Goal: Task Accomplishment & Management: Manage account settings

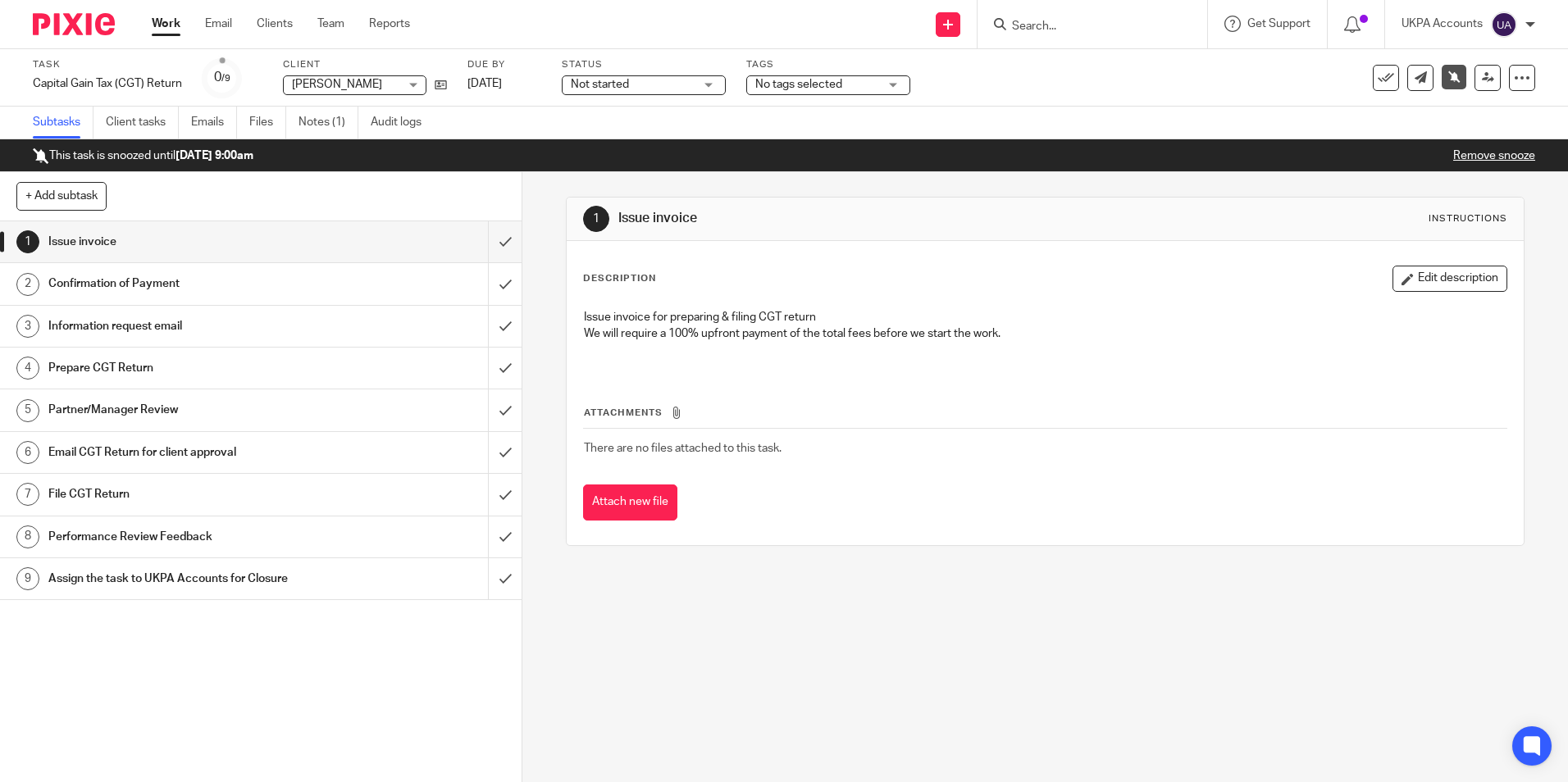
click at [1089, 30] on input "Search" at bounding box center [1084, 26] width 148 height 14
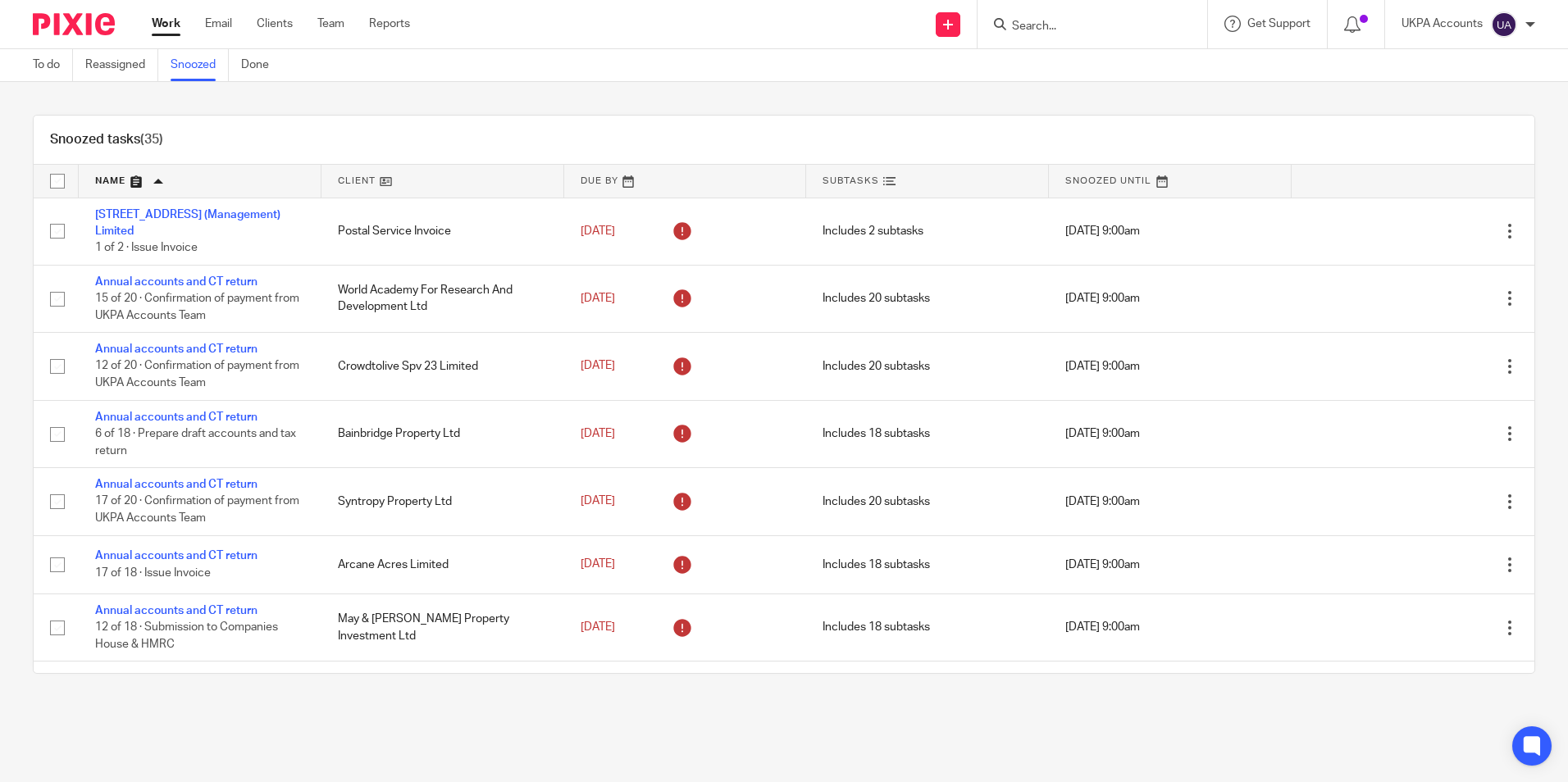
scroll to position [655, 0]
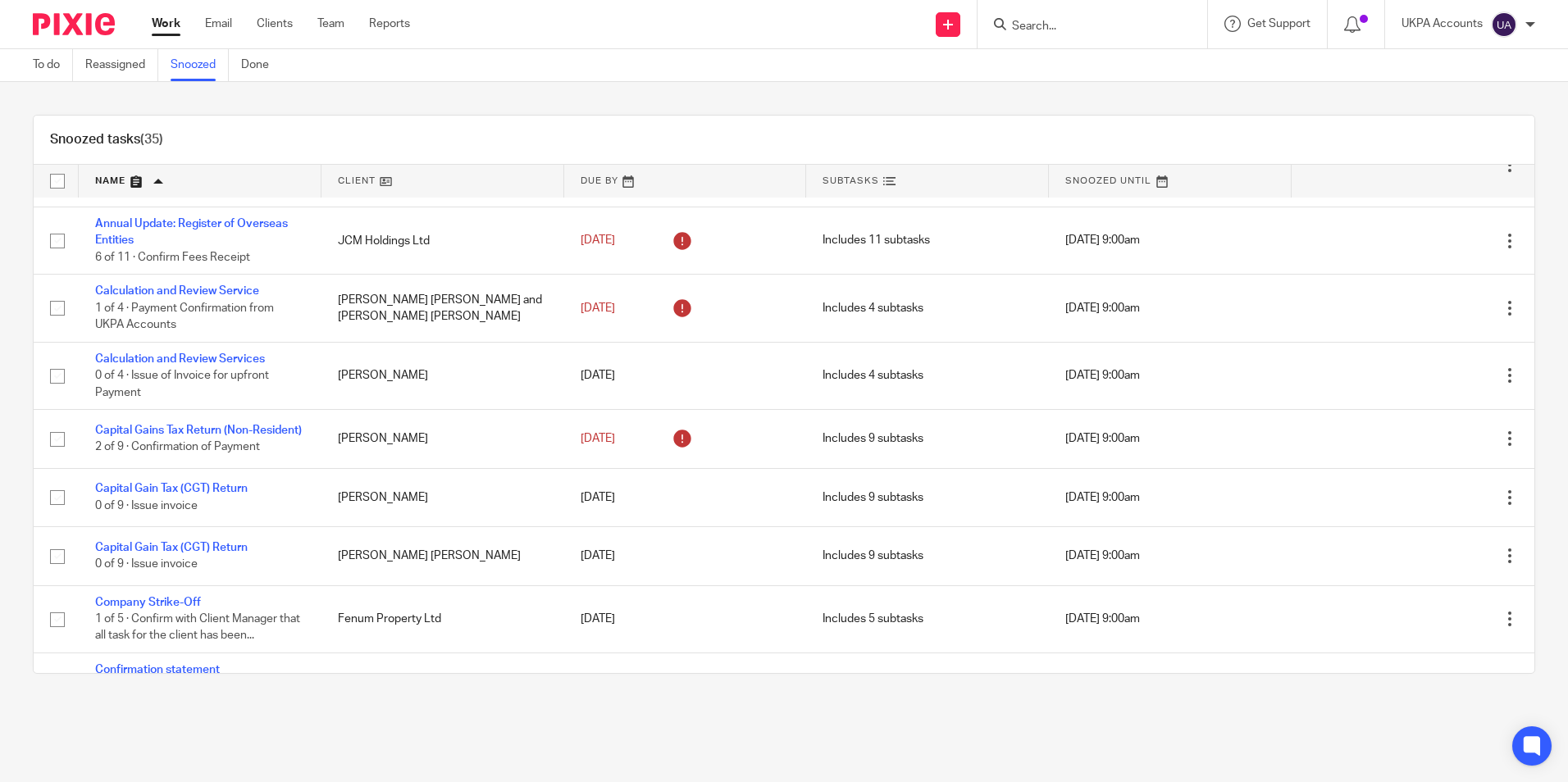
drag, startPoint x: 0, startPoint y: 0, endPoint x: 1052, endPoint y: 31, distance: 1052.5
click at [1053, 31] on input "Search" at bounding box center [1084, 26] width 148 height 14
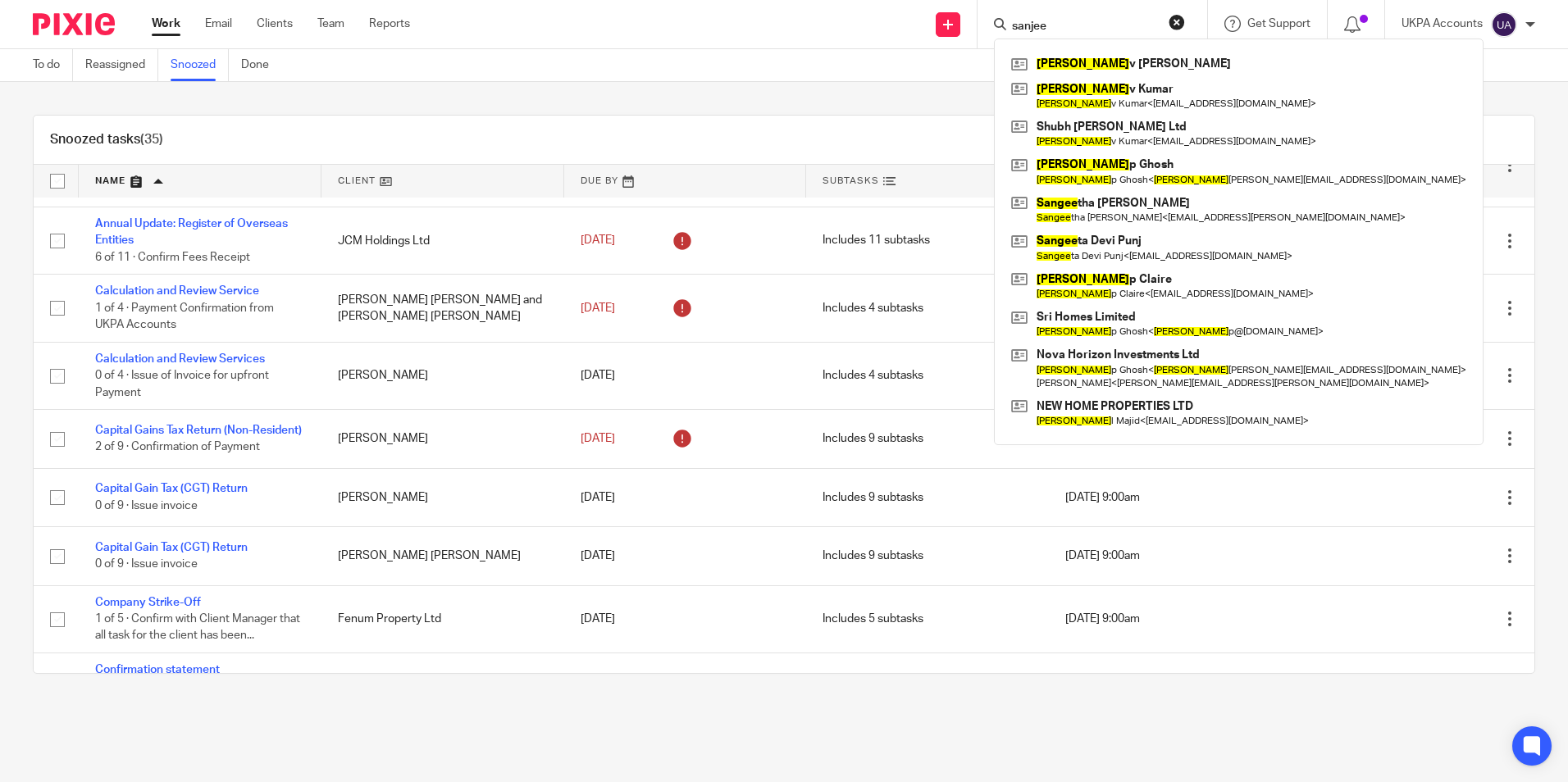
type input "sanjee"
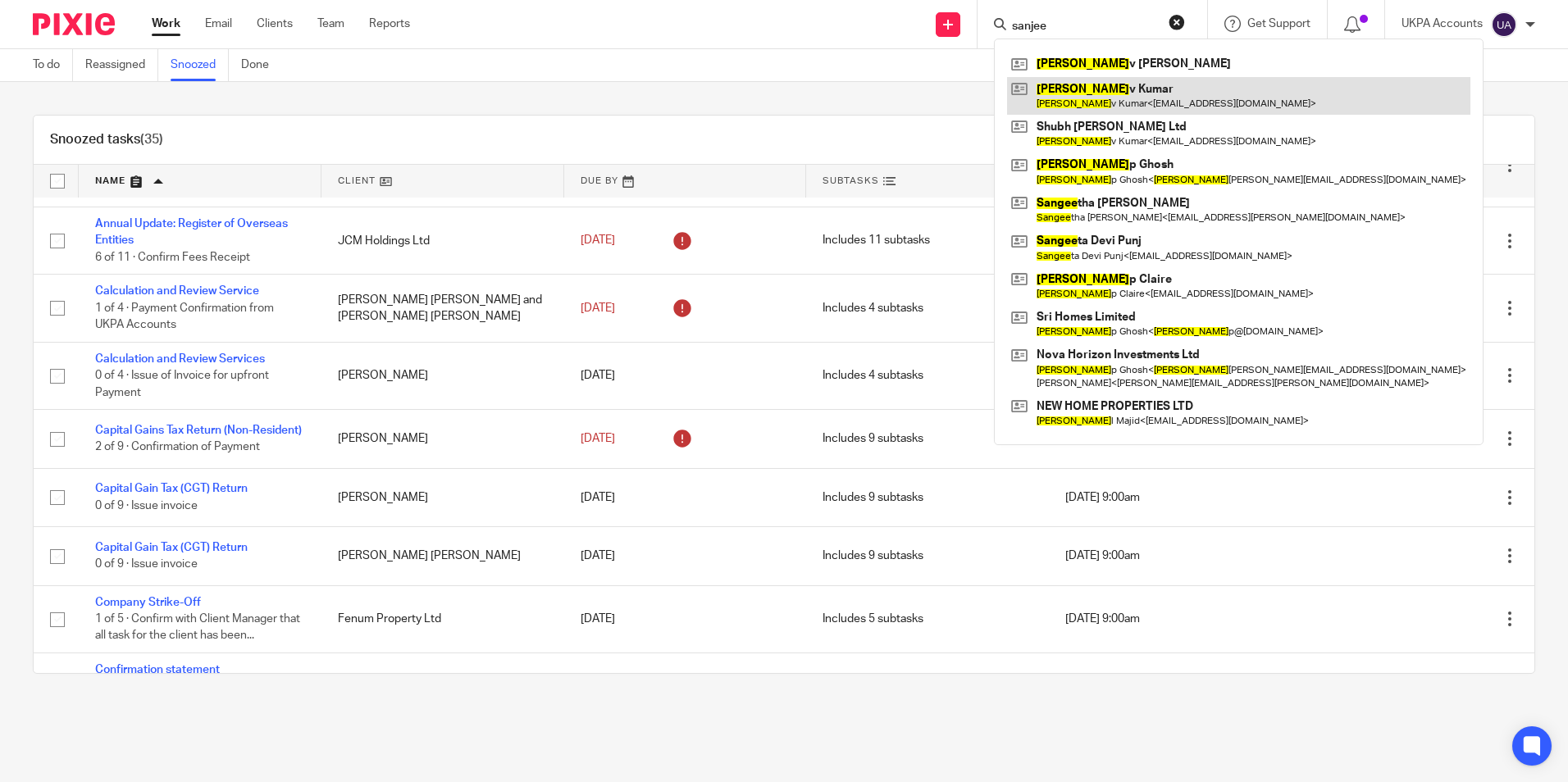
click at [1085, 98] on link at bounding box center [1238, 96] width 463 height 37
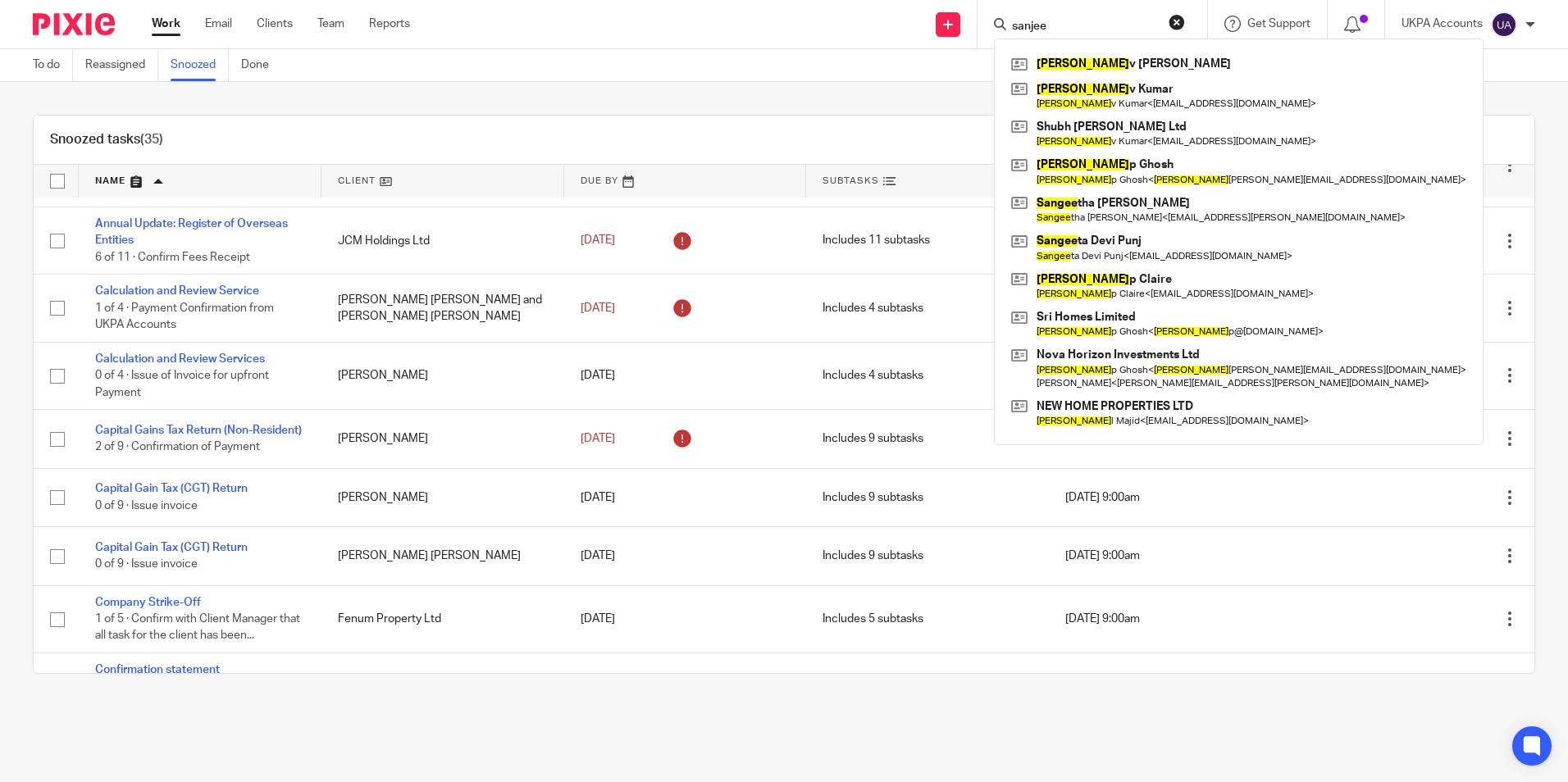
click at [1176, 25] on button "reset" at bounding box center [1176, 21] width 16 height 16
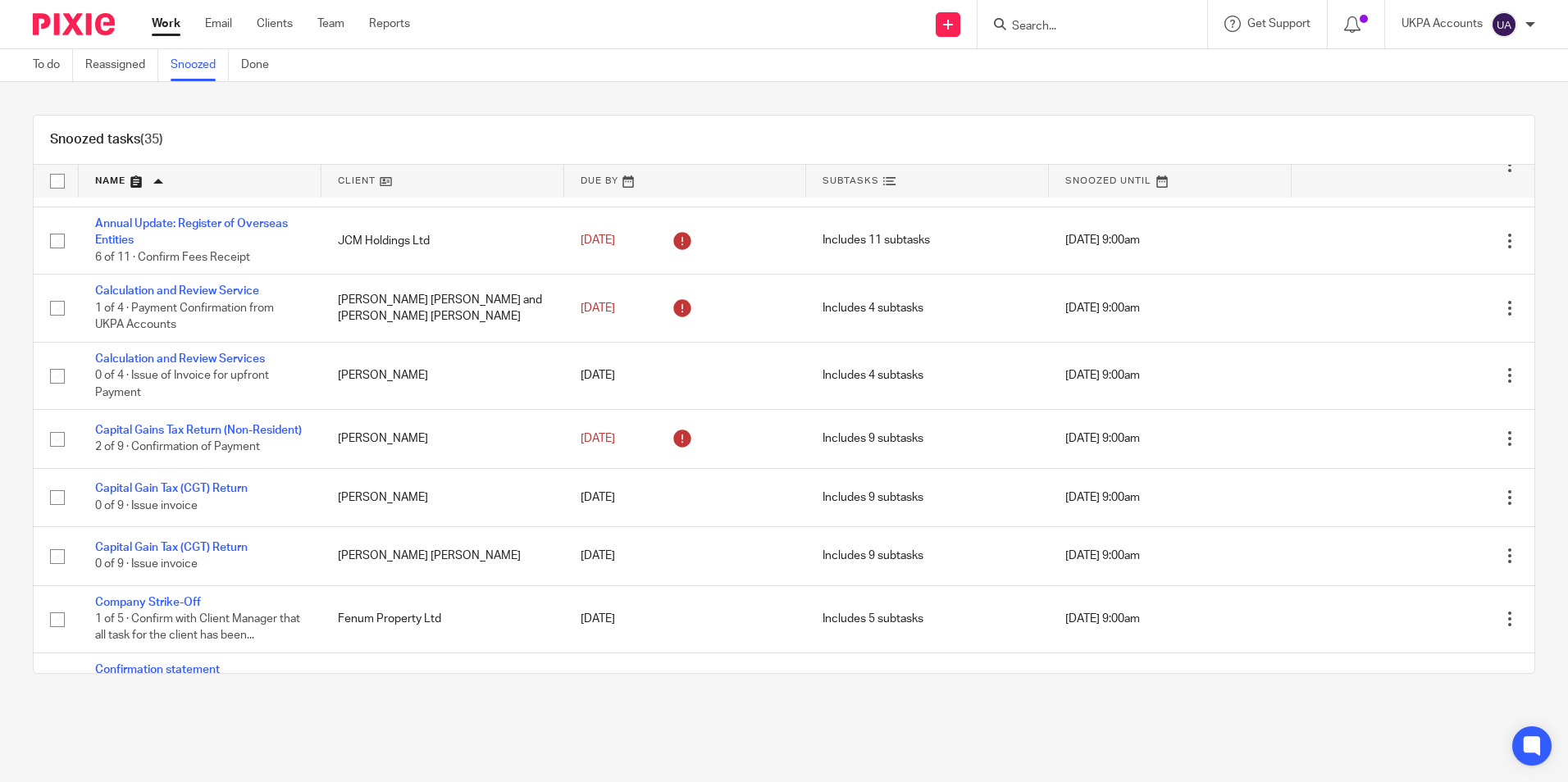
click at [1063, 20] on input "Search" at bounding box center [1084, 26] width 148 height 14
type input "meghra"
click at [1069, 70] on link at bounding box center [1178, 70] width 342 height 37
click at [65, 70] on link "To do" at bounding box center [53, 65] width 40 height 32
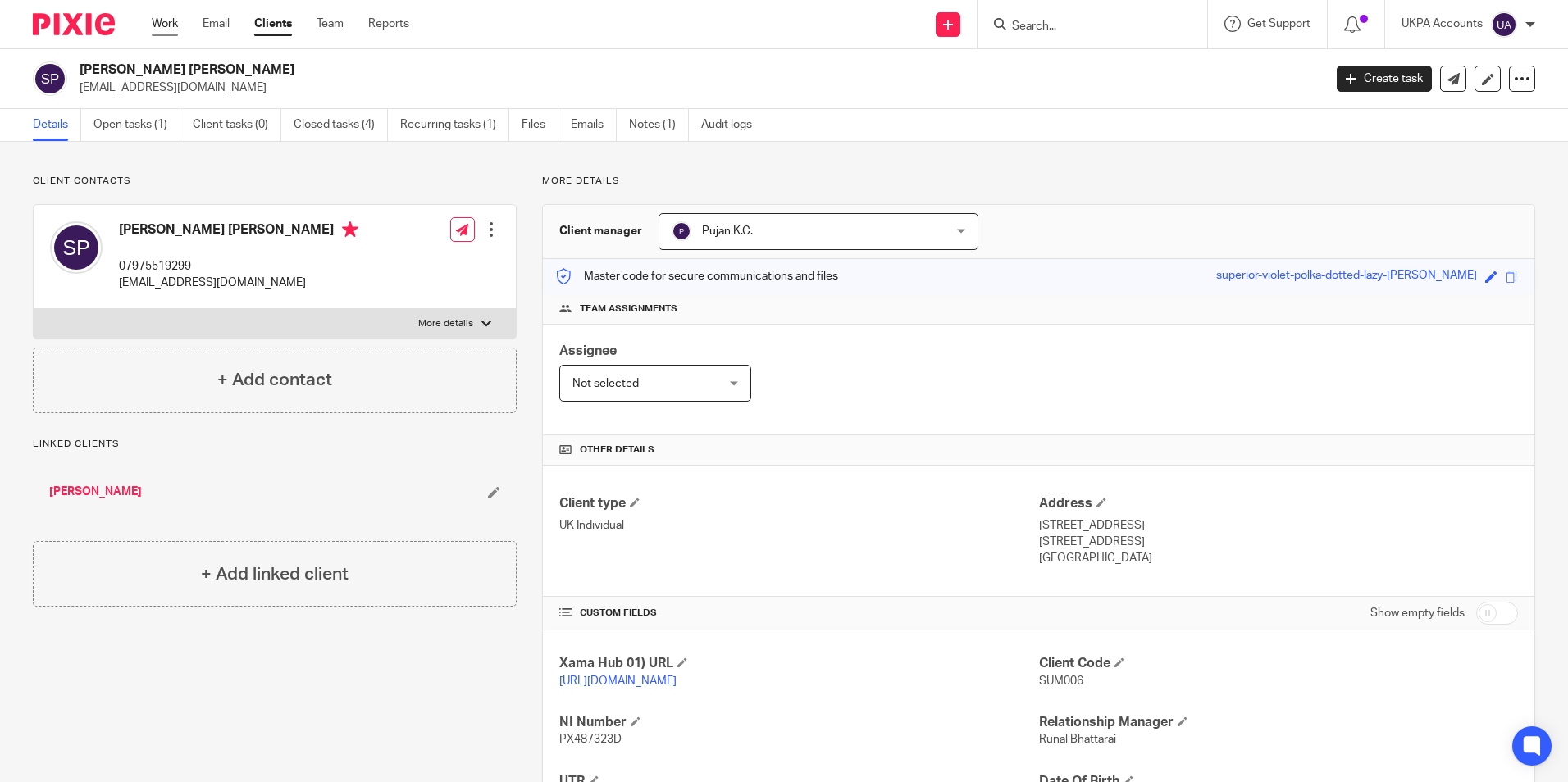
click at [167, 28] on link "Work" at bounding box center [165, 23] width 26 height 16
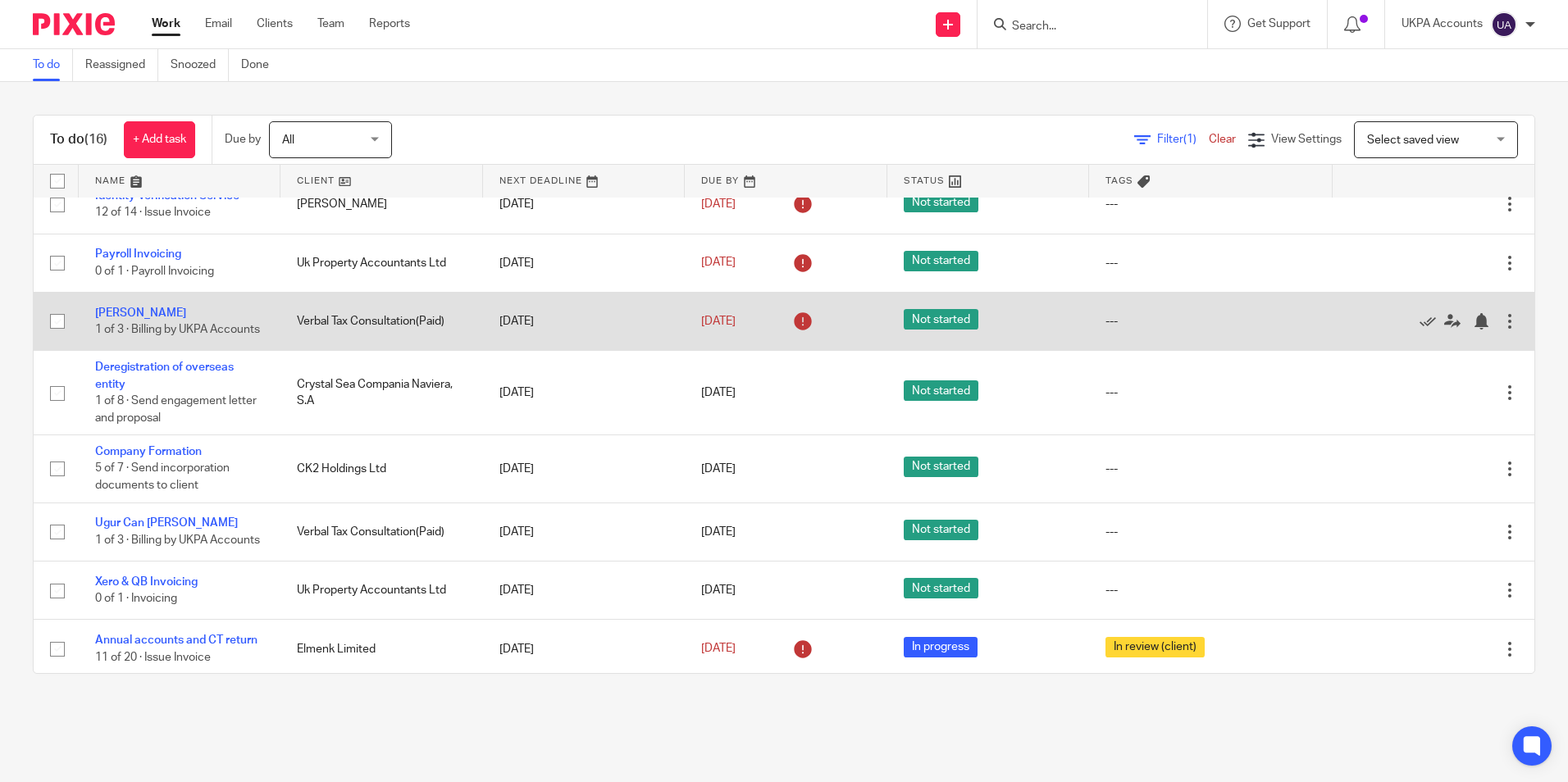
scroll to position [584, 0]
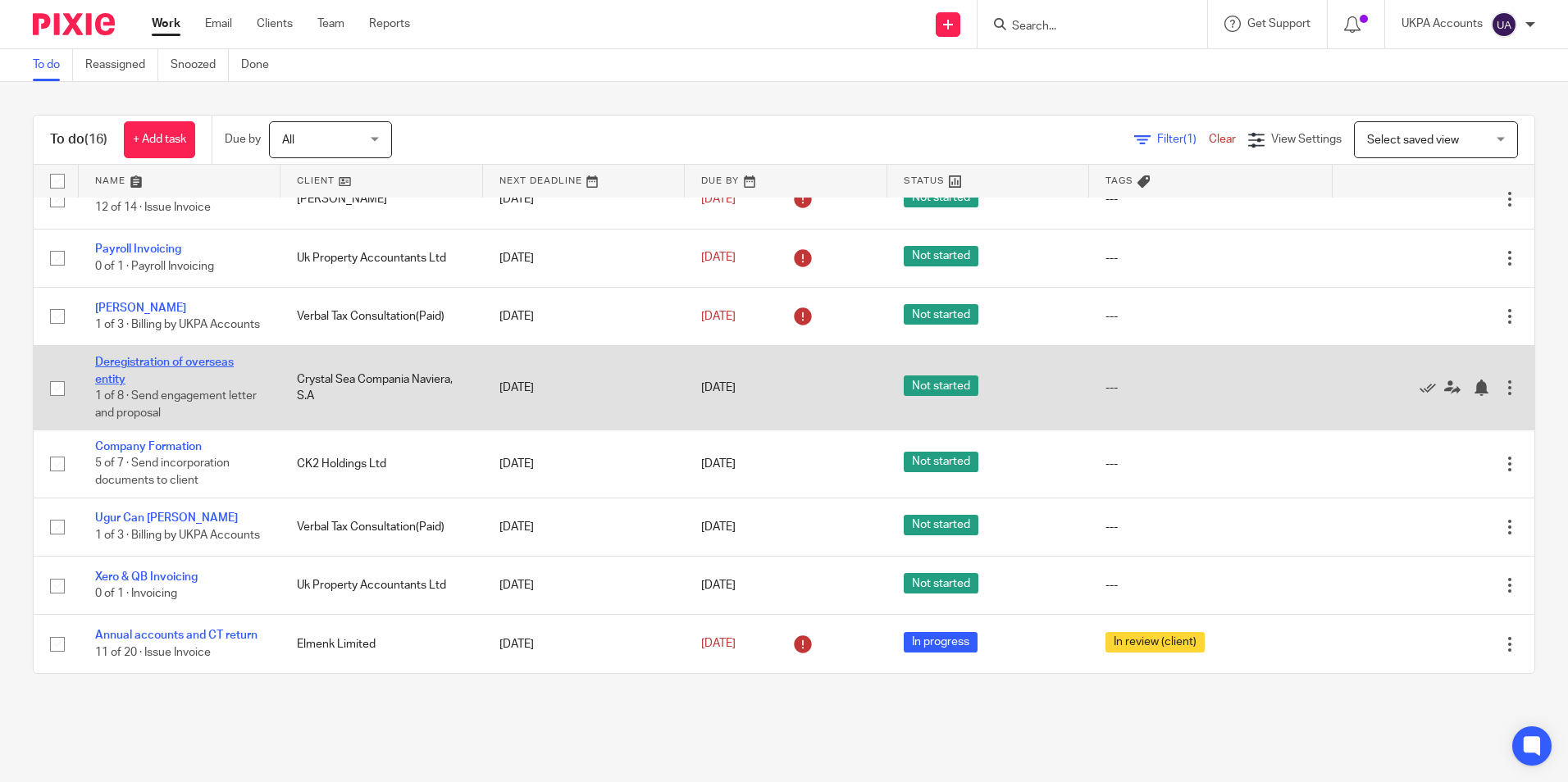
click at [217, 357] on link "Deregistration of overseas entity" at bounding box center [164, 370] width 138 height 28
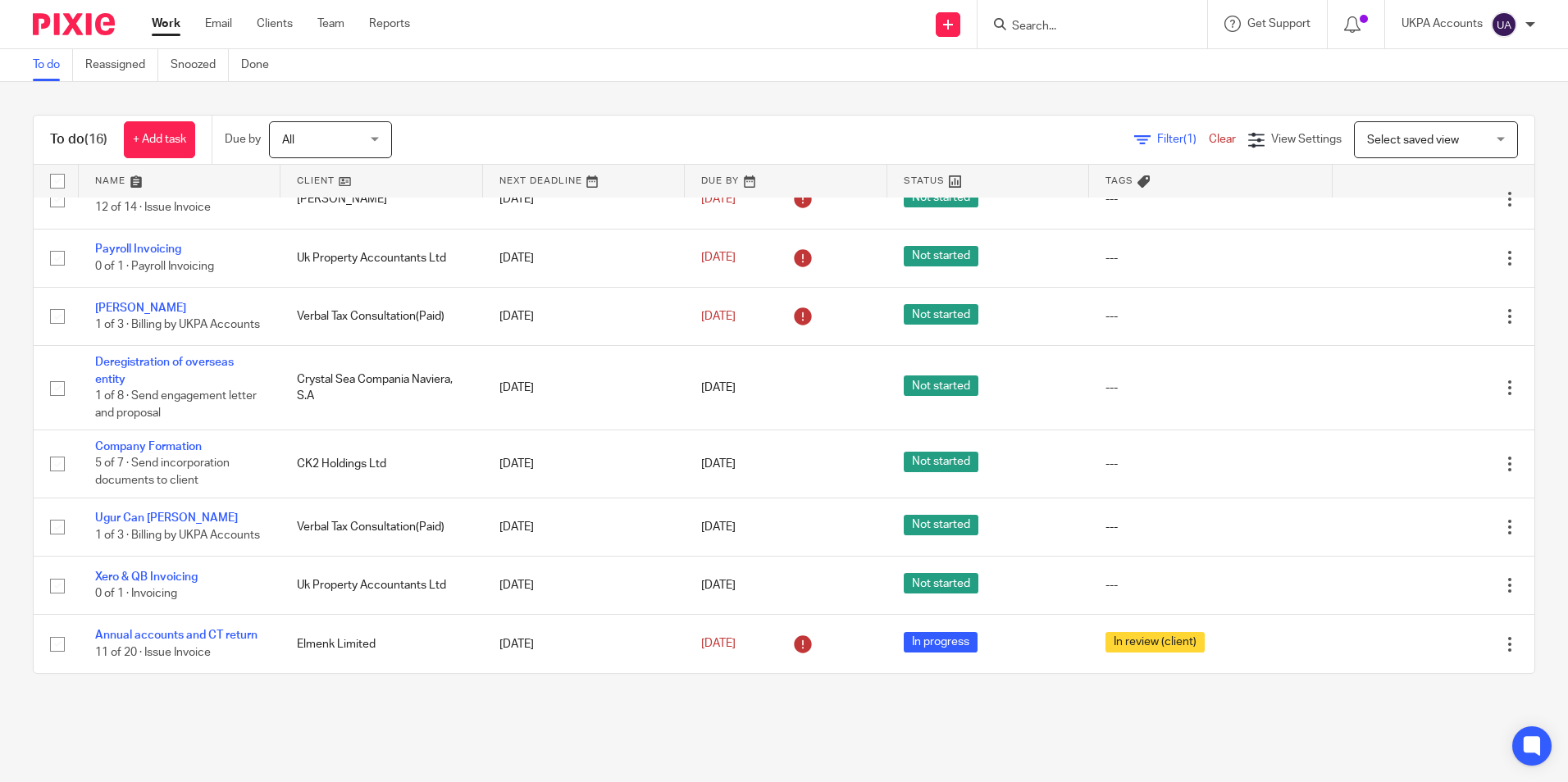
click at [59, 65] on link "To do" at bounding box center [53, 65] width 40 height 32
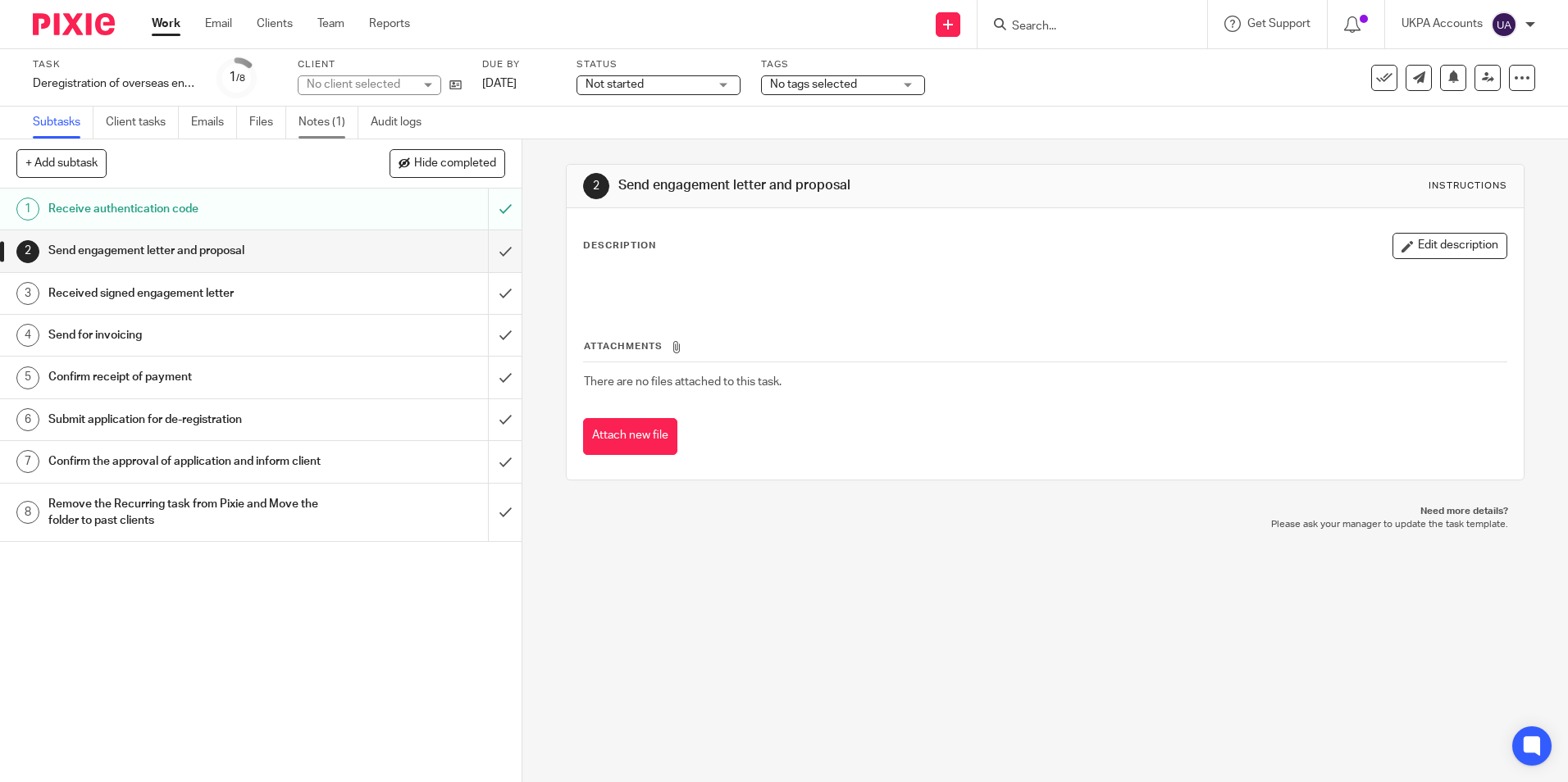
click at [340, 127] on link "Notes (1)" at bounding box center [328, 123] width 59 height 32
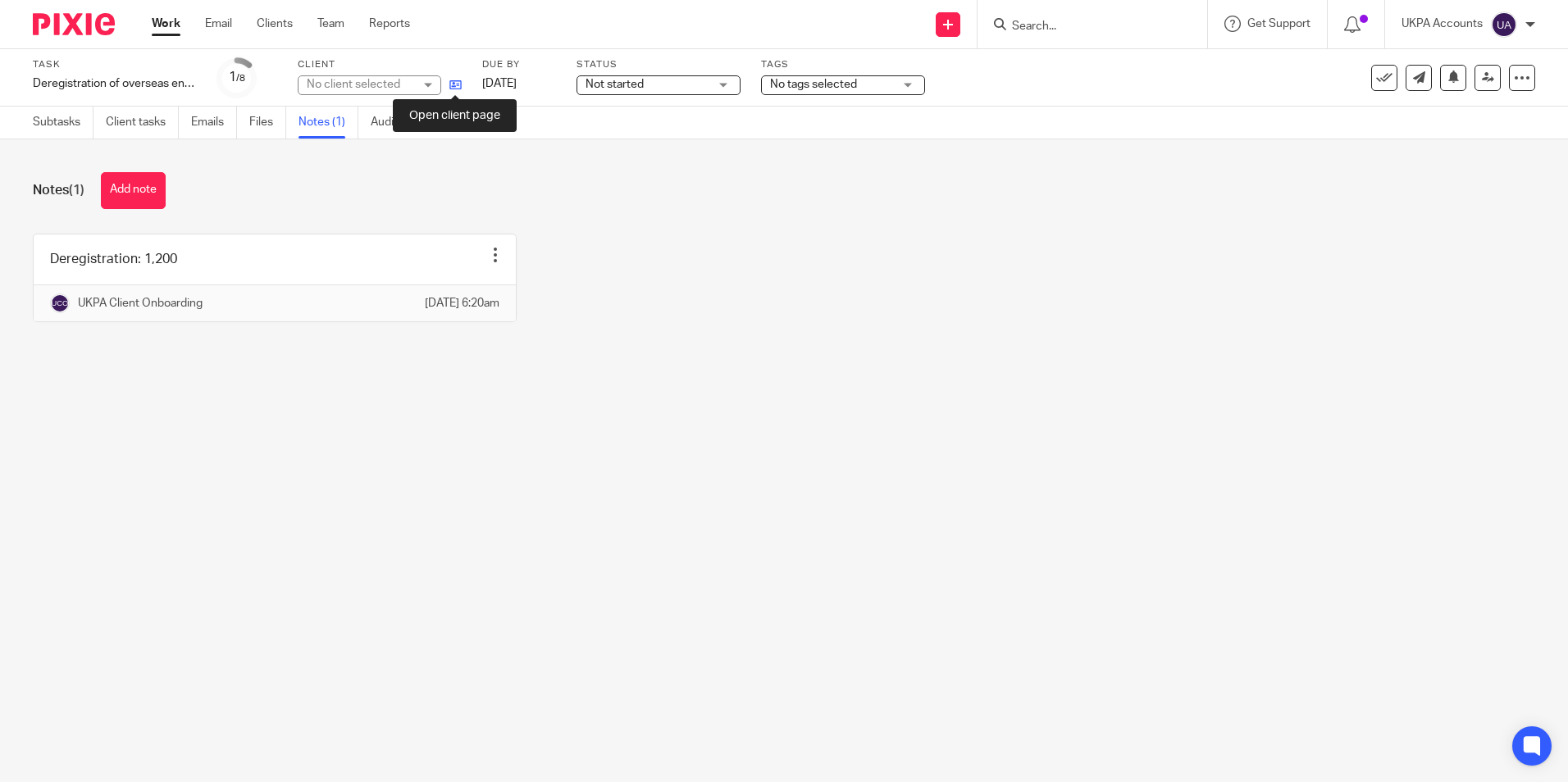
drag, startPoint x: 457, startPoint y: 85, endPoint x: 603, endPoint y: 60, distance: 148.1
click at [459, 84] on icon at bounding box center [455, 85] width 12 height 12
drag, startPoint x: 127, startPoint y: 192, endPoint x: 150, endPoint y: 192, distance: 23.0
click at [127, 192] on button "Add note" at bounding box center [133, 190] width 65 height 37
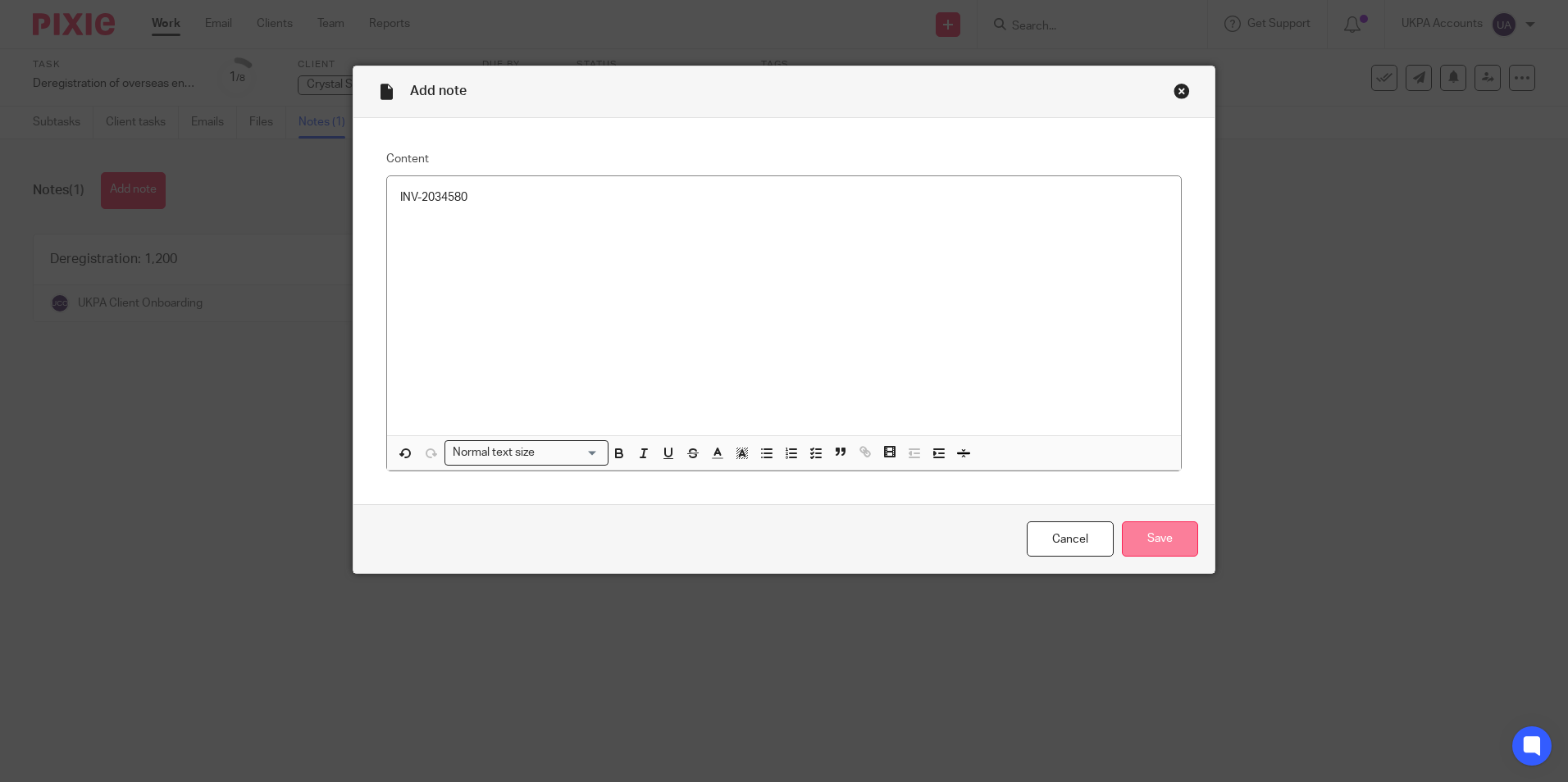
click at [1160, 539] on input "Save" at bounding box center [1160, 539] width 76 height 36
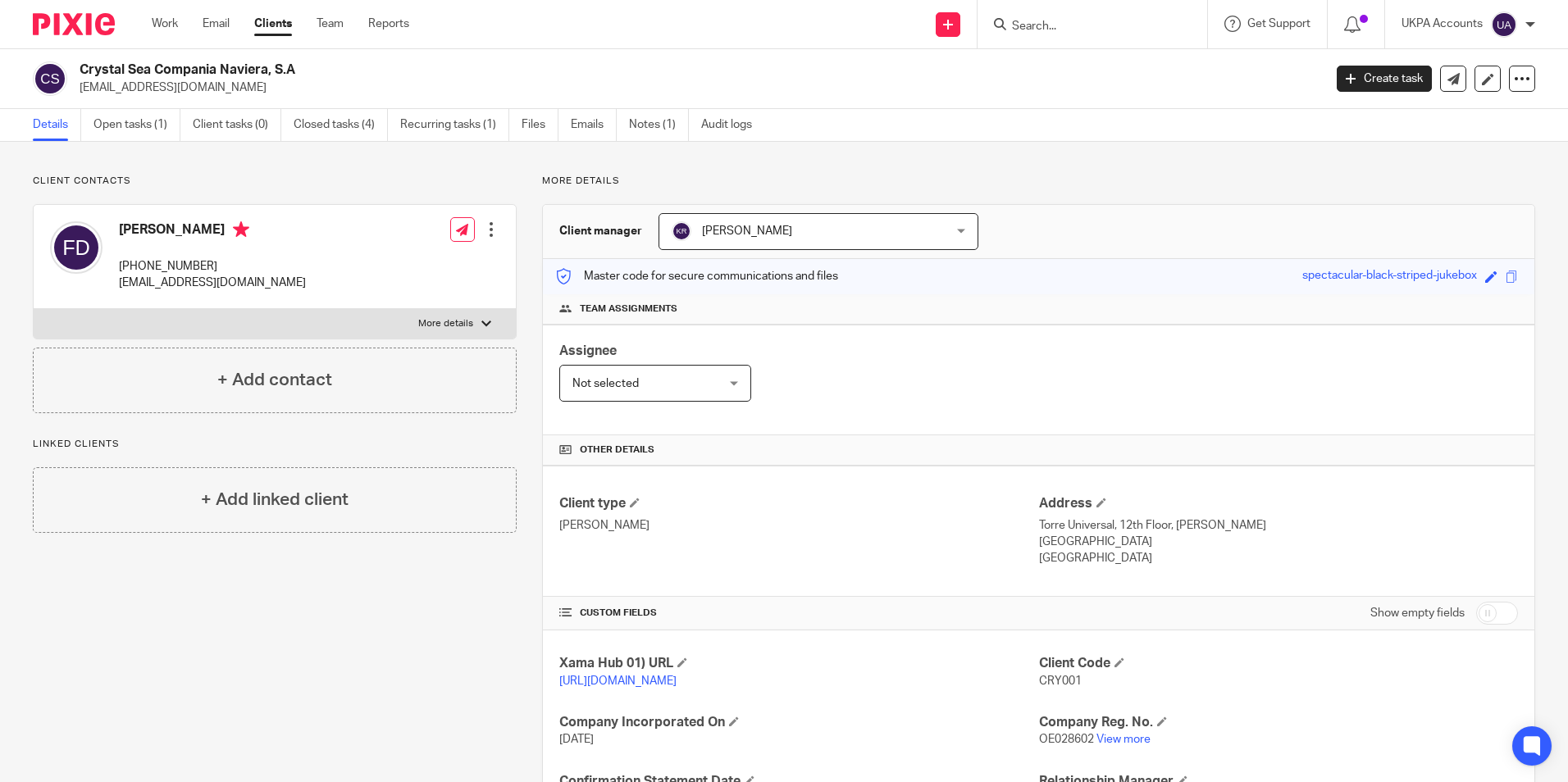
drag, startPoint x: 77, startPoint y: 86, endPoint x: 206, endPoint y: 98, distance: 129.6
click at [206, 98] on div "Crystal Sea Compania Naviera, S.A [EMAIL_ADDRESS][DOMAIN_NAME] Create task Upda…" at bounding box center [784, 79] width 1568 height 59
copy p "[EMAIL_ADDRESS][DOMAIN_NAME]"
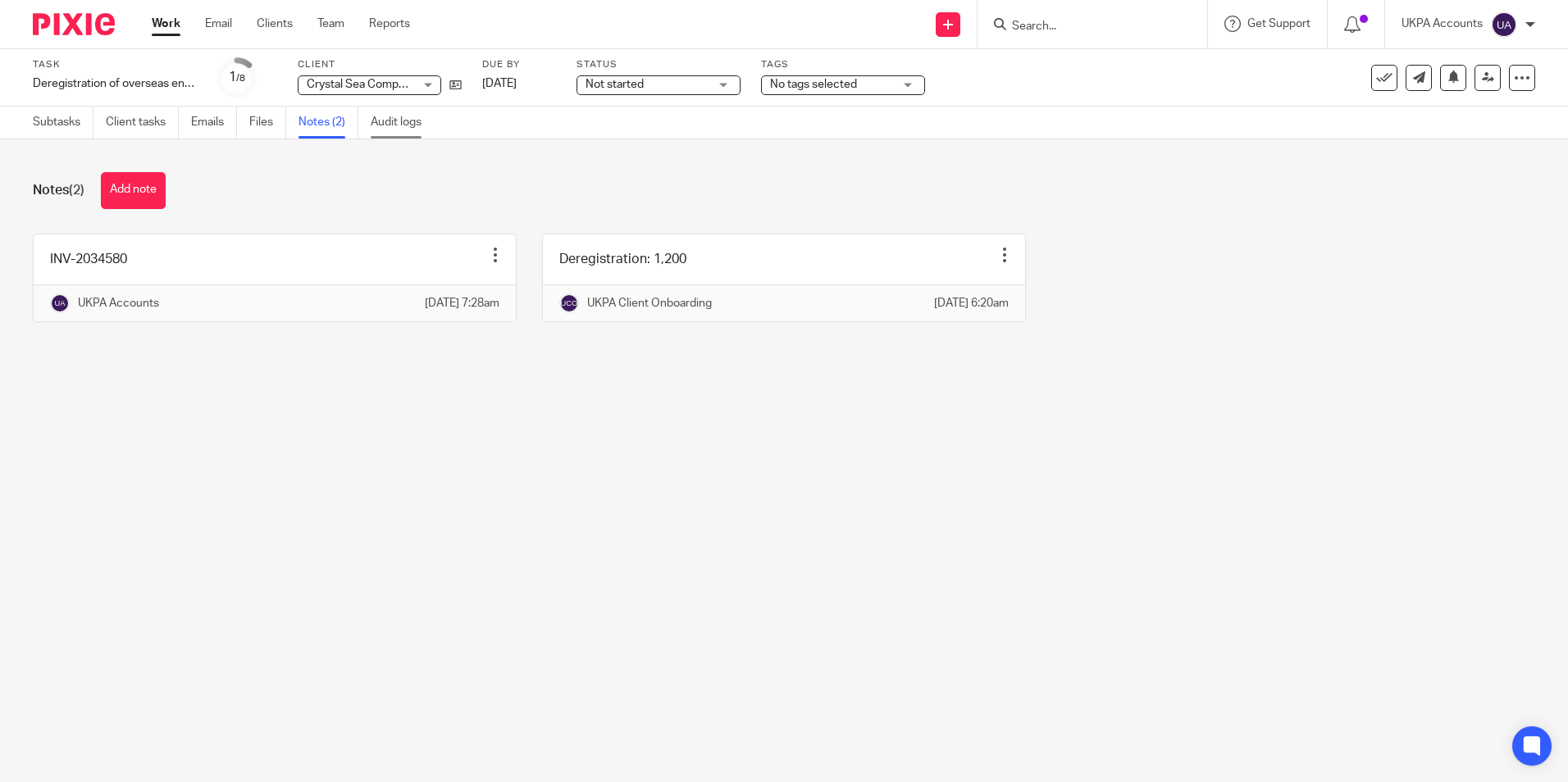
click at [393, 127] on link "Audit logs" at bounding box center [402, 123] width 63 height 32
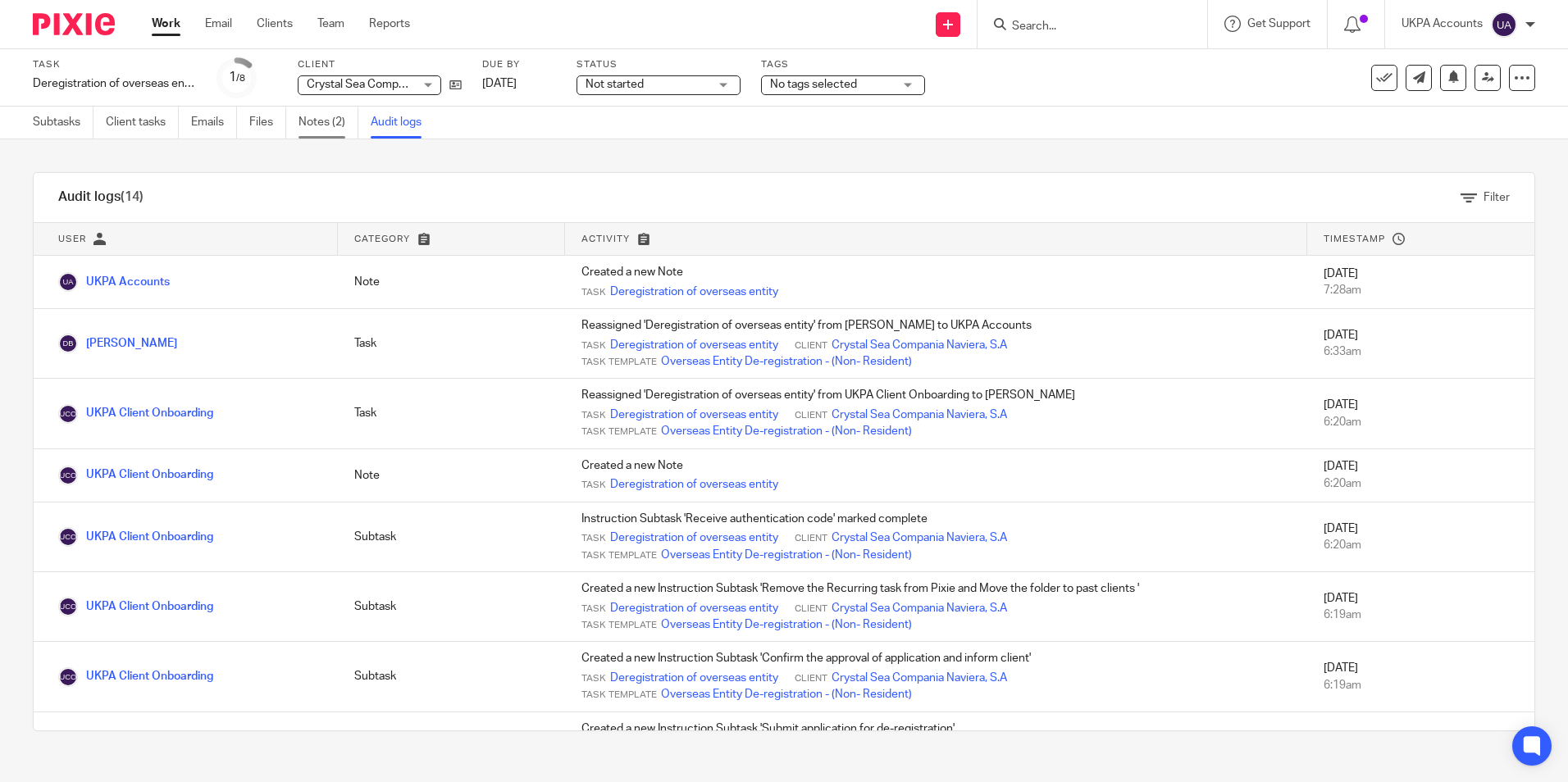
click at [321, 123] on link "Notes (2)" at bounding box center [328, 123] width 59 height 32
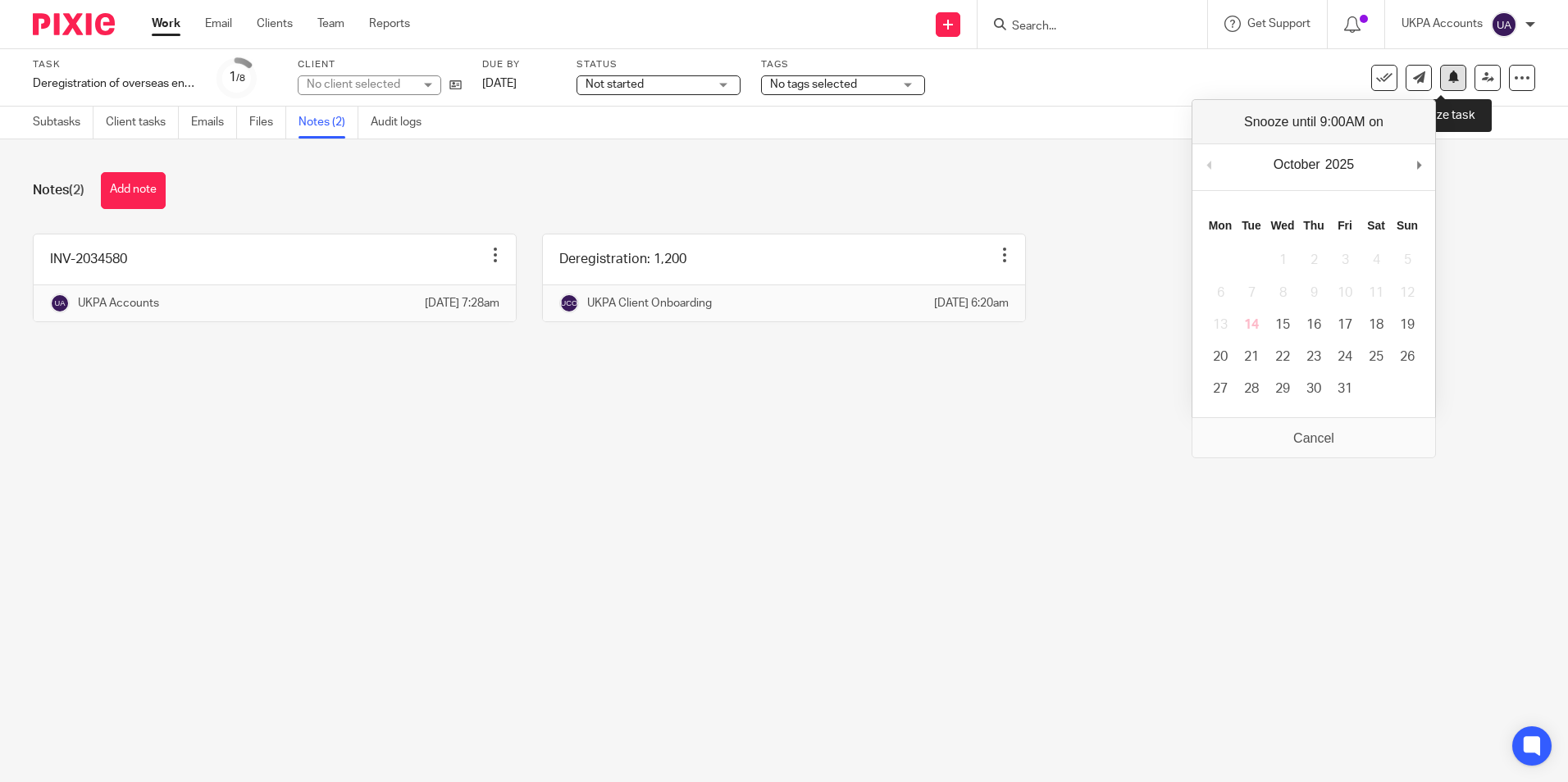
click at [1441, 84] on button at bounding box center [1452, 77] width 26 height 26
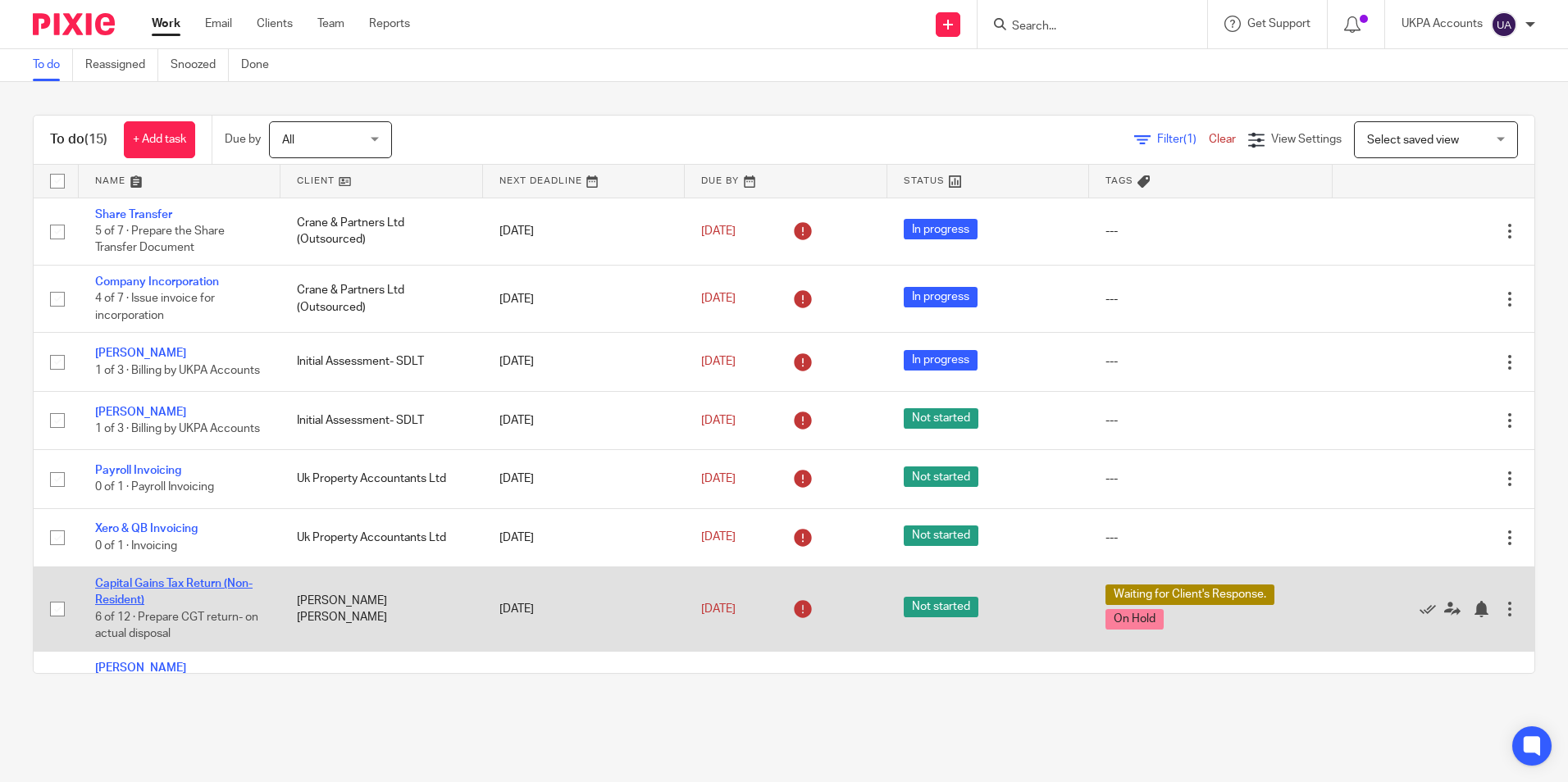
click at [168, 600] on link "Capital Gains Tax Return (Non-Resident)" at bounding box center [173, 592] width 157 height 28
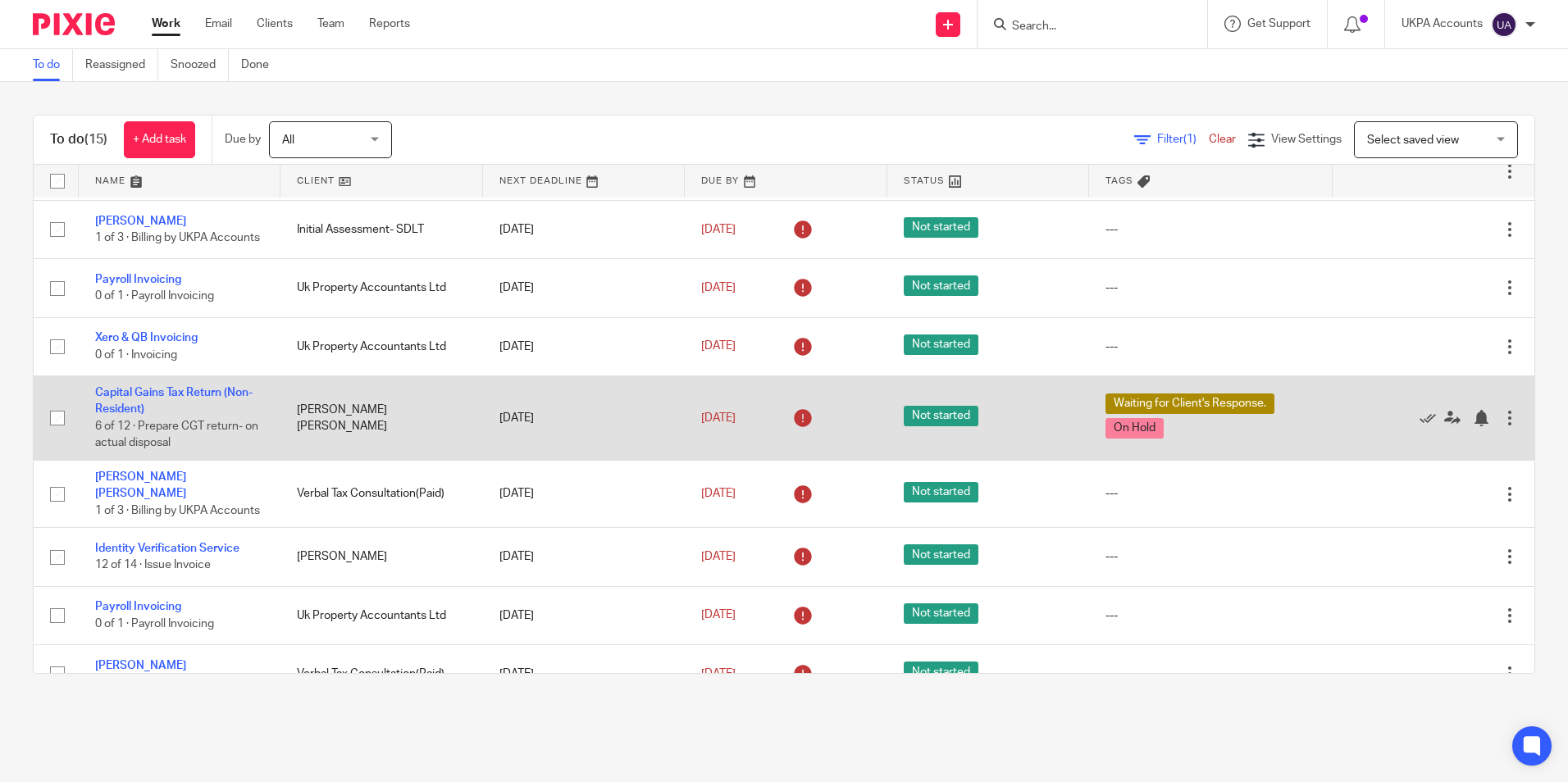
scroll to position [164, 0]
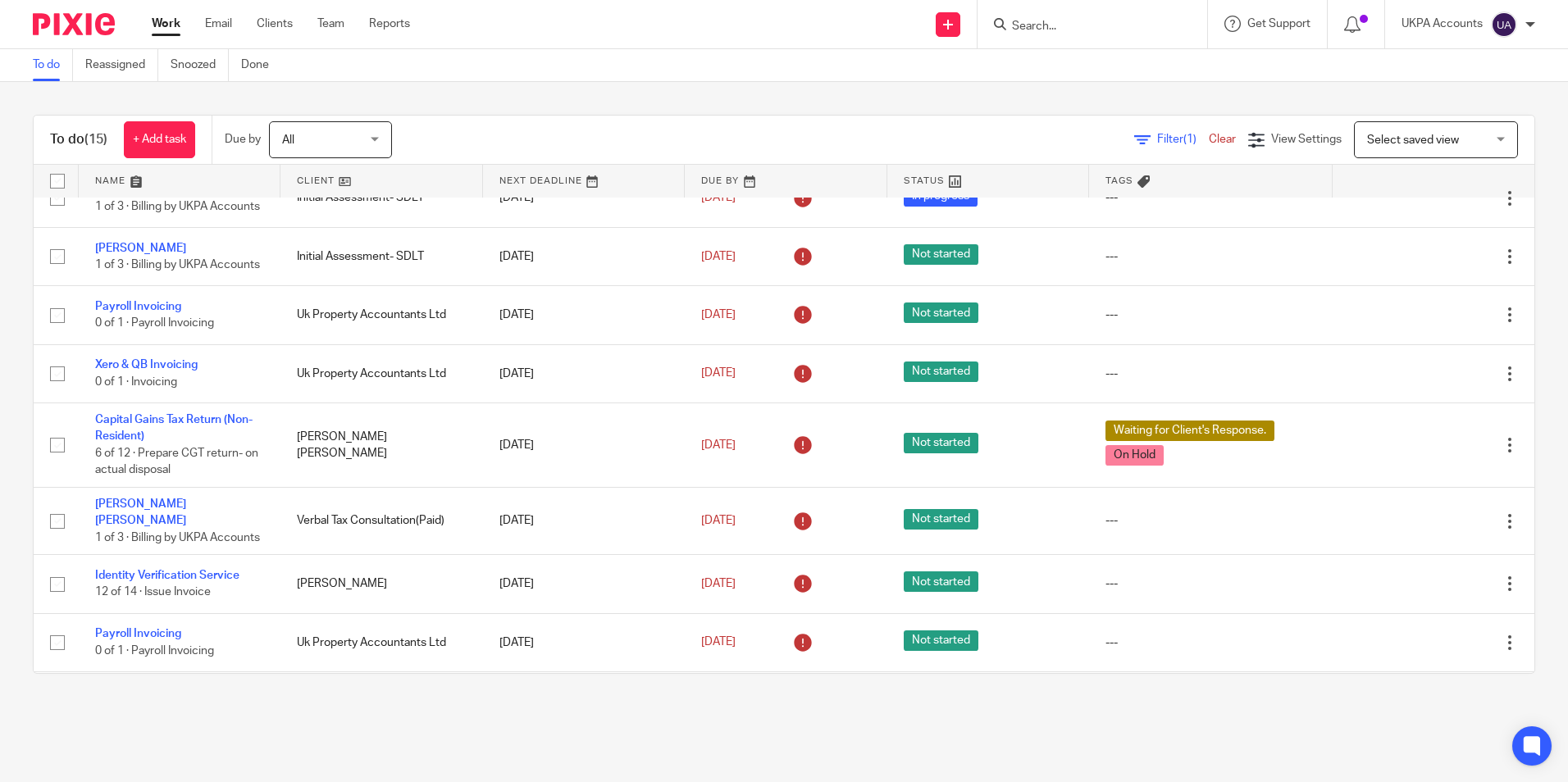
click at [38, 62] on link "To do" at bounding box center [53, 65] width 40 height 32
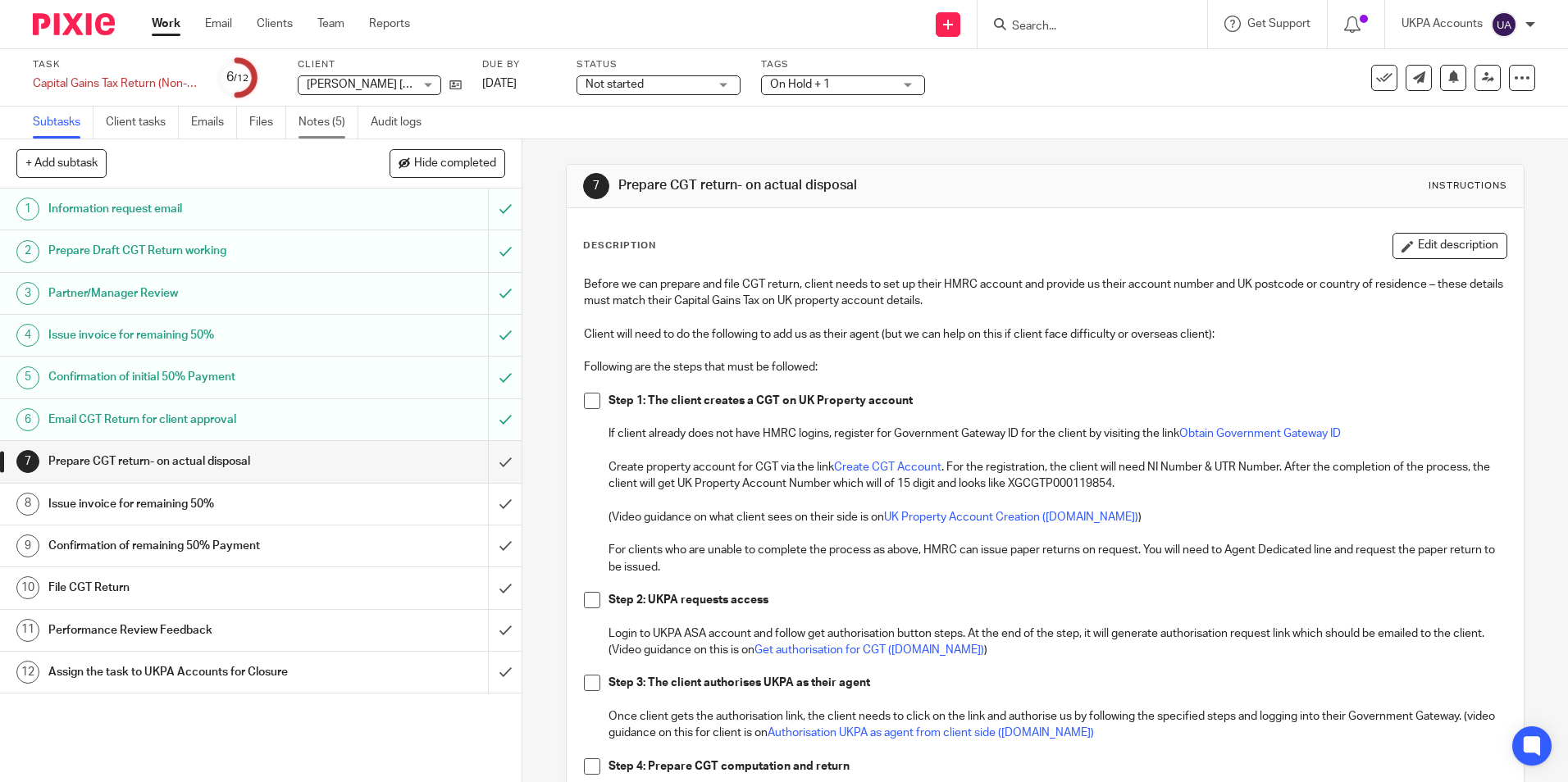
click at [336, 121] on link "Notes (5)" at bounding box center [328, 123] width 59 height 32
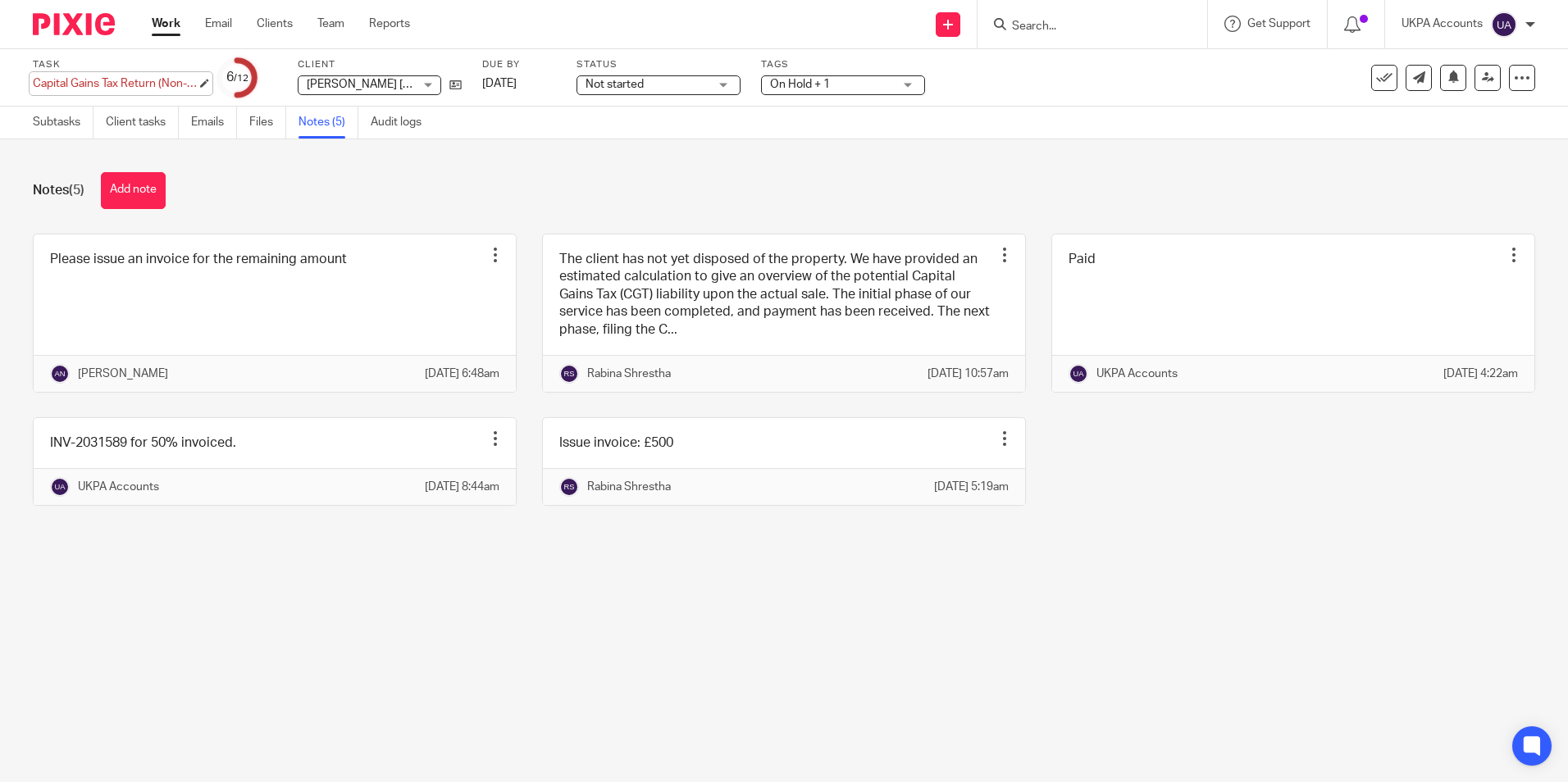
click at [153, 85] on div "Capital Gains Tax Return (Non-Resident) Save Capital Gains Tax Return (Non-Resi…" at bounding box center [115, 83] width 164 height 16
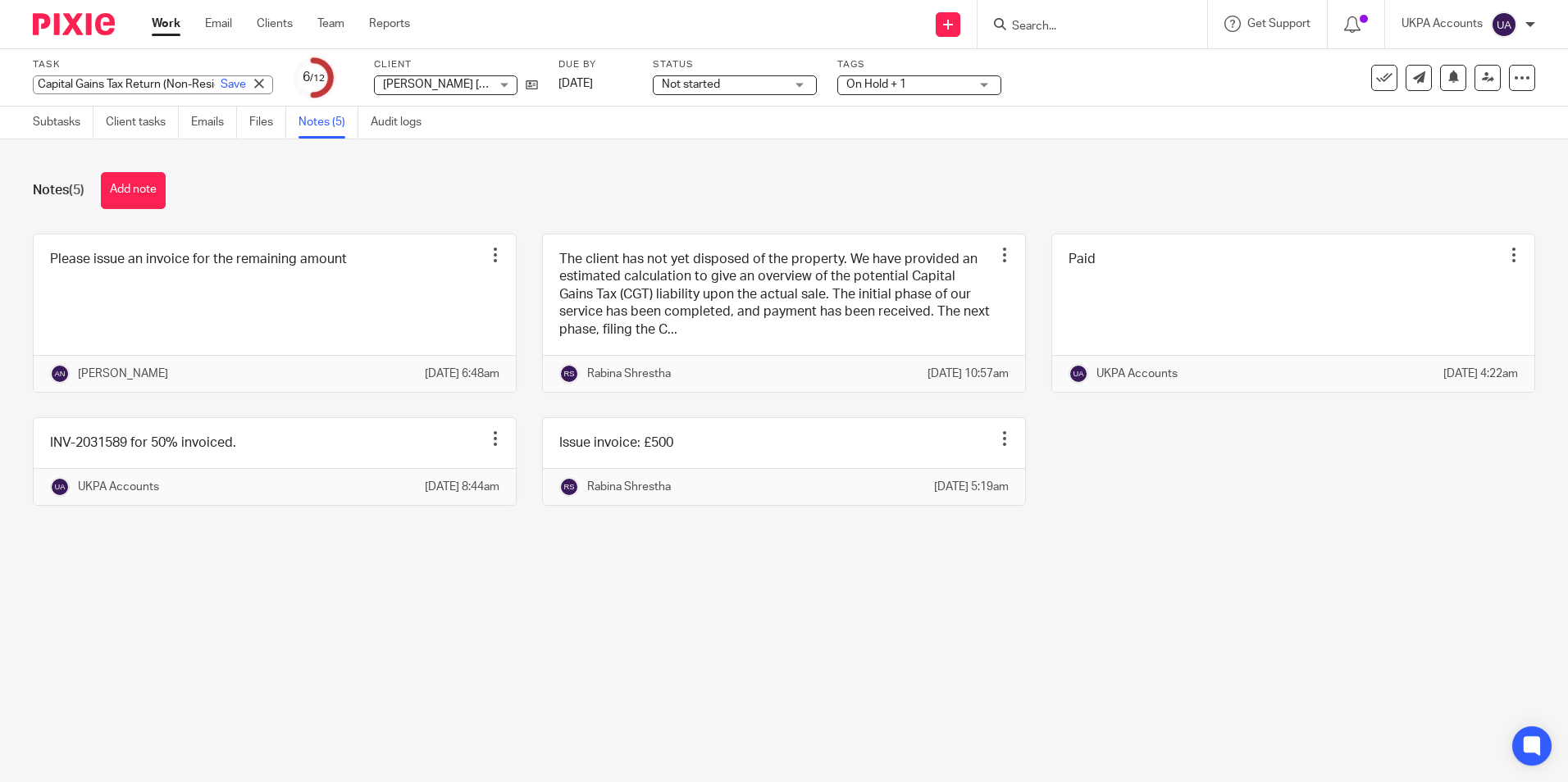
click at [316, 190] on div "Notes (5) Add note" at bounding box center [784, 190] width 1503 height 37
click at [155, 82] on div "Capital Gains Tax Return (Non-Resident) Save Capital Gains Tax Return (Non-Resi…" at bounding box center [153, 85] width 240 height 19
click at [497, 85] on div "Task Capital Gains Tax Return (Non-Resident) Save Capital Gains Tax Return (Non…" at bounding box center [659, 78] width 1252 height 39
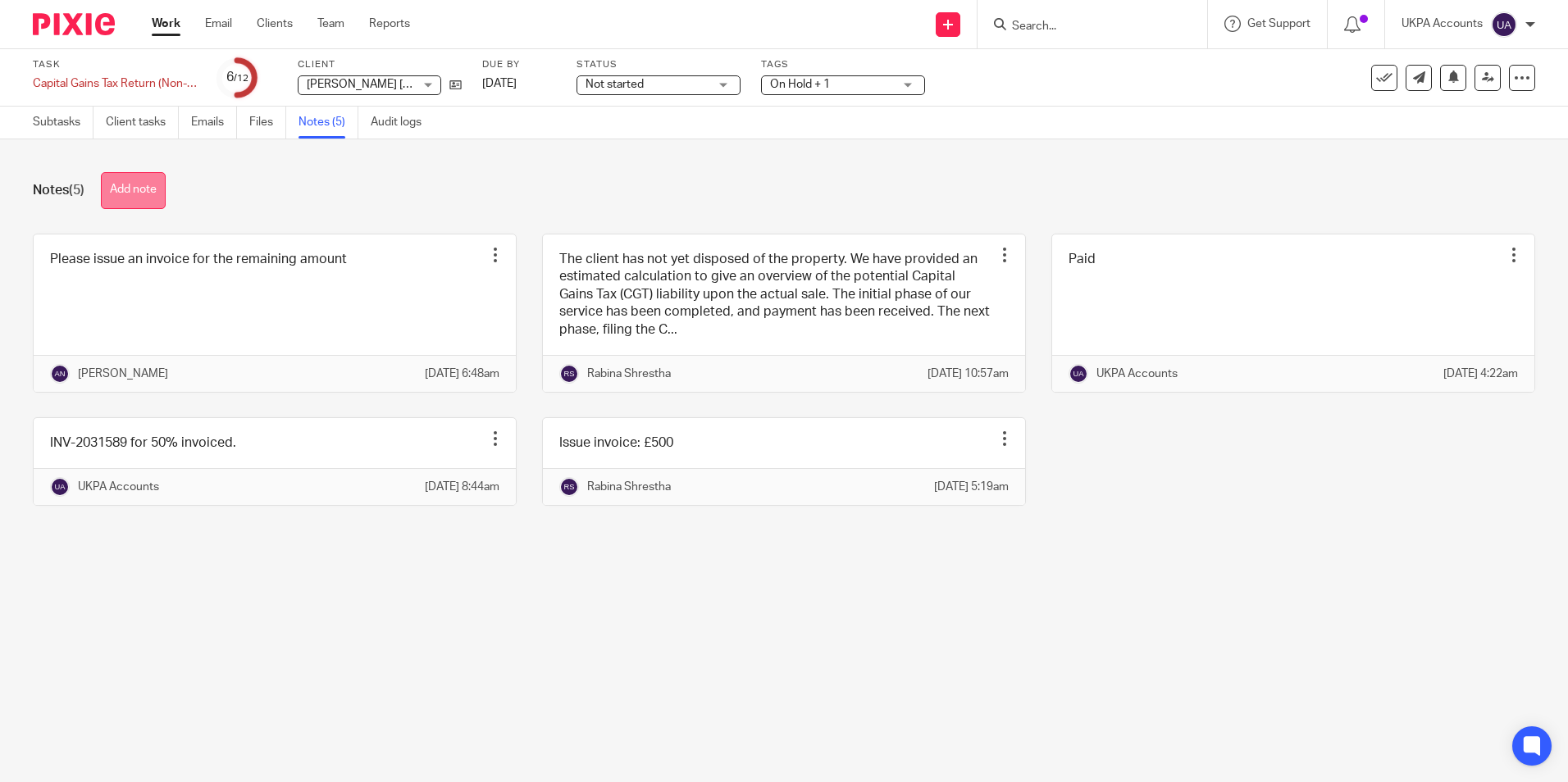
click at [130, 198] on button "Add note" at bounding box center [133, 190] width 65 height 37
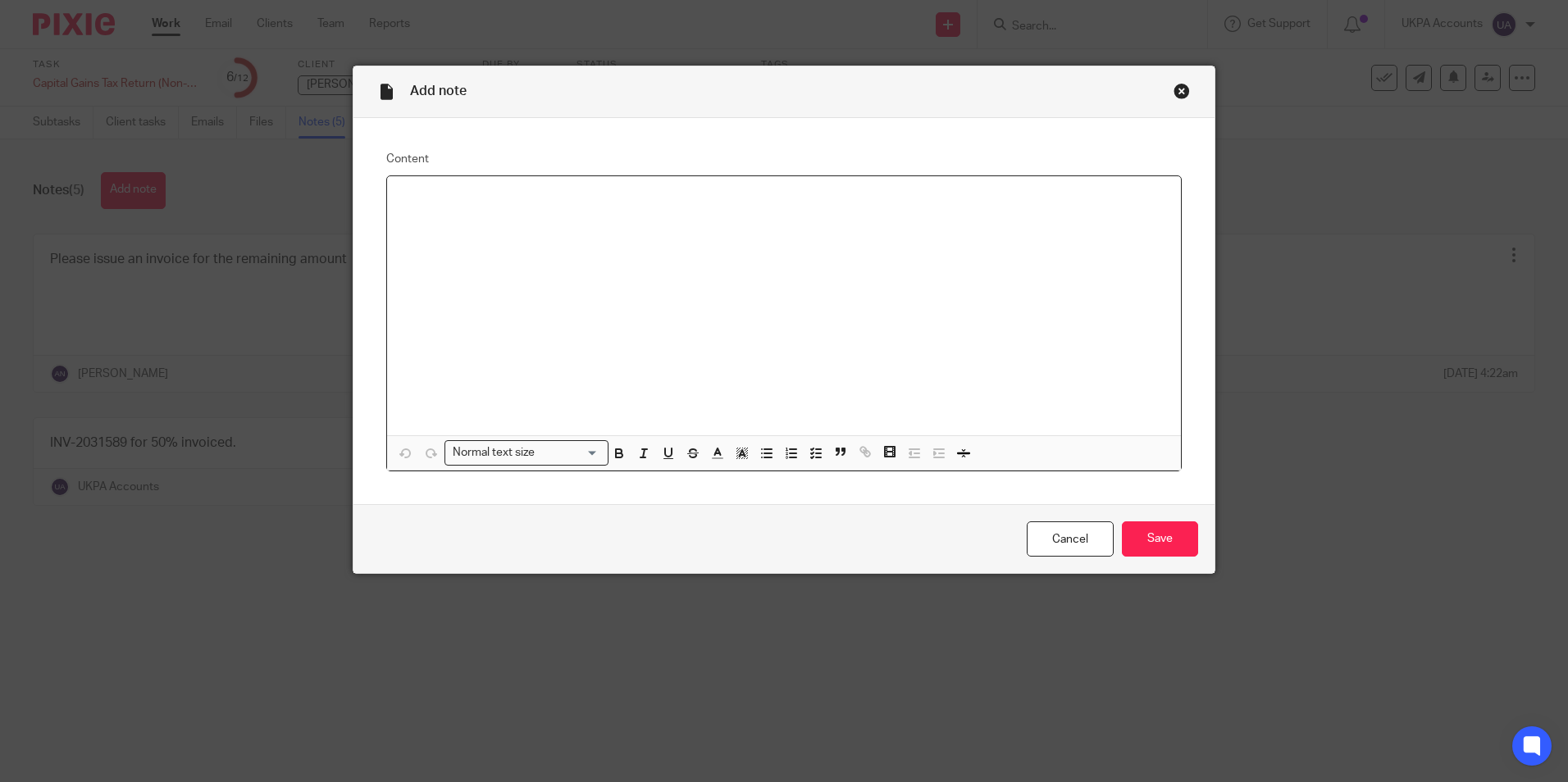
paste div
click at [1150, 531] on input "Save" at bounding box center [1160, 539] width 76 height 36
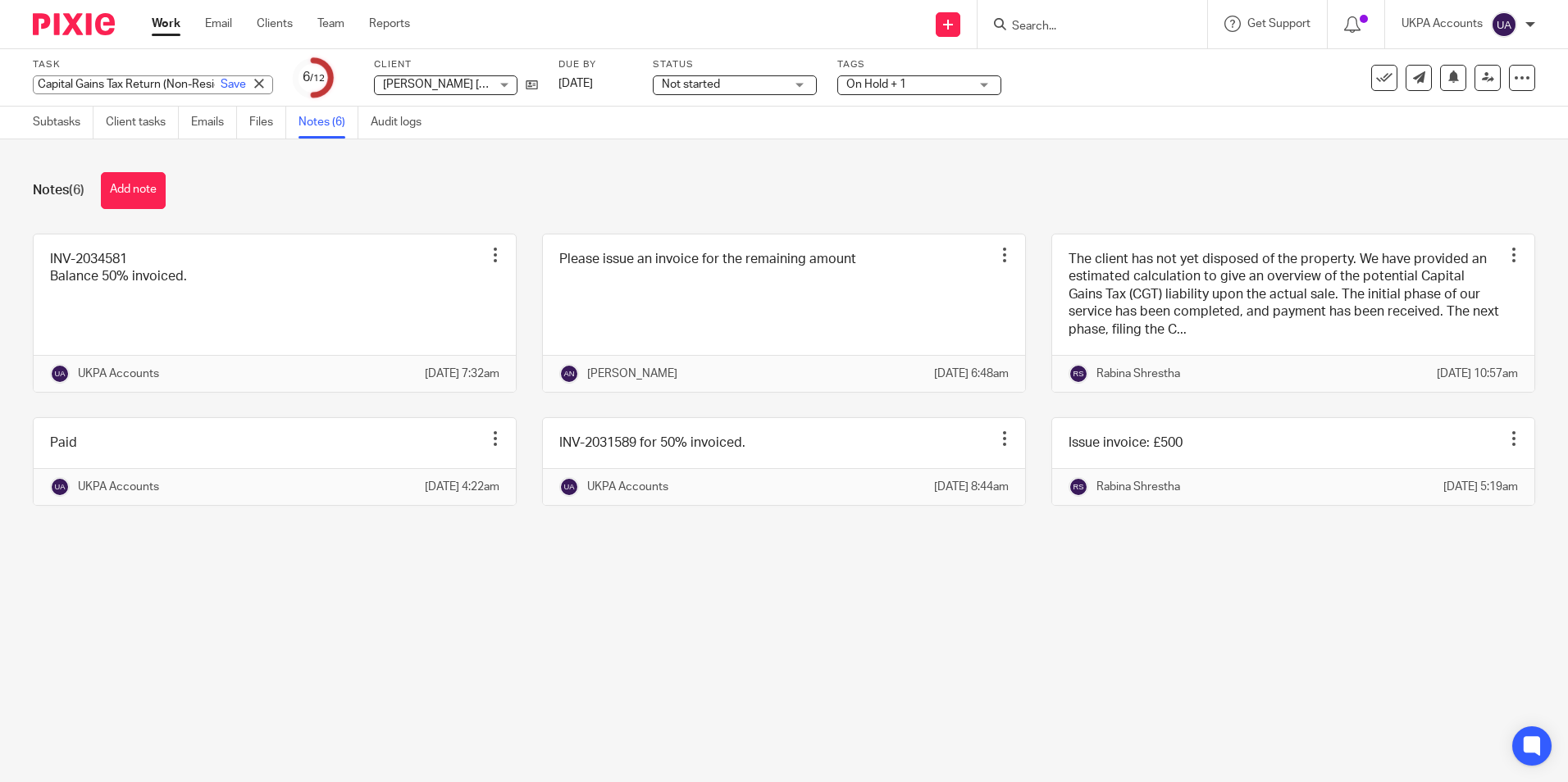
click at [110, 82] on div "Capital Gains Tax Return (Non-Resident) Save Capital Gains Tax Return (Non-Resi…" at bounding box center [153, 85] width 240 height 19
click at [285, 602] on main "Task Capital Gains Tax Return (Non-Resident) Save Capital Gains Tax Return (Non…" at bounding box center [784, 391] width 1568 height 782
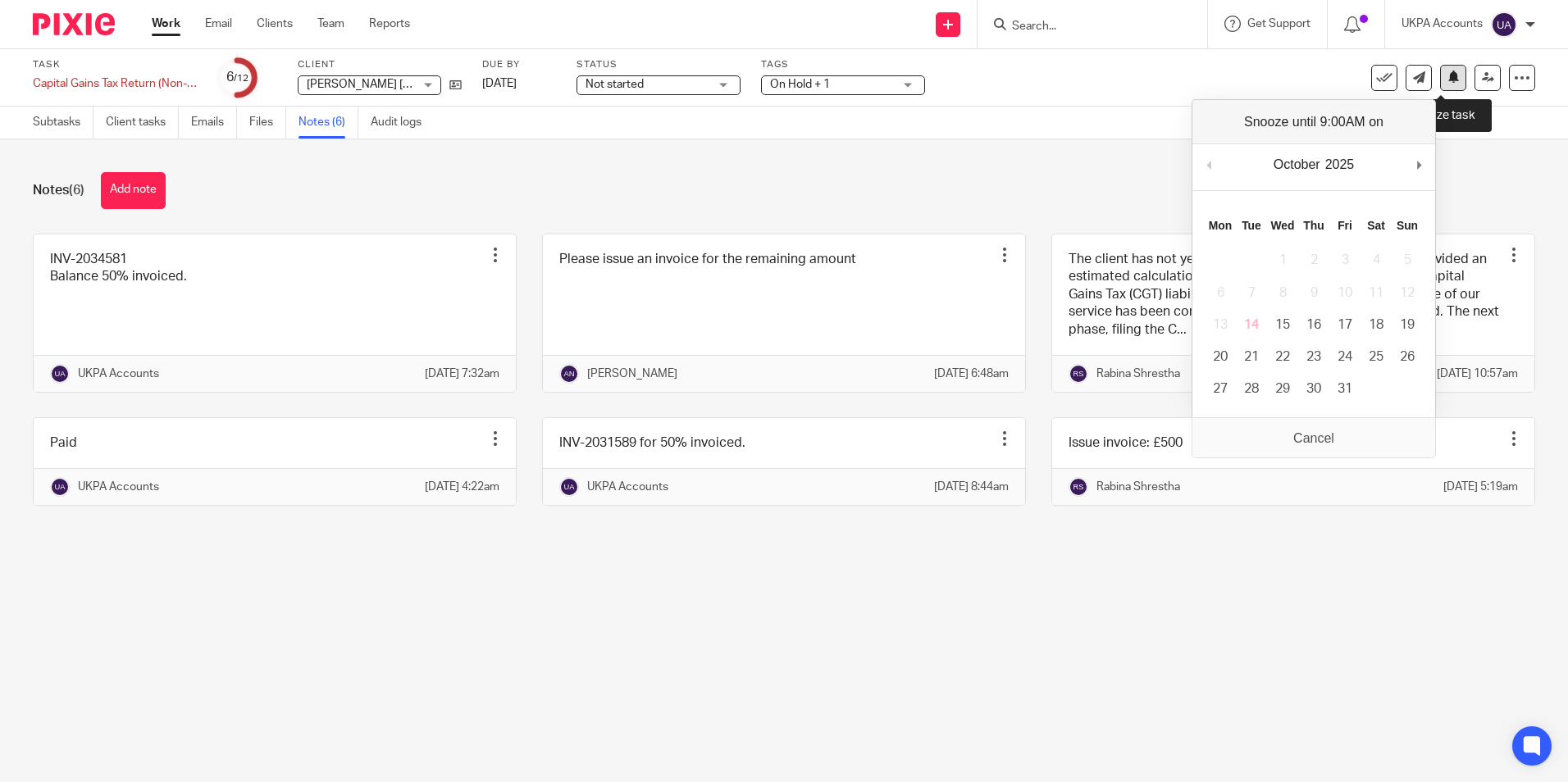
click at [1447, 76] on icon at bounding box center [1453, 76] width 12 height 12
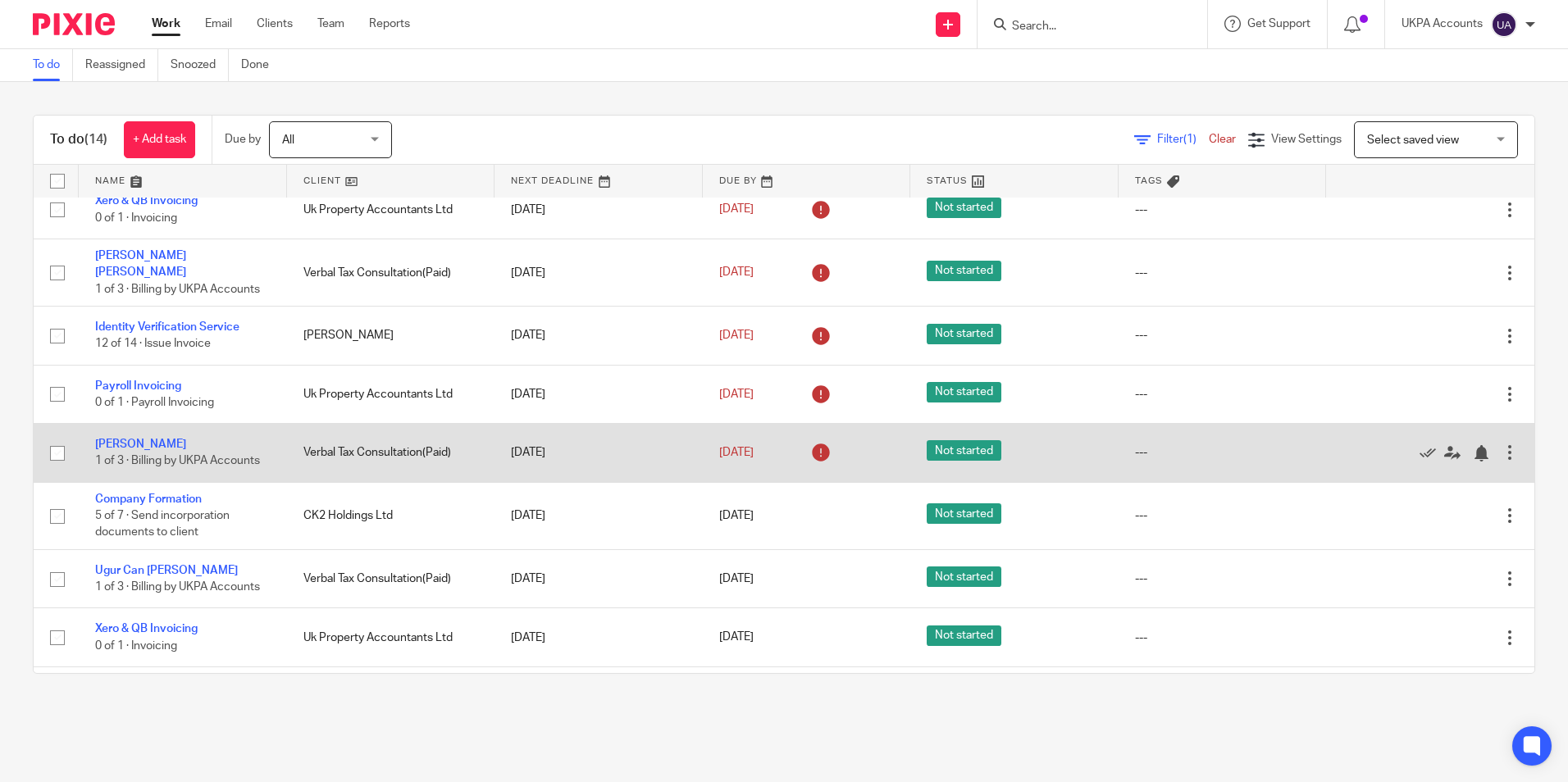
scroll to position [371, 0]
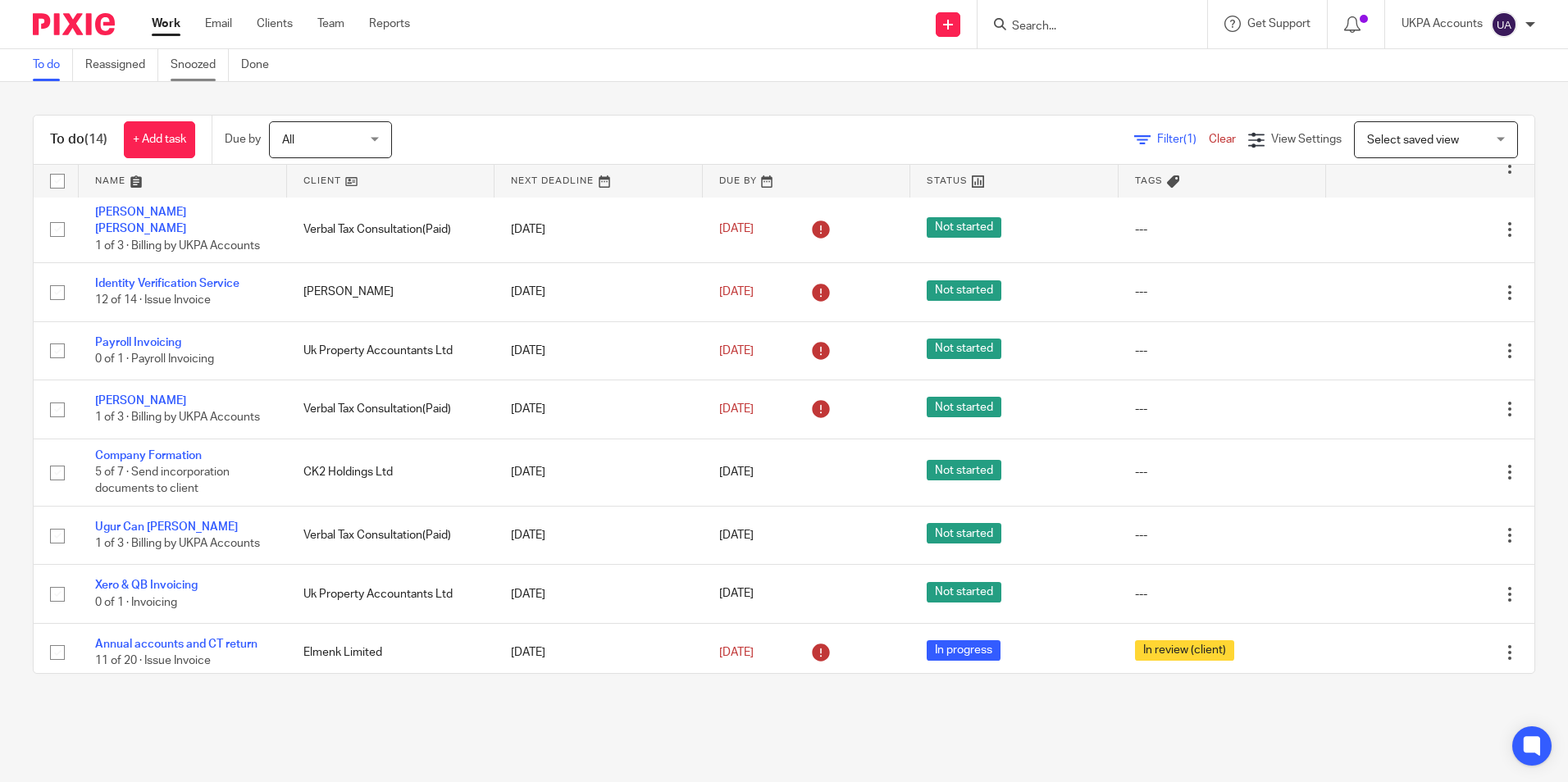
click at [194, 61] on link "Snoozed" at bounding box center [200, 65] width 59 height 32
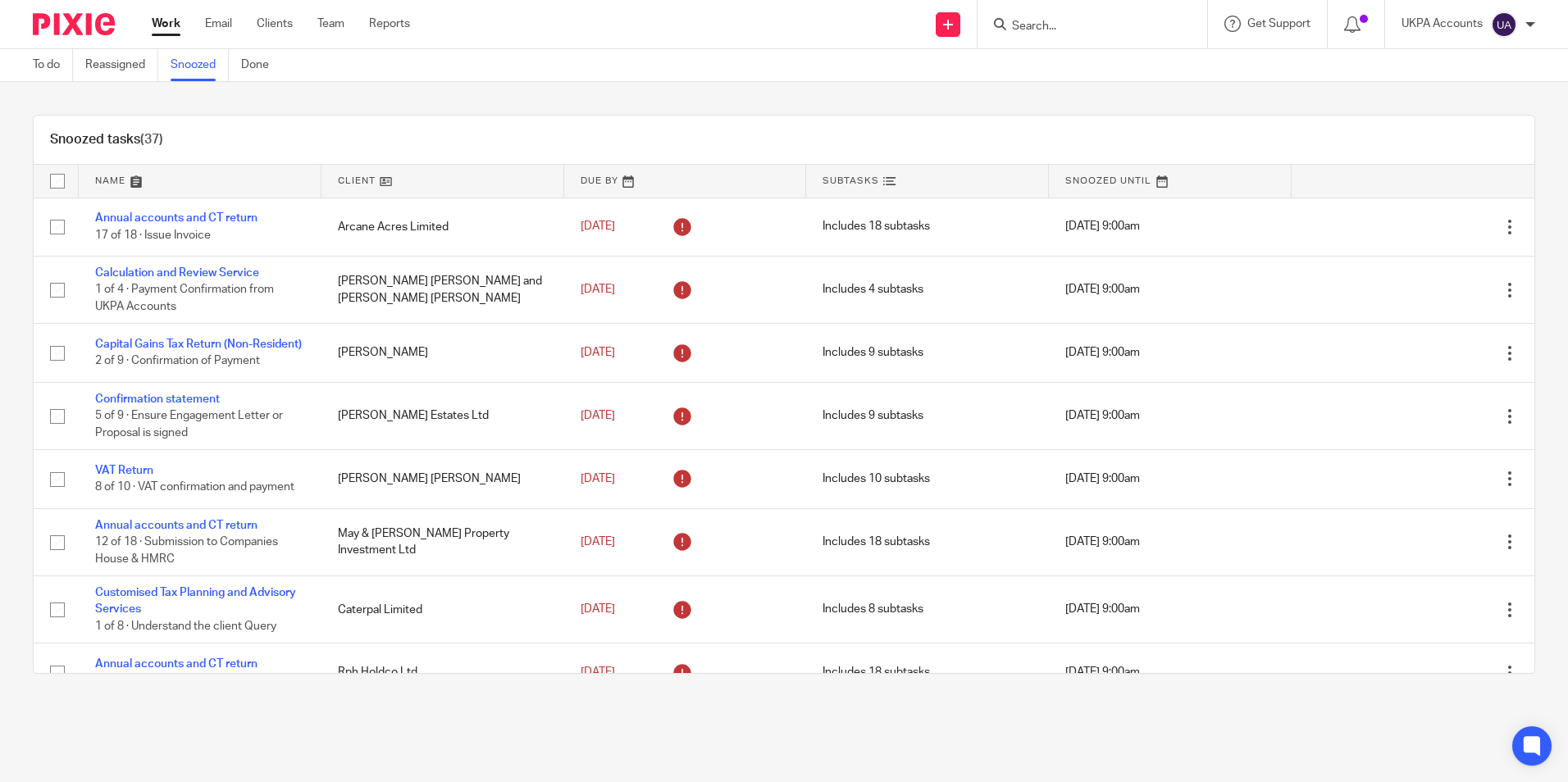
click at [866, 131] on div "Snoozed tasks (37)" at bounding box center [784, 140] width 1501 height 49
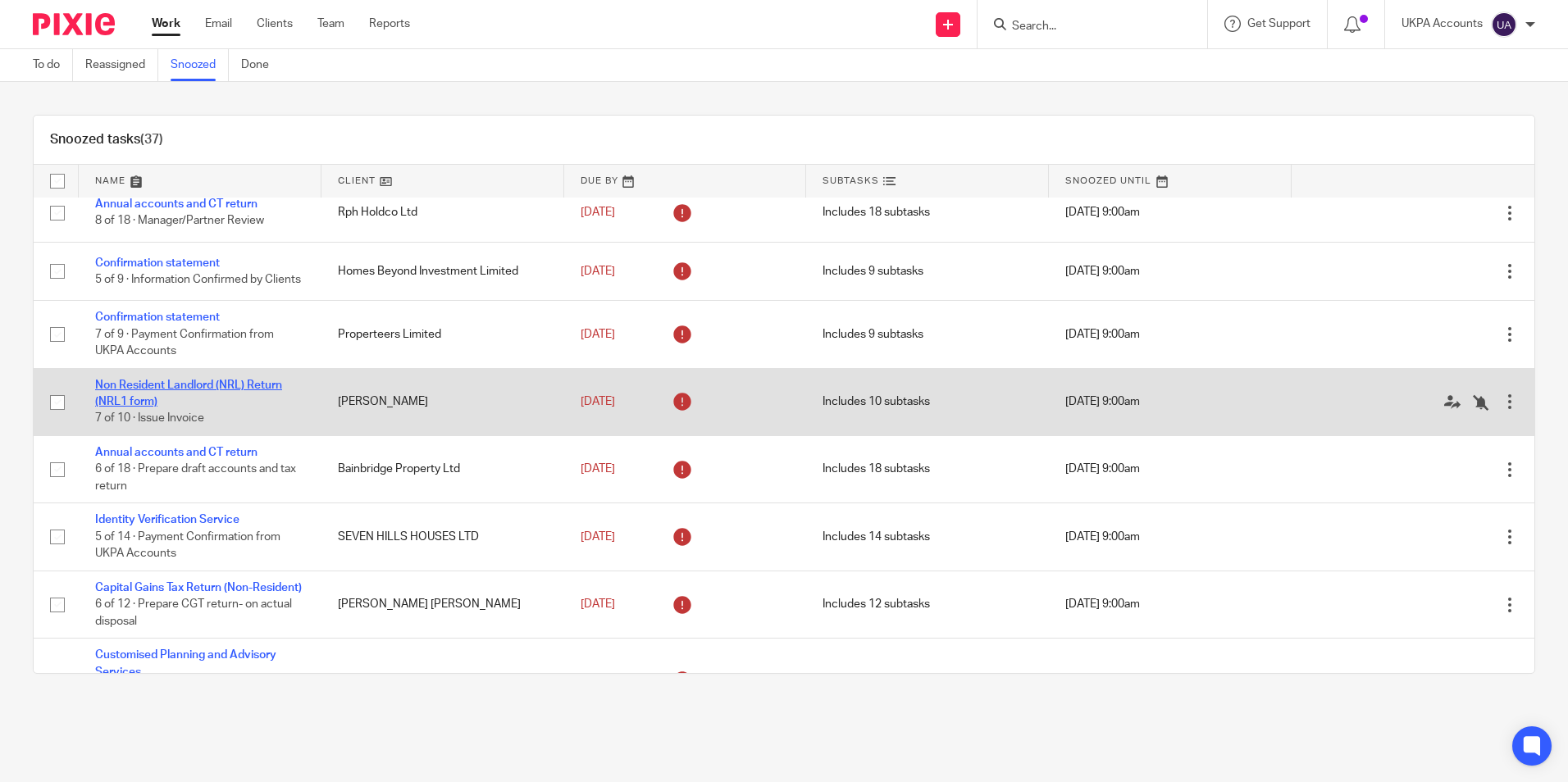
click at [194, 404] on link "Non Resident Landlord (NRL) Return (NRL1 form)" at bounding box center [189, 393] width 187 height 28
click at [212, 403] on link "Non Resident Landlord (NRL) Return (NRL1 form)" at bounding box center [189, 393] width 187 height 28
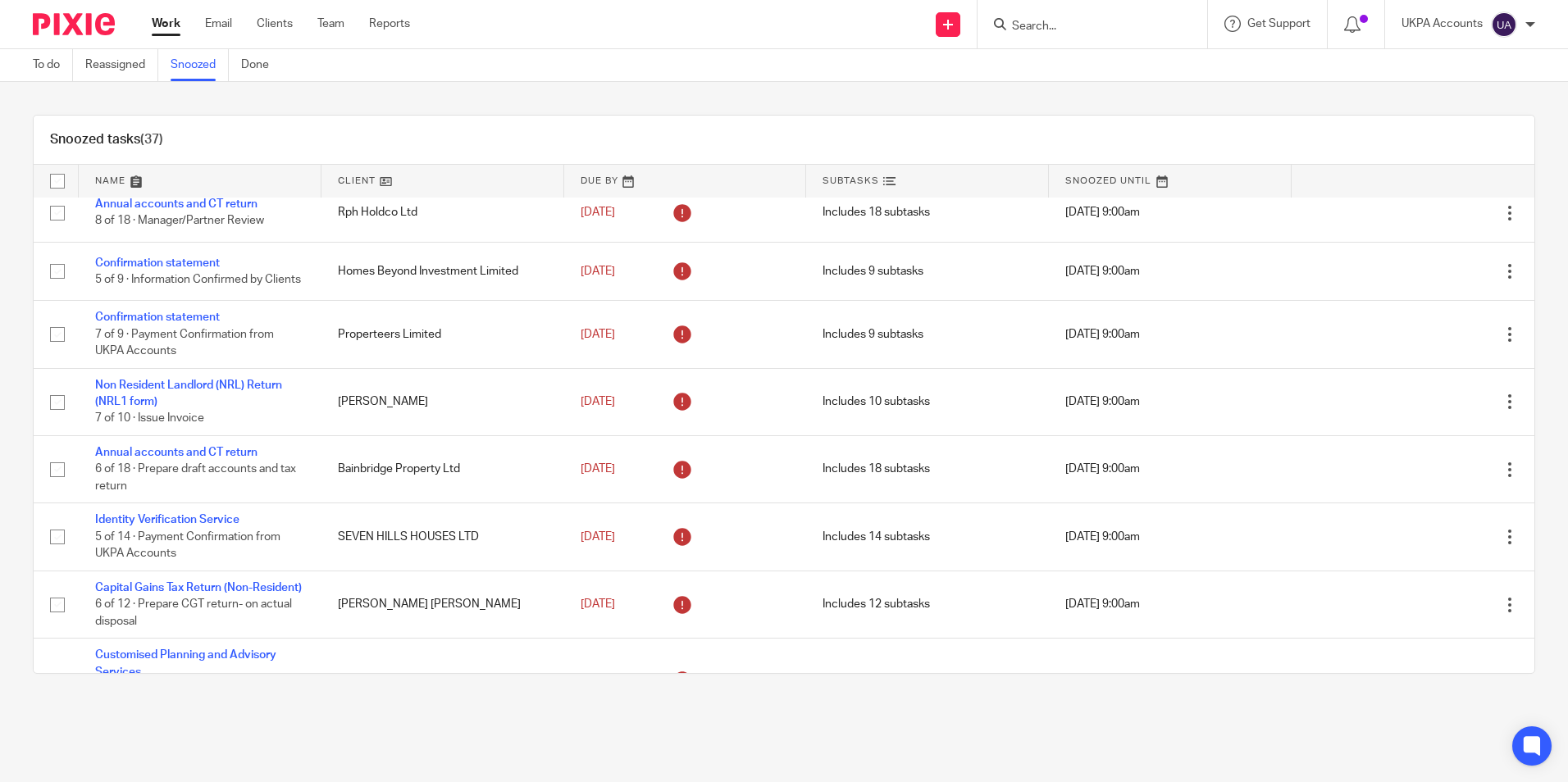
click at [195, 59] on link "Snoozed" at bounding box center [200, 65] width 59 height 32
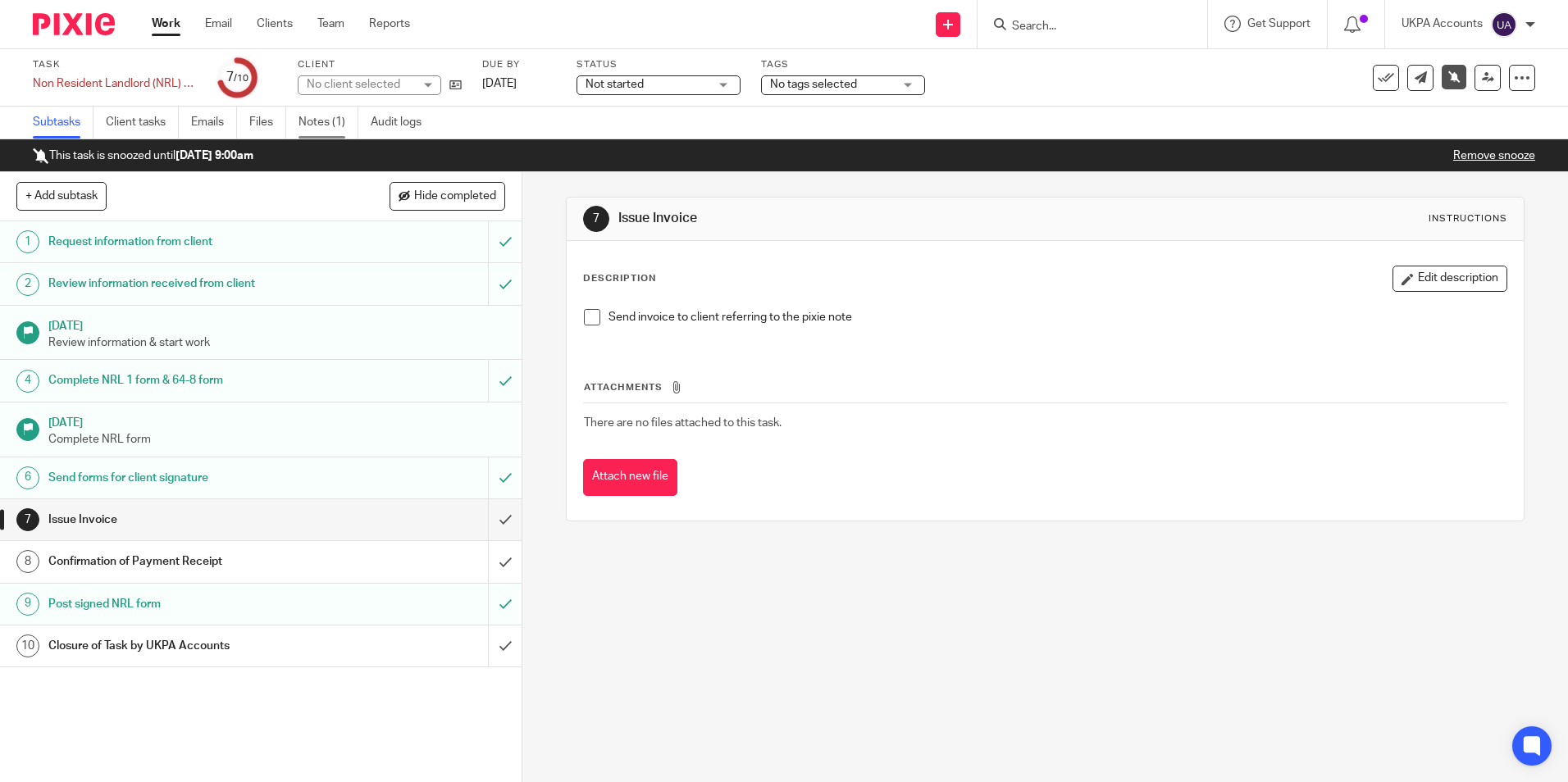
drag, startPoint x: 0, startPoint y: 0, endPoint x: 328, endPoint y: 127, distance: 351.7
click at [328, 127] on link "Notes (1)" at bounding box center [328, 123] width 59 height 32
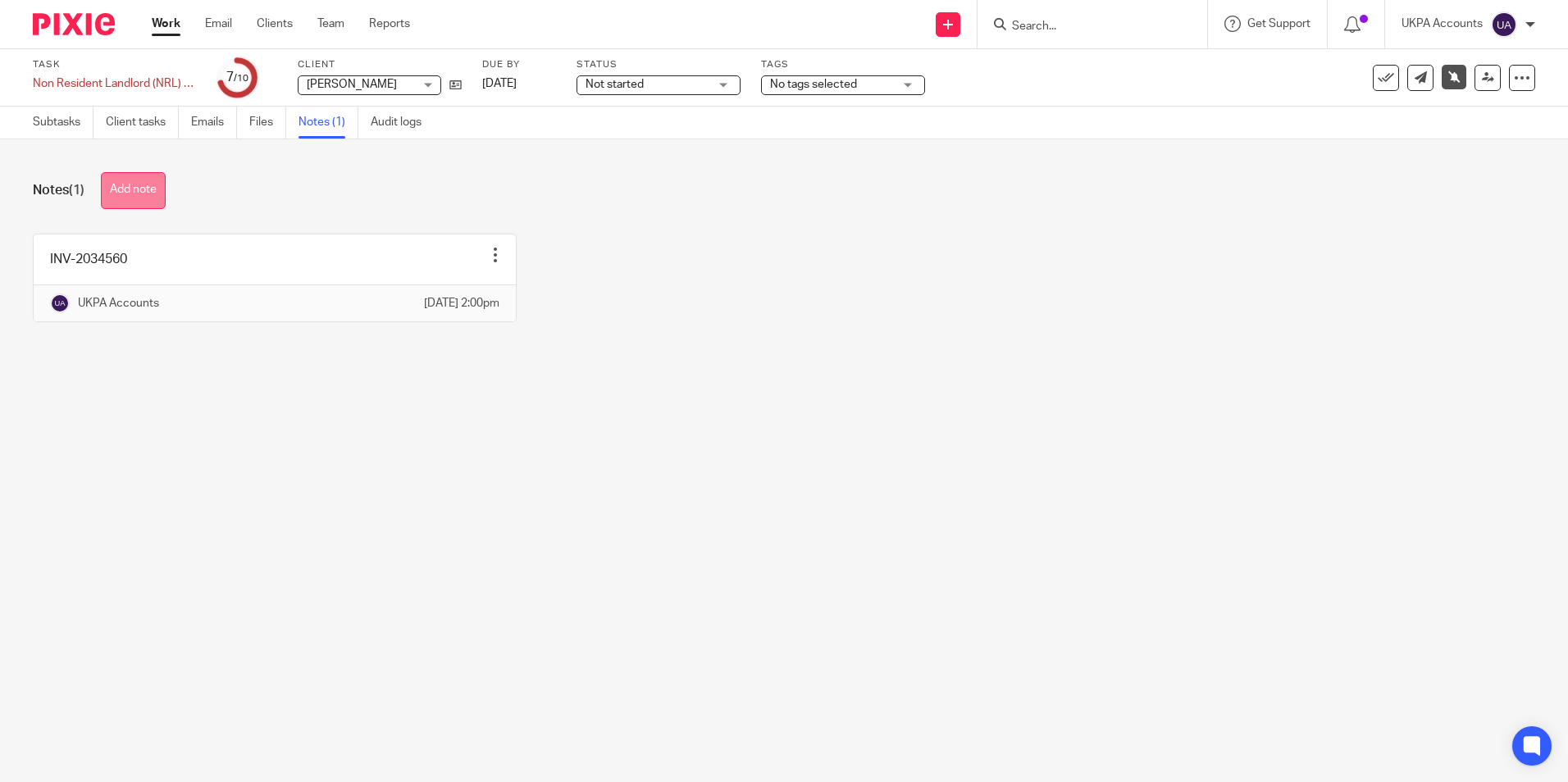
click at [144, 200] on button "Add note" at bounding box center [133, 190] width 65 height 37
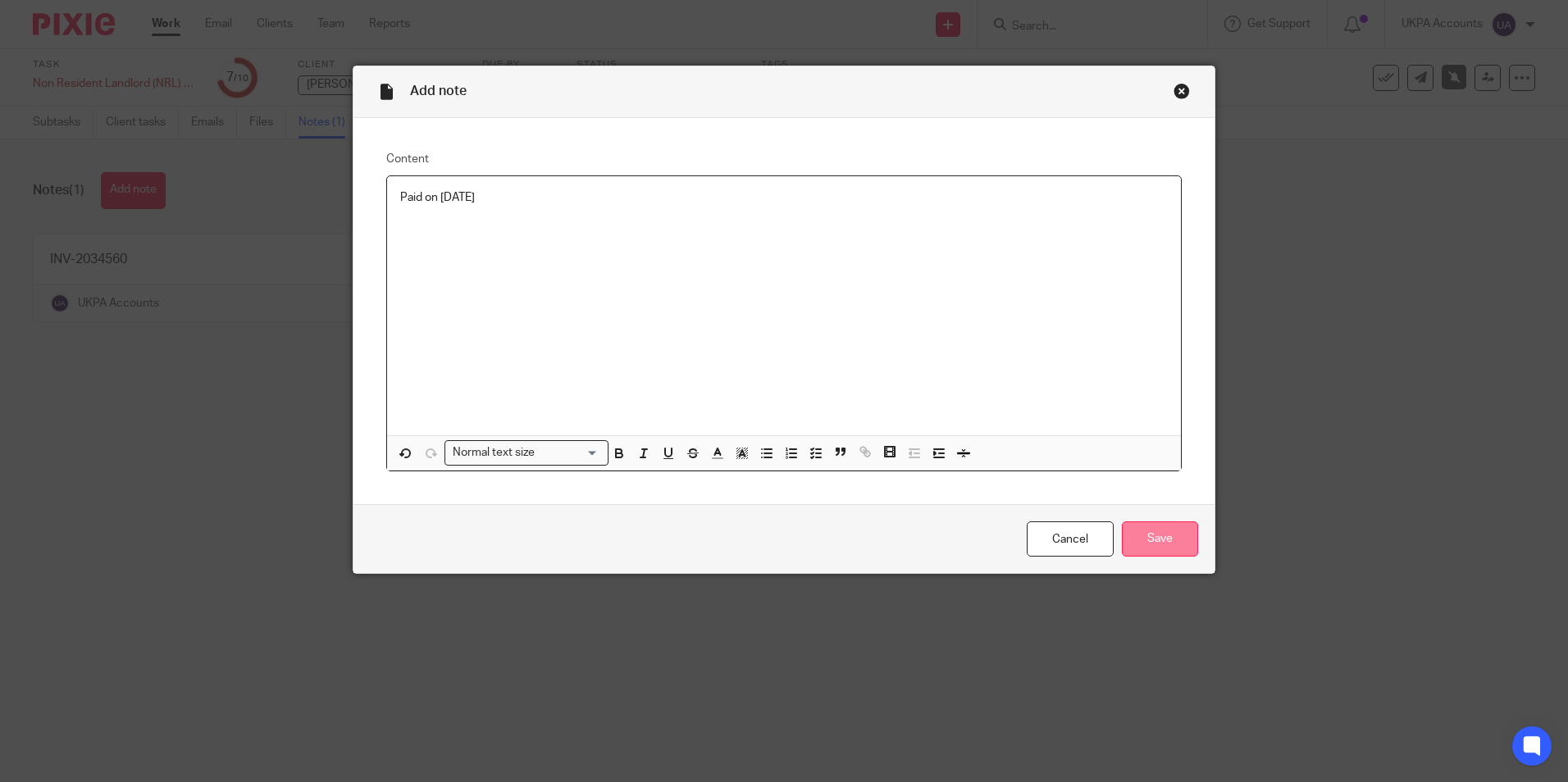
click at [1148, 541] on input "Save" at bounding box center [1160, 539] width 76 height 36
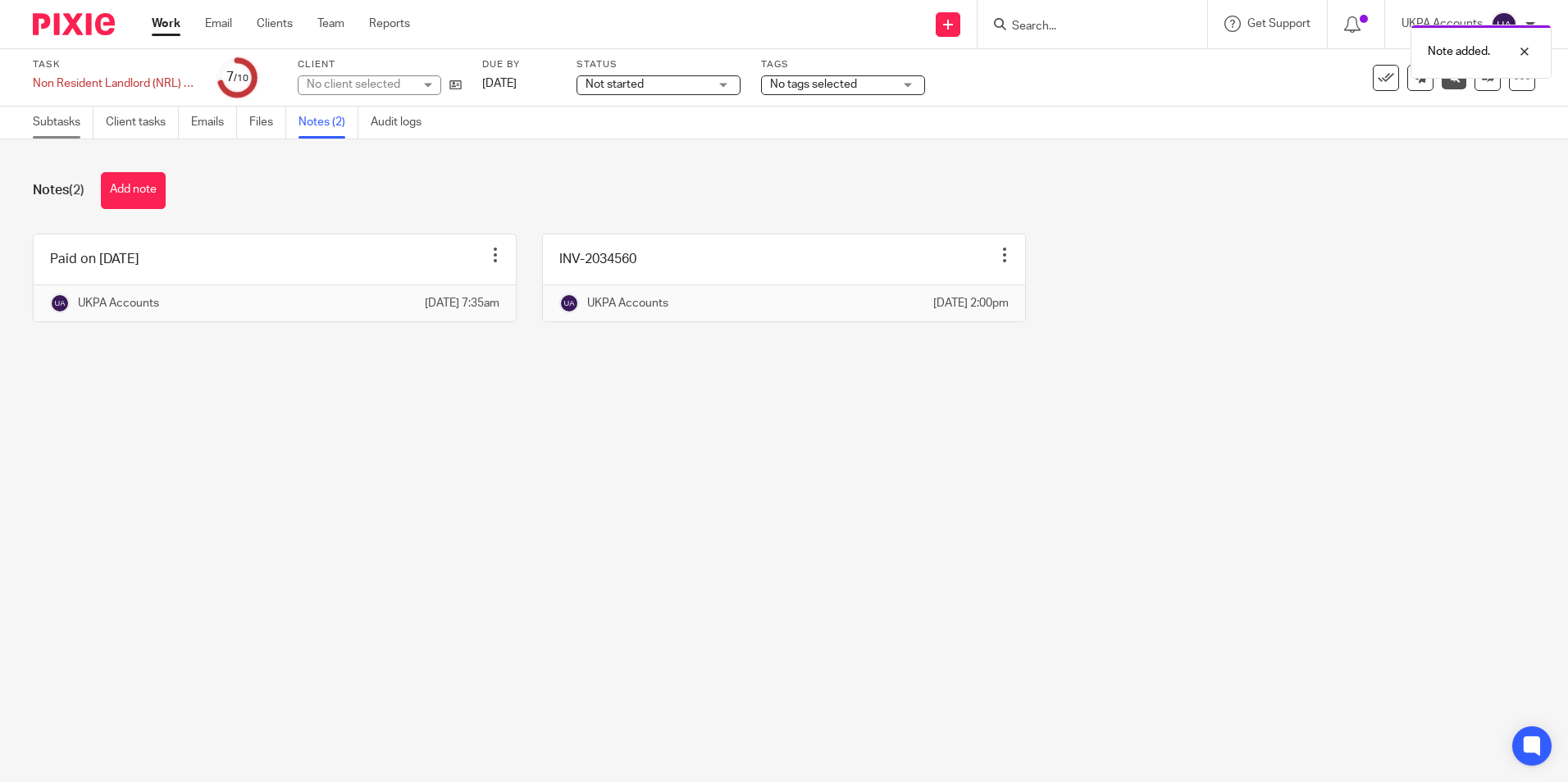
click at [76, 128] on link "Subtasks" at bounding box center [63, 123] width 60 height 32
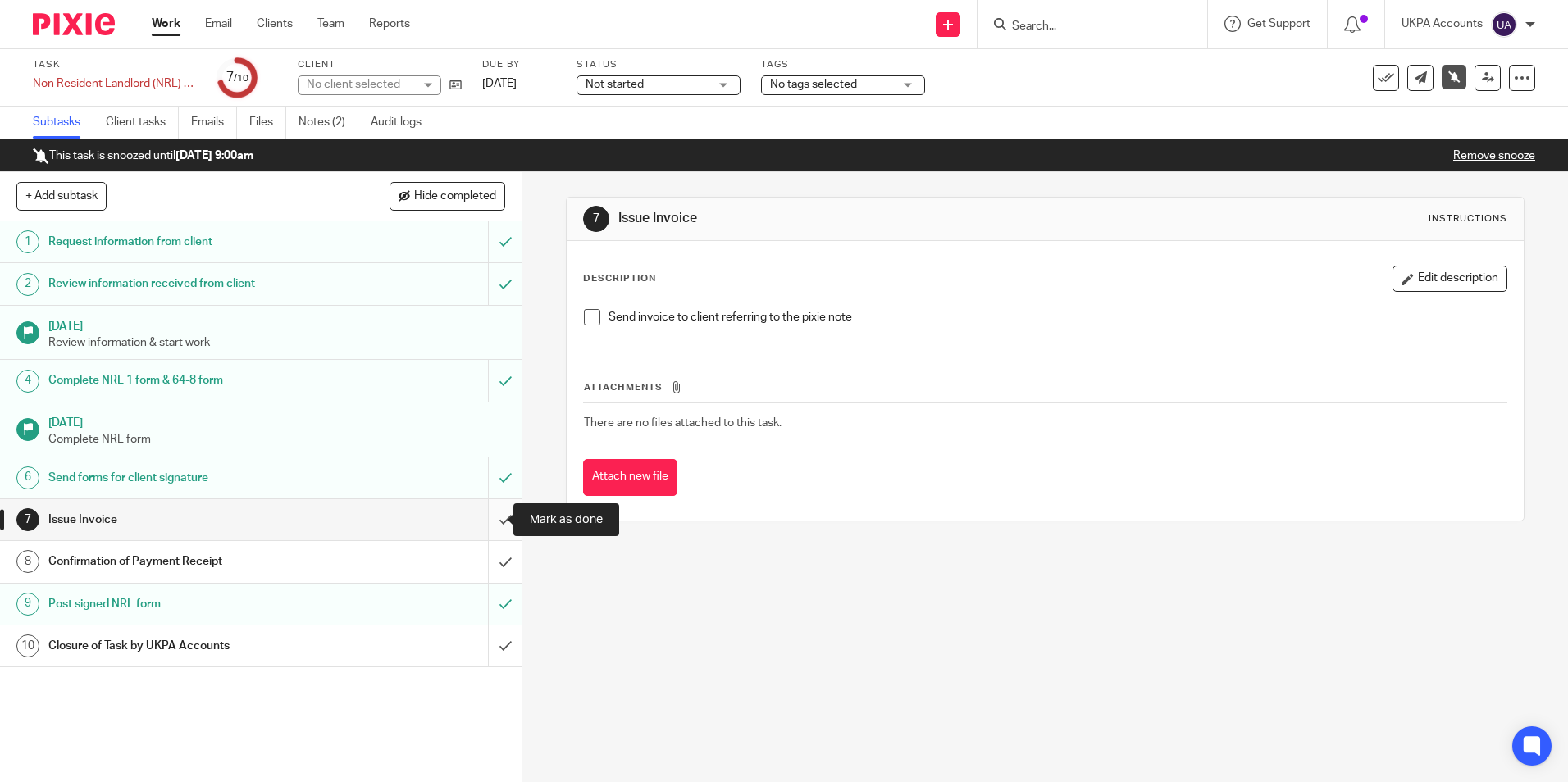
click at [488, 520] on input "submit" at bounding box center [261, 520] width 522 height 41
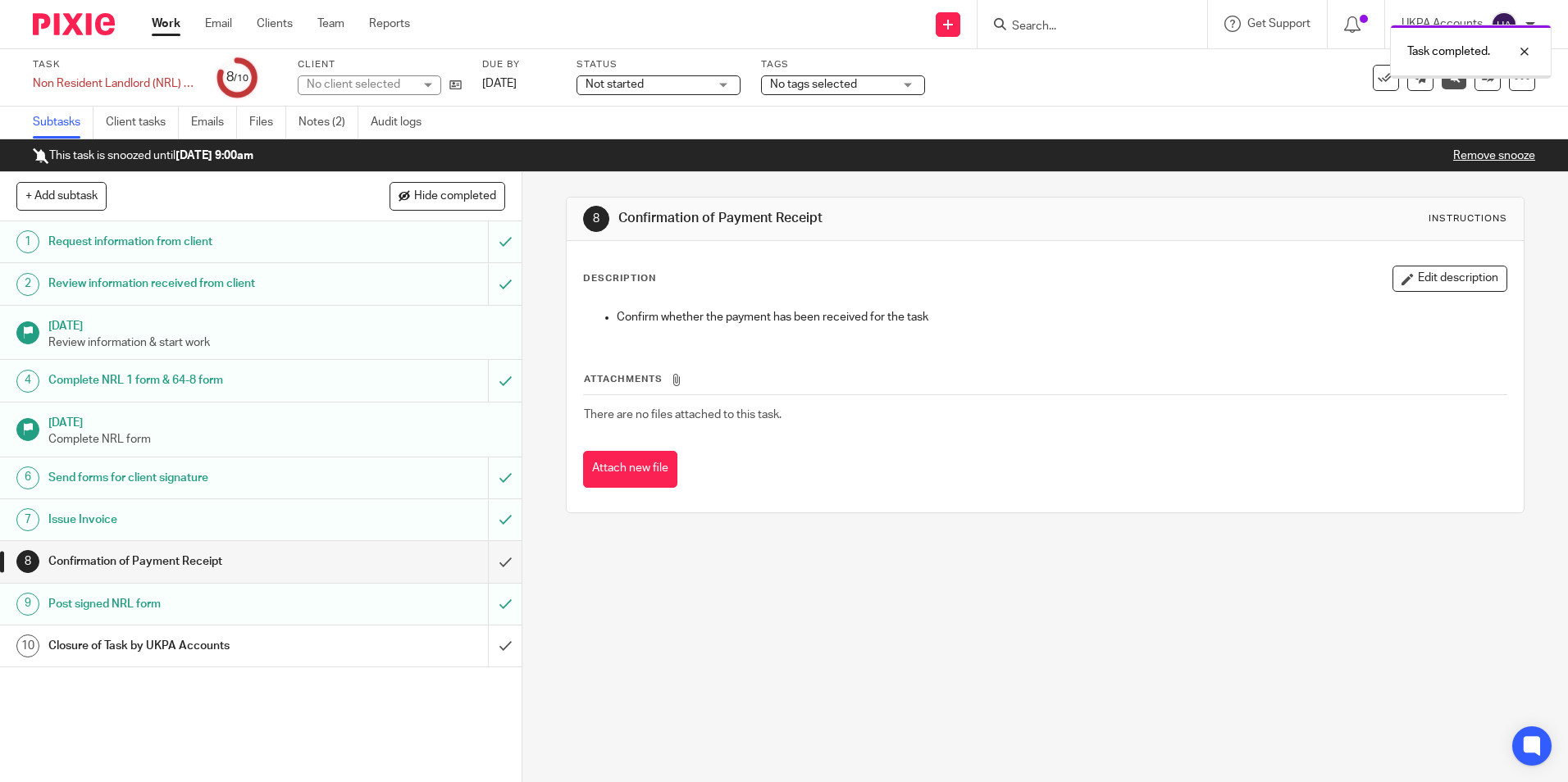
click at [487, 556] on input "submit" at bounding box center [261, 561] width 522 height 41
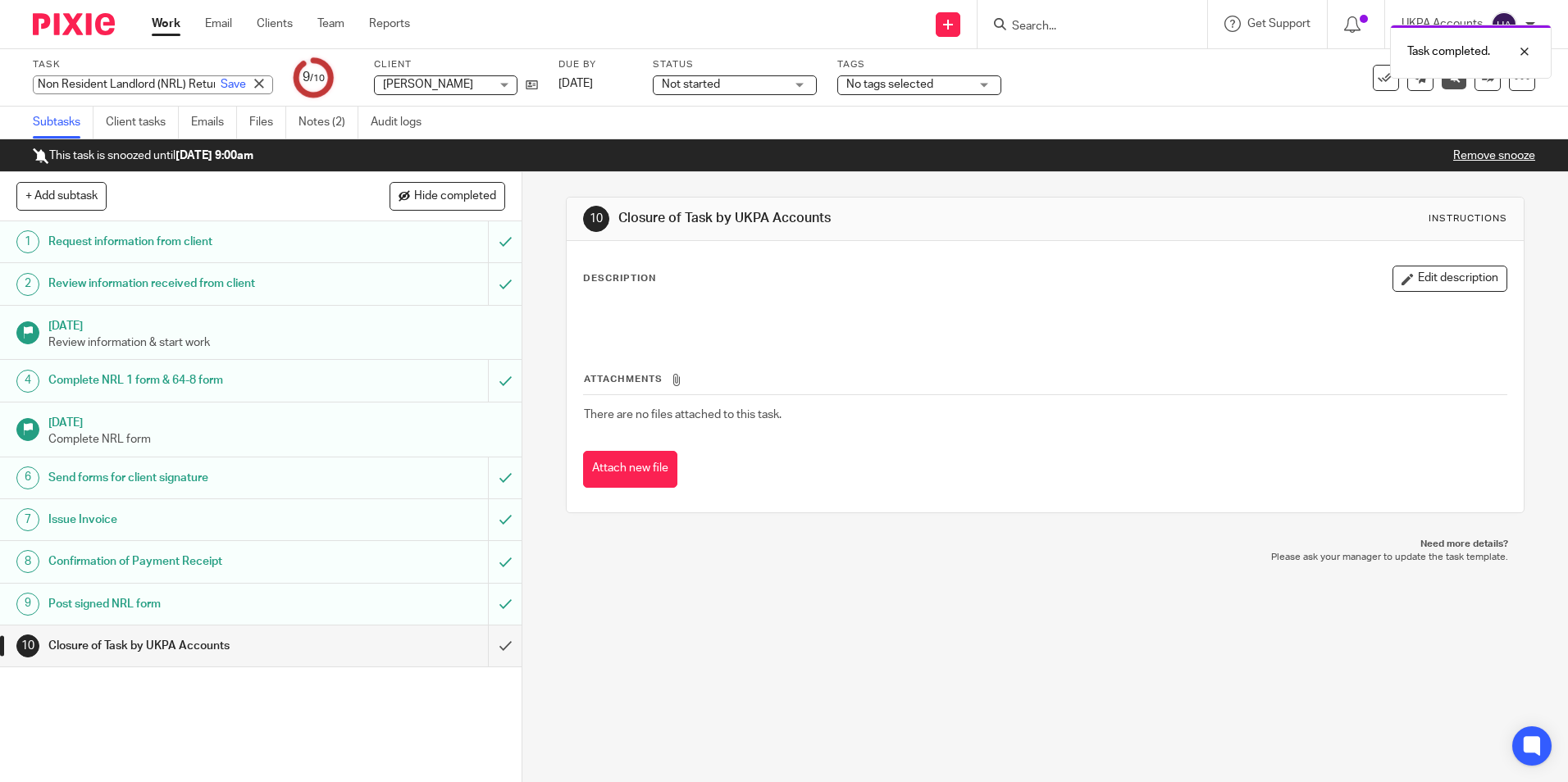
click at [115, 82] on div "Non Resident Landlord (NRL) Return (NRL1 form) Save Non Resident Landlord (NRL)…" at bounding box center [153, 85] width 240 height 19
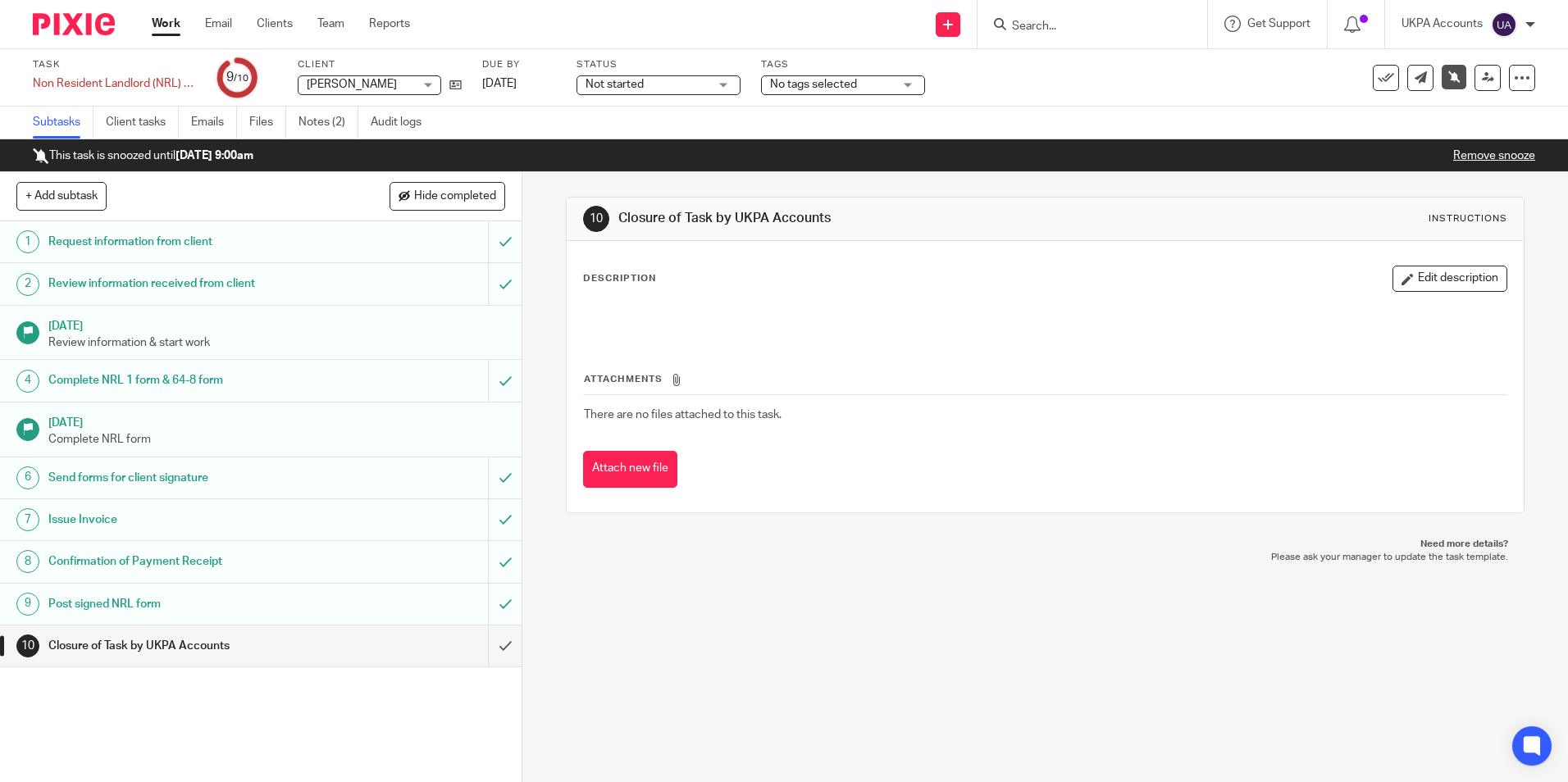
click at [889, 576] on div "10 Closure of Task by UKPA Accounts Instructions Description Edit description A…" at bounding box center [1045, 477] width 1046 height 610
click at [332, 119] on link "Notes (2)" at bounding box center [328, 123] width 59 height 32
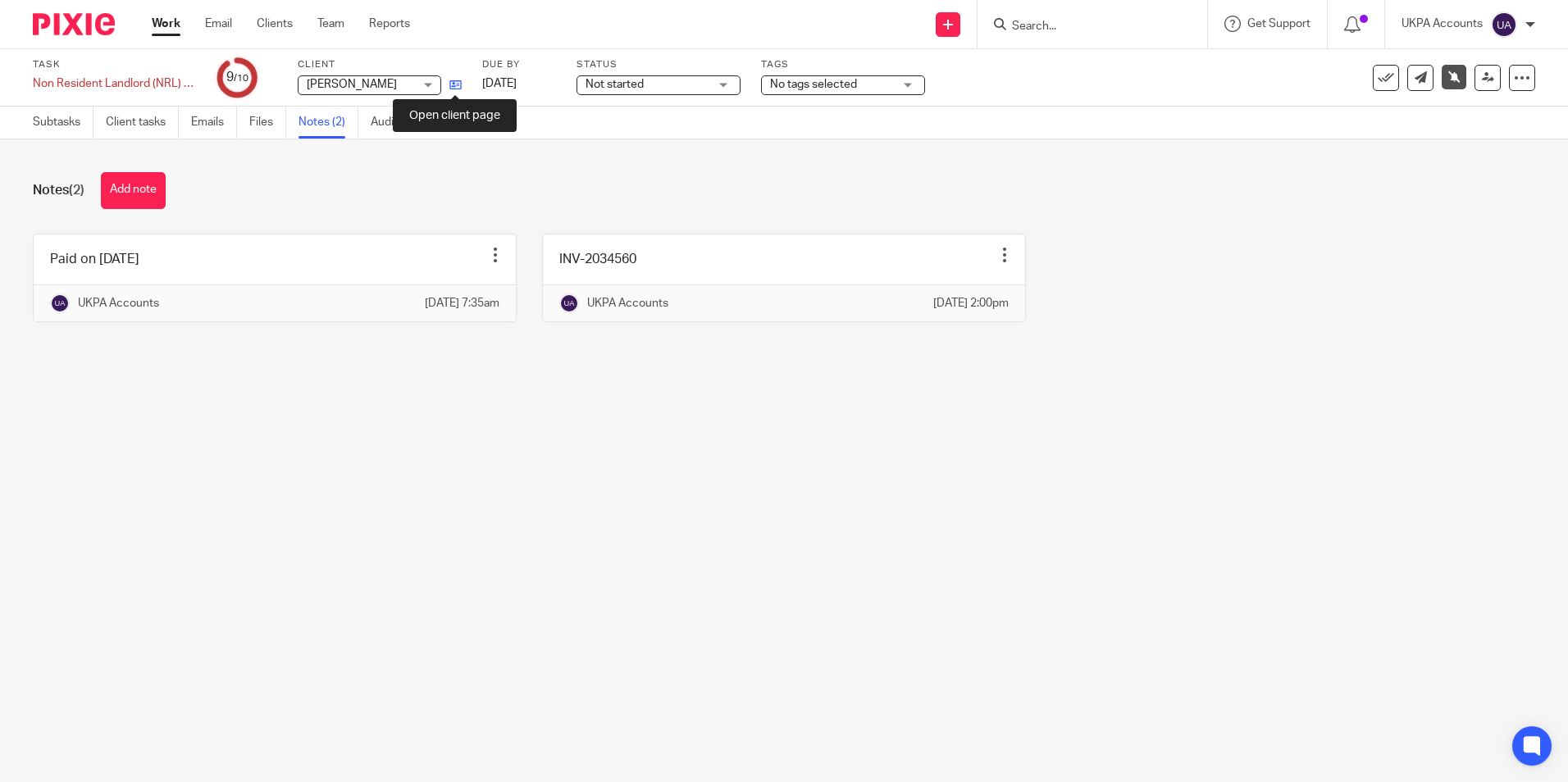
click at [458, 85] on icon at bounding box center [455, 85] width 12 height 12
click at [414, 125] on link "Audit logs" at bounding box center [402, 123] width 63 height 32
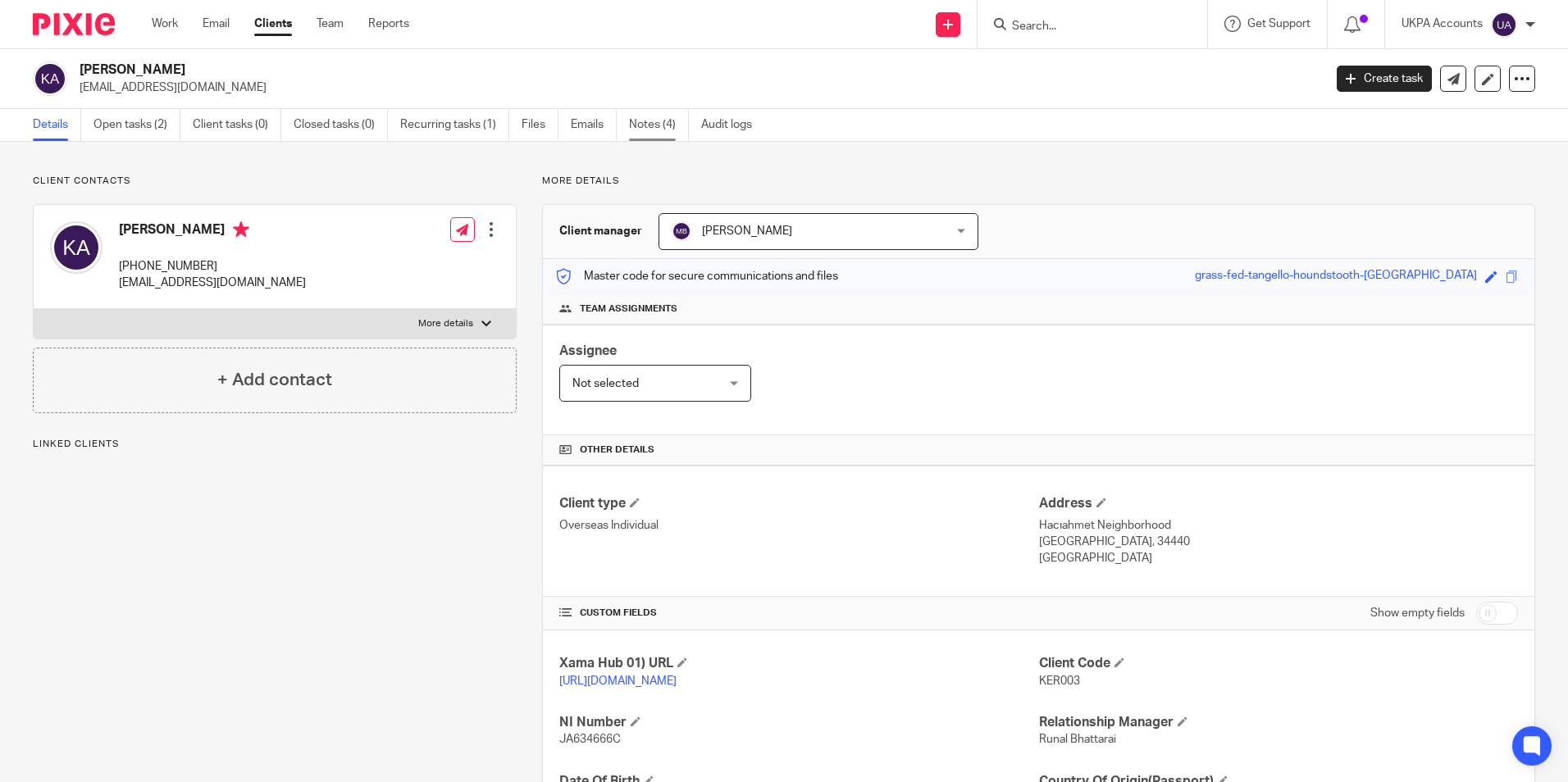
click at [647, 122] on link "Notes (4)" at bounding box center [659, 125] width 59 height 32
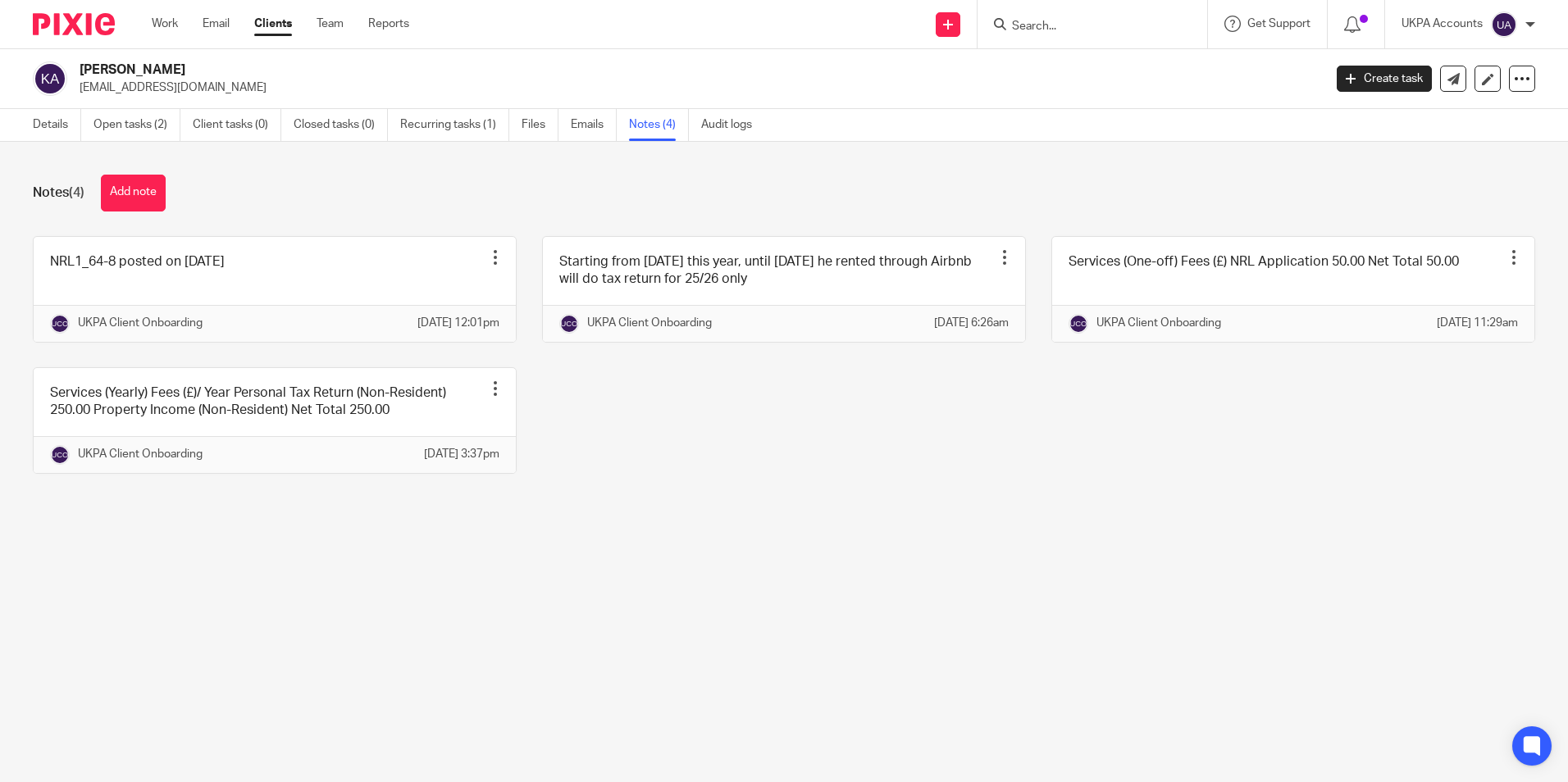
drag, startPoint x: 80, startPoint y: 88, endPoint x: 206, endPoint y: 93, distance: 126.1
click at [206, 93] on p "[EMAIL_ADDRESS][DOMAIN_NAME]" at bounding box center [696, 87] width 1232 height 16
copy p "[EMAIL_ADDRESS][DOMAIN_NAME]"
click at [155, 305] on link at bounding box center [275, 290] width 482 height 105
click at [155, 302] on link at bounding box center [275, 290] width 482 height 105
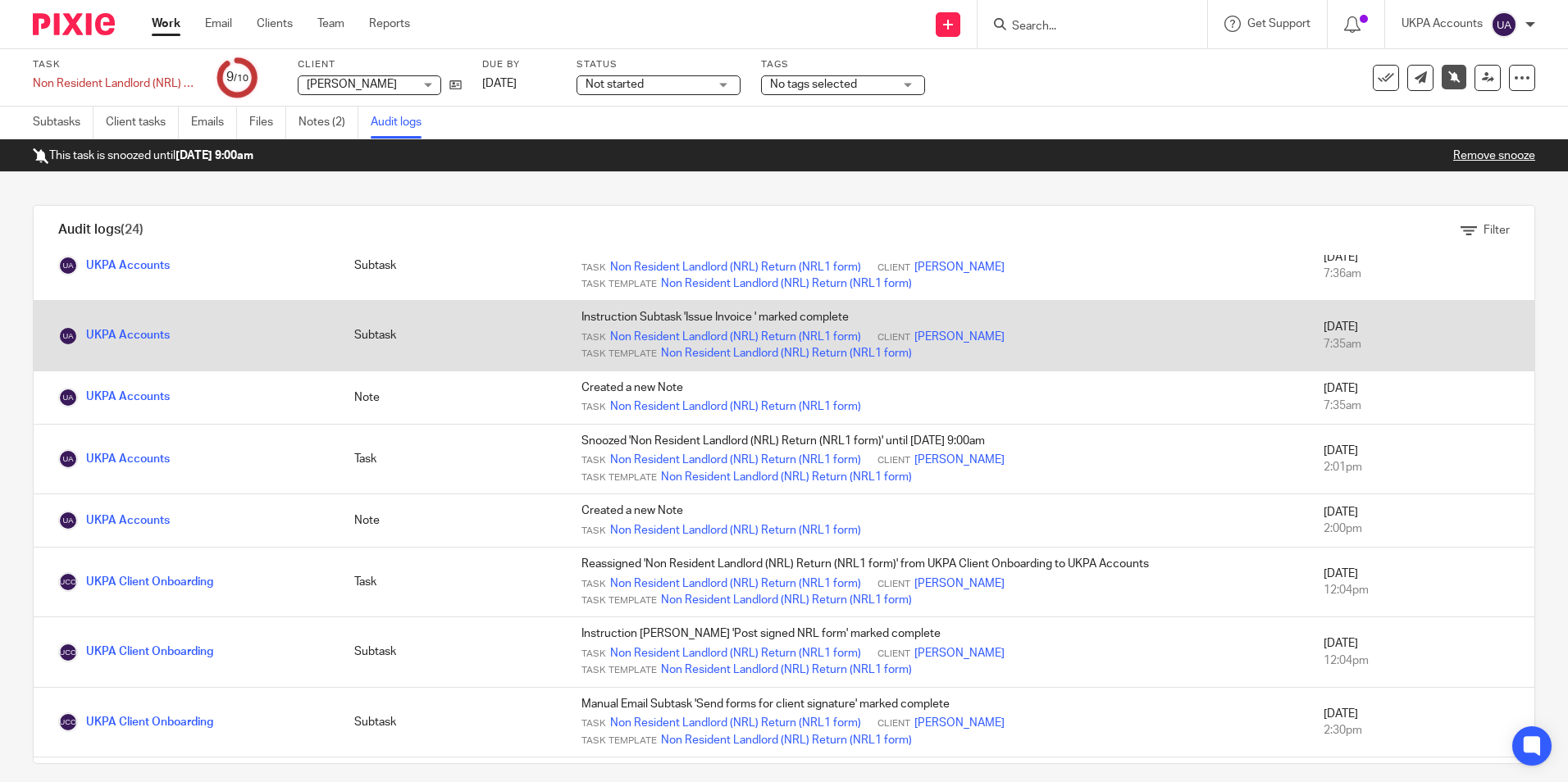
scroll to position [82, 0]
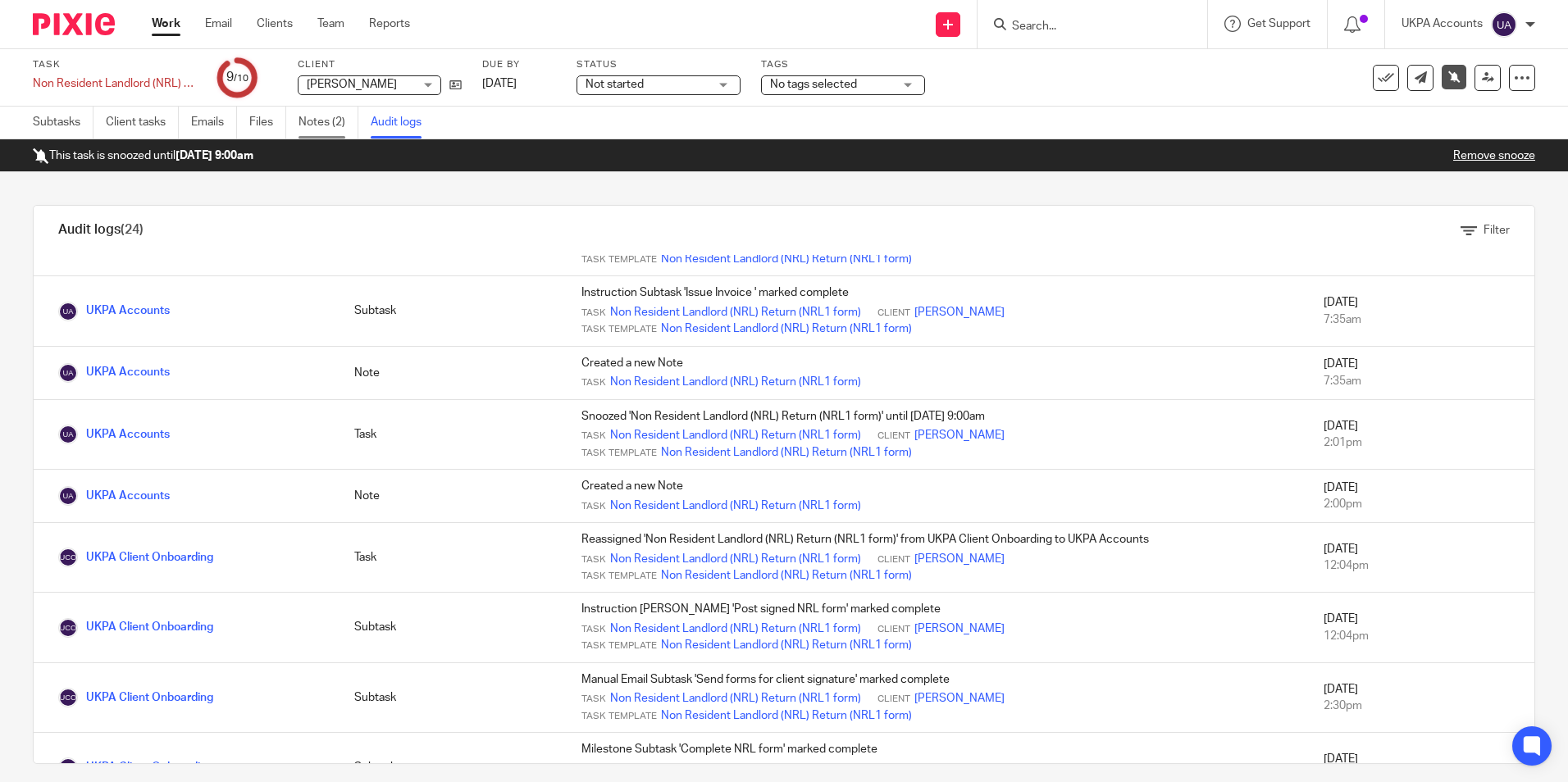
click at [319, 121] on link "Notes (2)" at bounding box center [328, 123] width 59 height 32
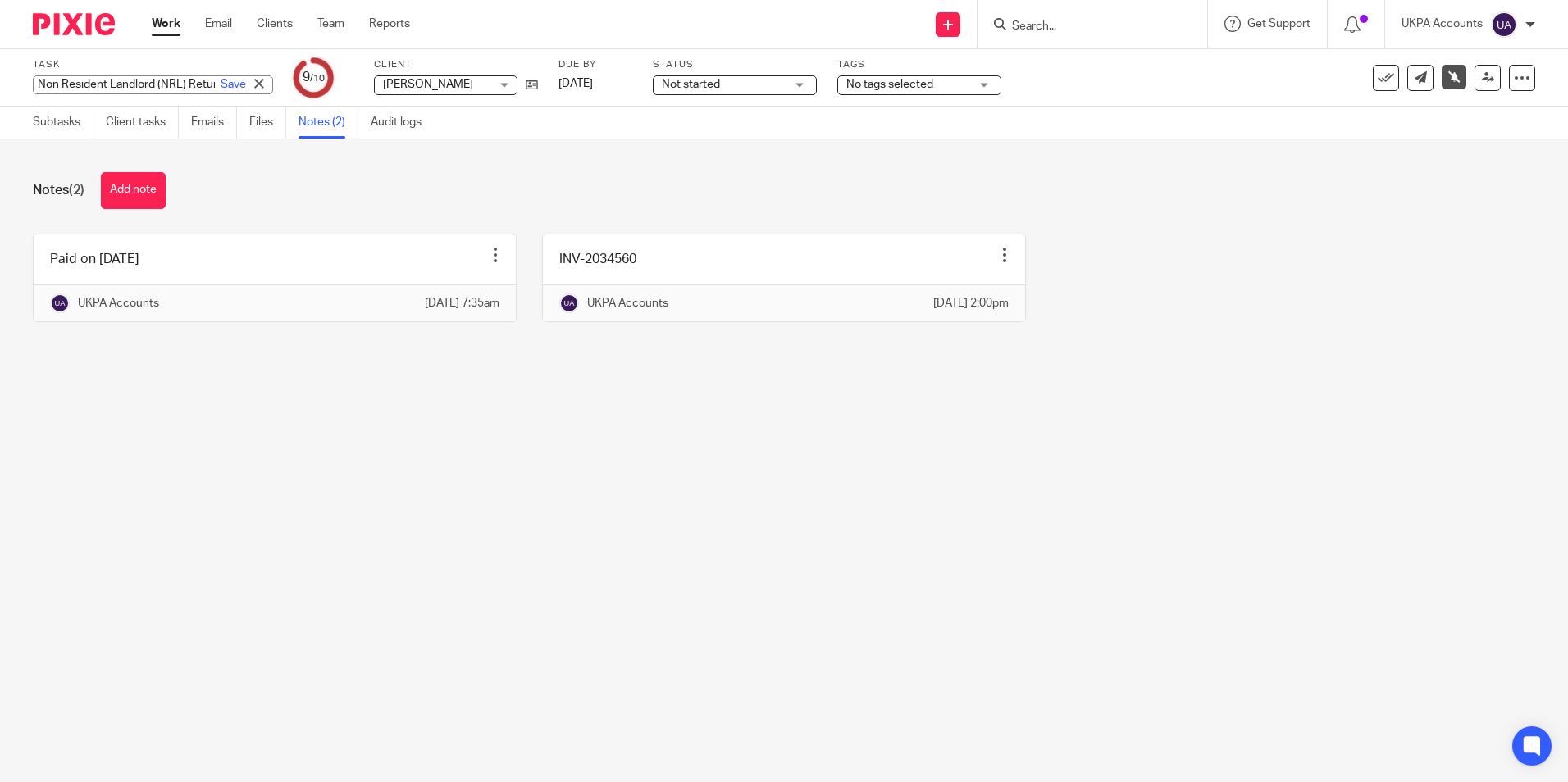
click at [135, 86] on div "Non Resident Landlord (NRL) Return (NRL1 form) Save Non Resident Landlord (NRL)…" at bounding box center [153, 85] width 240 height 19
click at [161, 439] on main "Task Non Resident Landlord (NRL) Return (NRL1 form) Save Non Resident Landlord …" at bounding box center [784, 391] width 1568 height 782
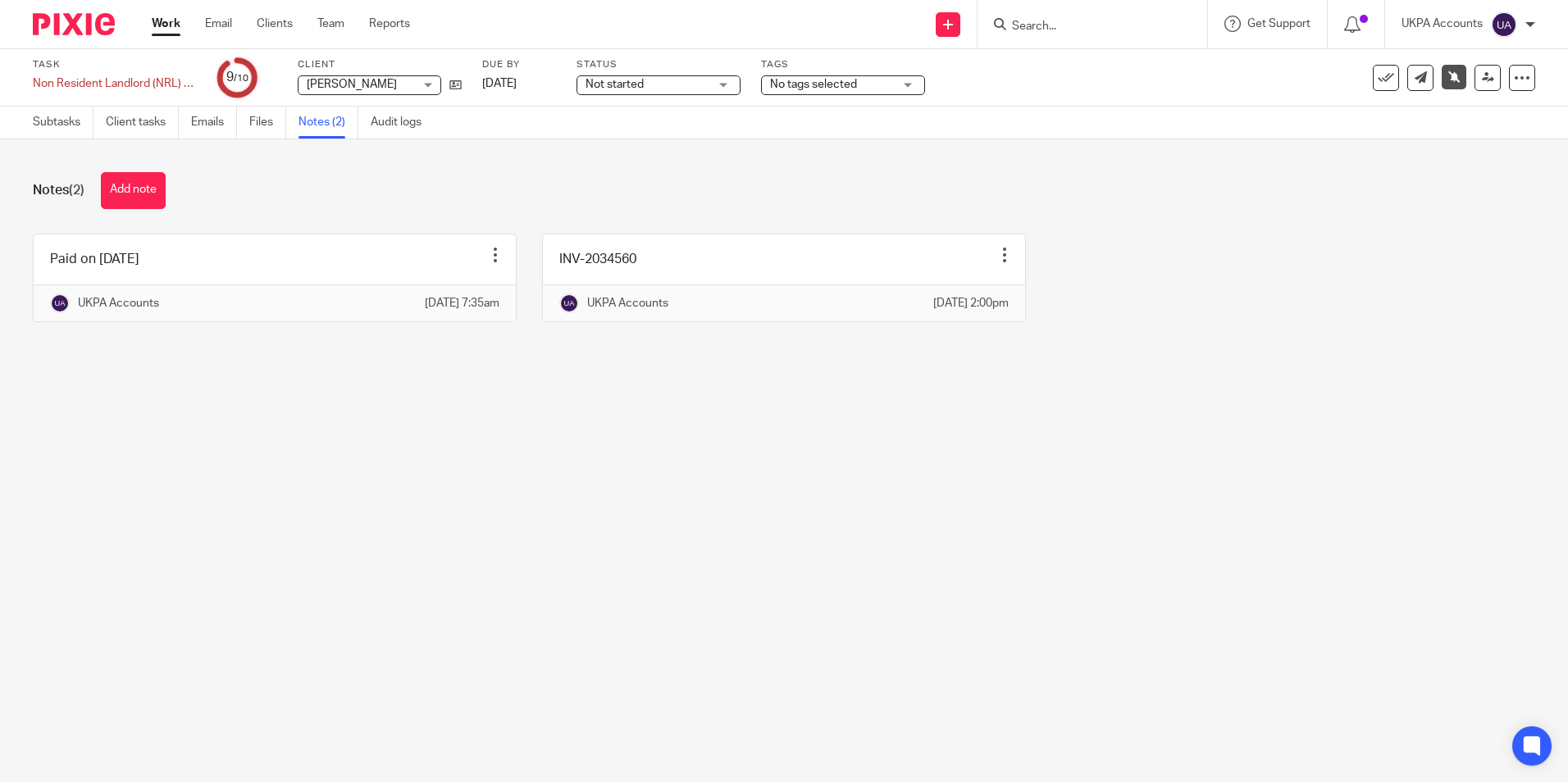
click at [381, 575] on main "Task Non Resident Landlord (NRL) Return (NRL1 form) Save Non Resident Landlord …" at bounding box center [784, 391] width 1568 height 782
click at [398, 593] on main "Task Non Resident Landlord (NRL) Return (NRL1 form) Save Non Resident Landlord …" at bounding box center [784, 391] width 1568 height 782
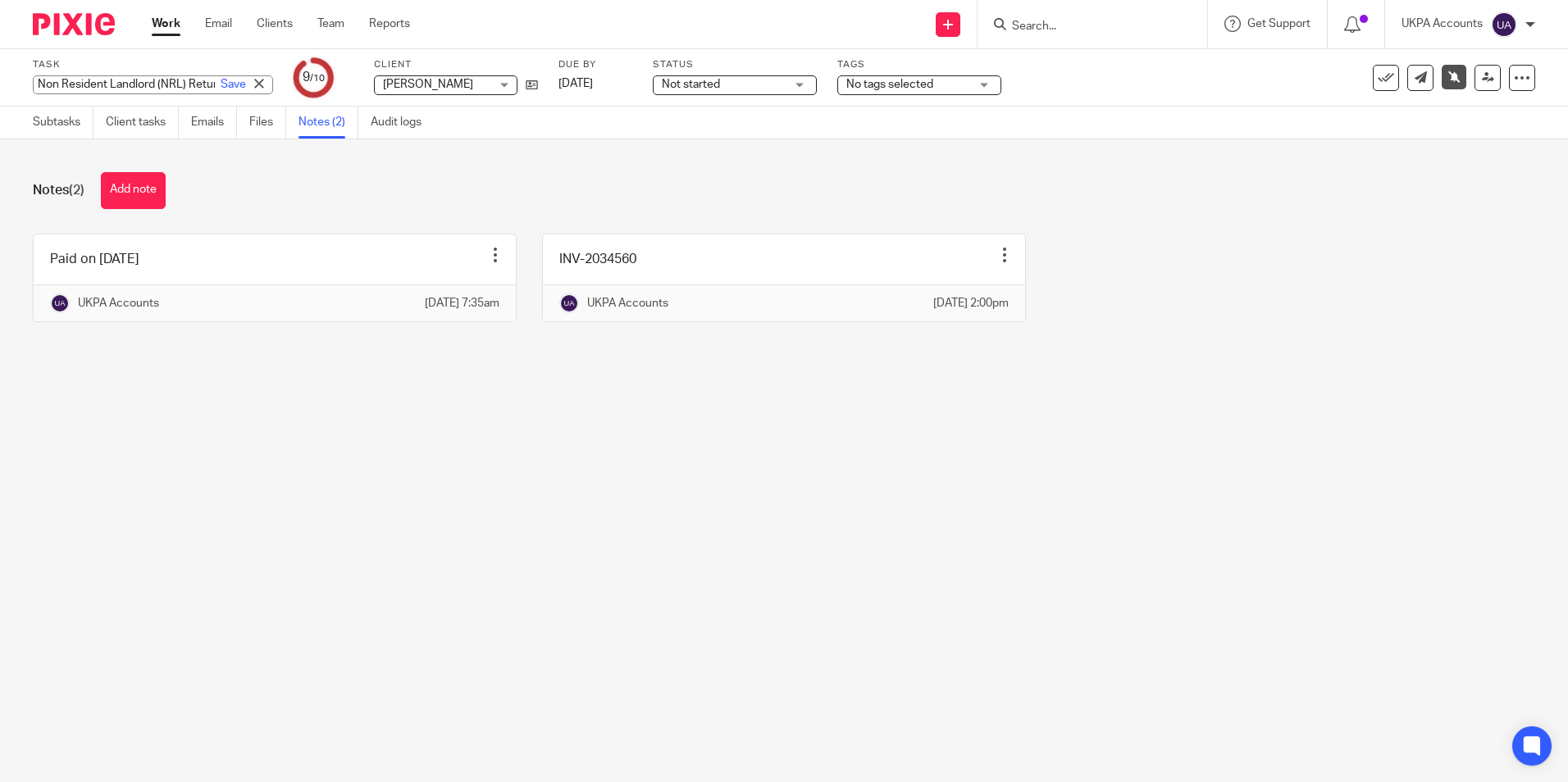
click at [133, 86] on div "Non Resident Landlord (NRL) Return (NRL1 form) Save Non Resident Landlord (NRL)…" at bounding box center [153, 85] width 240 height 19
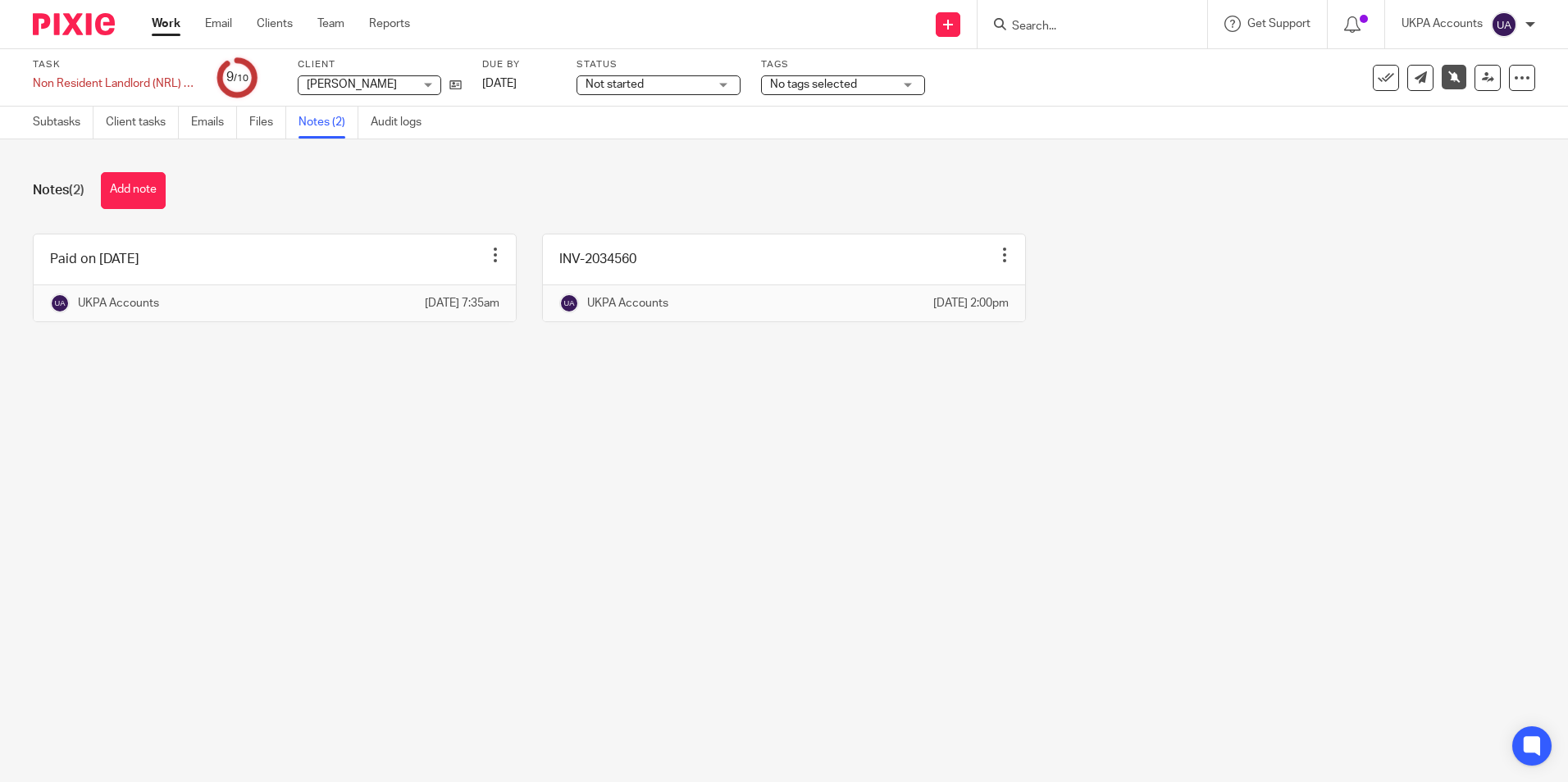
click at [297, 613] on main "Task Non Resident Landlord (NRL) Return (NRL1 form) Save Non Resident Landlord …" at bounding box center [784, 391] width 1568 height 782
click at [418, 129] on link "Audit logs" at bounding box center [402, 123] width 63 height 32
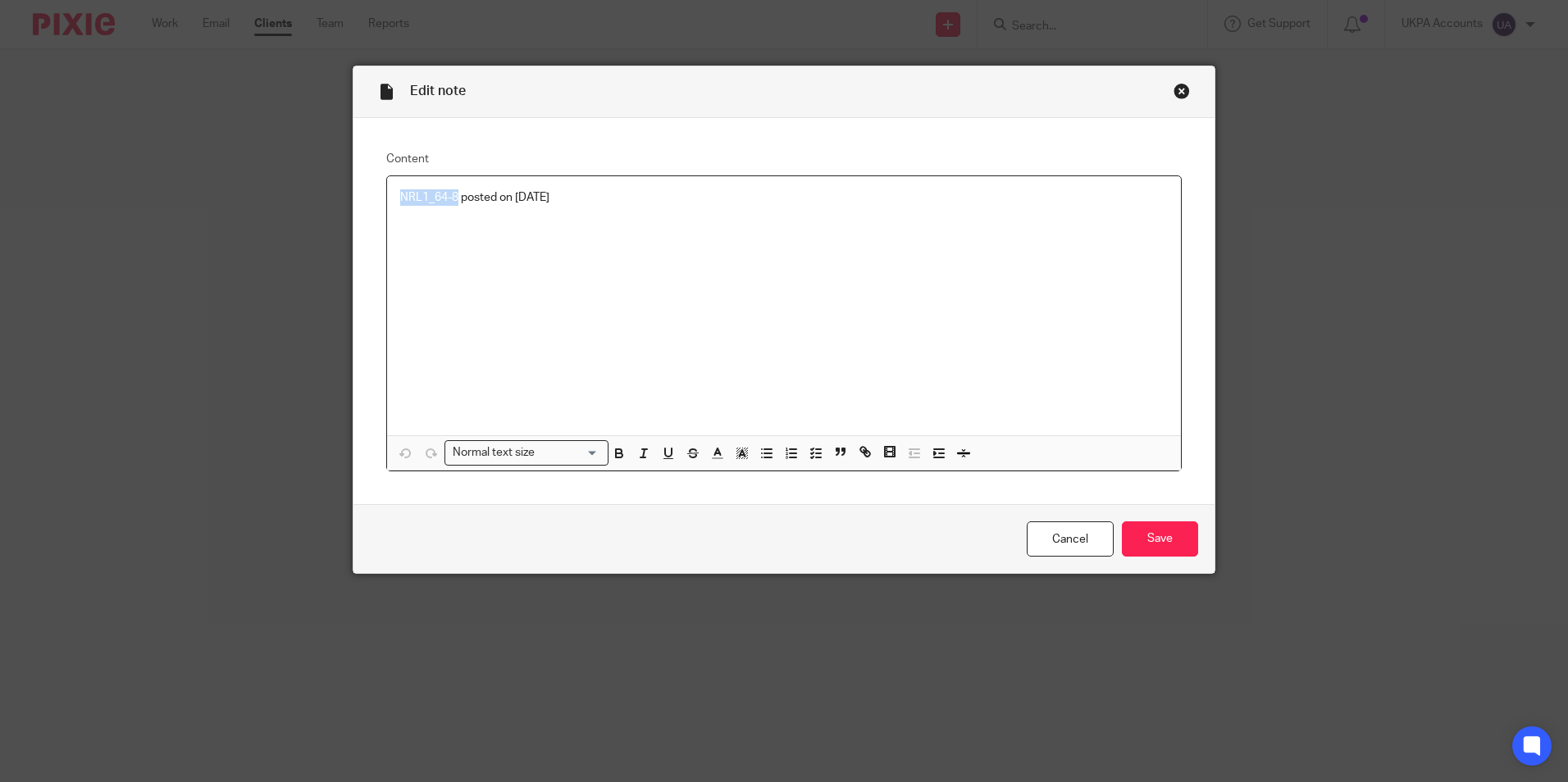
drag, startPoint x: 396, startPoint y: 199, endPoint x: 454, endPoint y: 200, distance: 58.0
click at [454, 200] on div "NRL1_64-8 posted on [DATE]" at bounding box center [784, 306] width 794 height 259
copy p "NRL1_64-8"
click at [1177, 87] on div "Close this dialog window" at bounding box center [1182, 91] width 16 height 16
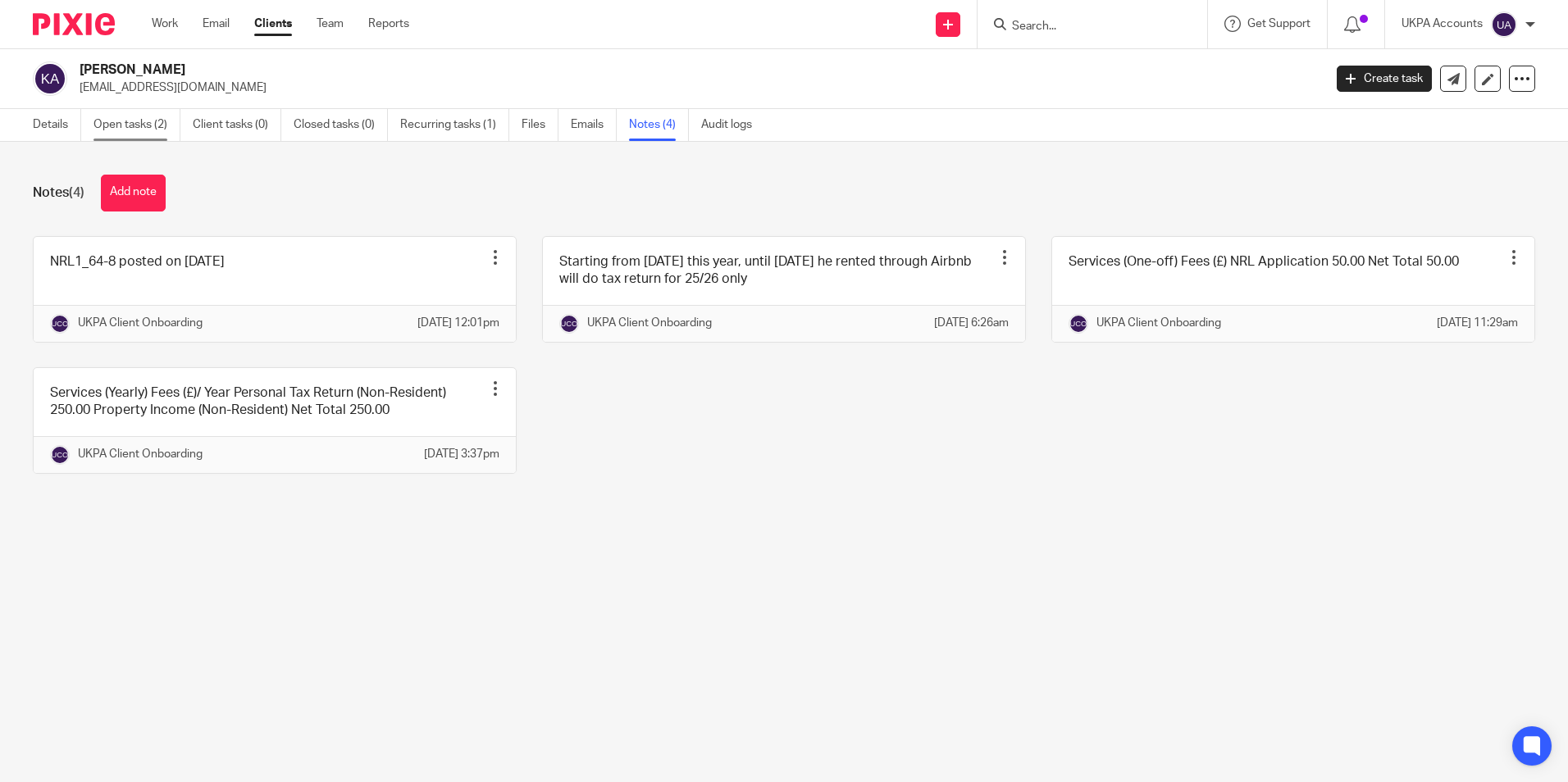
click at [153, 123] on link "Open tasks (2)" at bounding box center [137, 125] width 87 height 32
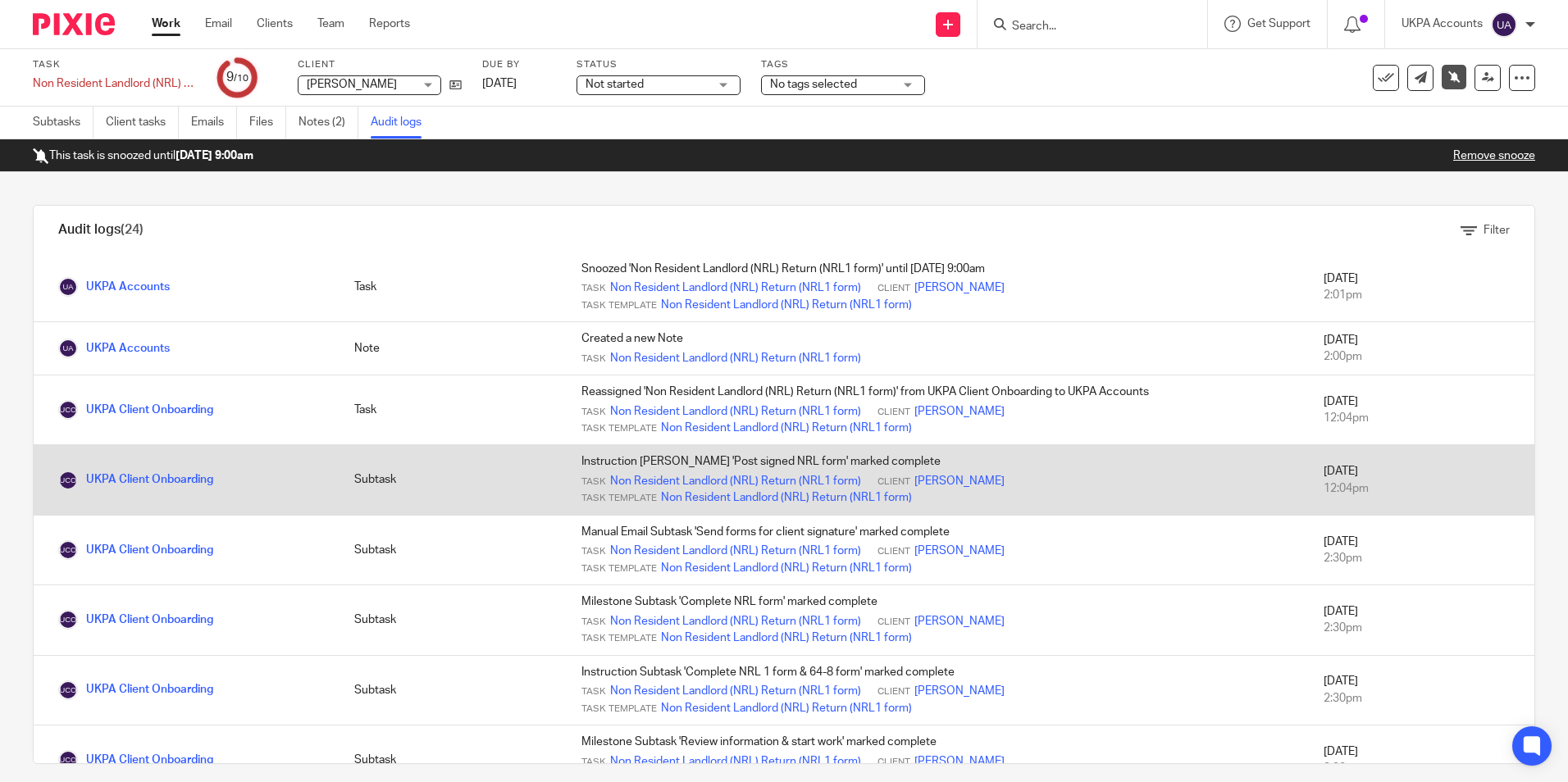
scroll to position [82, 0]
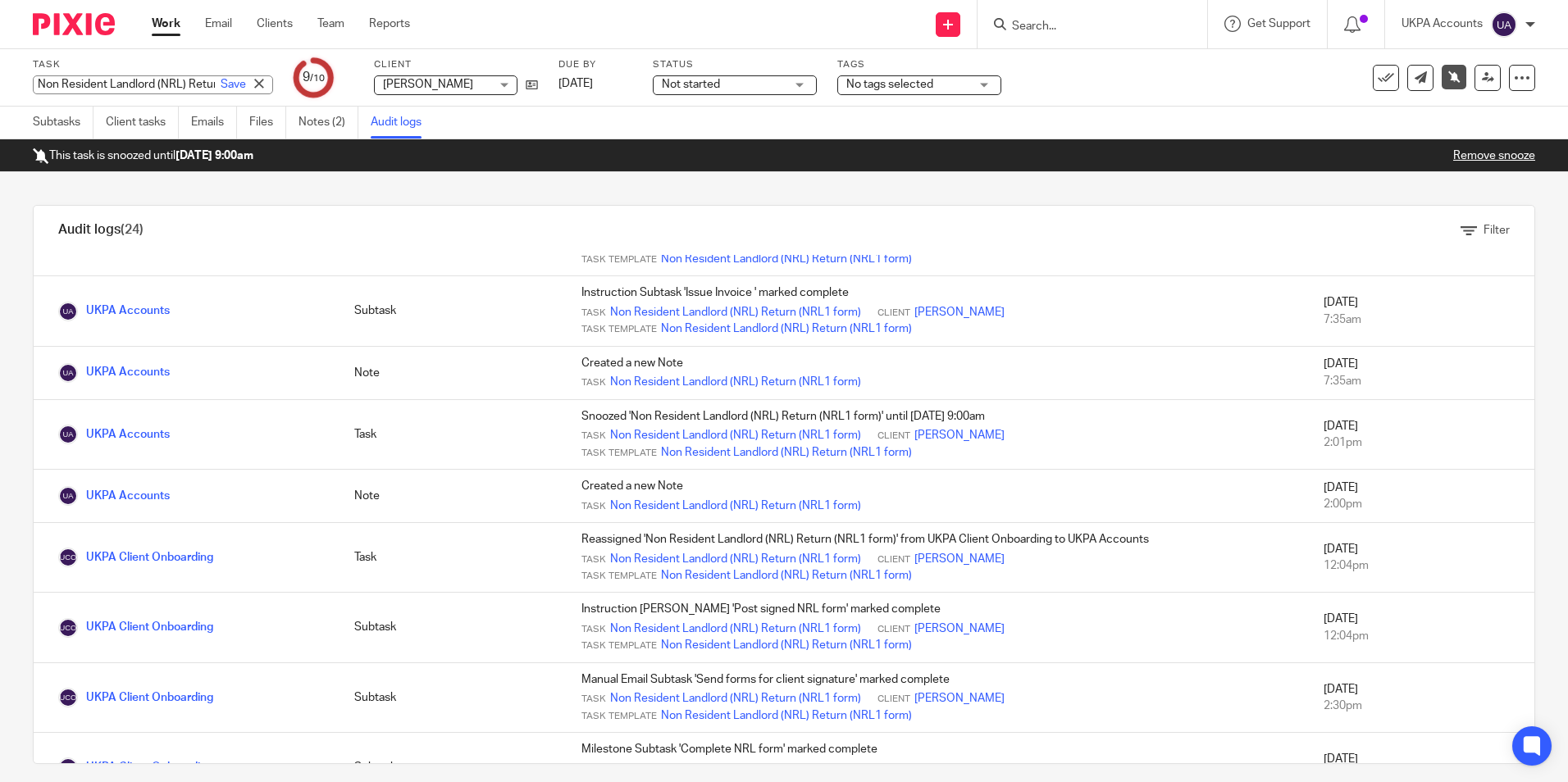
click at [155, 83] on div "Non Resident Landlord (NRL) Return (NRL1 form) Save Non Resident Landlord (NRL)…" at bounding box center [153, 85] width 240 height 19
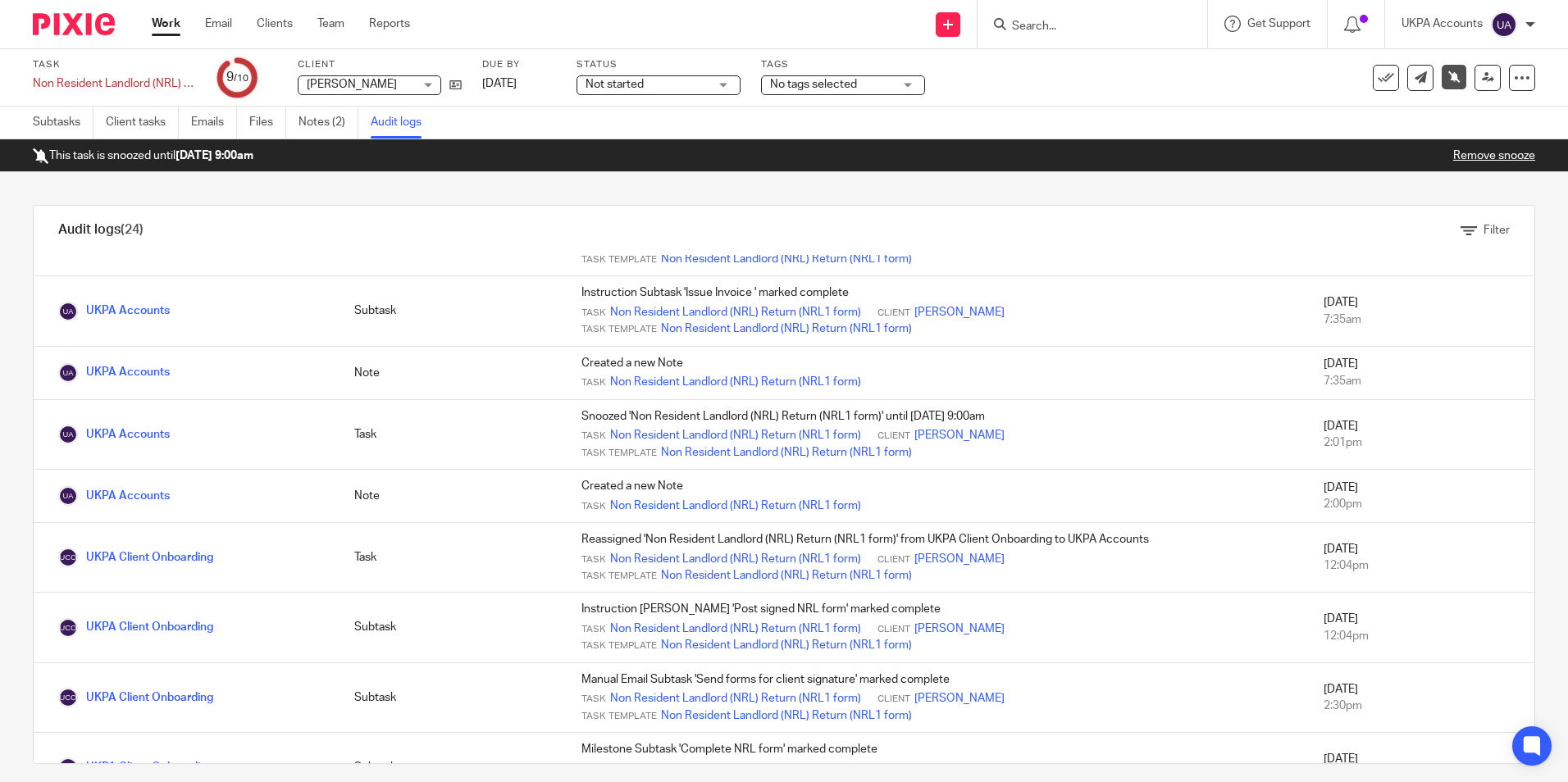
click at [532, 186] on div "Audit logs (24) Filter Filter Audit Logs Only show logs matching all of these c…" at bounding box center [784, 477] width 1568 height 610
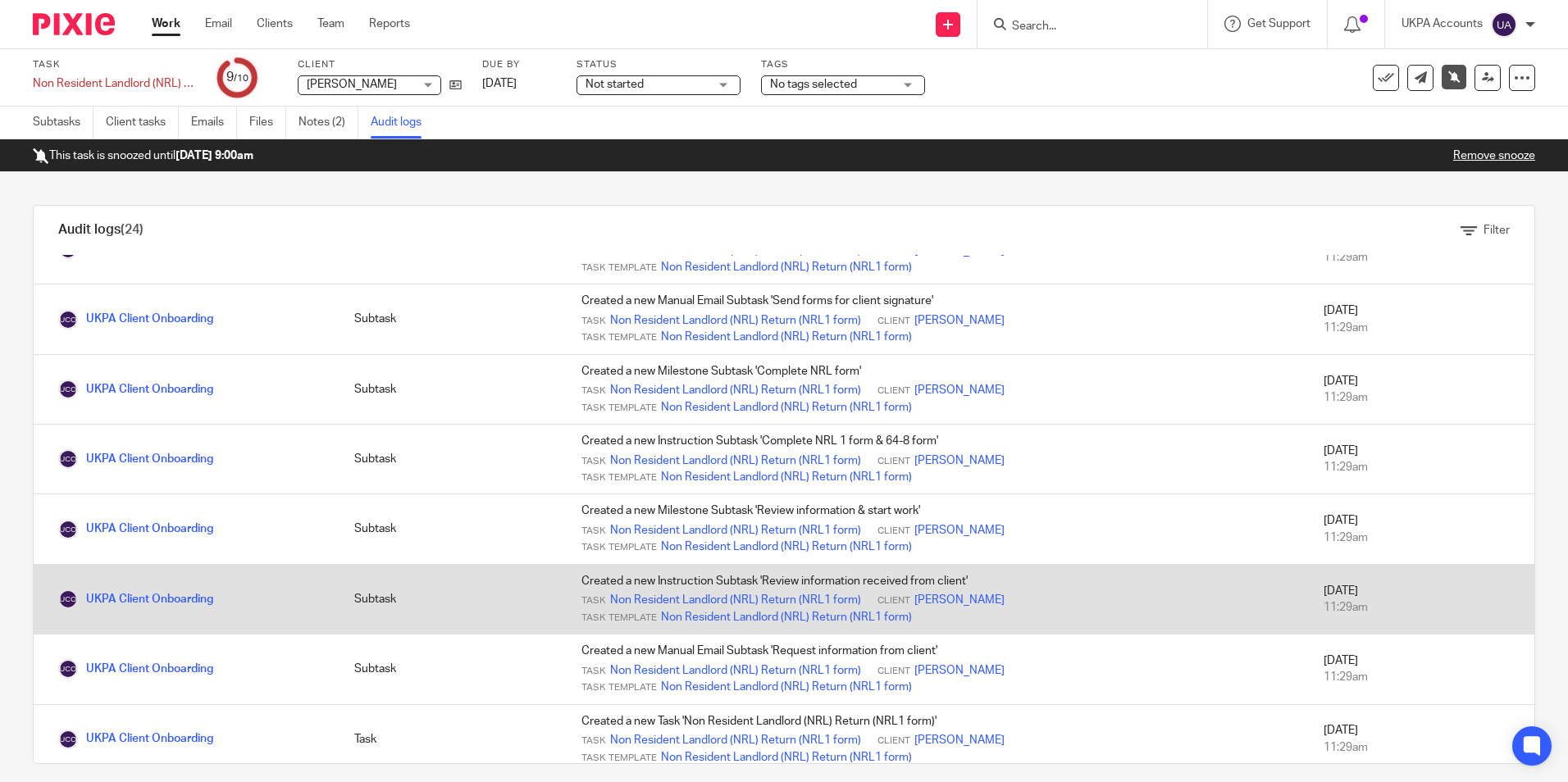
scroll to position [1171, 0]
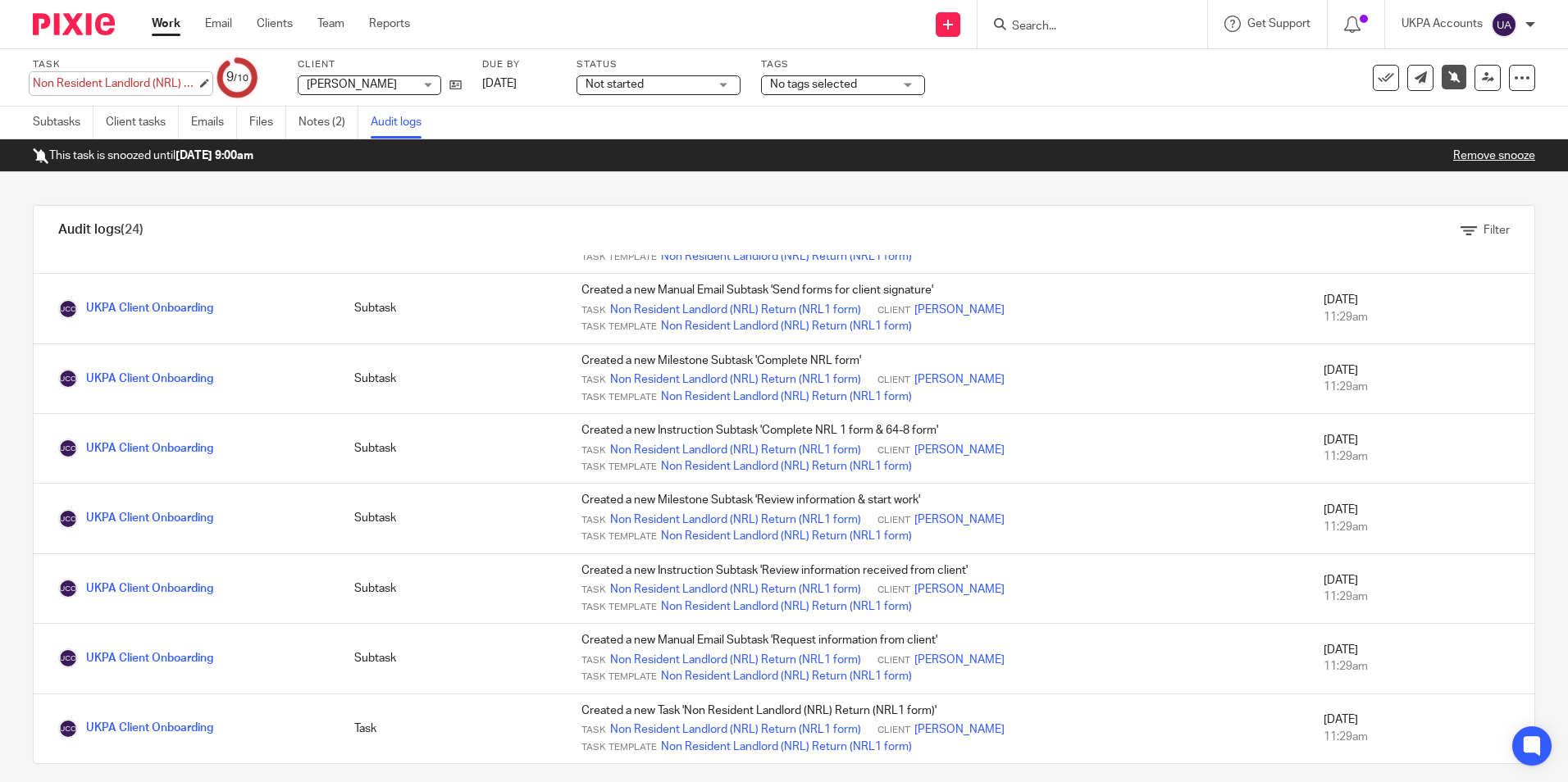
click at [65, 76] on div "Non Resident Landlord (NRL) Return (NRL1 form) Save Non Resident Landlord (NRL)…" at bounding box center [115, 83] width 164 height 16
click at [10, 212] on div "Audit logs (24) Filter Filter Audit Logs Only show logs matching all of these c…" at bounding box center [784, 477] width 1568 height 610
click at [1037, 41] on div at bounding box center [1092, 24] width 229 height 48
click at [1047, 31] on input "Search" at bounding box center [1084, 26] width 148 height 14
click at [1046, 25] on input "Search" at bounding box center [1084, 26] width 148 height 14
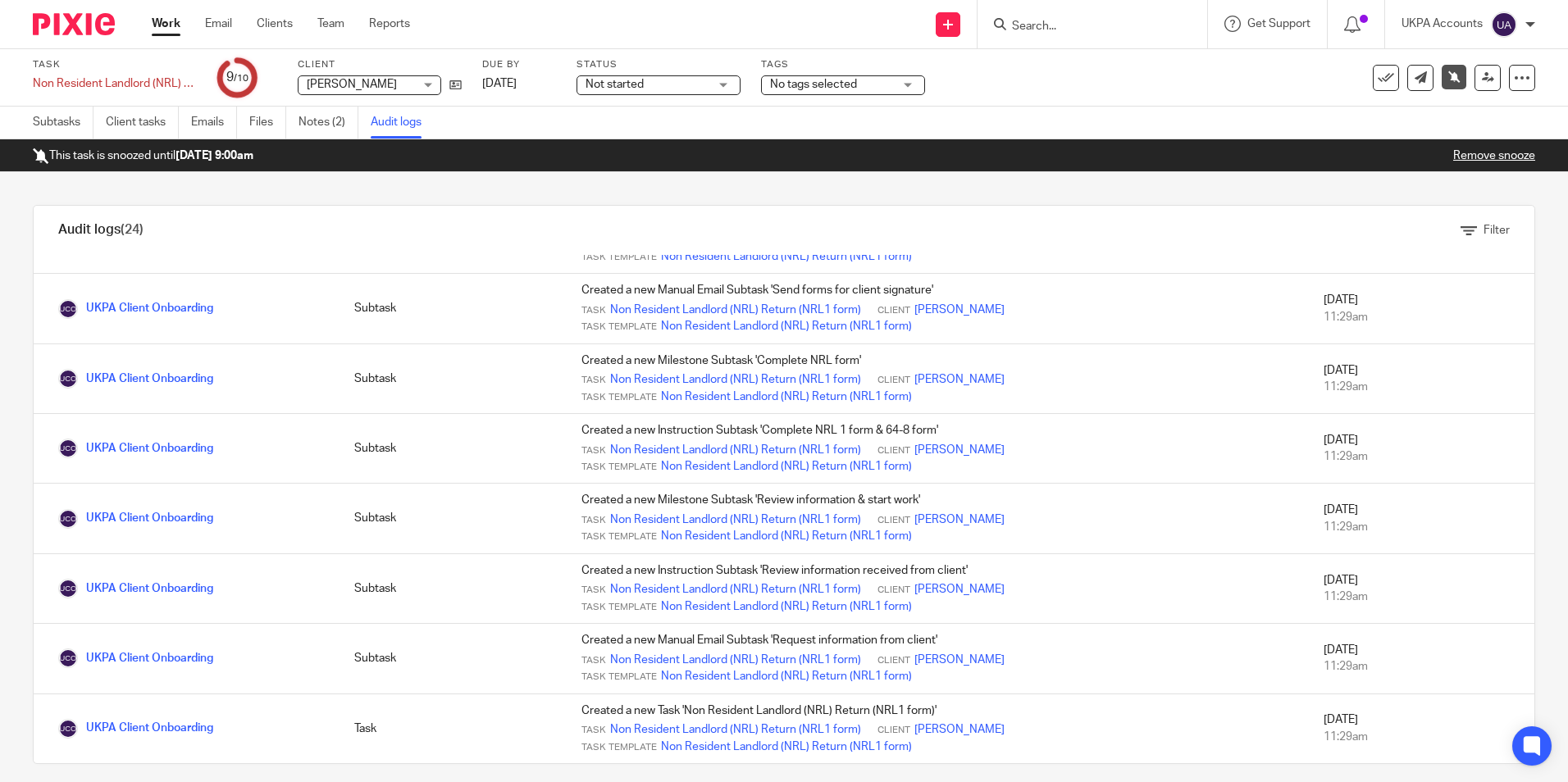
click at [1041, 26] on input "Search" at bounding box center [1084, 26] width 148 height 14
click at [1033, 24] on input "Search" at bounding box center [1084, 26] width 148 height 14
type input "low"
click at [1080, 77] on link at bounding box center [1165, 70] width 315 height 37
click at [321, 125] on link "Notes (2)" at bounding box center [328, 123] width 59 height 32
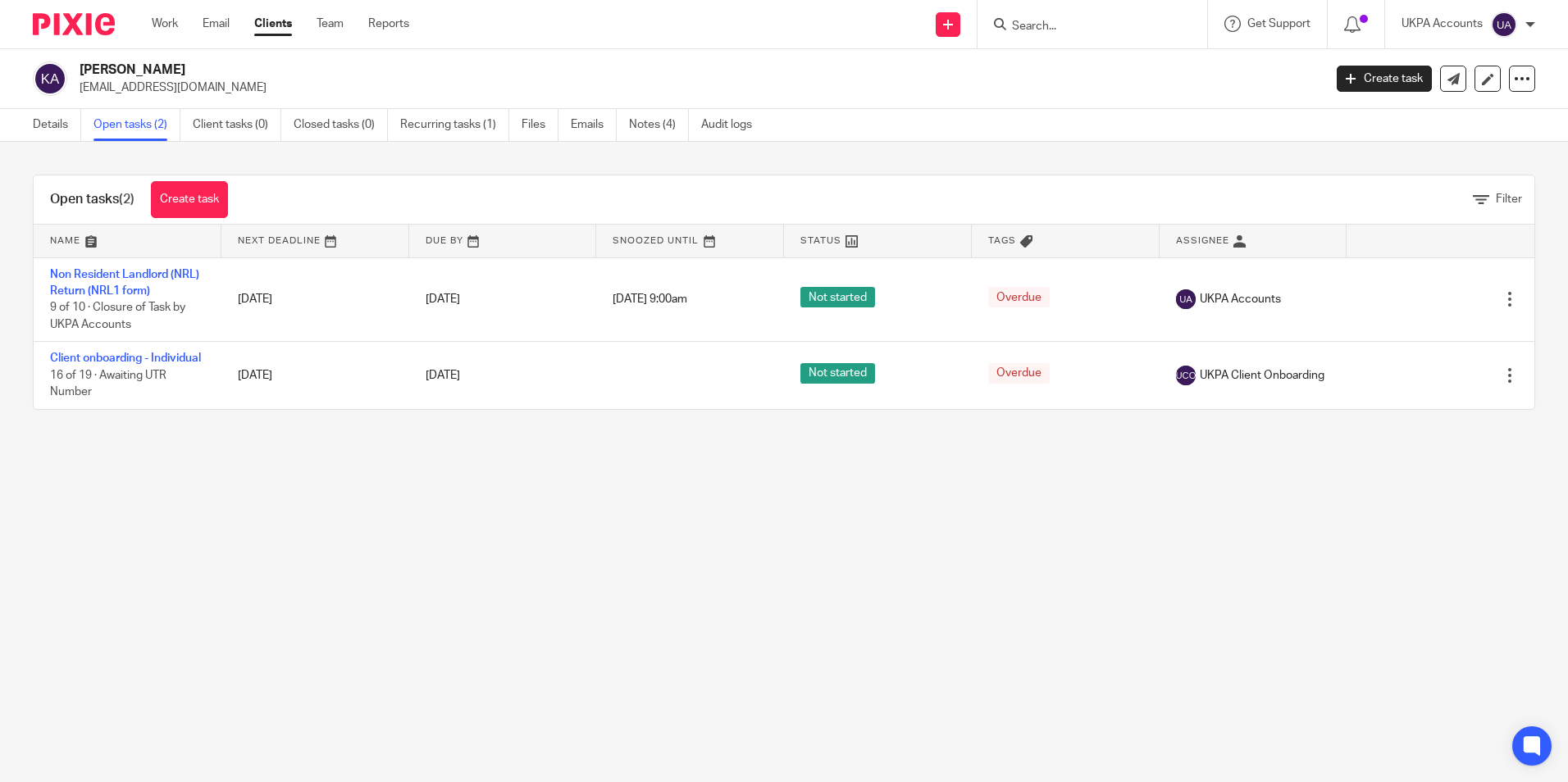
click at [651, 127] on link "Notes (4)" at bounding box center [659, 125] width 59 height 32
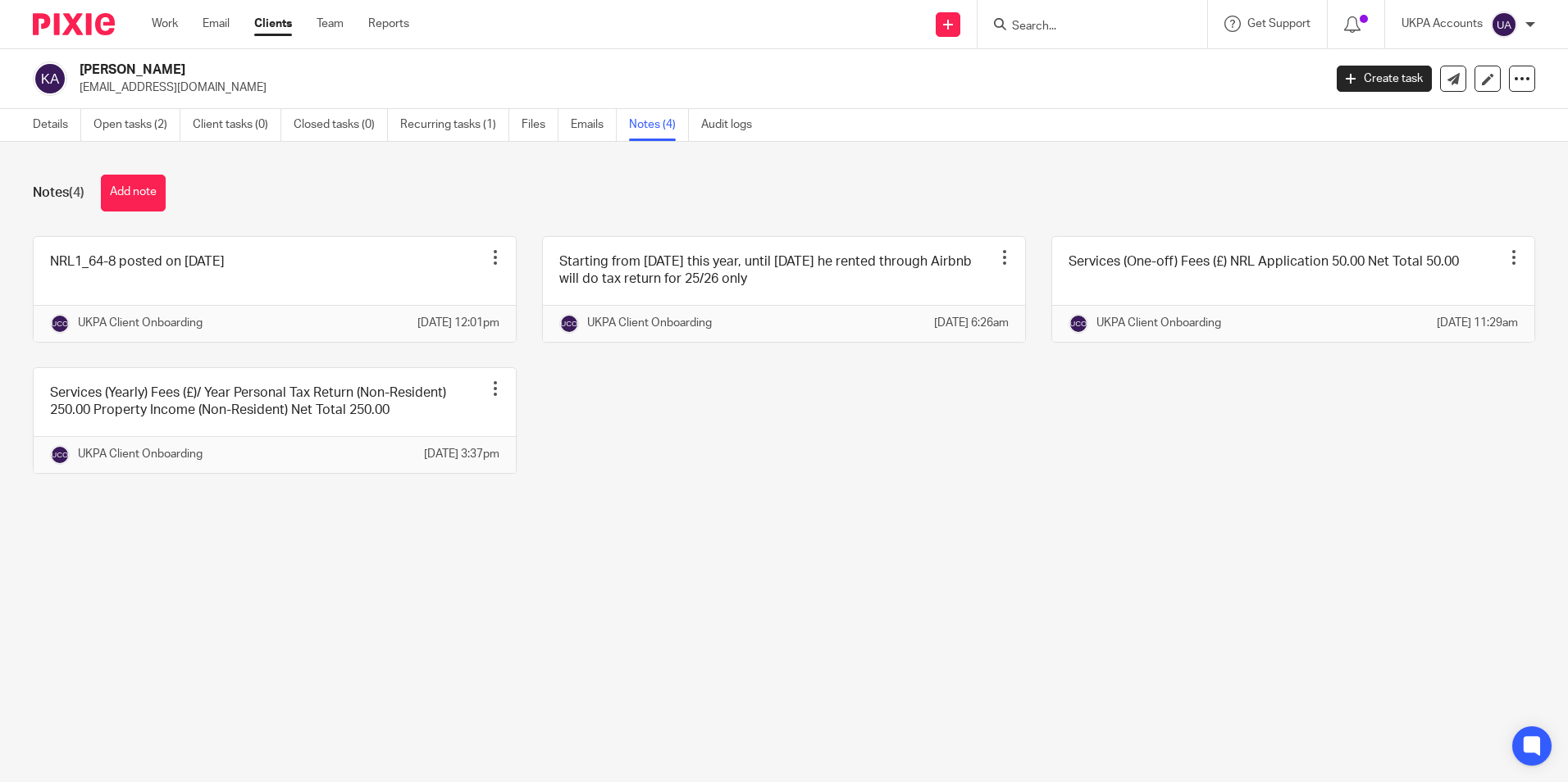
click at [656, 125] on link "Notes (4)" at bounding box center [659, 125] width 59 height 32
click at [728, 132] on link "Audit logs" at bounding box center [732, 125] width 63 height 32
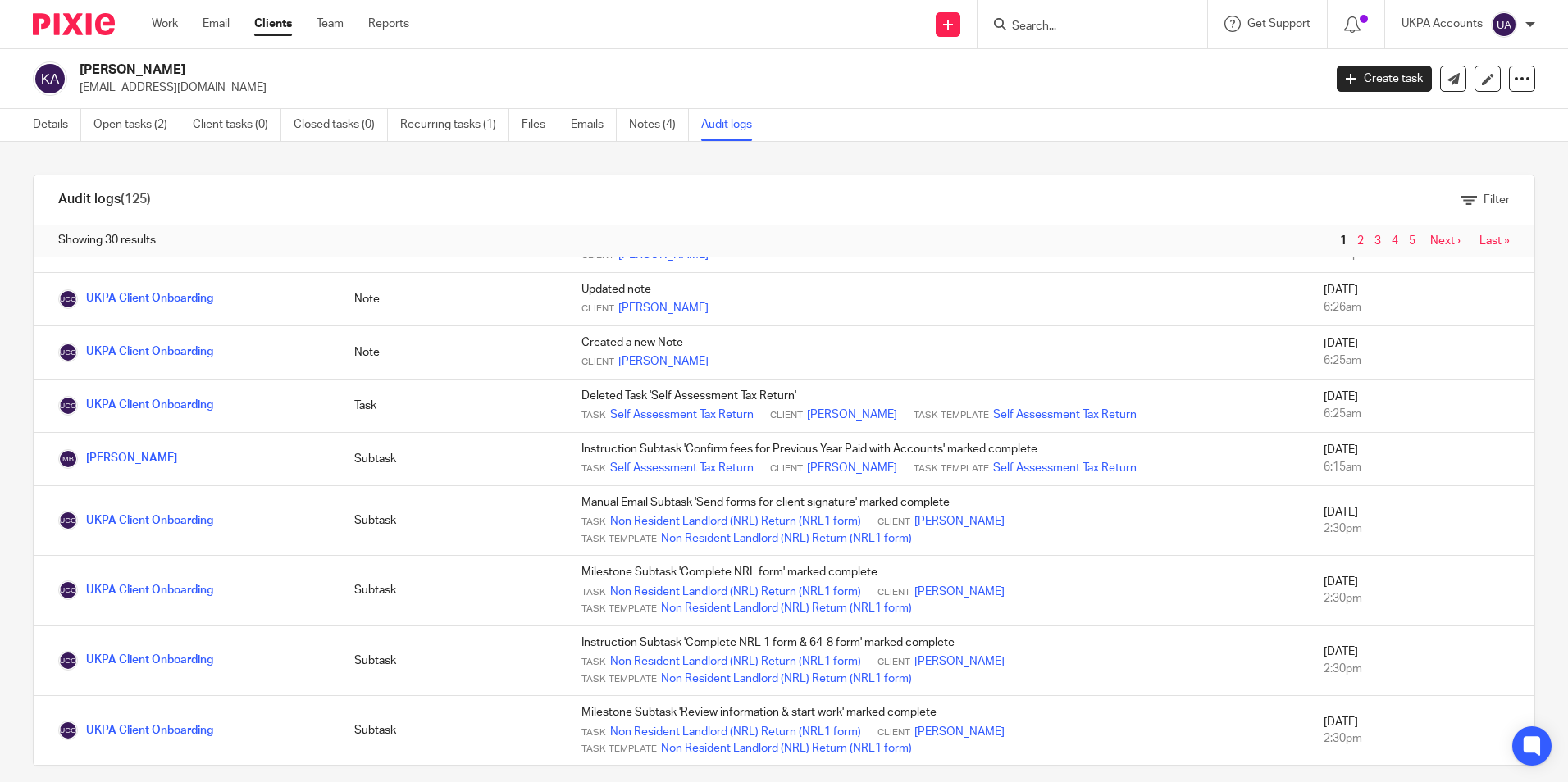
scroll to position [328, 0]
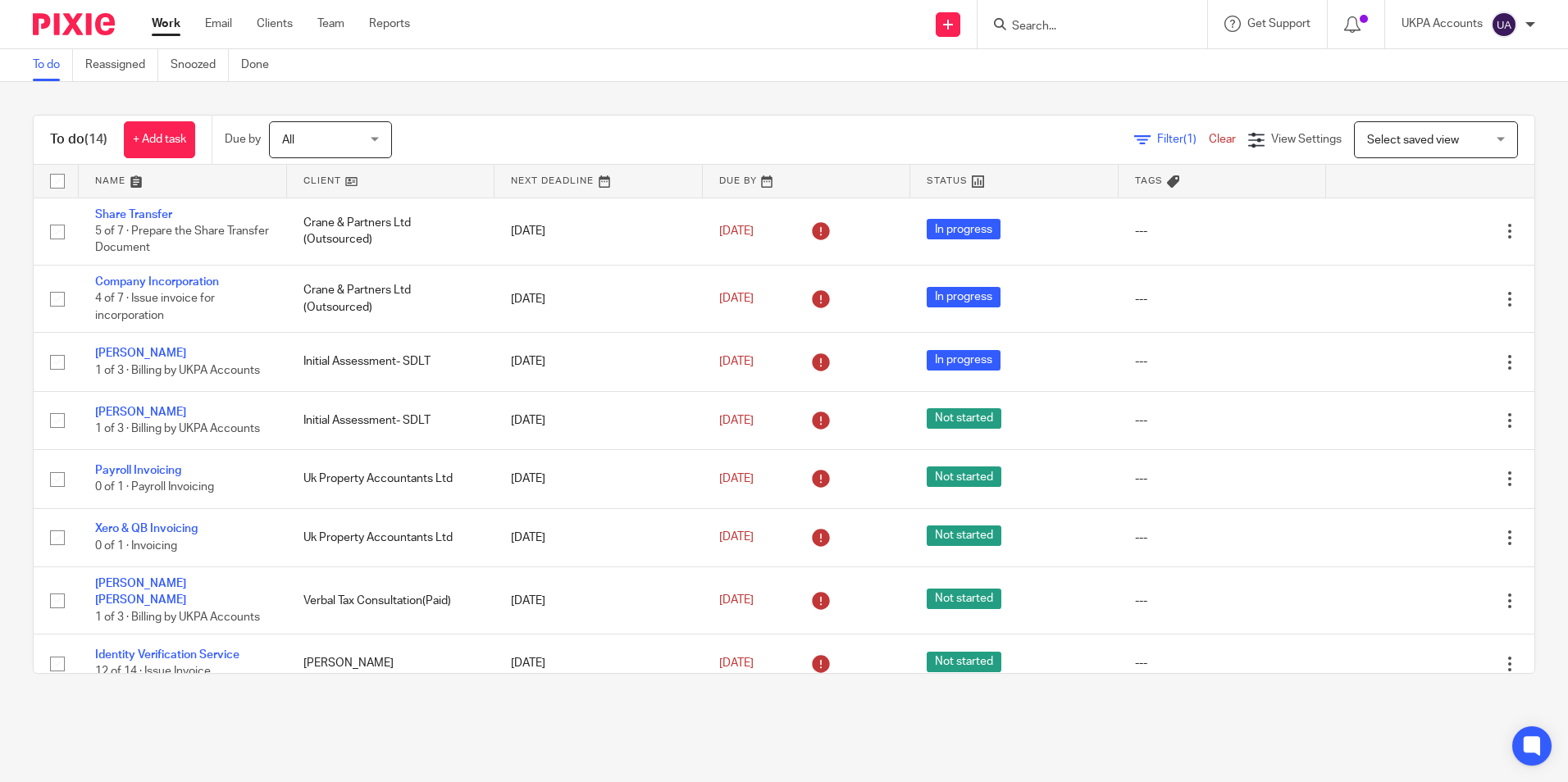
click at [50, 64] on link "To do" at bounding box center [53, 65] width 40 height 32
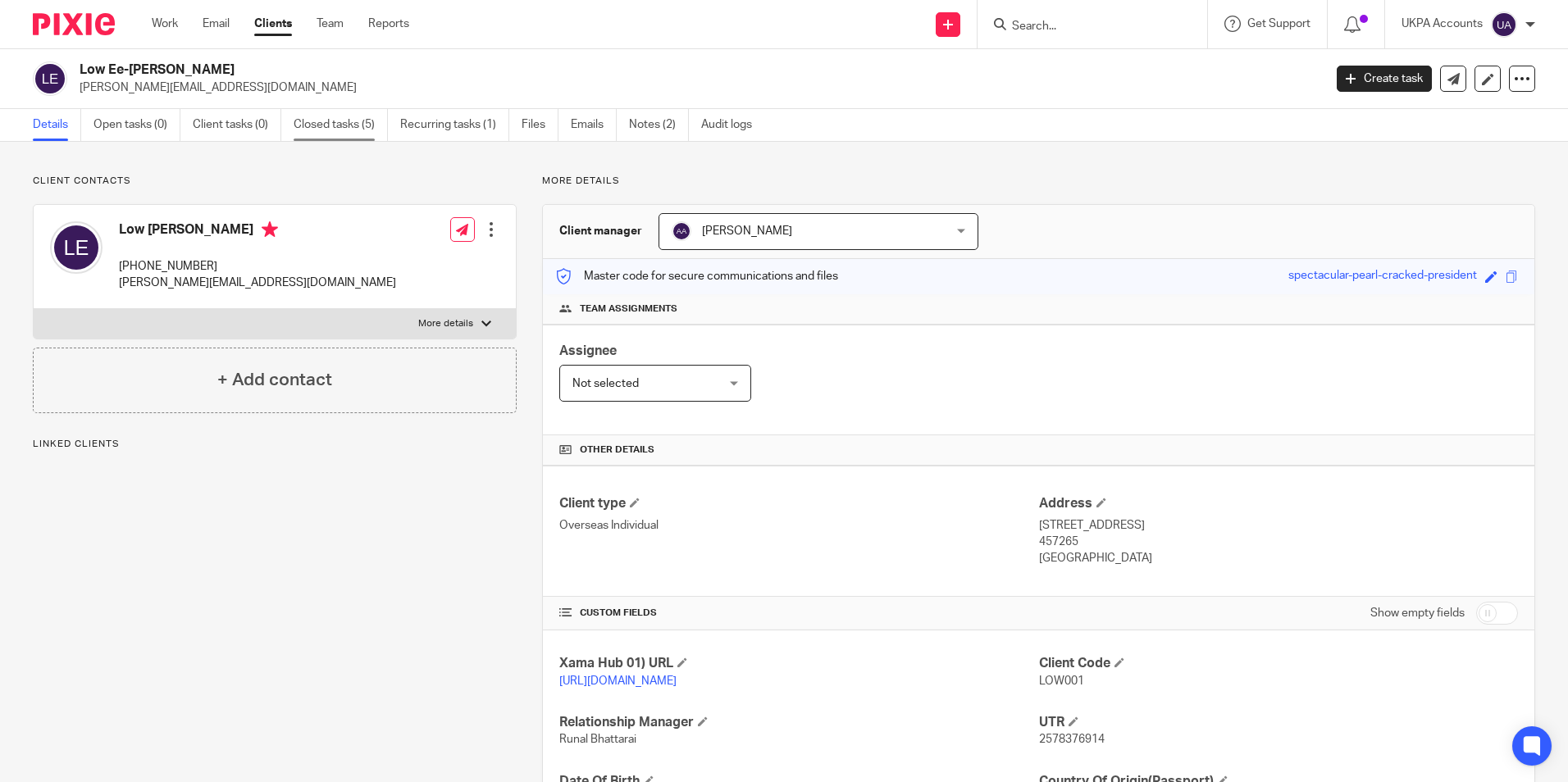
click at [336, 132] on link "Closed tasks (5)" at bounding box center [341, 125] width 94 height 32
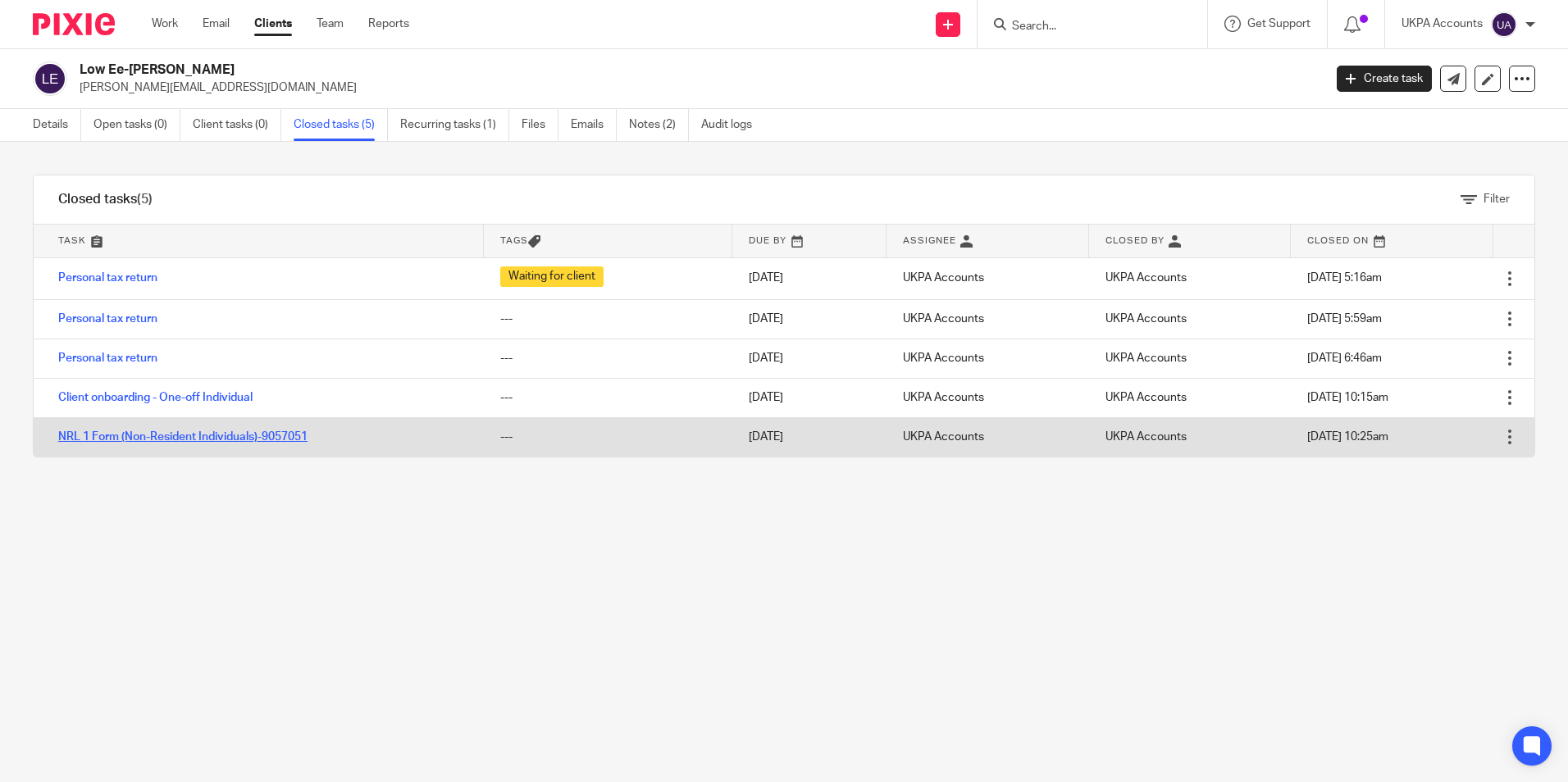
click at [130, 435] on link "NRL 1 Form (Non-Resident Individuals)-9057051" at bounding box center [183, 437] width 250 height 12
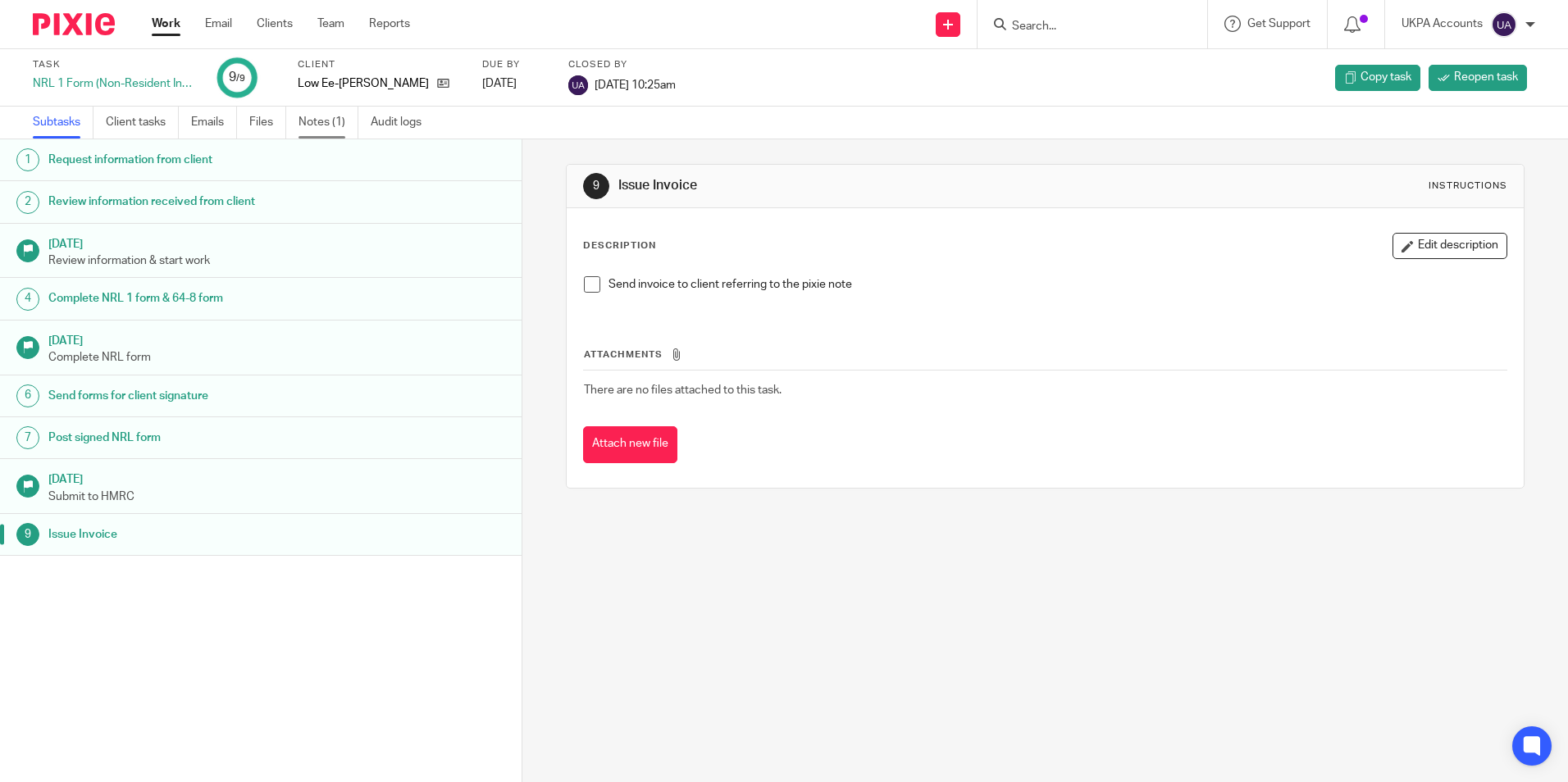
click at [327, 128] on link "Notes (1)" at bounding box center [328, 123] width 59 height 32
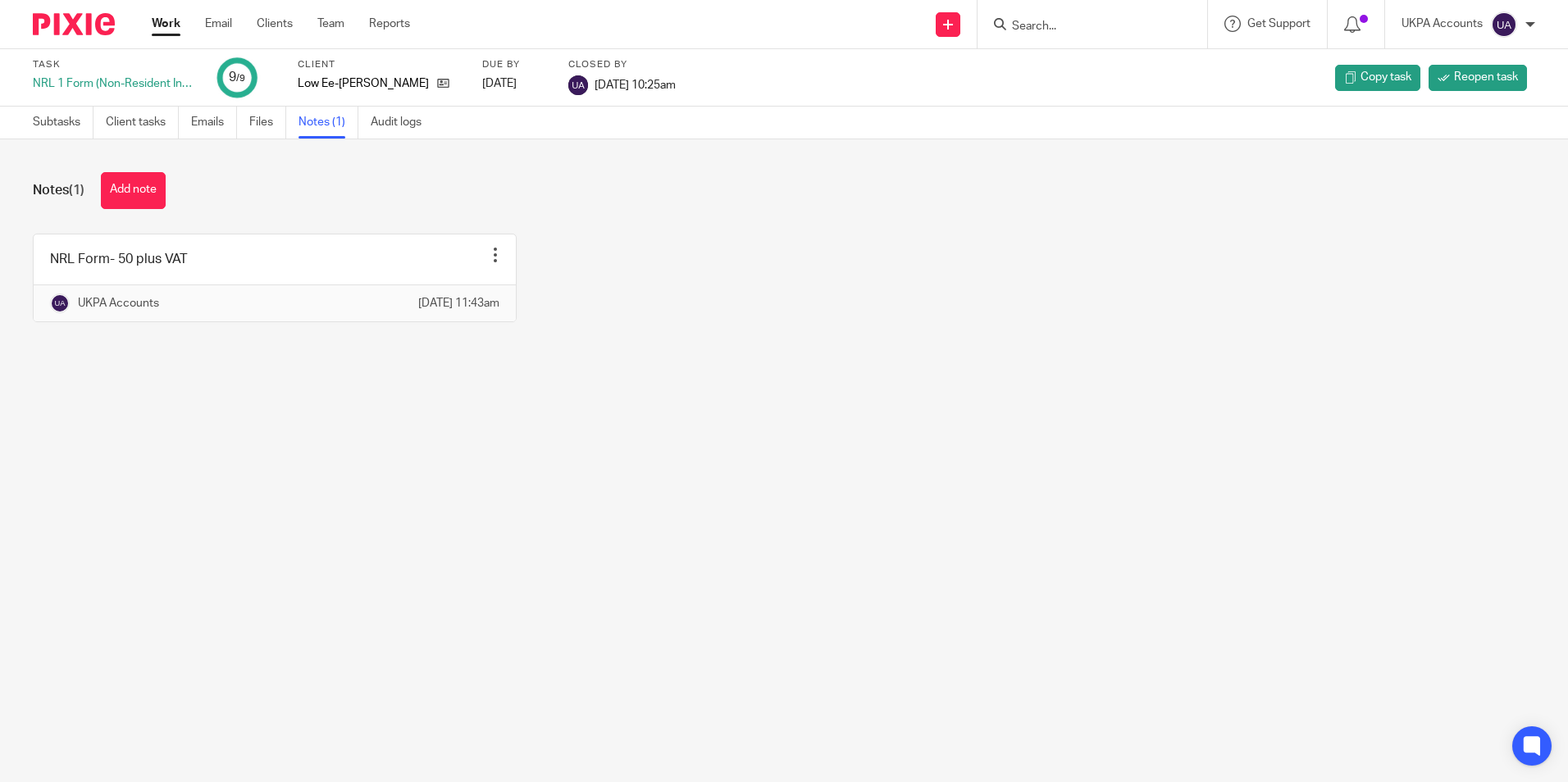
click at [498, 601] on main "Task NRL 1 Form (Non-Resident Individuals)-9057051 9 /9 Client Low Ee-Fung Emil…" at bounding box center [784, 391] width 1568 height 782
click at [122, 79] on div "NRL 1 Form (Non-Resident Individuals)-9057051" at bounding box center [115, 83] width 164 height 16
click at [477, 482] on main "Task NRL 1 Form (Non-Resident Individuals)-9057051 9 /9 Client Low Ee-Fung Emil…" at bounding box center [784, 391] width 1568 height 782
click at [709, 606] on main "Task NRL 1 Form (Non-Resident Individuals)-9057051 9 /9 Client Low Ee-Fung Emil…" at bounding box center [784, 391] width 1568 height 782
click at [286, 484] on main "Task NRL 1 Form (Non-Resident Individuals)-9057051 9 /9 Client Low Ee-Fung Emil…" at bounding box center [784, 391] width 1568 height 782
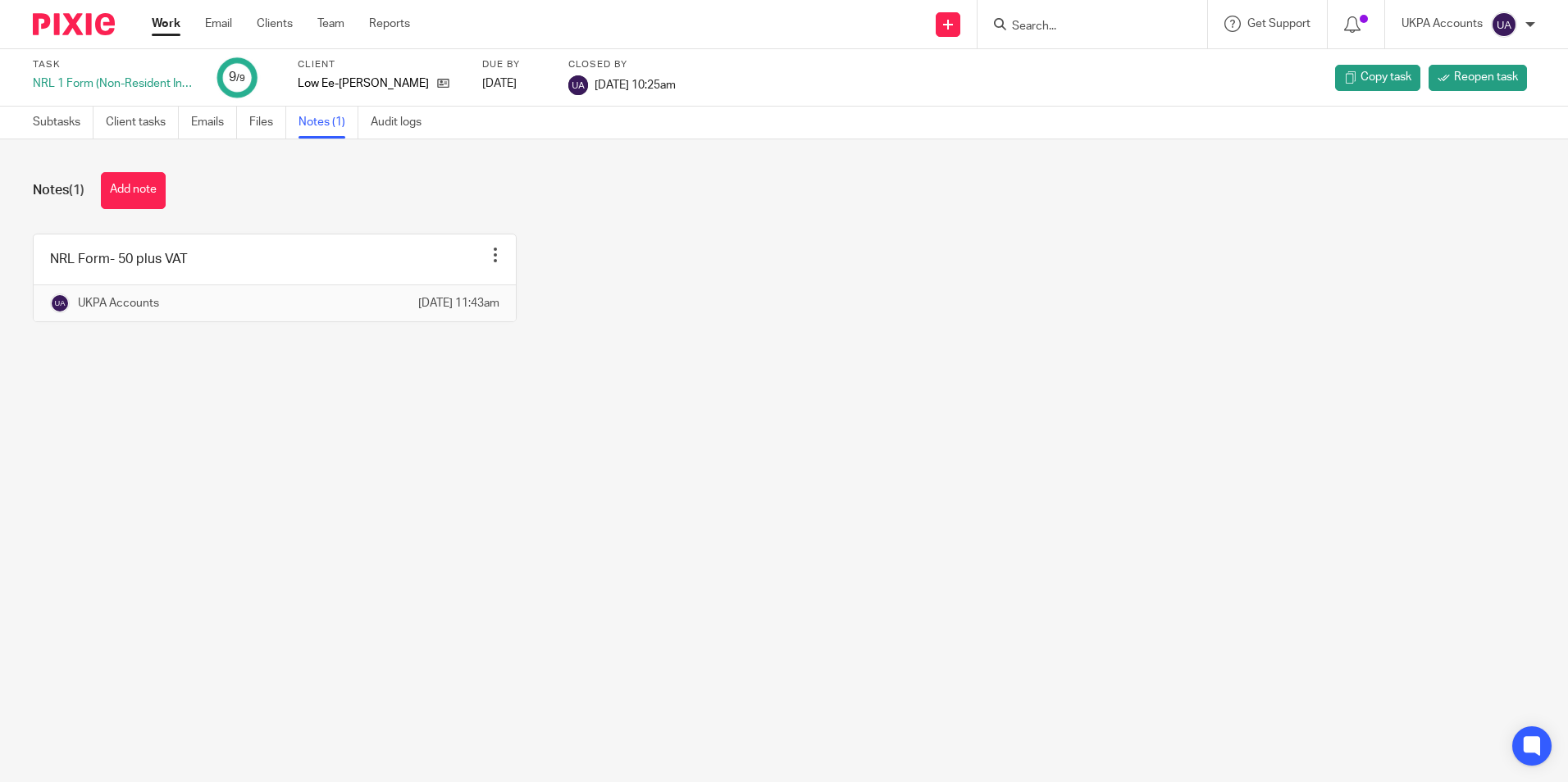
click at [220, 430] on main "Task NRL 1 Form (Non-Resident Individuals)-9057051 9 /9 Client Low Ee-Fung Emil…" at bounding box center [784, 391] width 1568 height 782
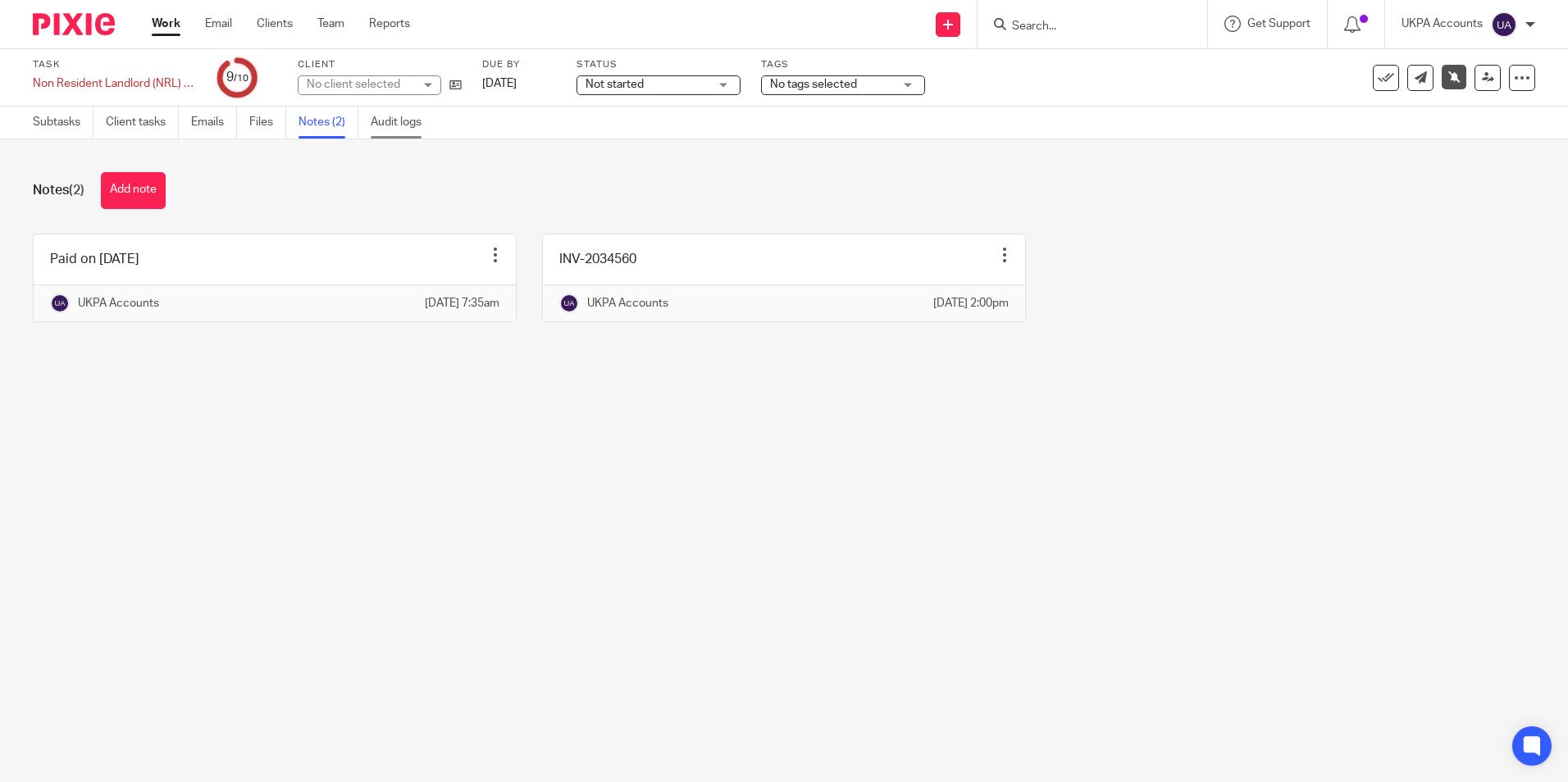
click at [389, 124] on link "Audit logs" at bounding box center [402, 123] width 63 height 32
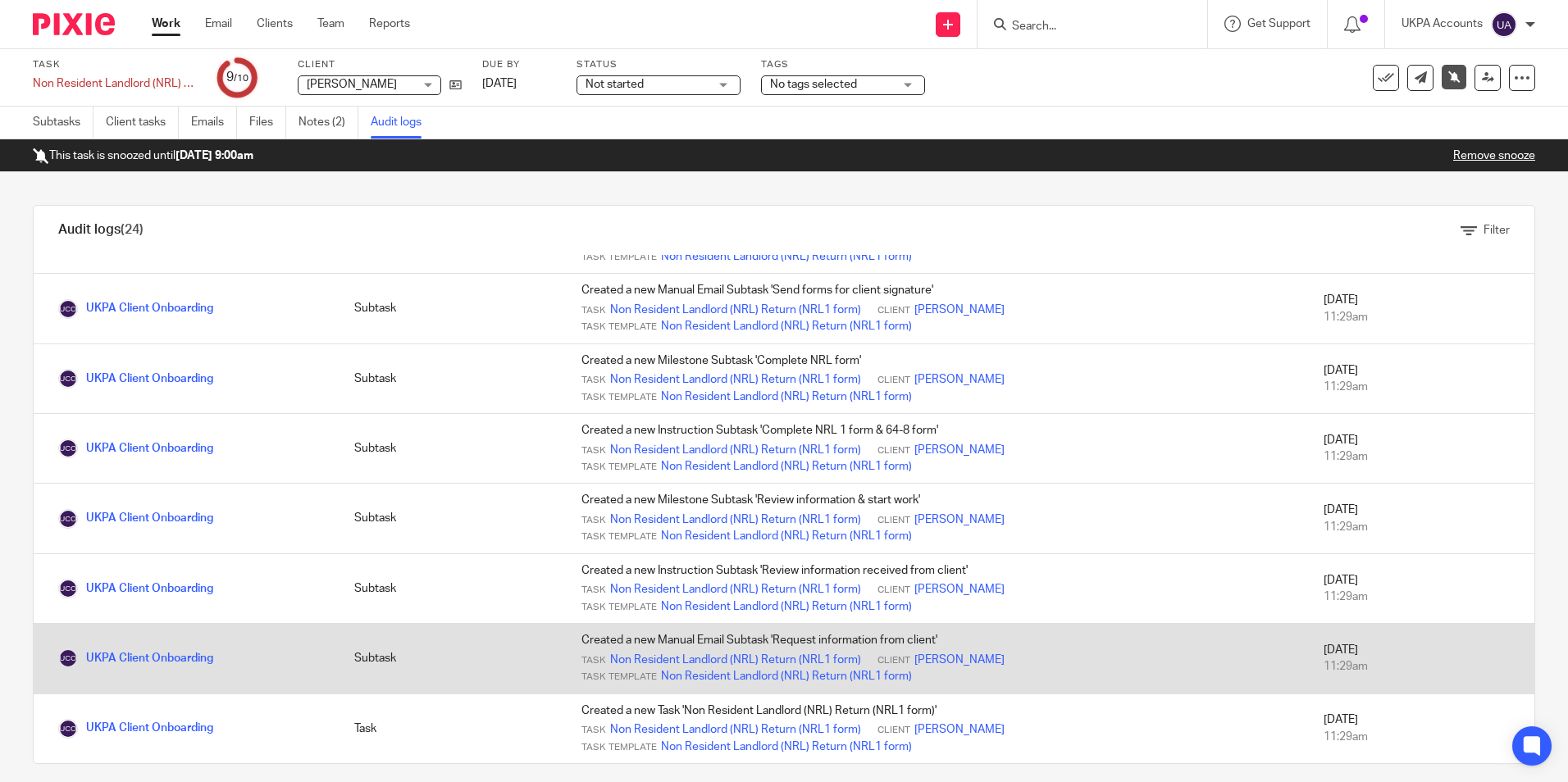
scroll to position [14, 0]
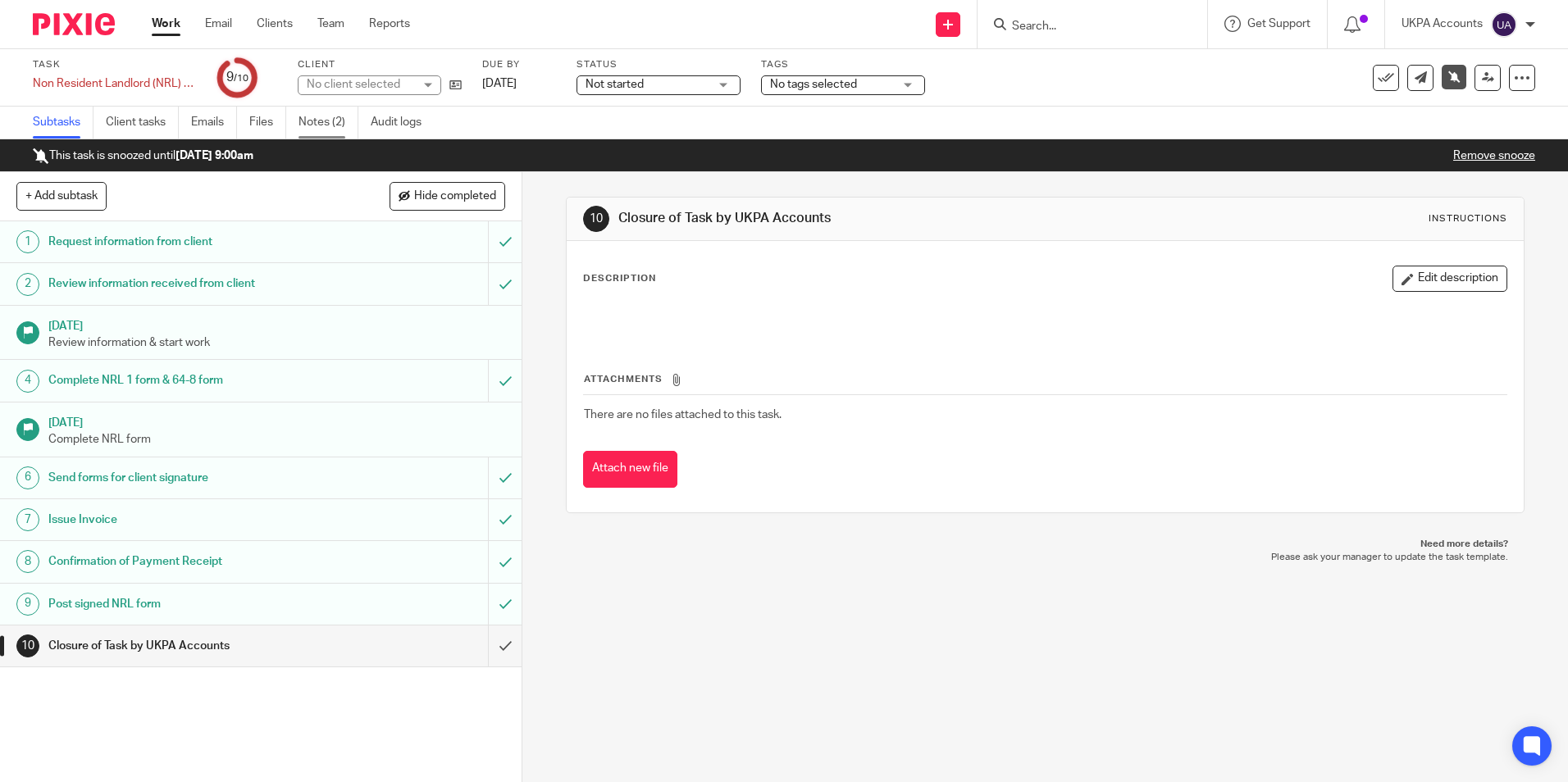
click at [336, 126] on link "Notes (2)" at bounding box center [328, 123] width 59 height 32
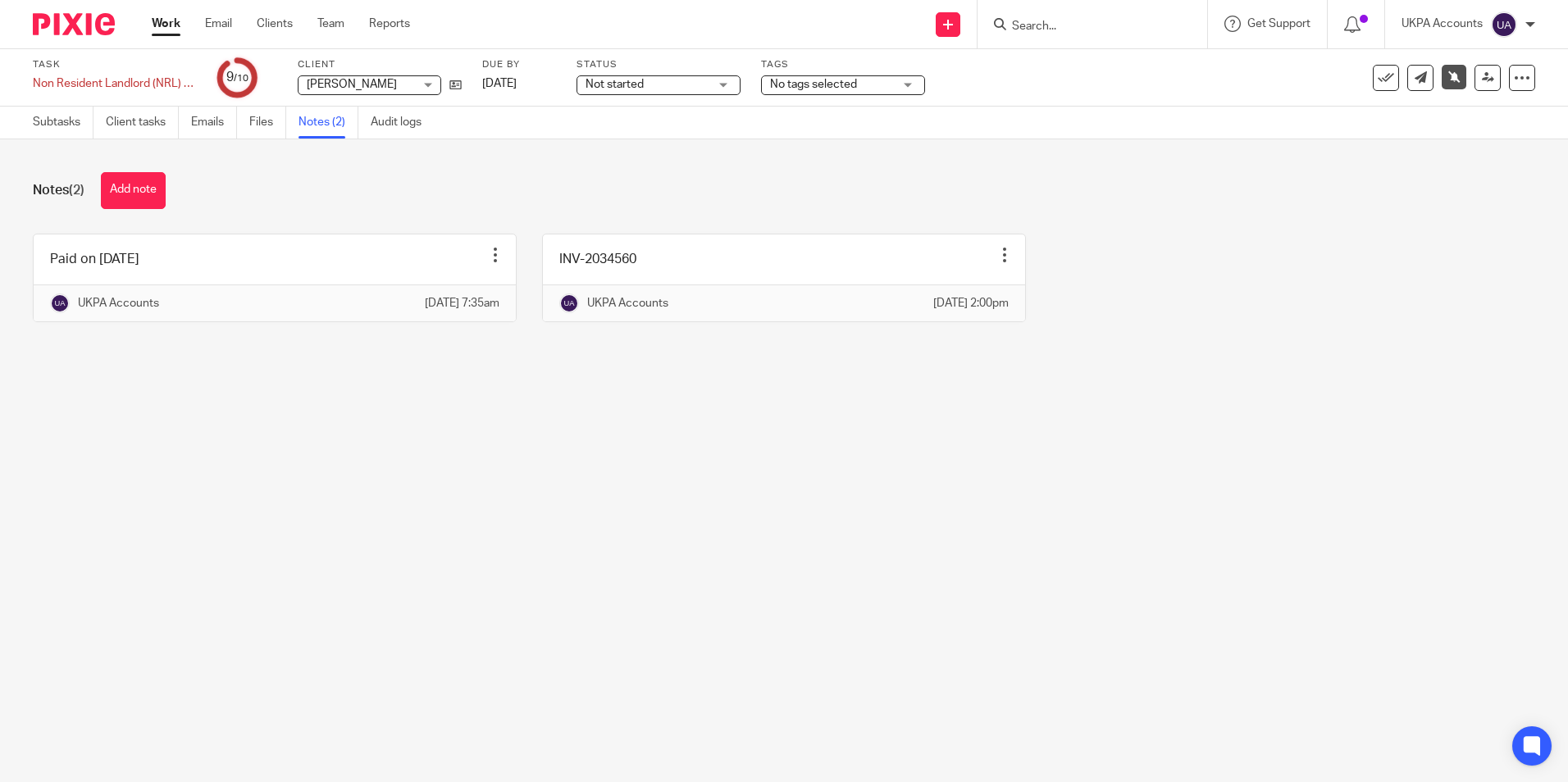
click at [381, 560] on main "Task Non Resident Landlord (NRL) Return (NRL1 form) Save Non Resident Landlord …" at bounding box center [784, 391] width 1568 height 782
click at [43, 127] on link "Subtasks" at bounding box center [63, 123] width 60 height 32
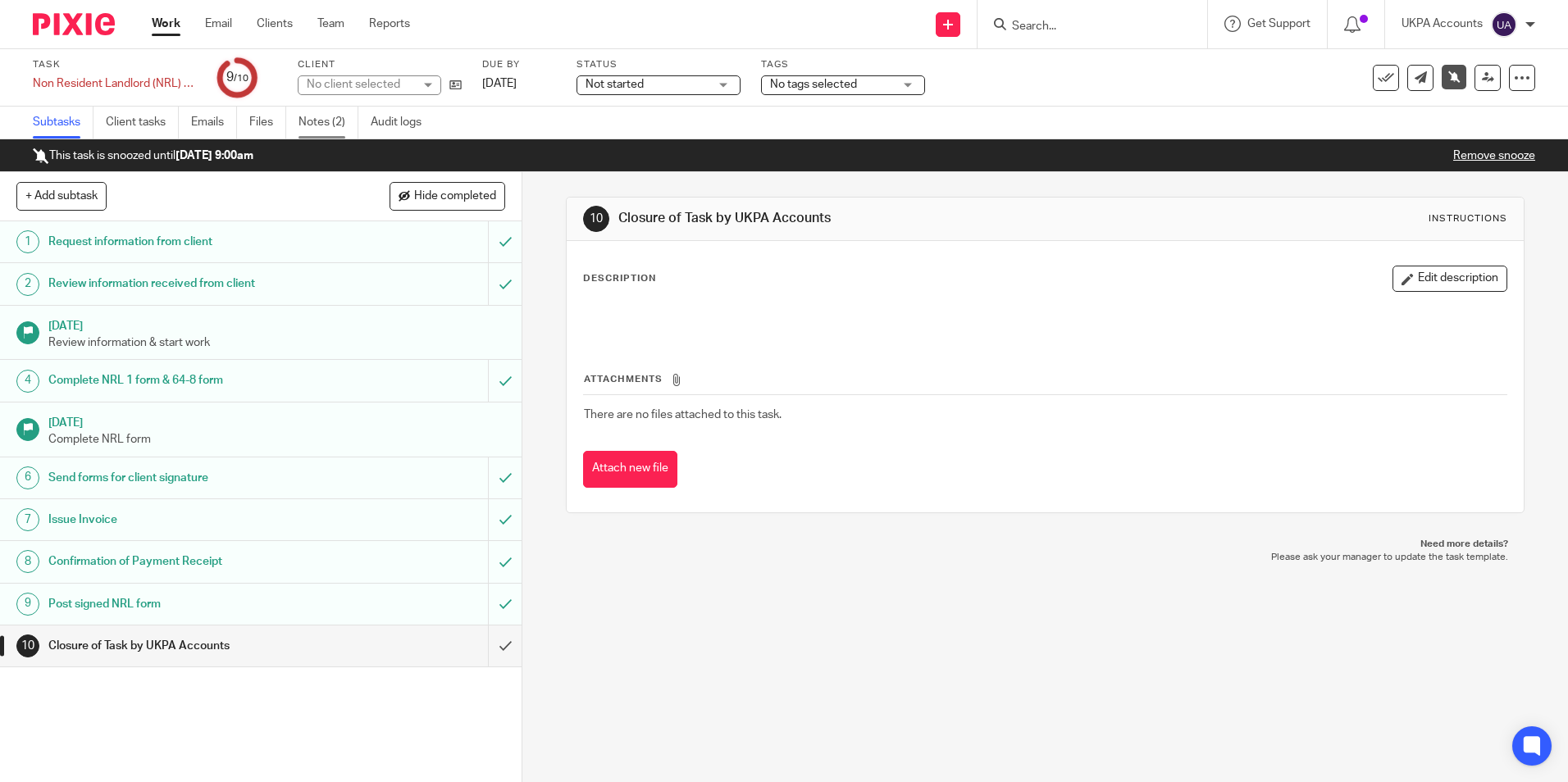
click at [336, 128] on link "Notes (2)" at bounding box center [328, 123] width 59 height 32
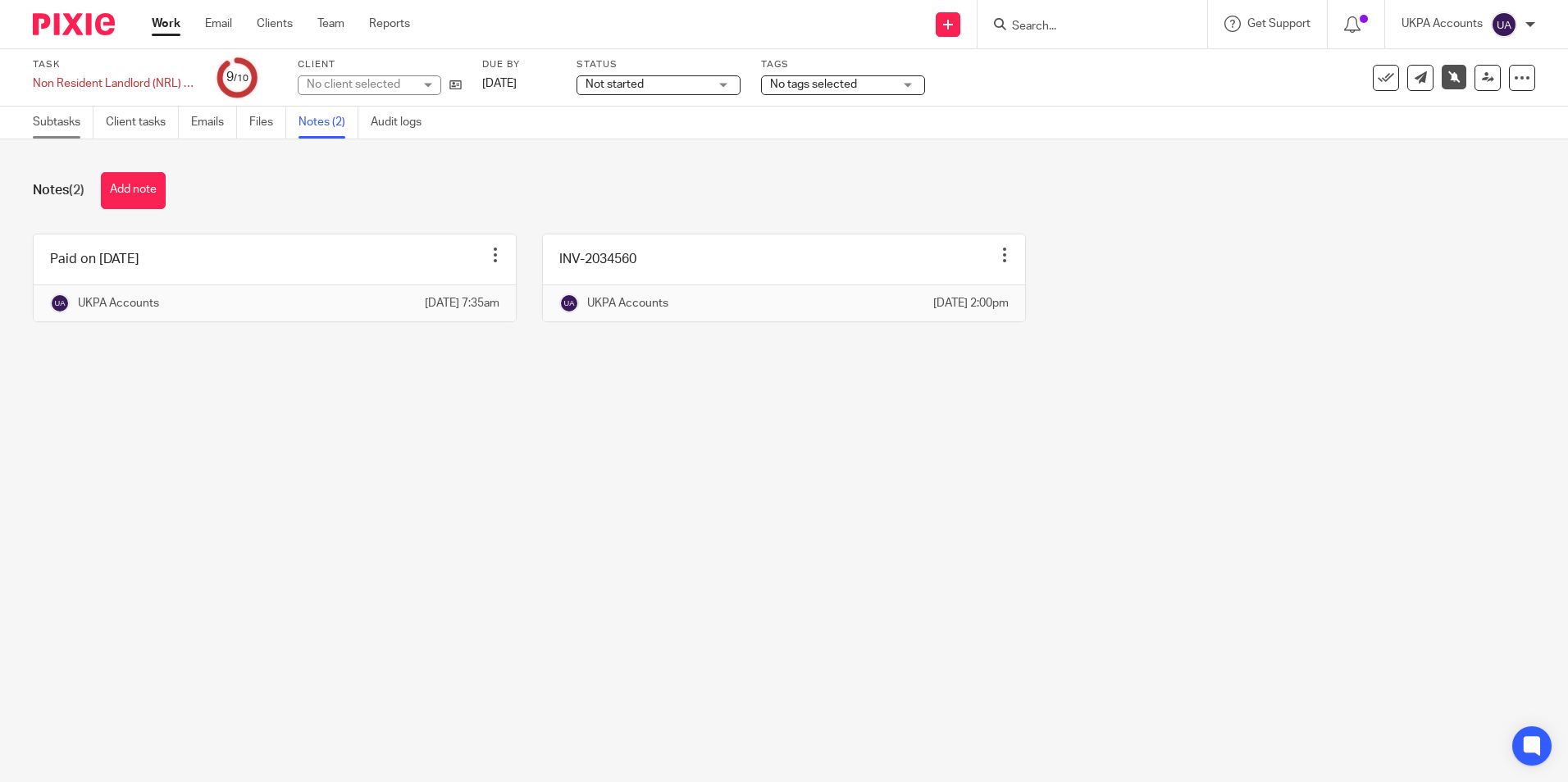
click at [47, 125] on link "Subtasks" at bounding box center [63, 123] width 60 height 32
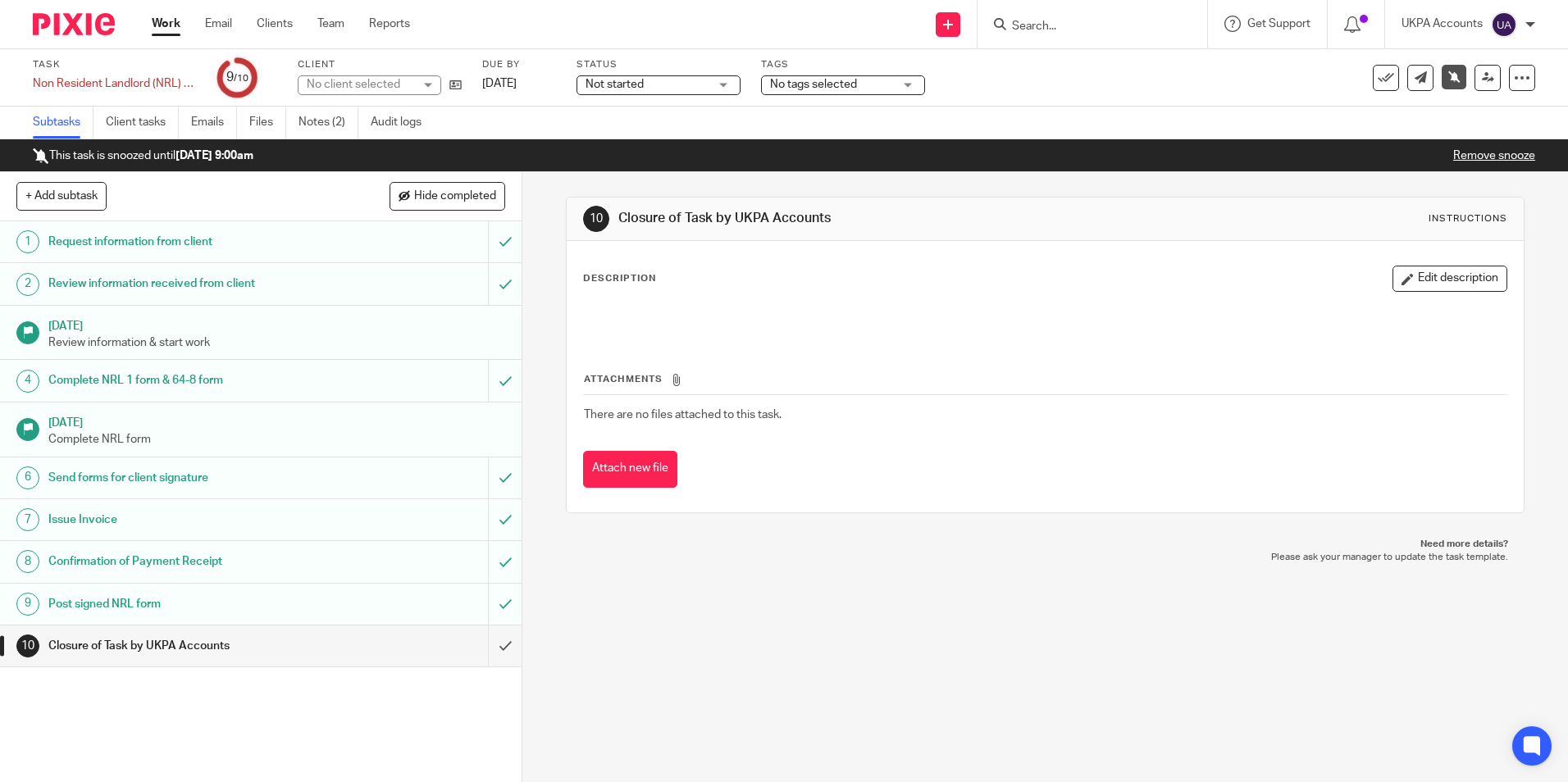
click at [1481, 156] on link "Remove snooze" at bounding box center [1494, 156] width 82 height 12
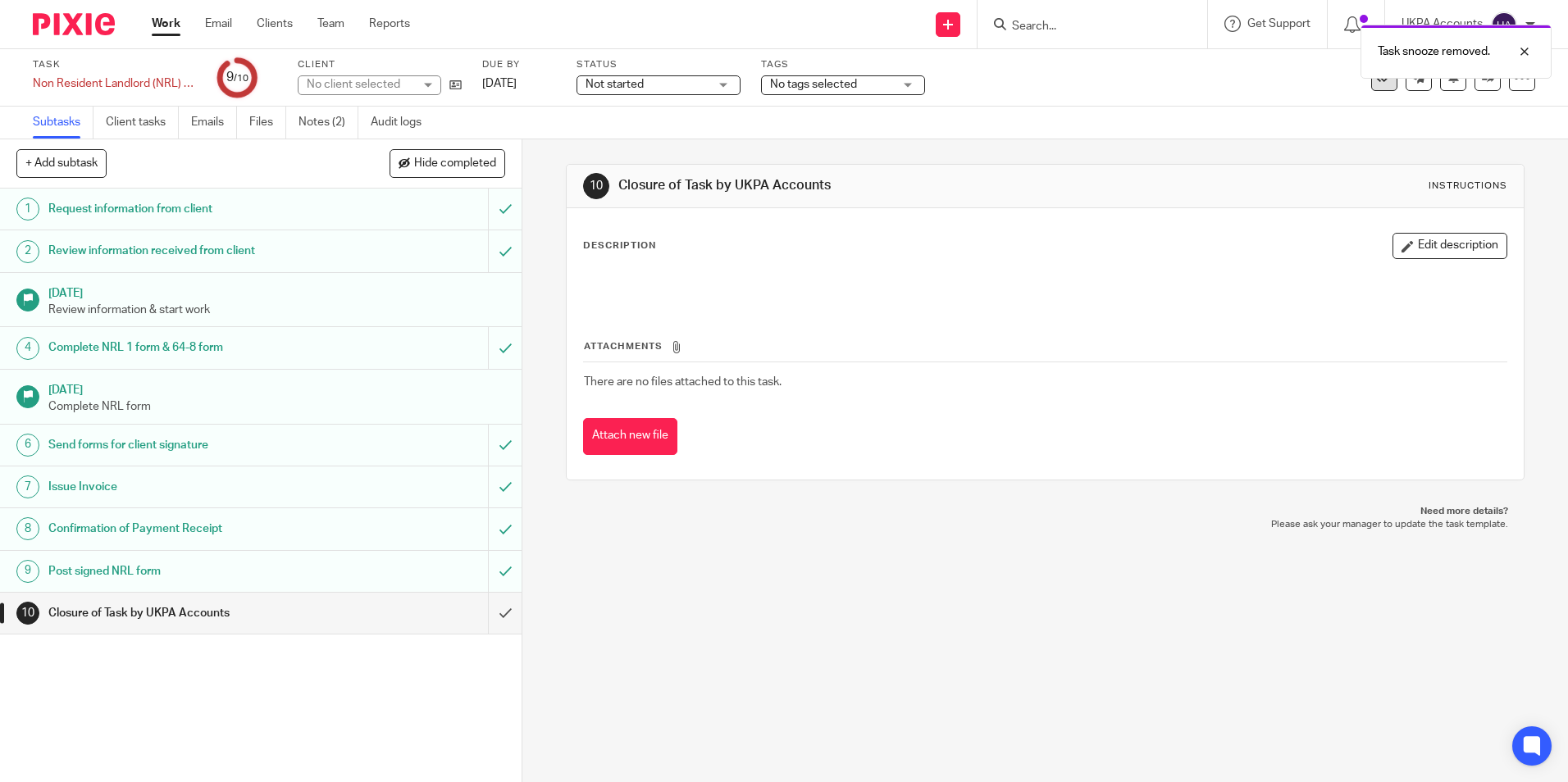
click at [1376, 85] on icon at bounding box center [1384, 77] width 16 height 16
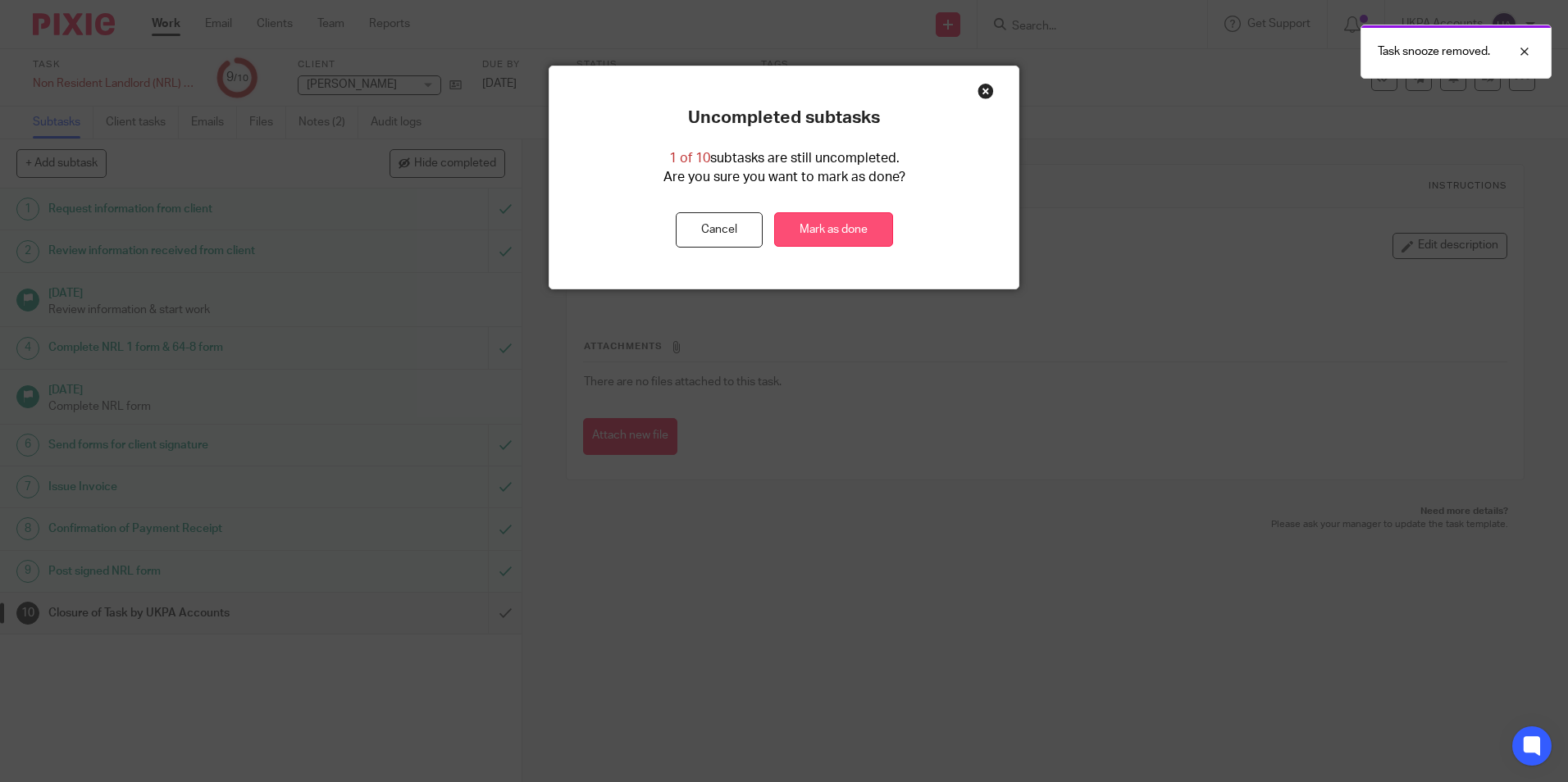
click at [849, 228] on link "Mark as done" at bounding box center [833, 230] width 119 height 36
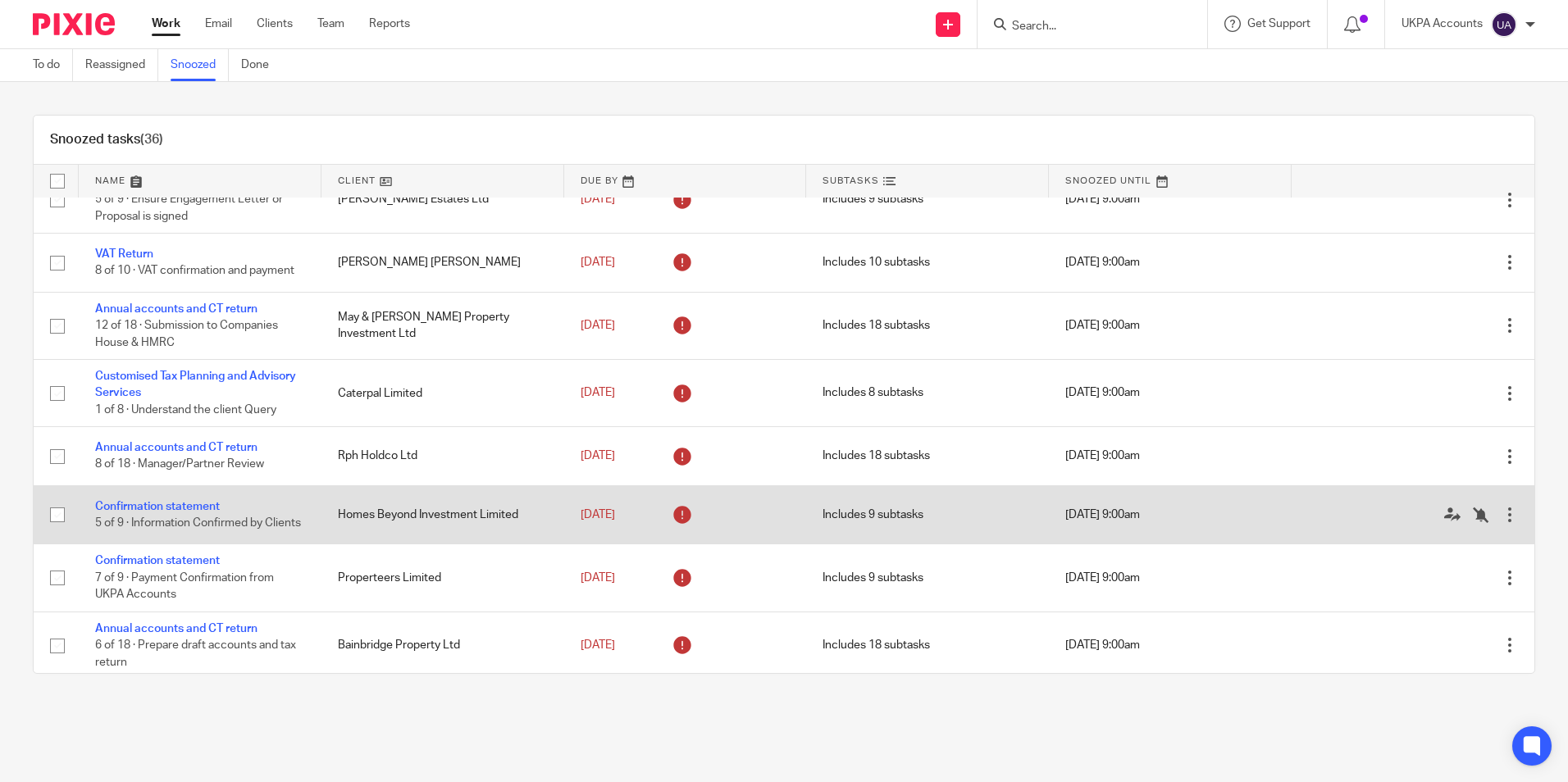
scroll to position [246, 0]
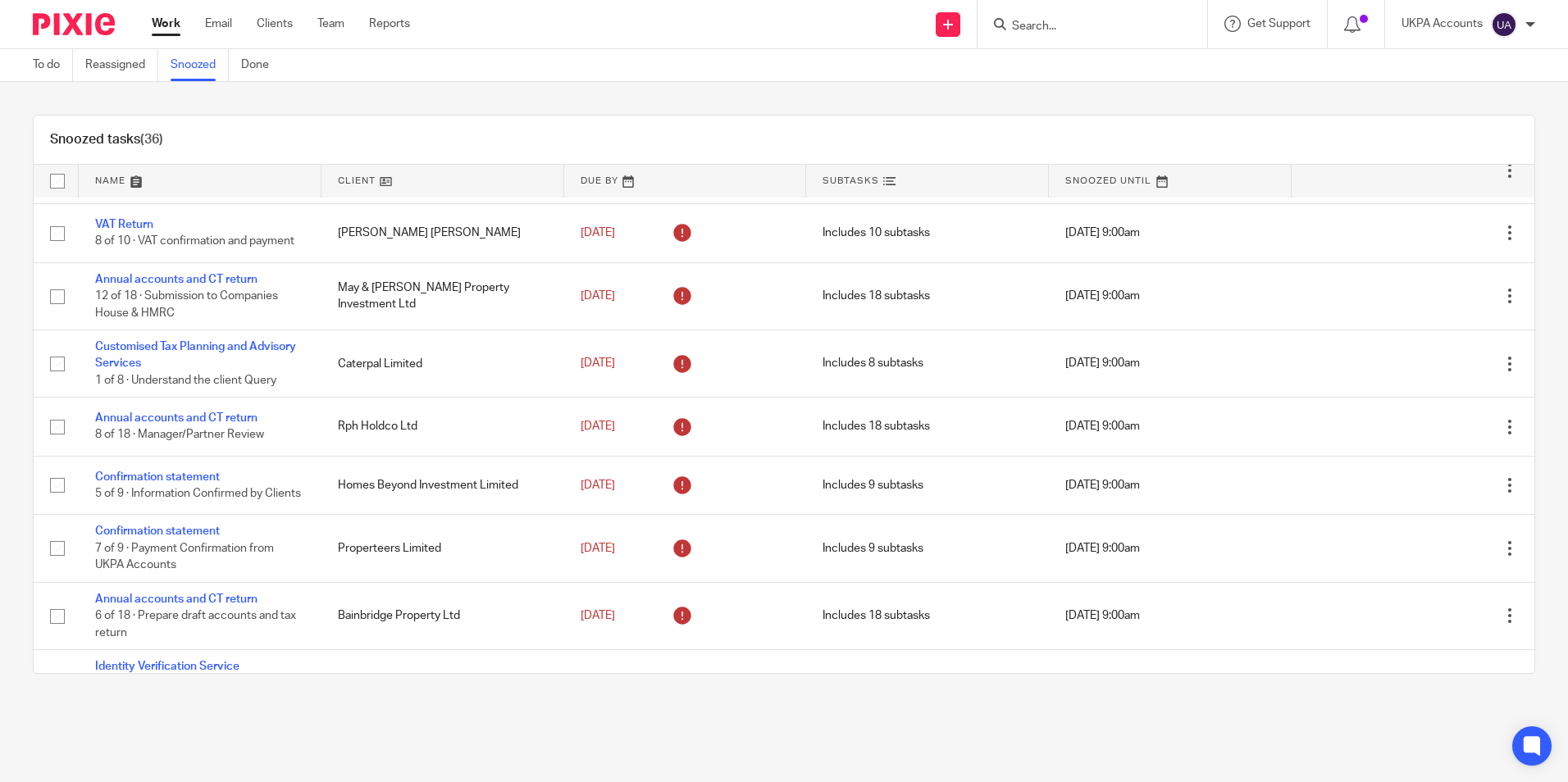
click at [997, 137] on div "Snoozed tasks (36)" at bounding box center [784, 140] width 1501 height 49
click at [1058, 20] on input "Search" at bounding box center [1084, 26] width 148 height 14
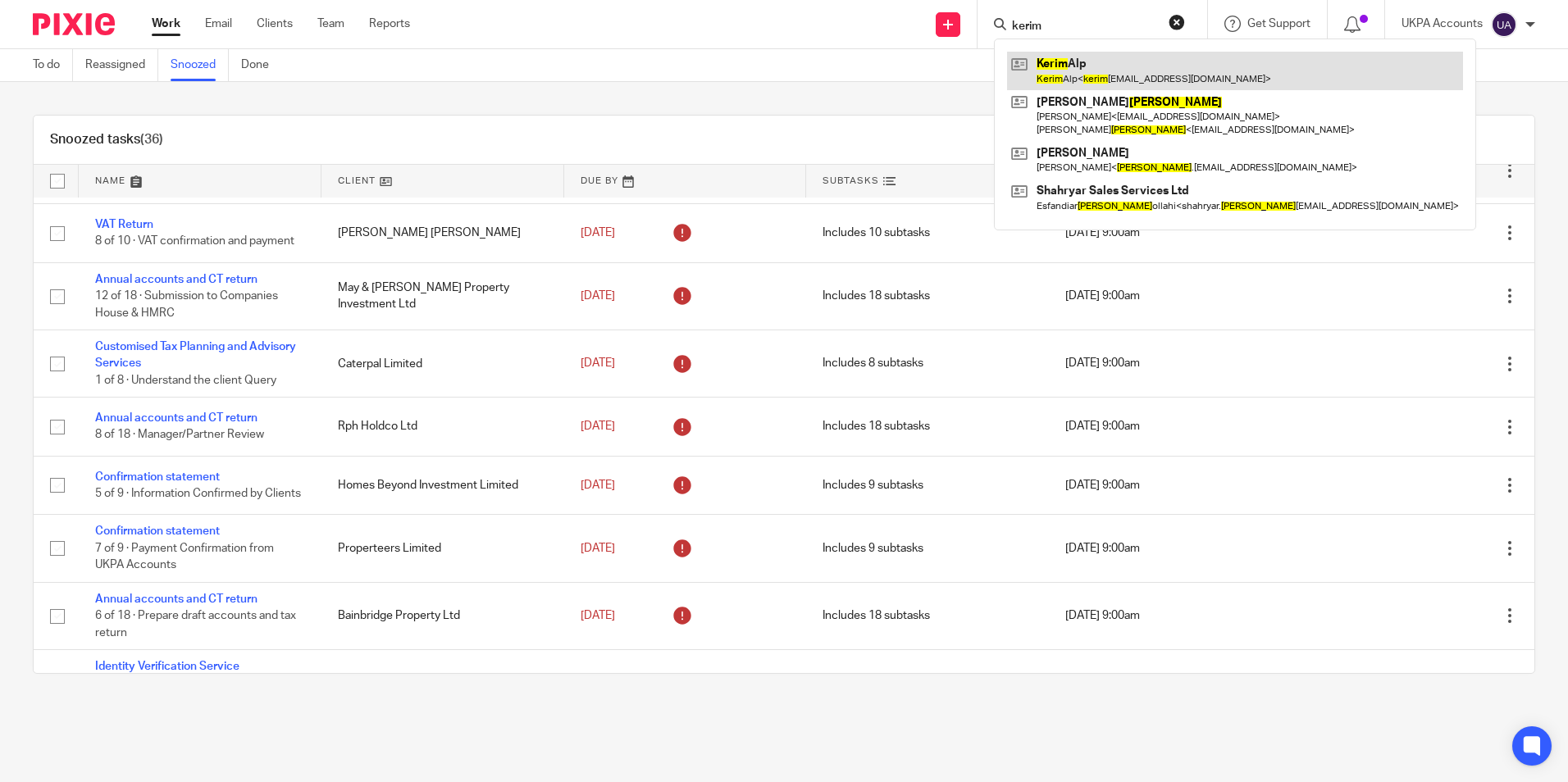
click at [1092, 70] on link at bounding box center [1235, 70] width 456 height 37
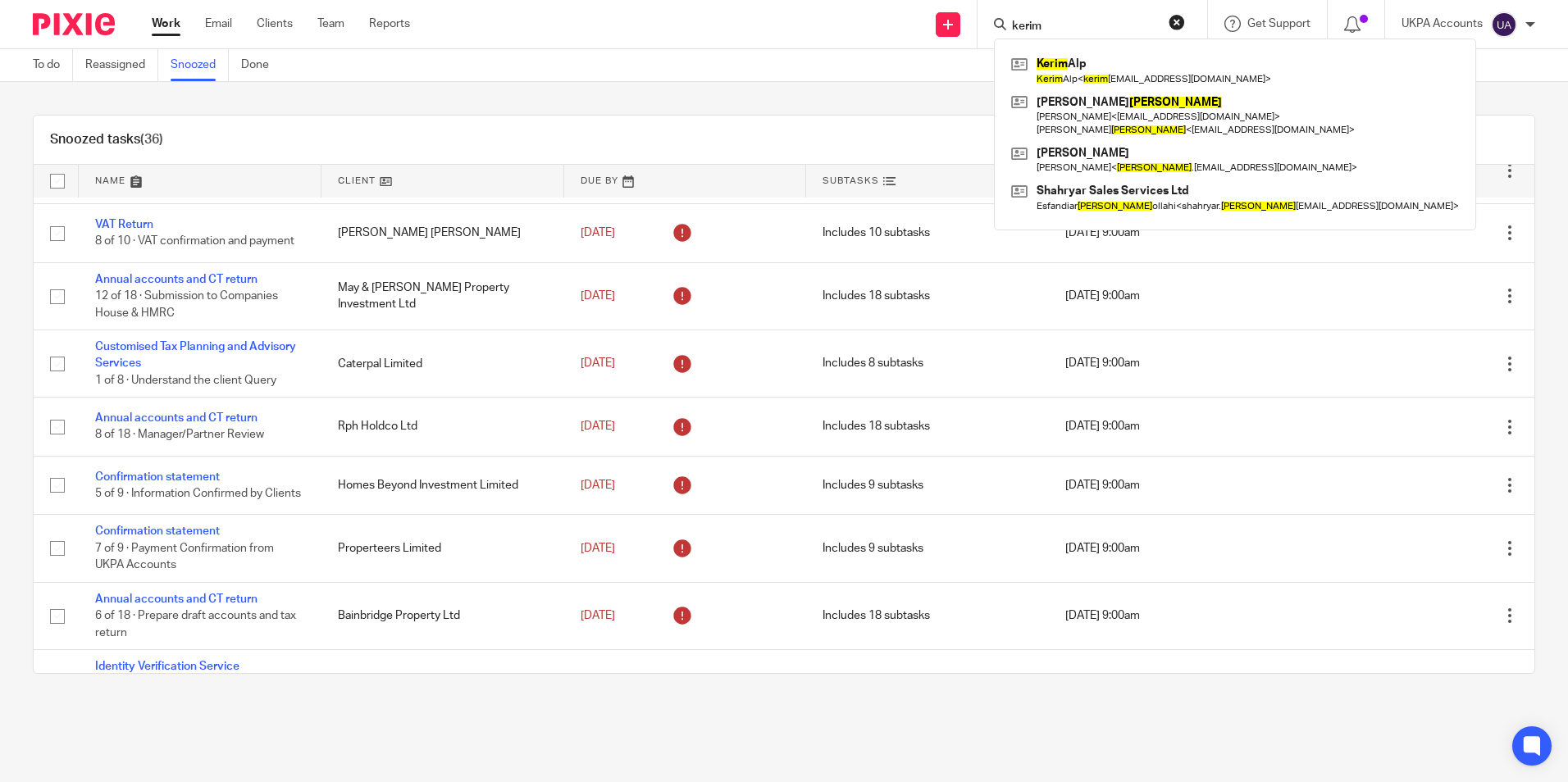
drag, startPoint x: 1047, startPoint y: 28, endPoint x: 997, endPoint y: 28, distance: 50.0
click at [997, 28] on div "kerim" at bounding box center [1089, 24] width 191 height 20
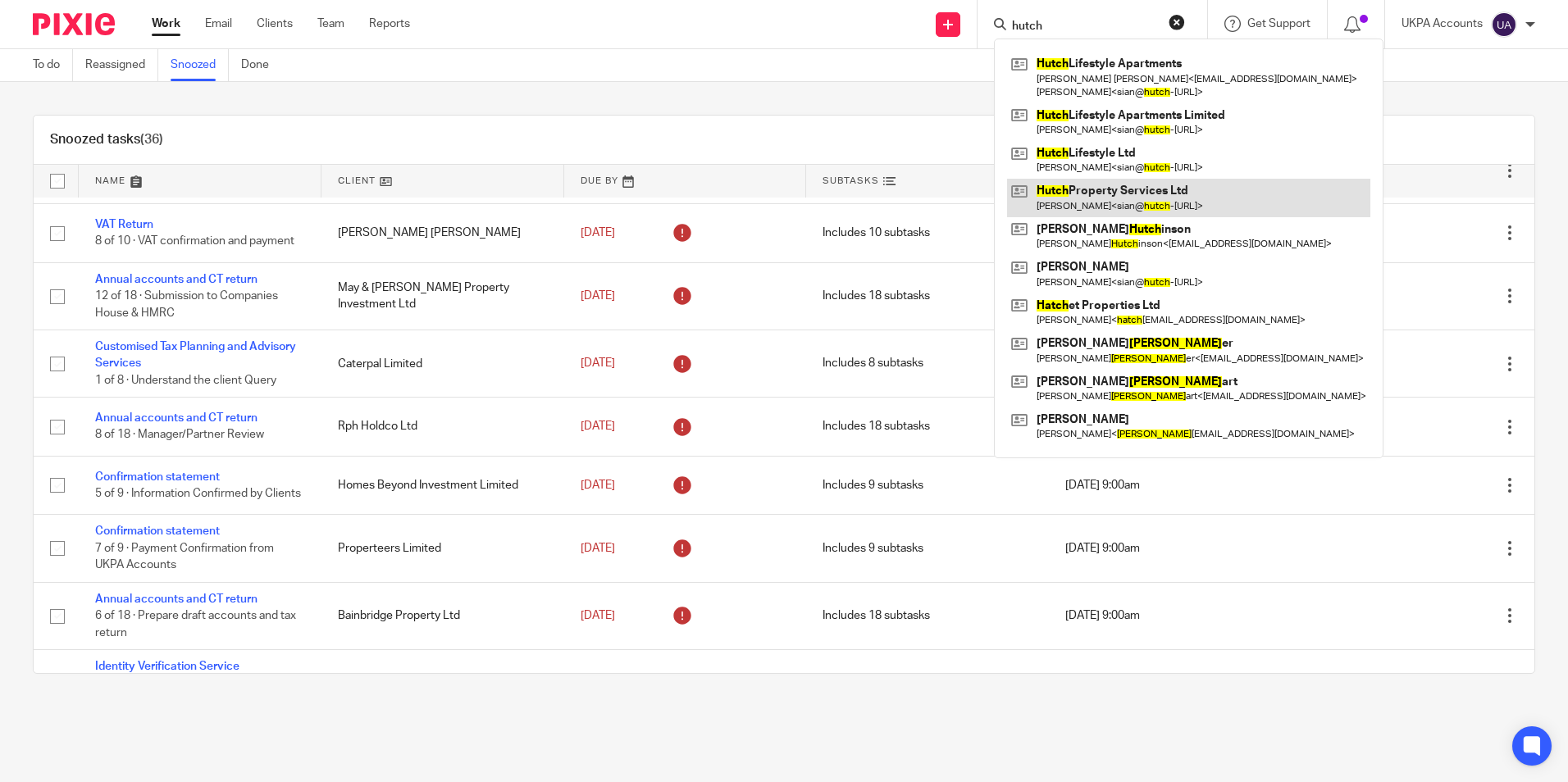
type input "hutch"
click at [1105, 192] on link at bounding box center [1189, 197] width 364 height 37
drag, startPoint x: 820, startPoint y: 96, endPoint x: 783, endPoint y: 104, distance: 37.9
click at [820, 96] on div "Snoozed tasks (36) Name Client Due By Subtasks Snoozed Until Annual accounts an…" at bounding box center [784, 395] width 1568 height 625
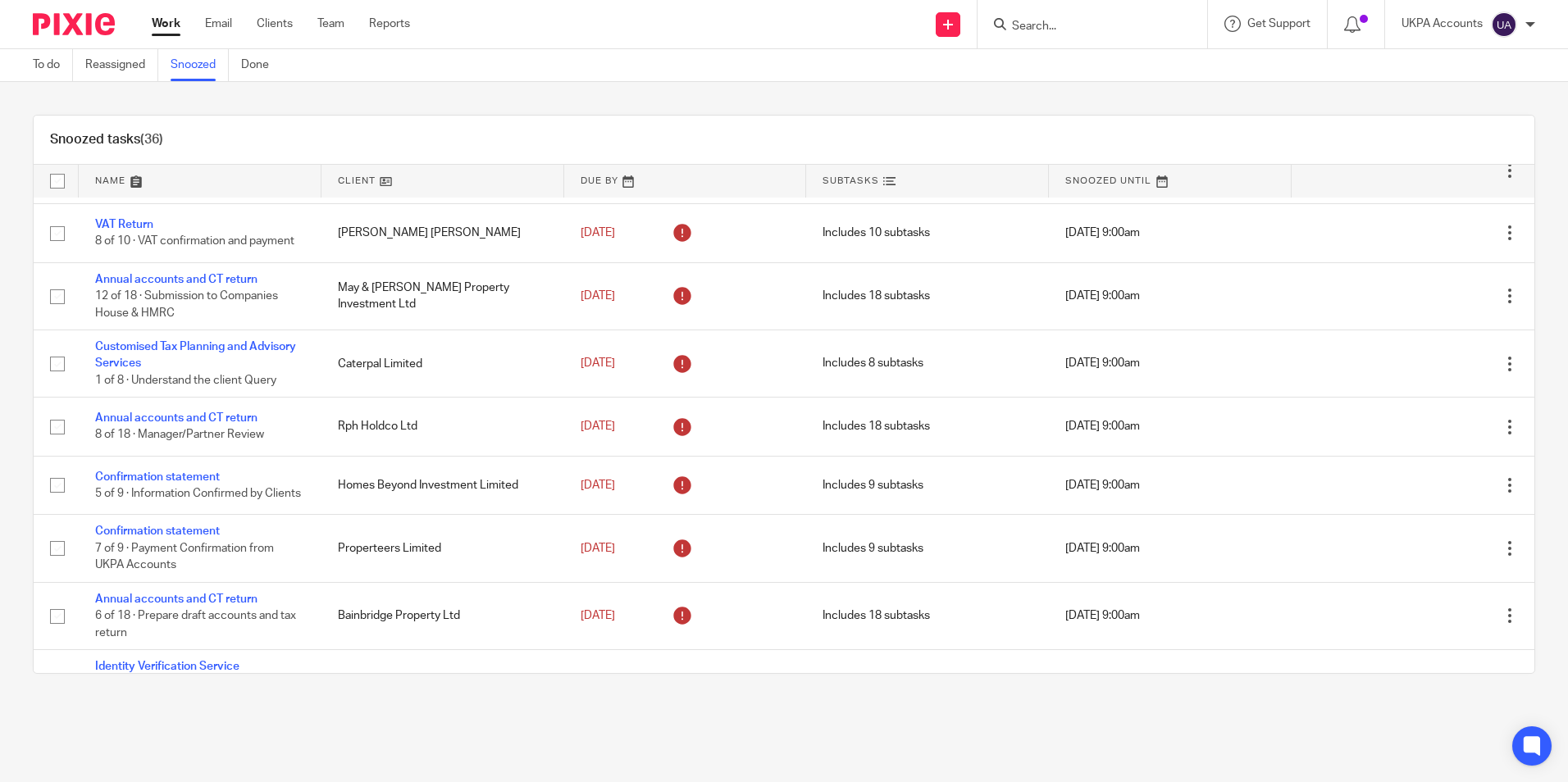
click at [526, 110] on div "Snoozed tasks (36) Name Client Due By Subtasks Snoozed Until Annual accounts an…" at bounding box center [784, 395] width 1568 height 625
click at [529, 115] on div "Snoozed tasks (36)" at bounding box center [784, 140] width 1501 height 49
click at [524, 129] on div "Snoozed tasks (36)" at bounding box center [784, 140] width 1501 height 49
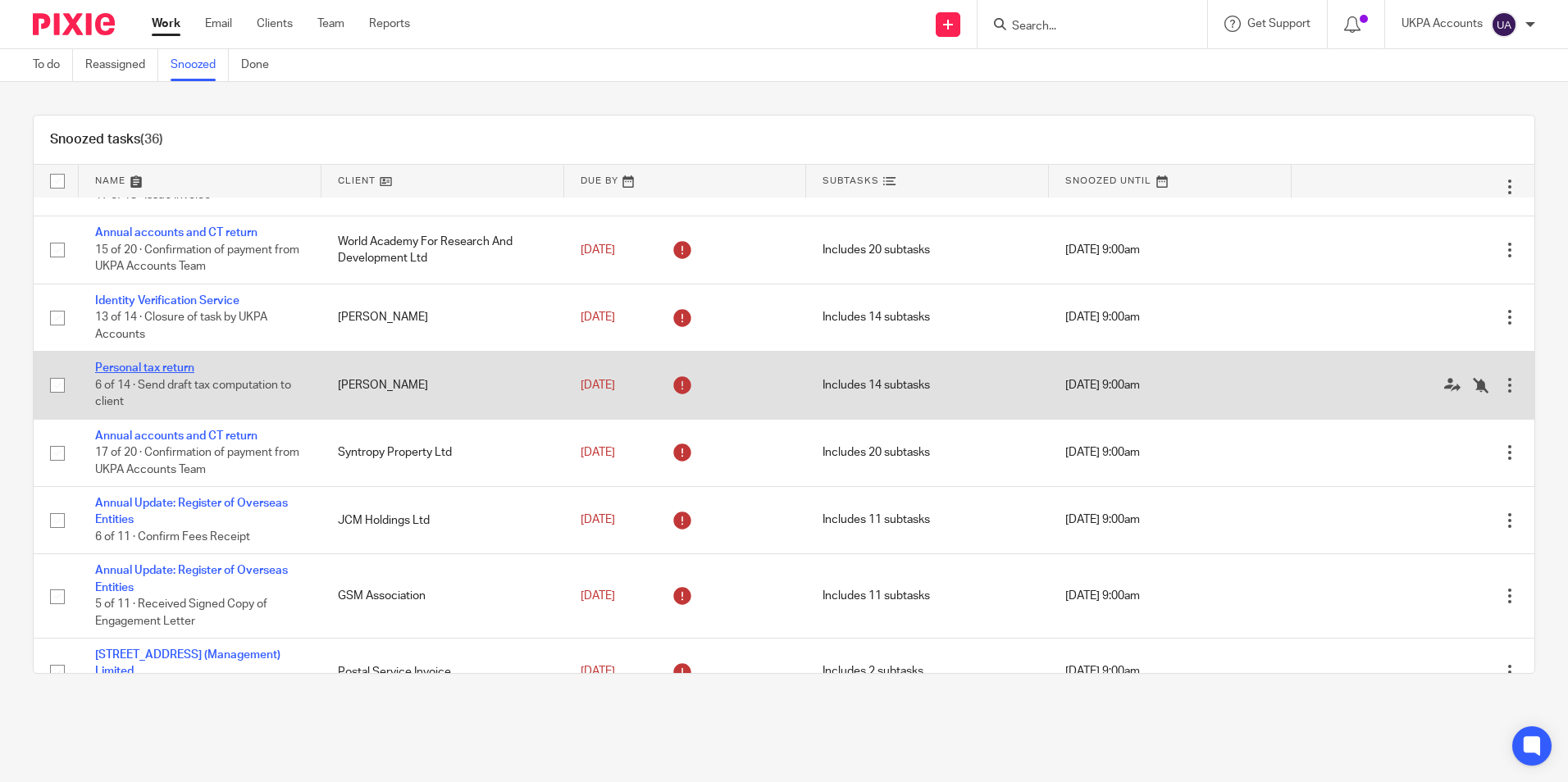
drag, startPoint x: 172, startPoint y: 403, endPoint x: 194, endPoint y: 378, distance: 33.3
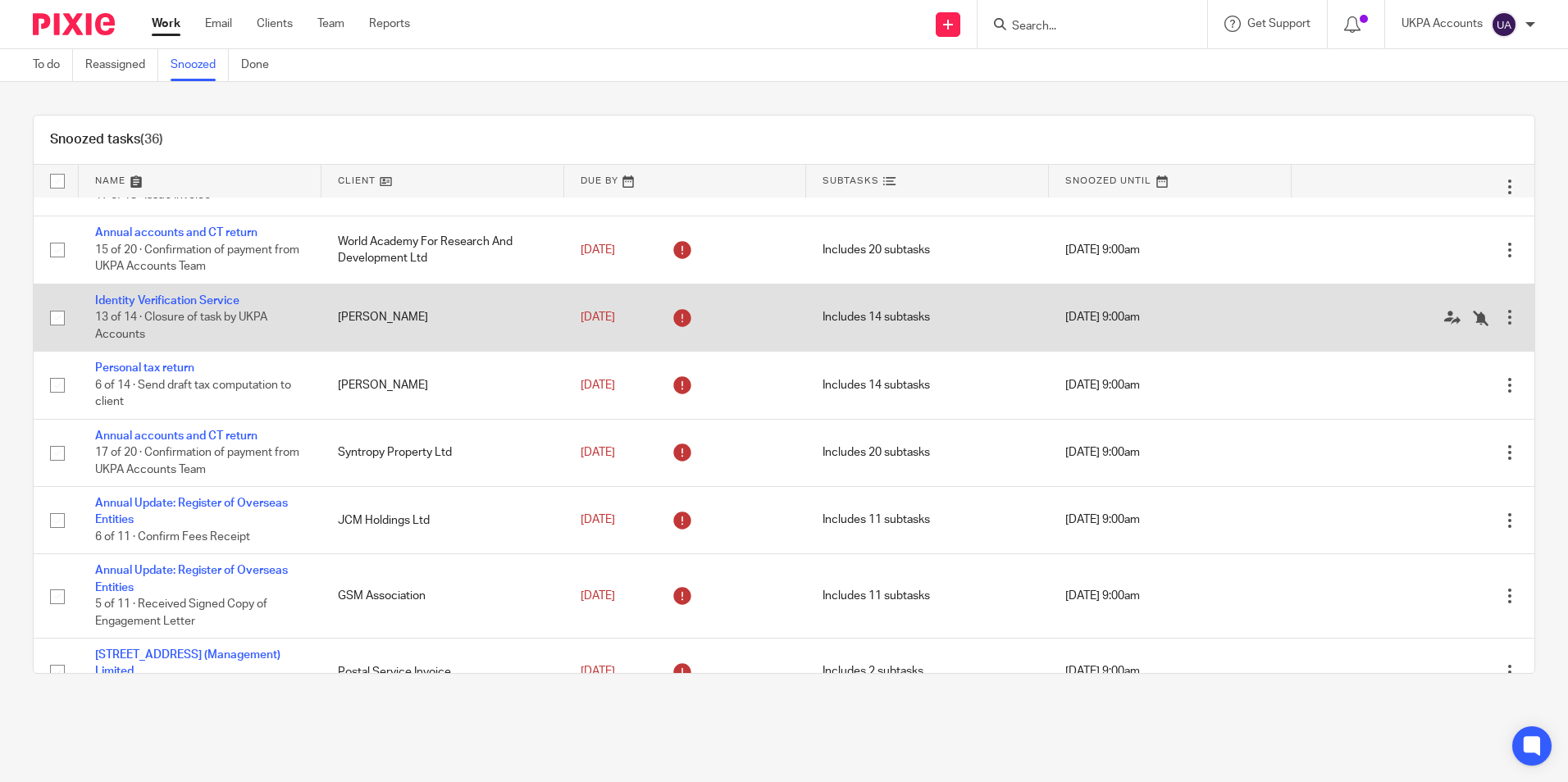
click at [172, 374] on link "Personal tax return" at bounding box center [144, 368] width 99 height 12
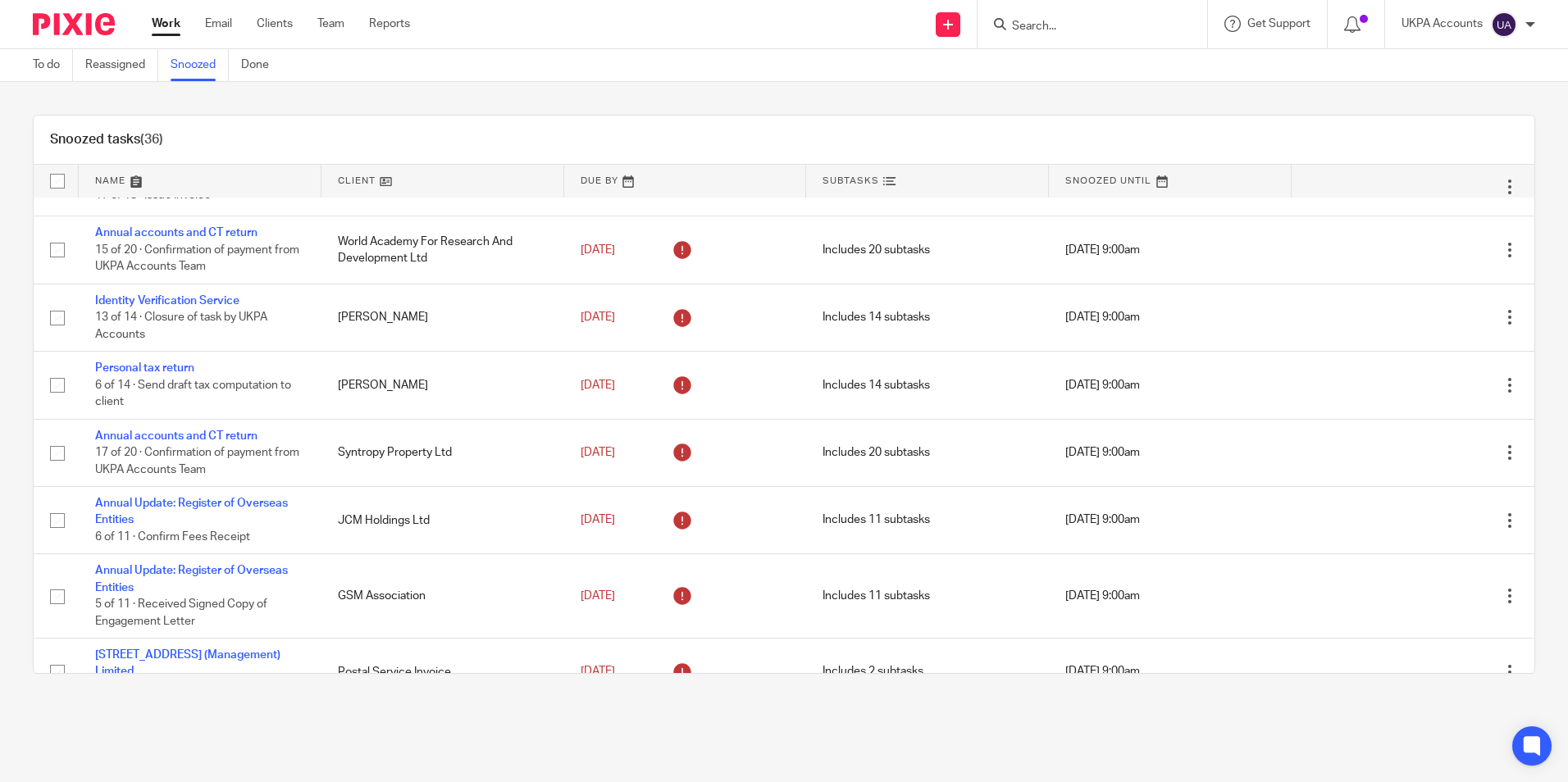
click at [369, 729] on main "To do Reassigned Snoozed Done Snoozed tasks (36) Name Client Due By Subtasks Sn…" at bounding box center [784, 391] width 1568 height 782
click at [196, 63] on link "Snoozed" at bounding box center [200, 65] width 59 height 32
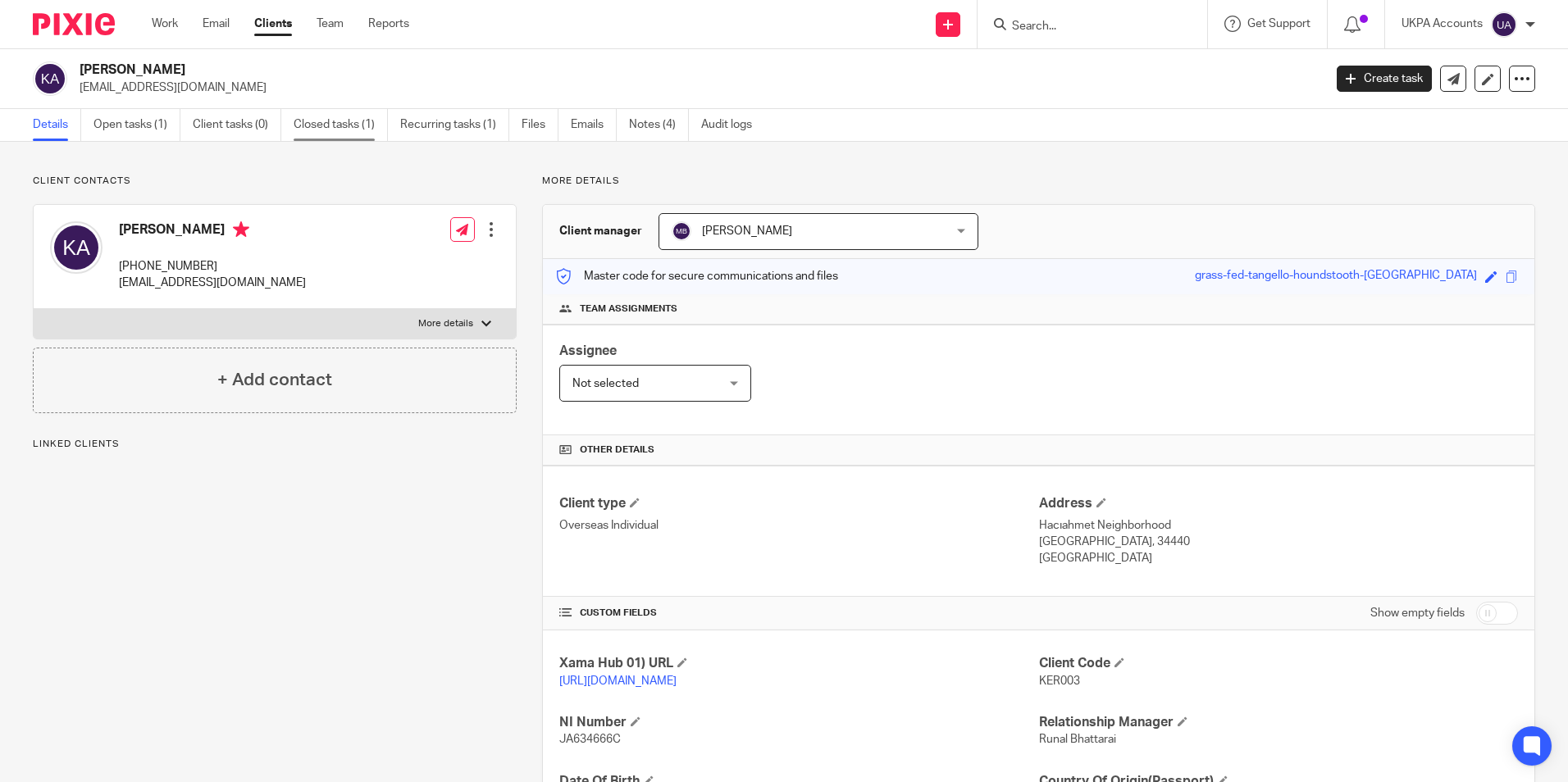
click at [350, 126] on link "Closed tasks (1)" at bounding box center [341, 125] width 94 height 32
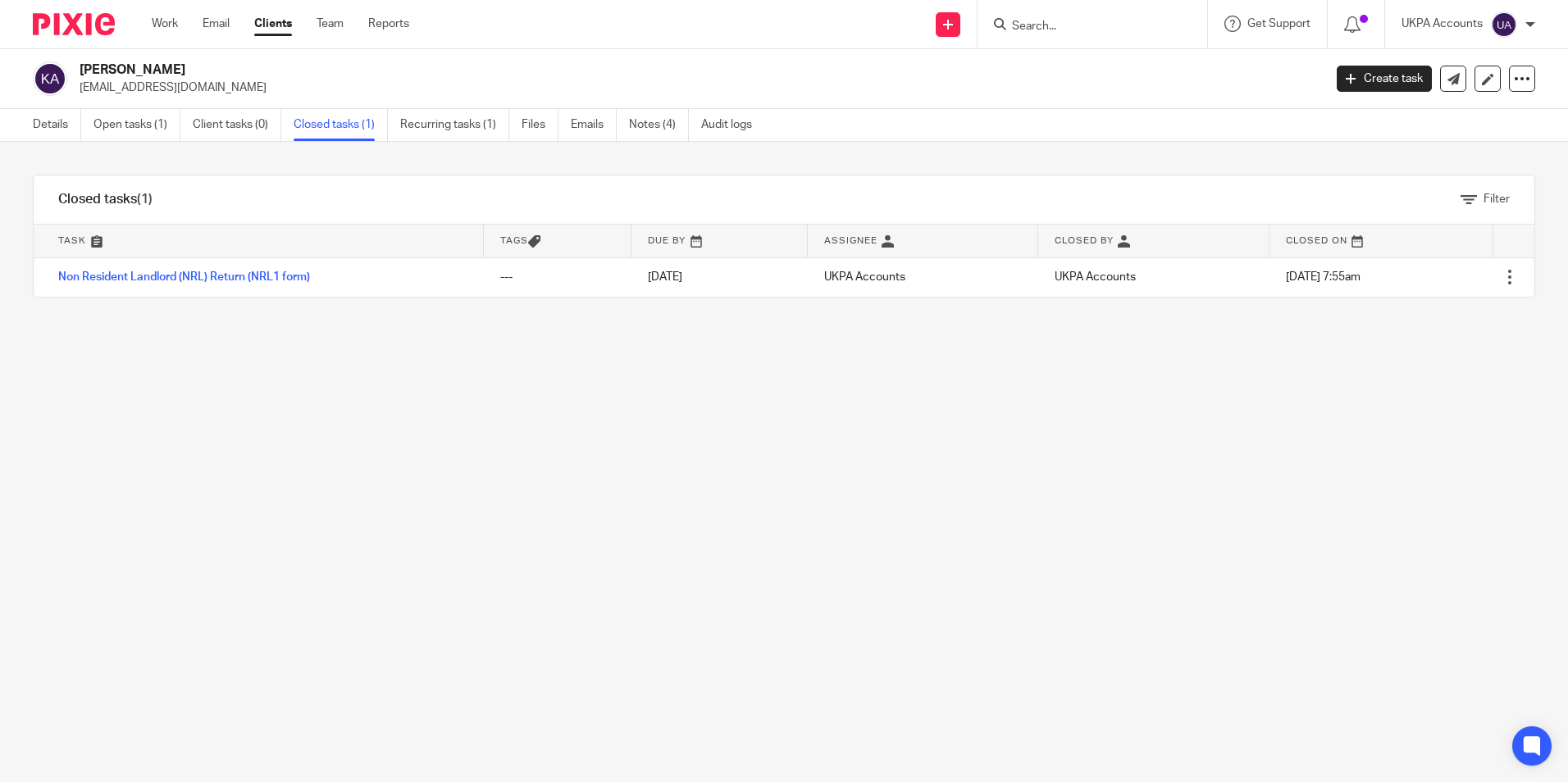
click at [462, 513] on div "Filter tasks Only show tasks matching all of these conditions 1 Task name Is Is…" at bounding box center [784, 462] width 1568 height 640
click at [461, 494] on div "Filter tasks Only show tasks matching all of these conditions 1 Task name Is Is…" at bounding box center [784, 462] width 1568 height 640
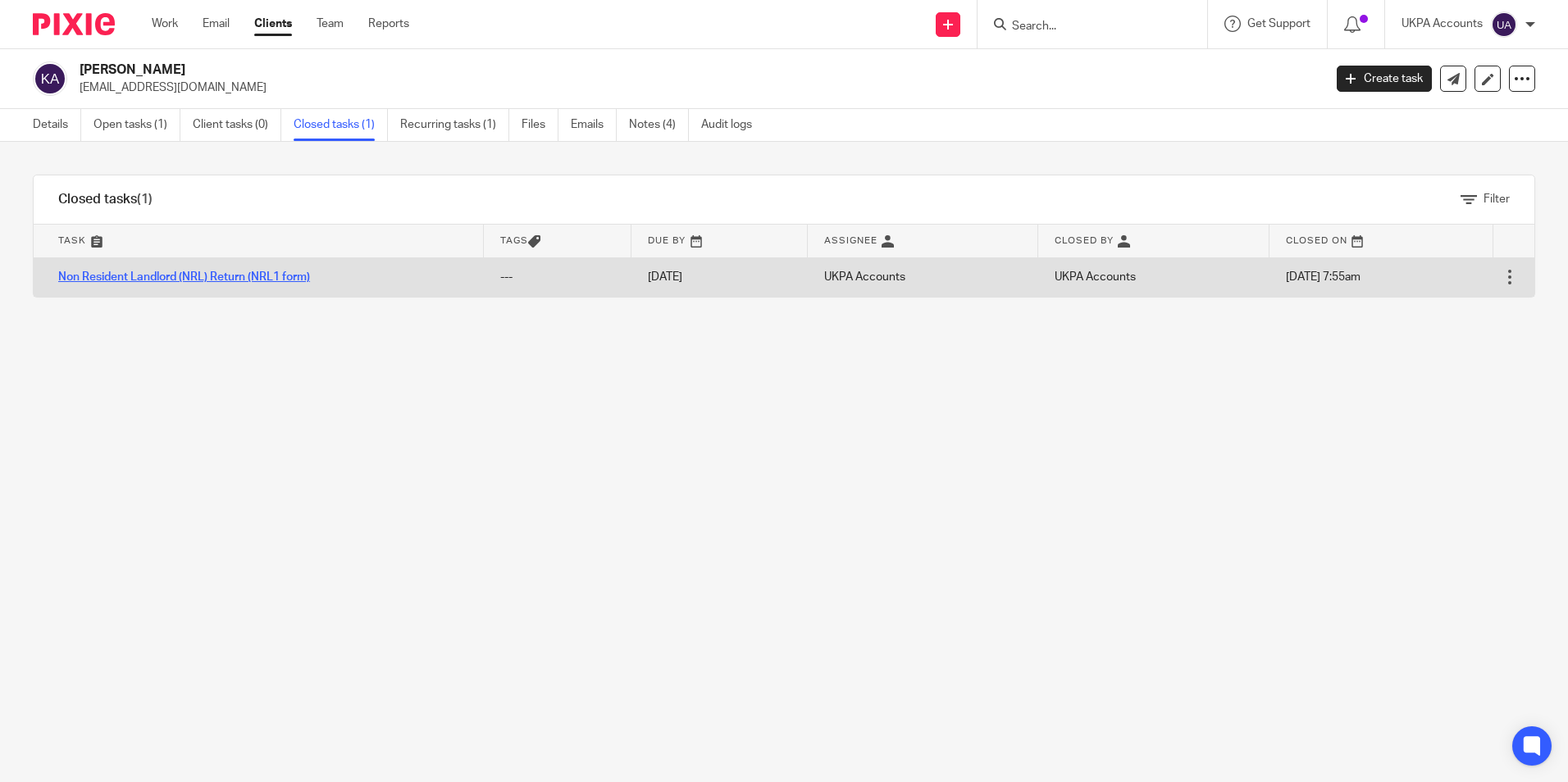
click at [245, 283] on link "Non Resident Landlord (NRL) Return (NRL1 form)" at bounding box center [184, 278] width 251 height 12
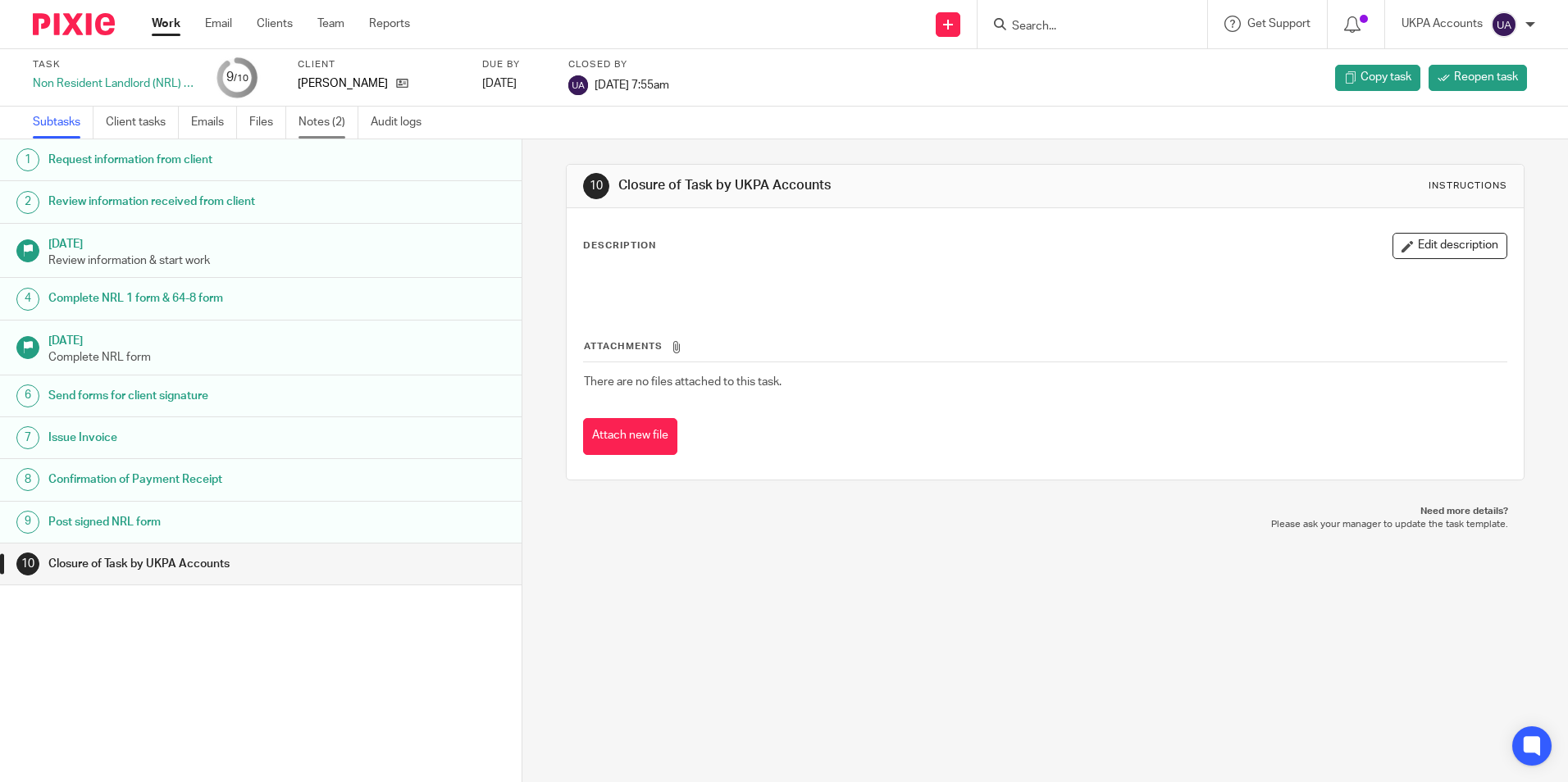
click at [321, 126] on link "Notes (2)" at bounding box center [328, 123] width 59 height 32
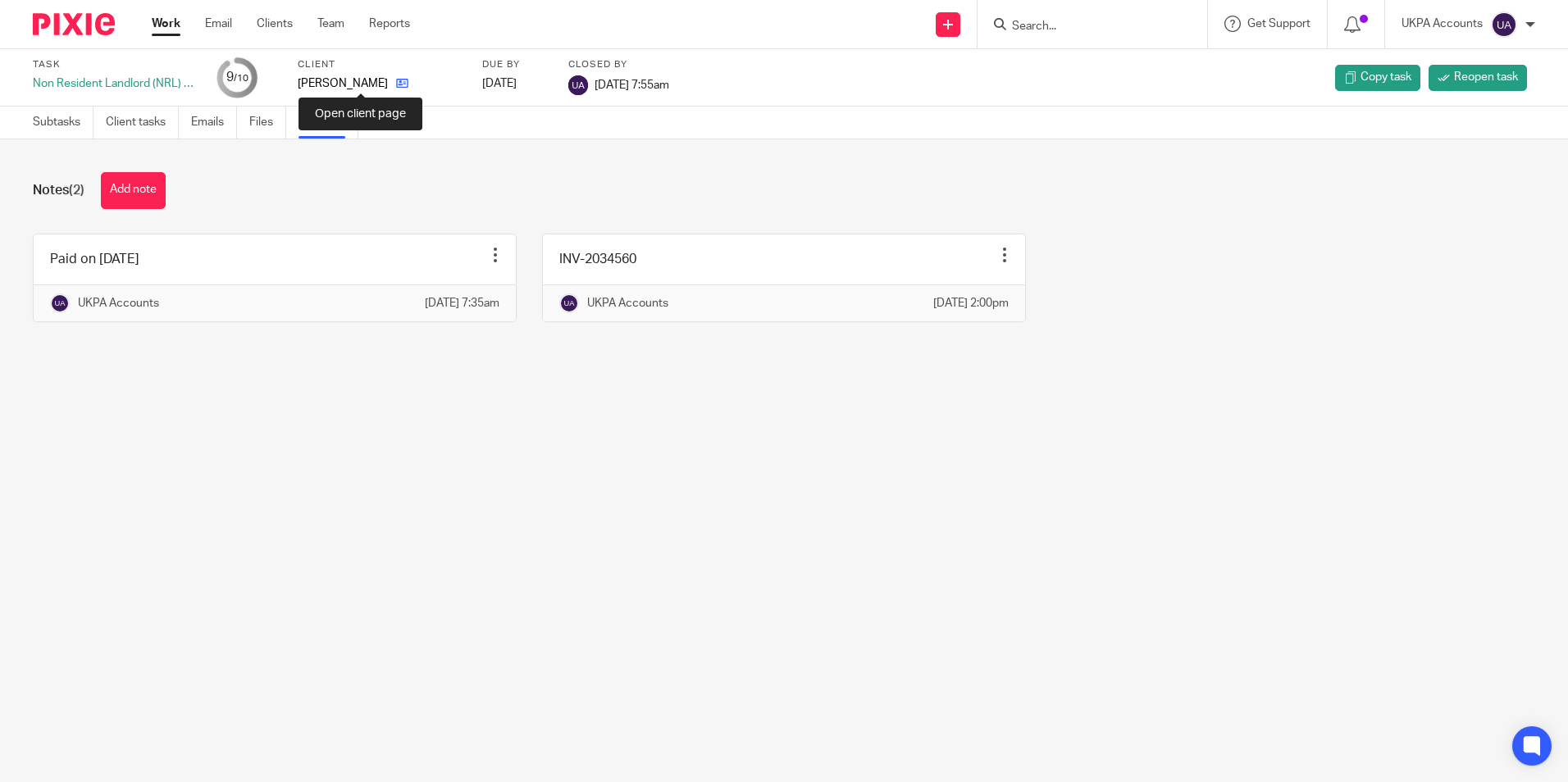
click at [396, 89] on icon at bounding box center [402, 83] width 12 height 12
click at [112, 85] on div "Non Resident Landlord (NRL) Return (NRL1 form)" at bounding box center [115, 83] width 164 height 16
click at [226, 518] on main "Task Non Resident Landlord (NRL) Return (NRL1 form) 9 /10 Client Kerim Alp Due …" at bounding box center [784, 391] width 1568 height 782
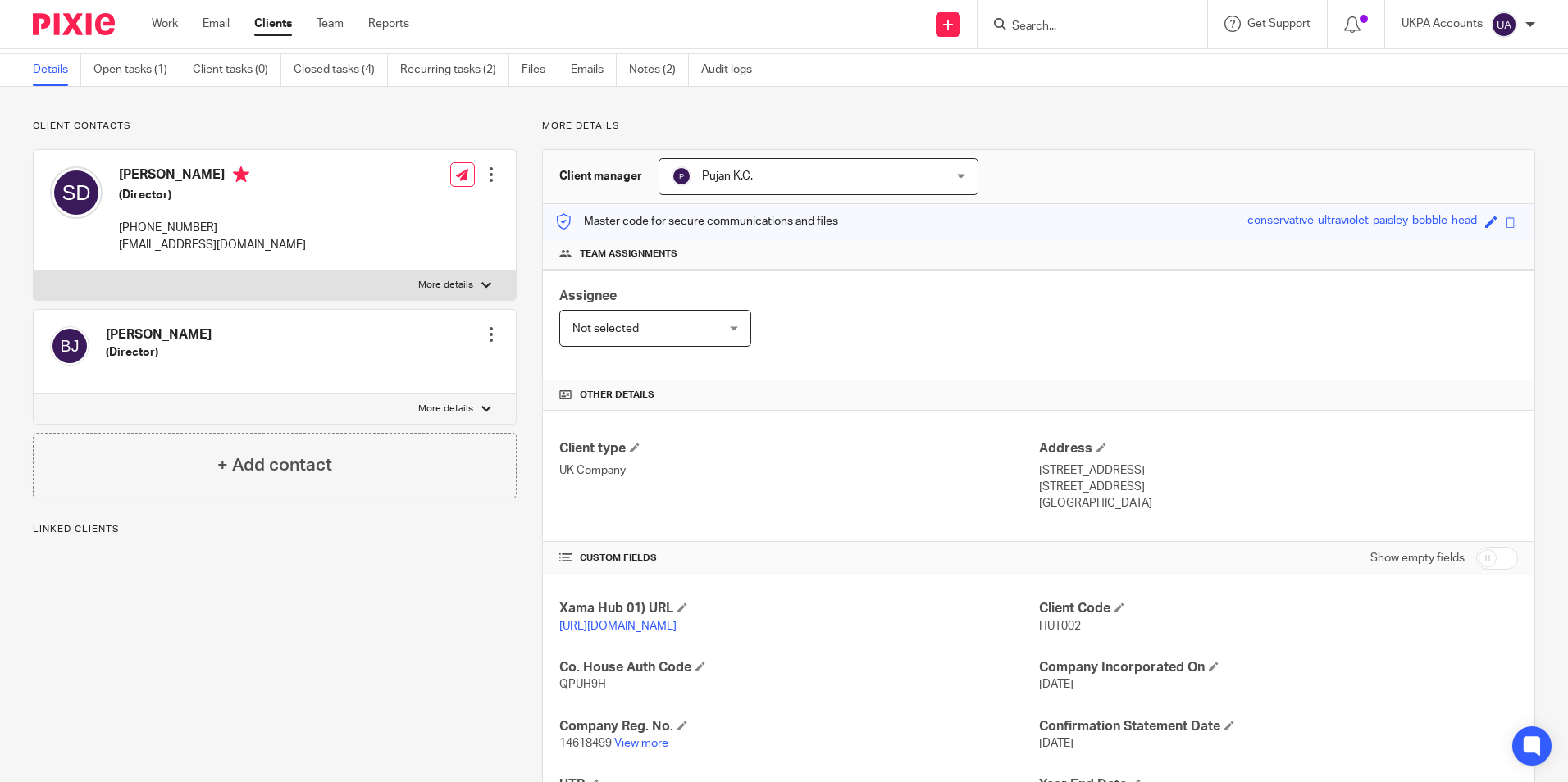
scroll to position [164, 0]
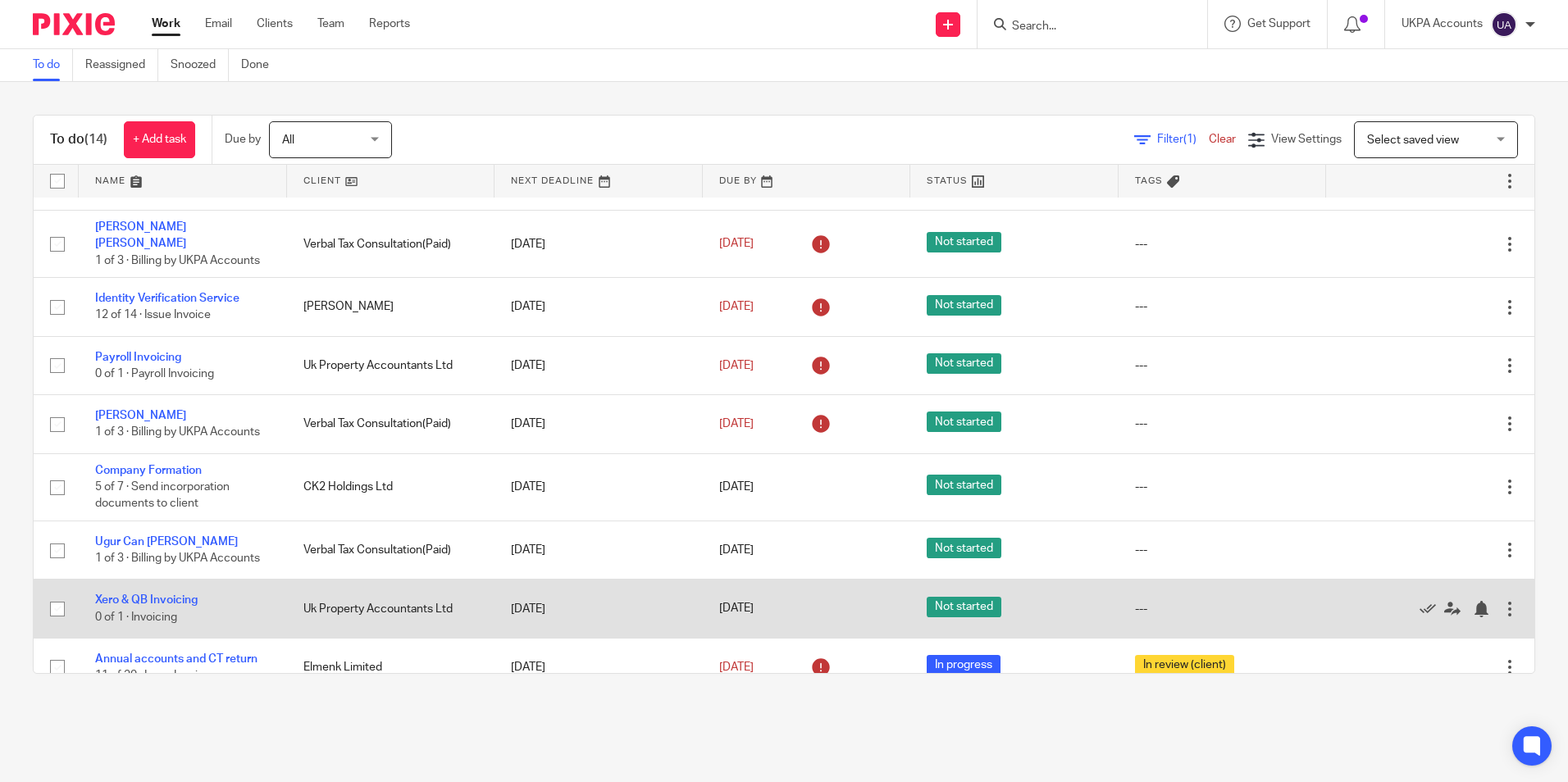
scroll to position [371, 0]
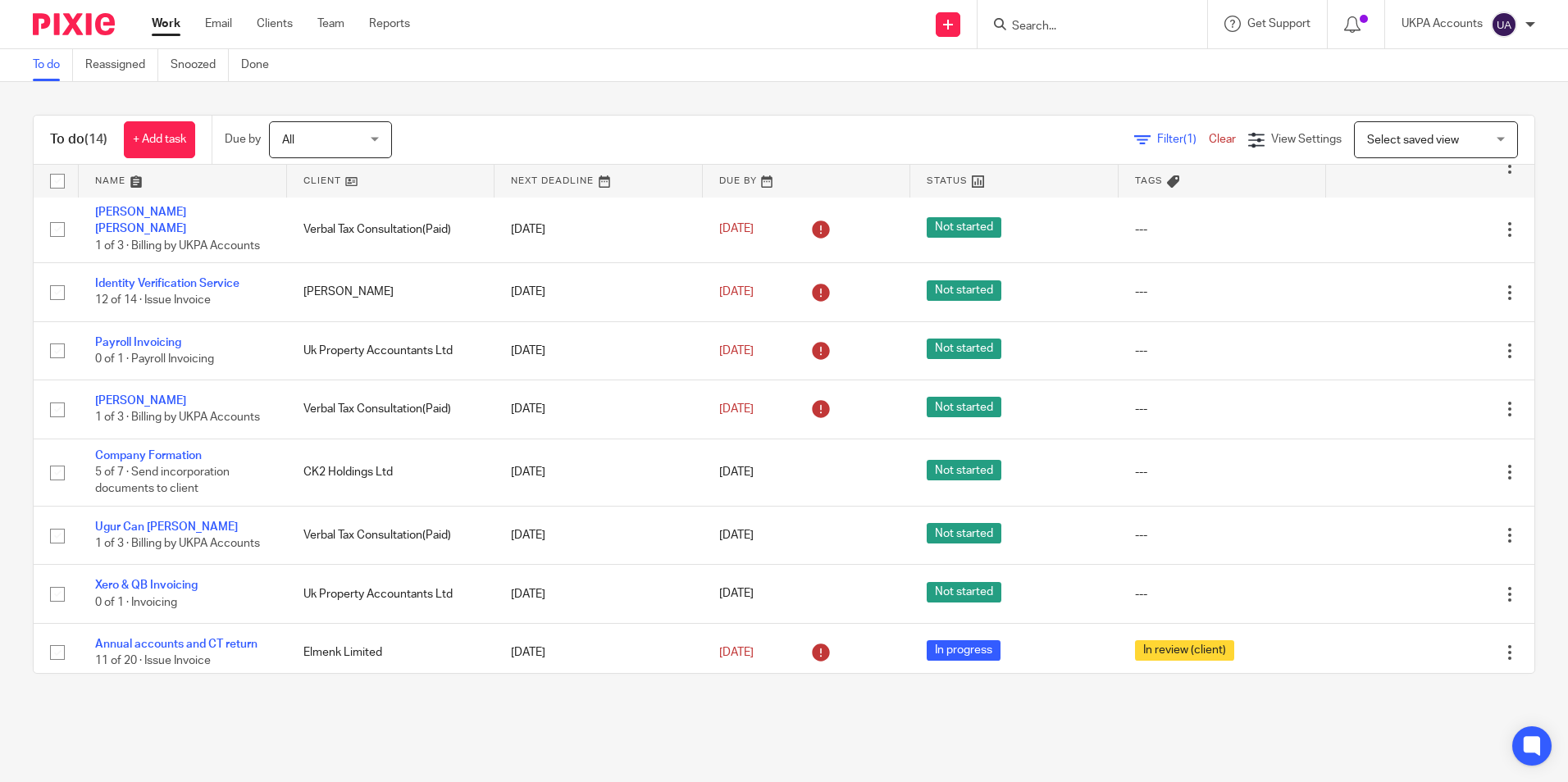
click at [45, 66] on link "To do" at bounding box center [53, 65] width 40 height 32
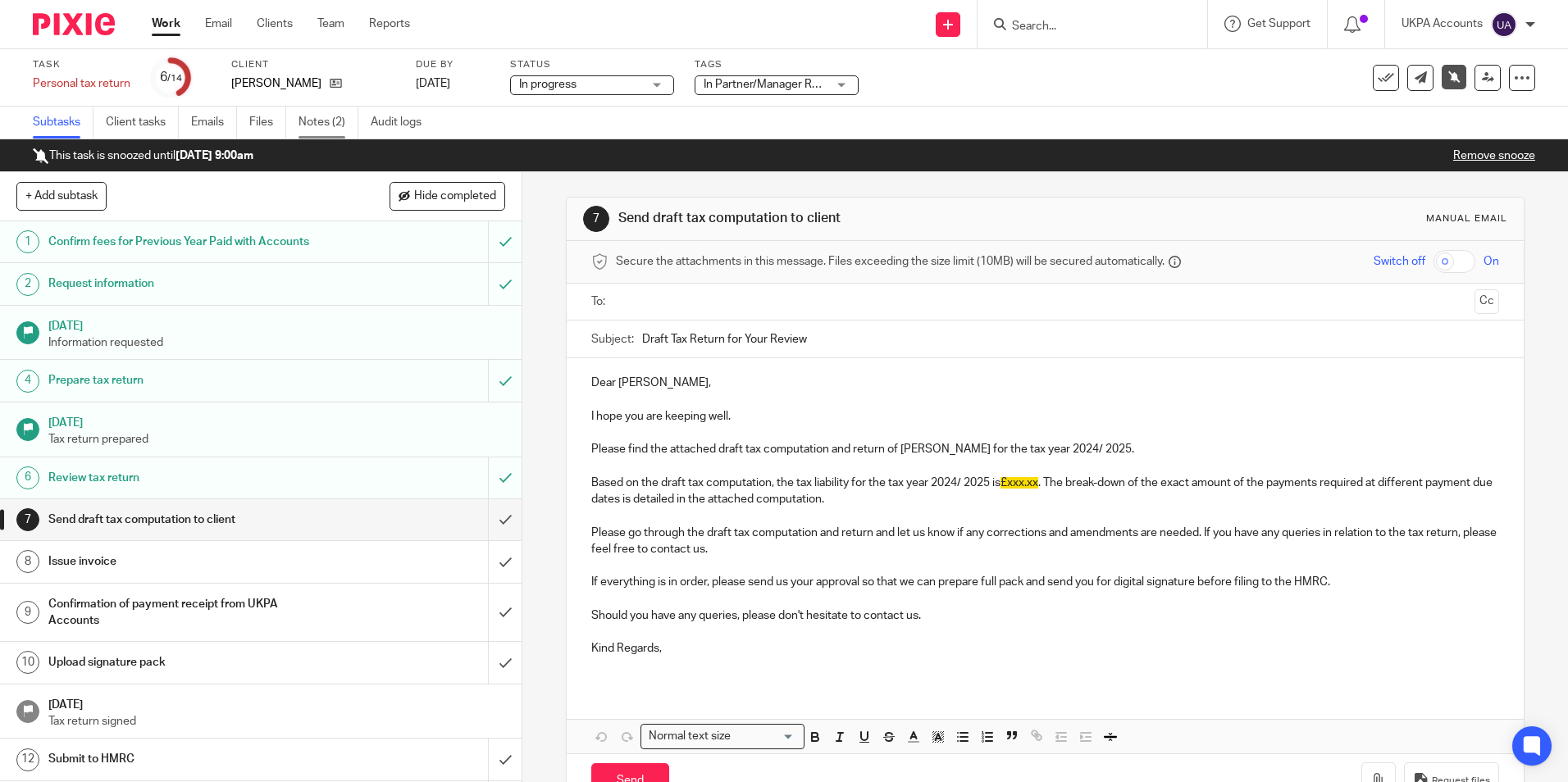
click at [304, 121] on link "Notes (2)" at bounding box center [328, 123] width 59 height 32
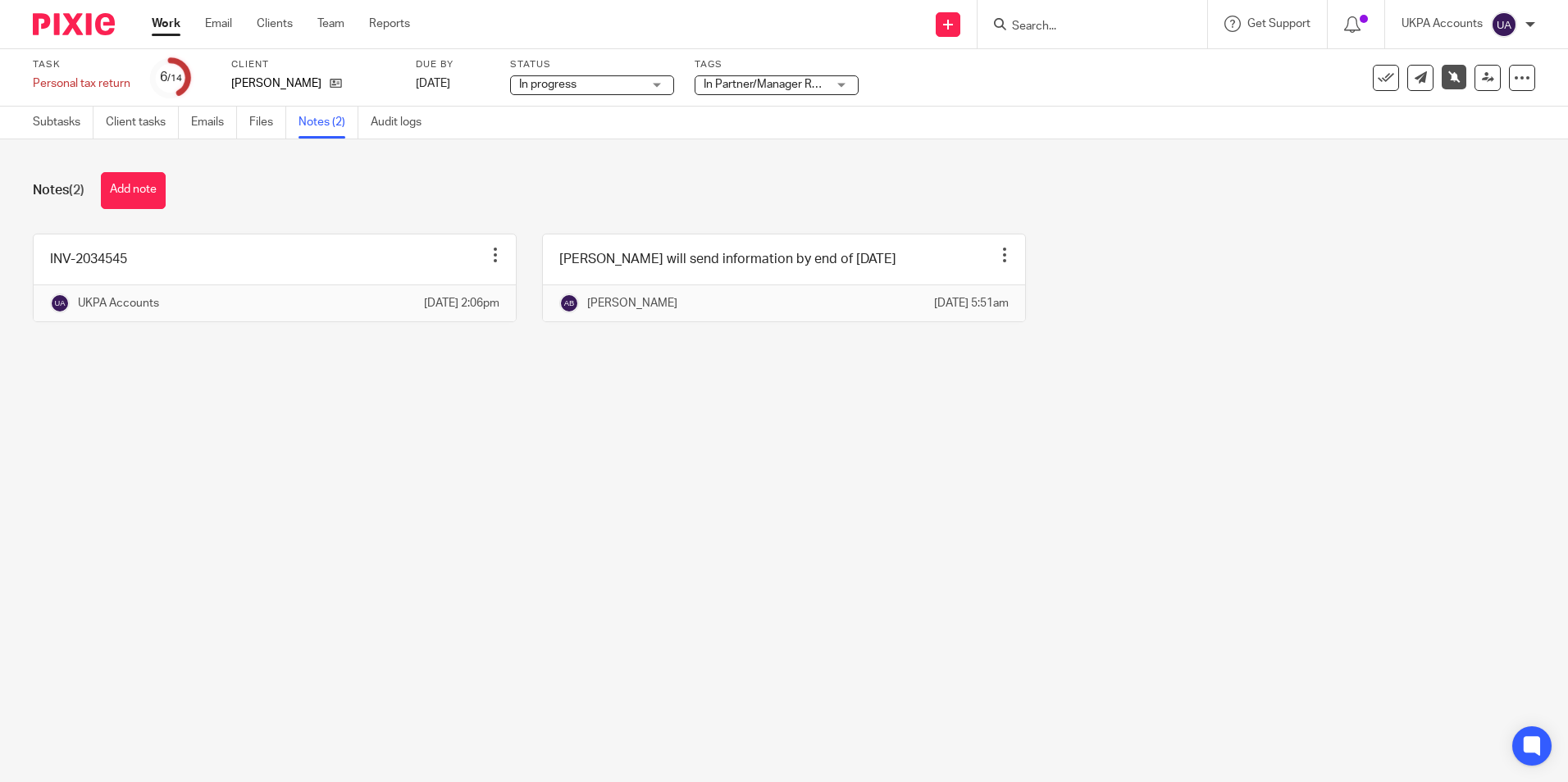
click at [155, 192] on button "Add note" at bounding box center [133, 190] width 65 height 37
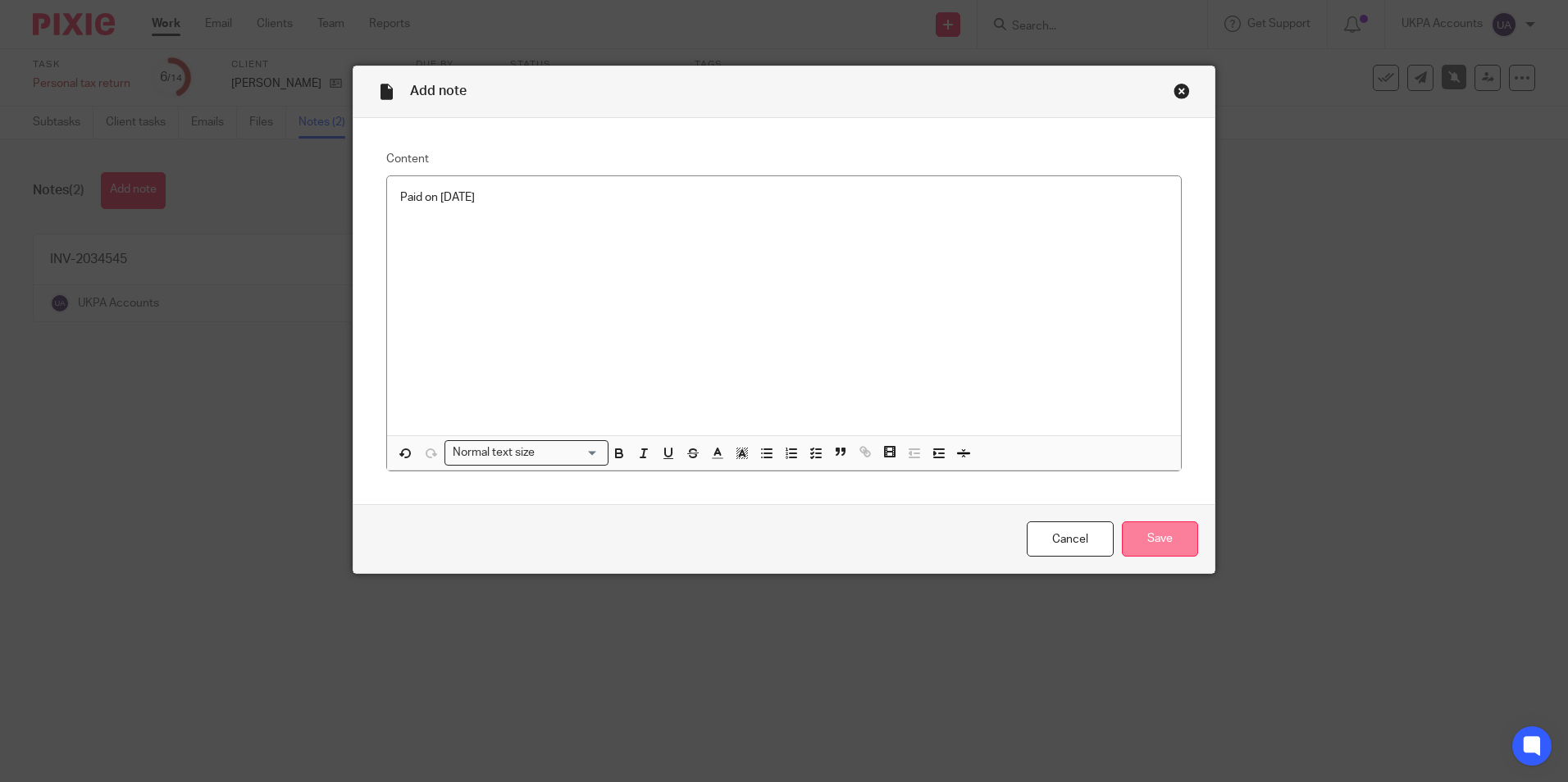
click at [1152, 548] on input "Save" at bounding box center [1160, 539] width 76 height 36
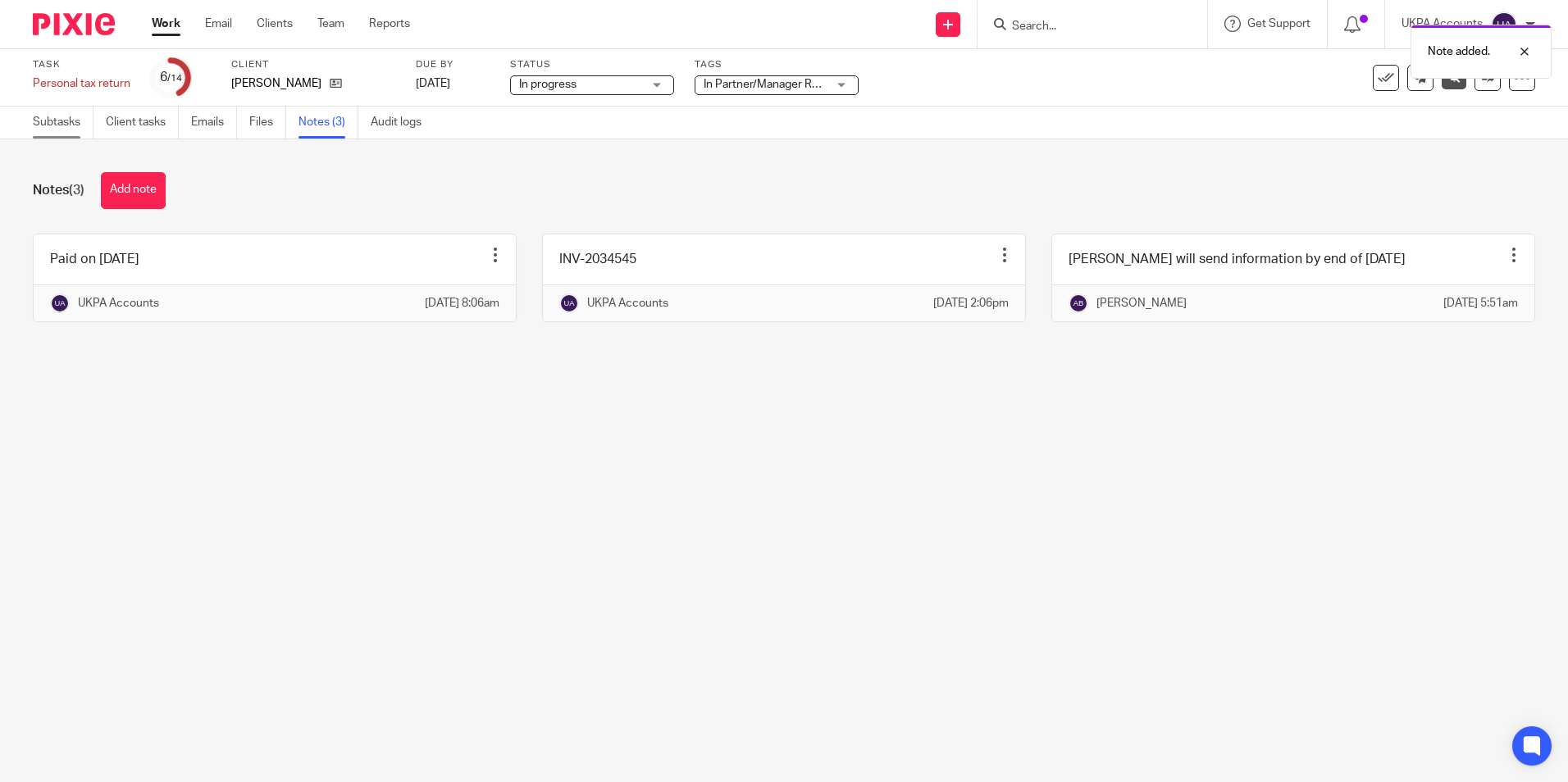
click at [59, 127] on link "Subtasks" at bounding box center [63, 123] width 60 height 32
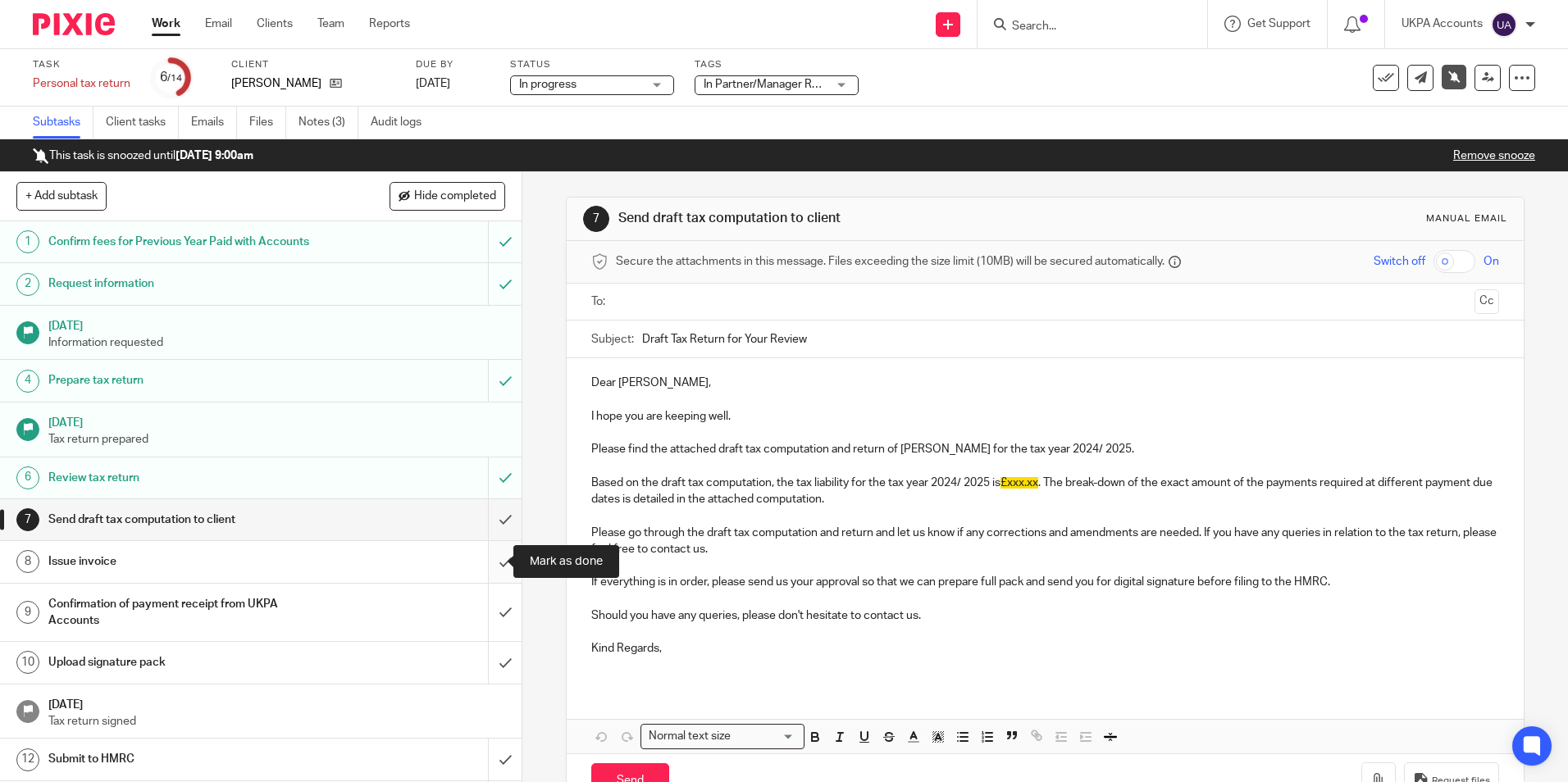
click at [492, 560] on input "submit" at bounding box center [261, 561] width 522 height 41
click at [488, 611] on input "submit" at bounding box center [261, 612] width 522 height 59
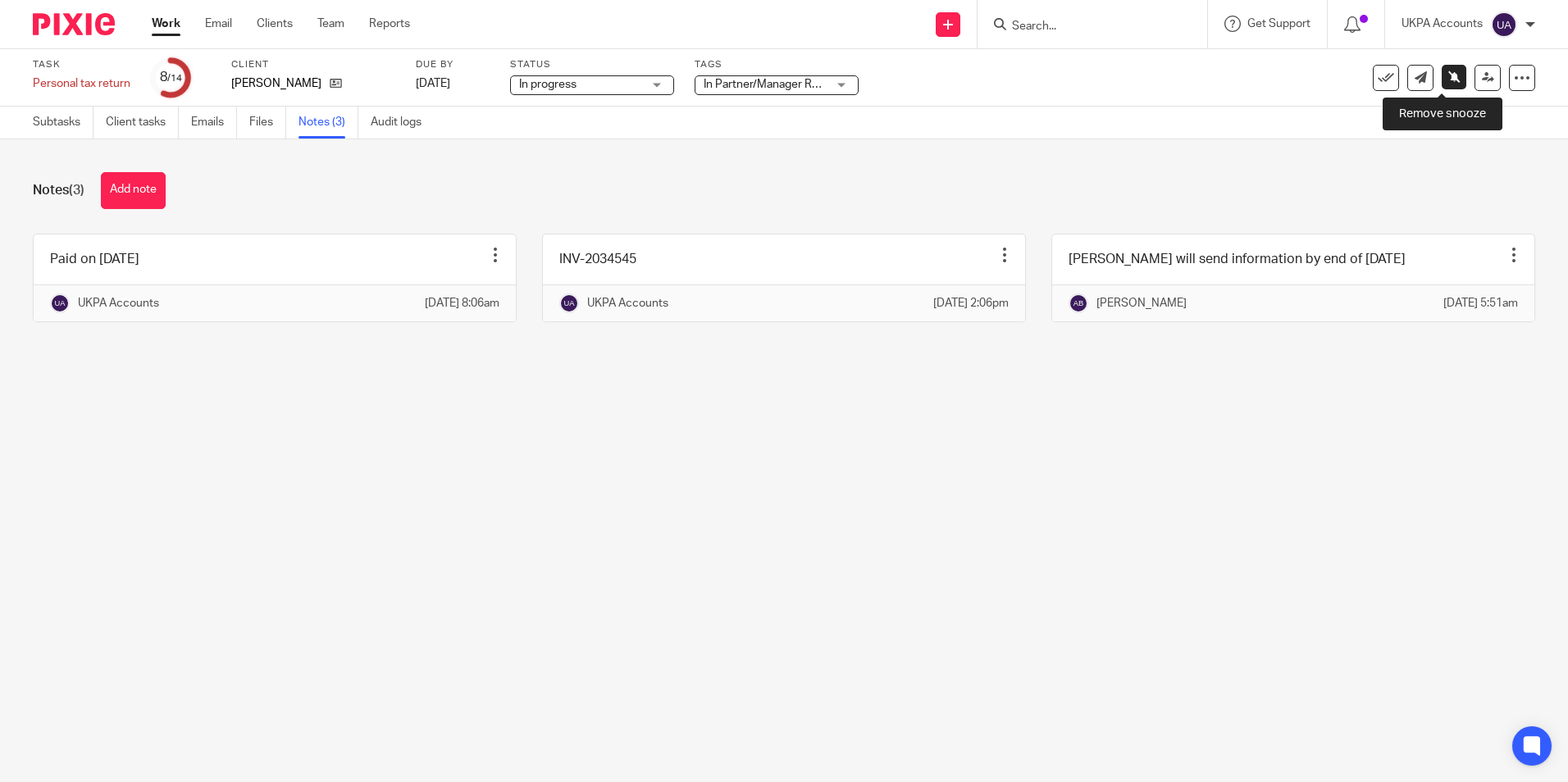
click at [1448, 81] on icon at bounding box center [1454, 76] width 12 height 12
click at [1482, 82] on icon at bounding box center [1488, 77] width 12 height 12
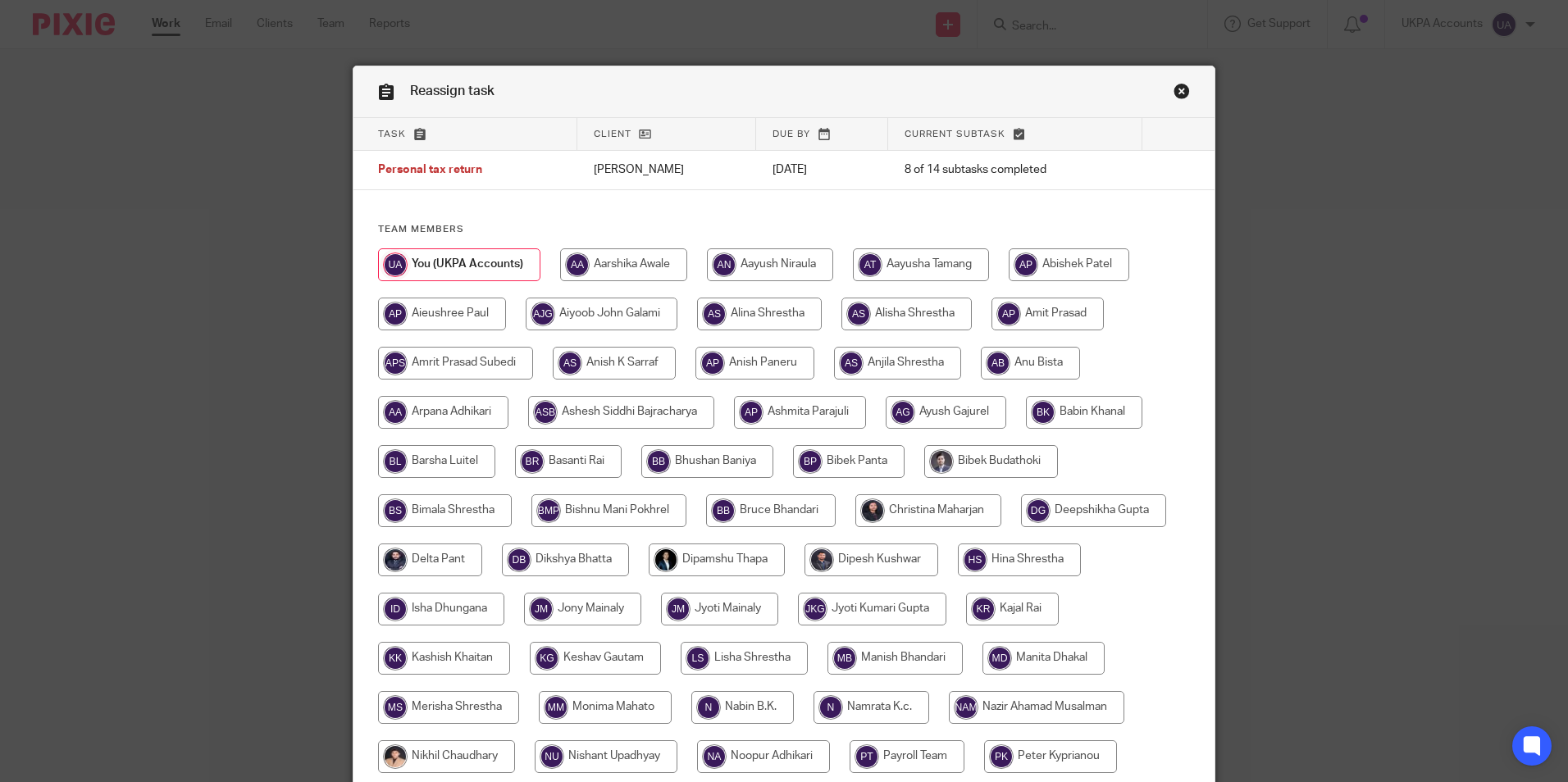
click at [1018, 357] on input "radio" at bounding box center [1030, 363] width 99 height 33
radio input "true"
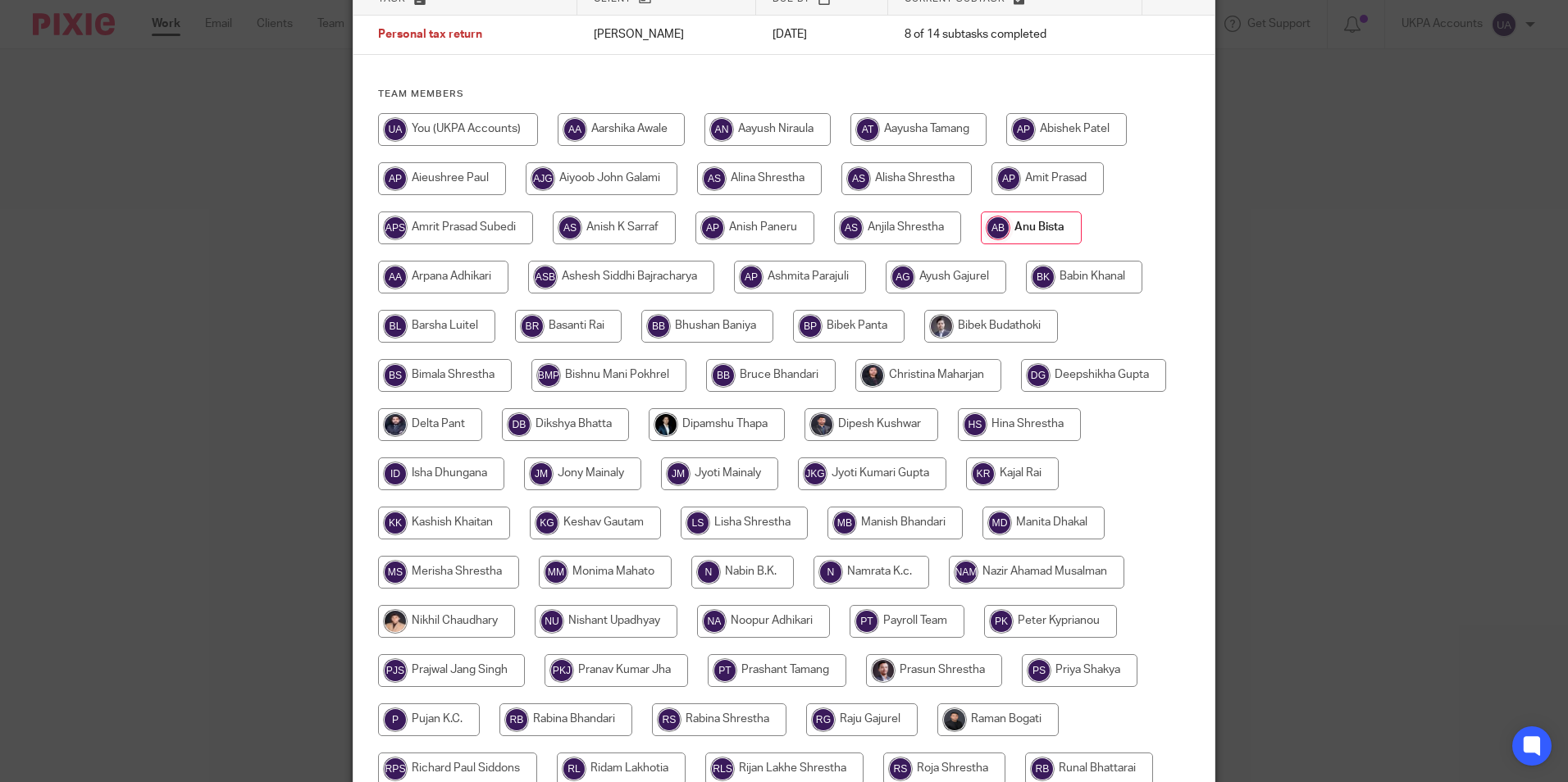
scroll to position [410, 0]
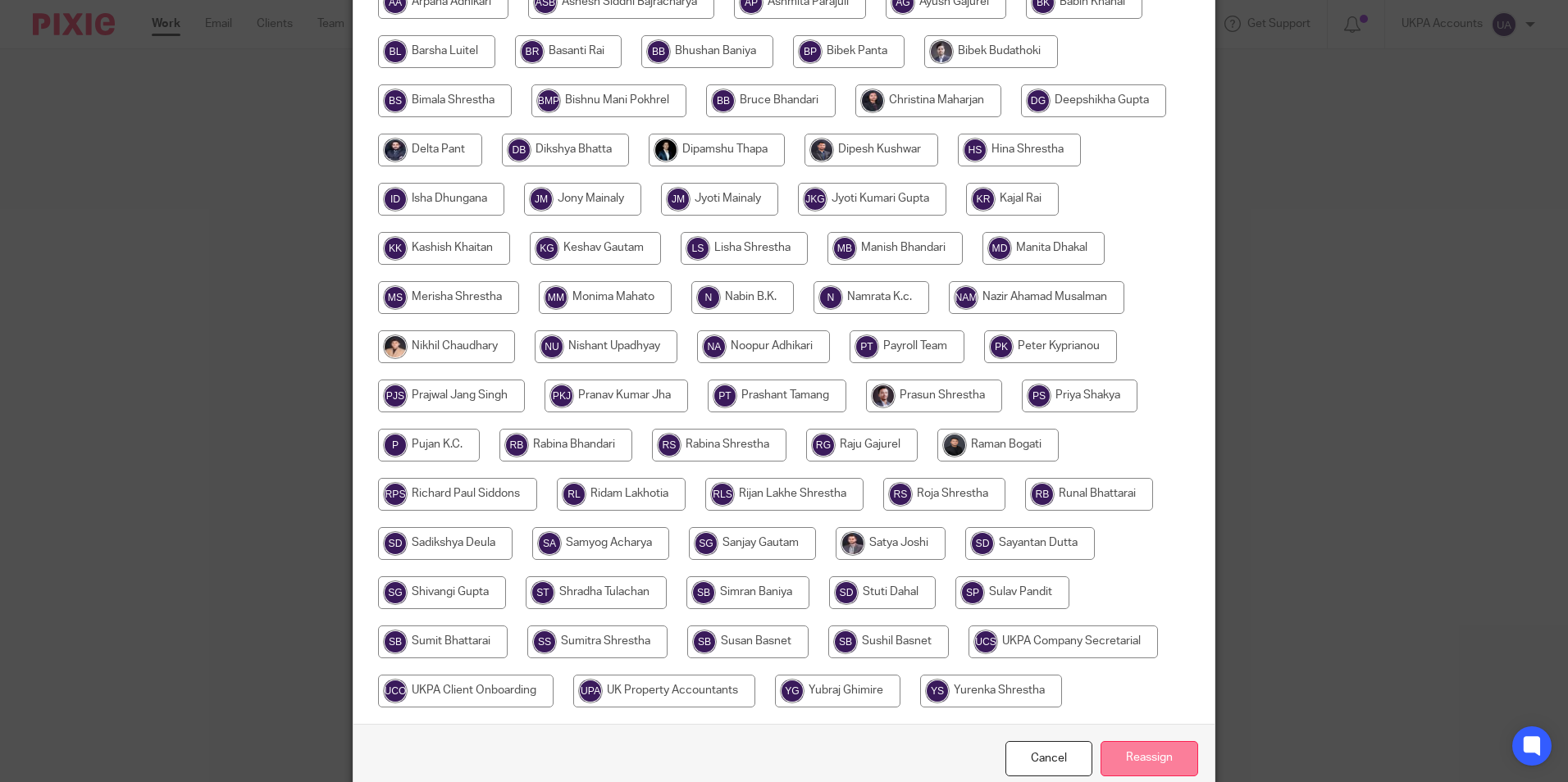
click at [1129, 762] on input "Reassign" at bounding box center [1149, 759] width 98 height 36
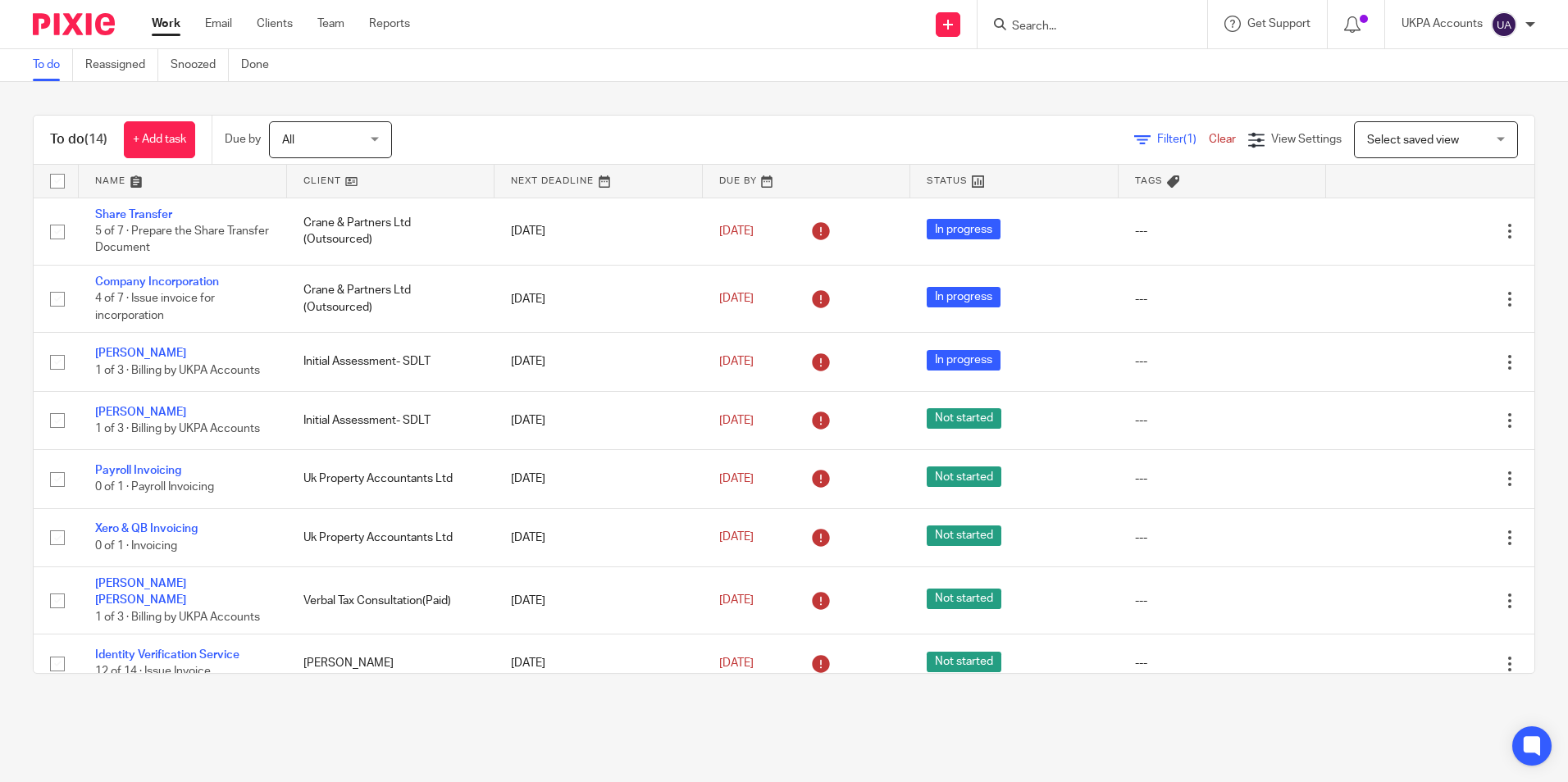
click at [44, 60] on link "To do" at bounding box center [53, 65] width 40 height 32
click at [52, 65] on link "To do" at bounding box center [53, 65] width 40 height 32
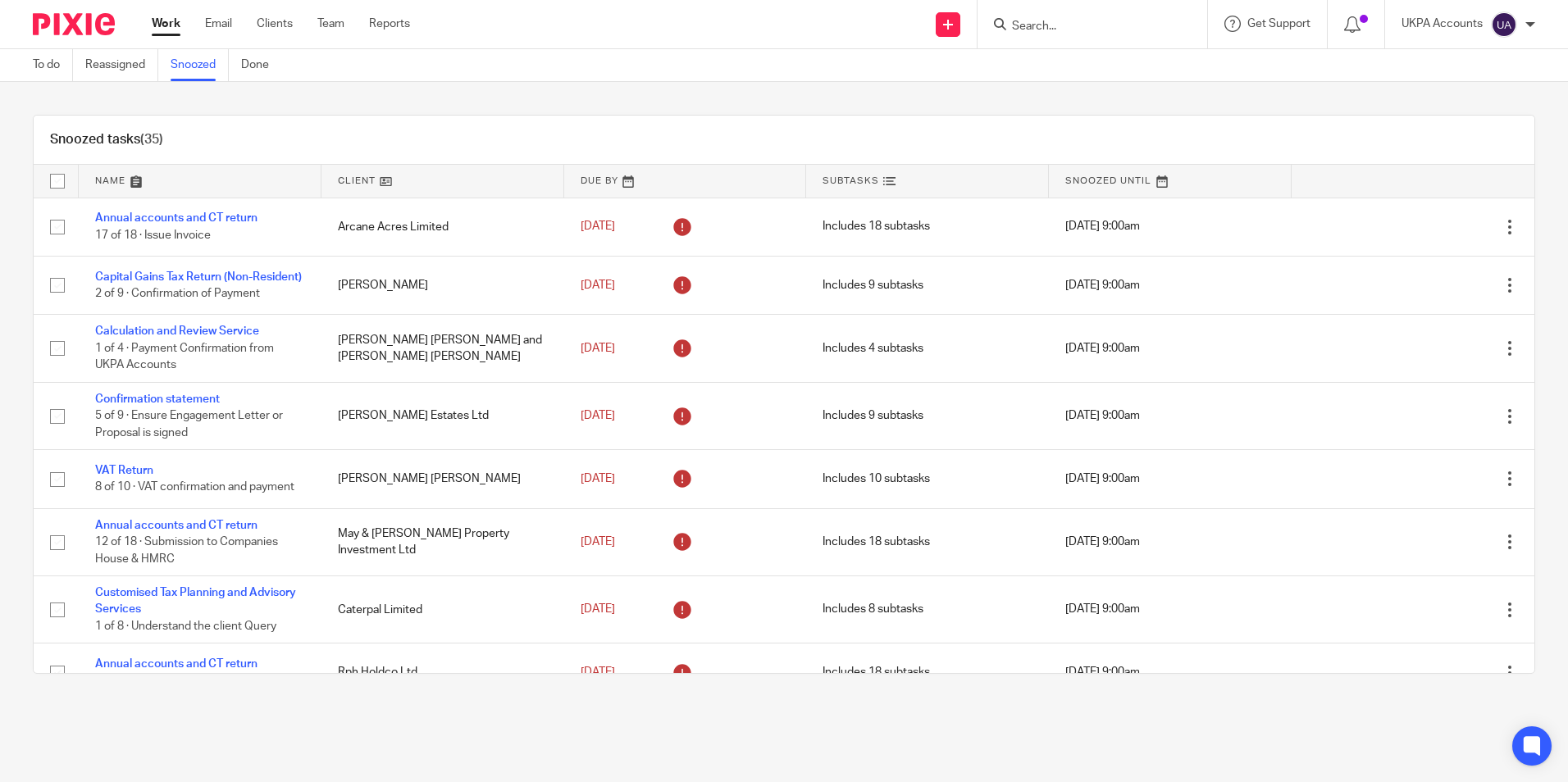
click at [206, 65] on link "Snoozed" at bounding box center [200, 65] width 59 height 32
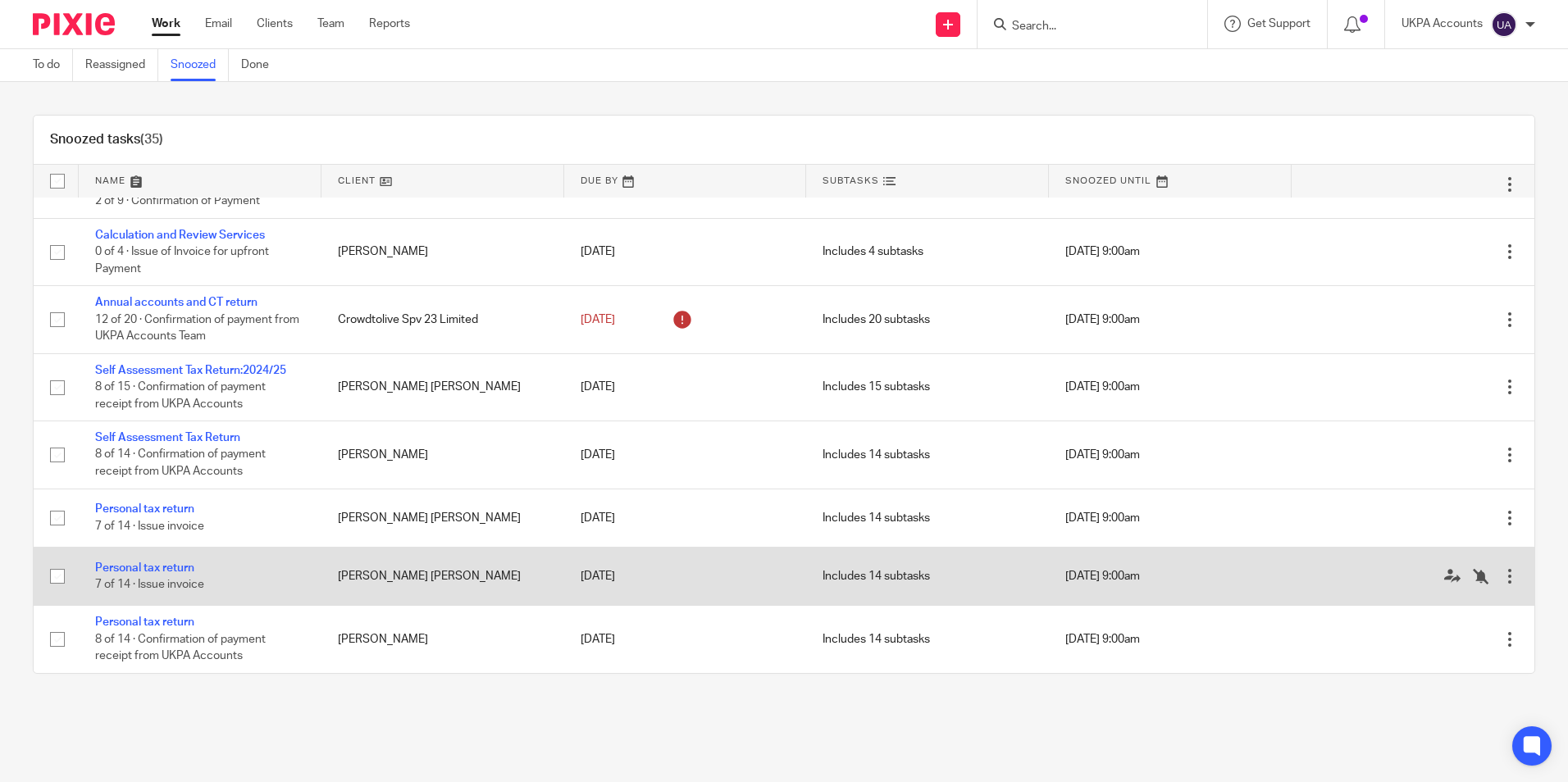
scroll to position [1848, 0]
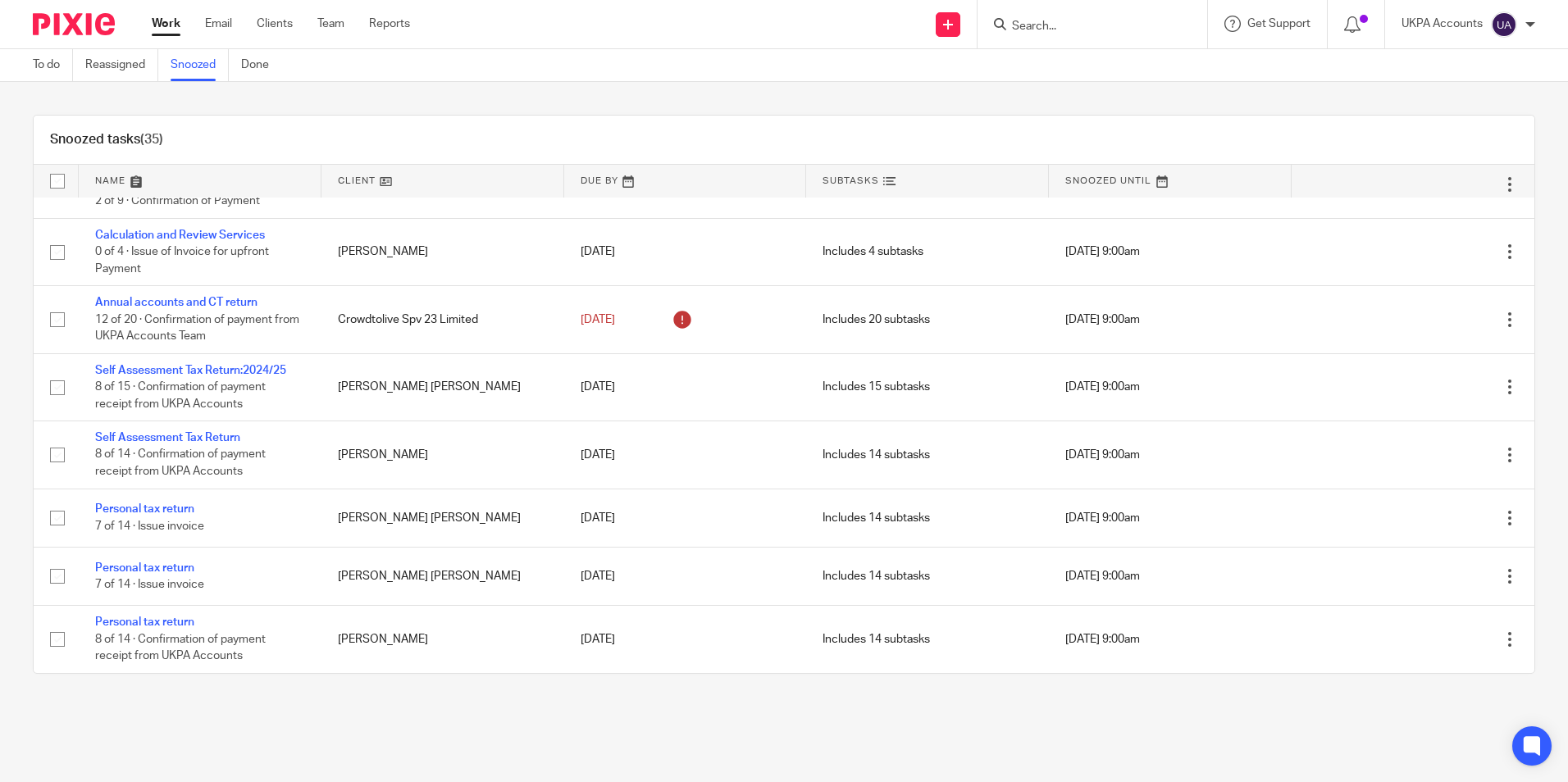
click at [628, 120] on div "Snoozed tasks (35)" at bounding box center [784, 140] width 1501 height 49
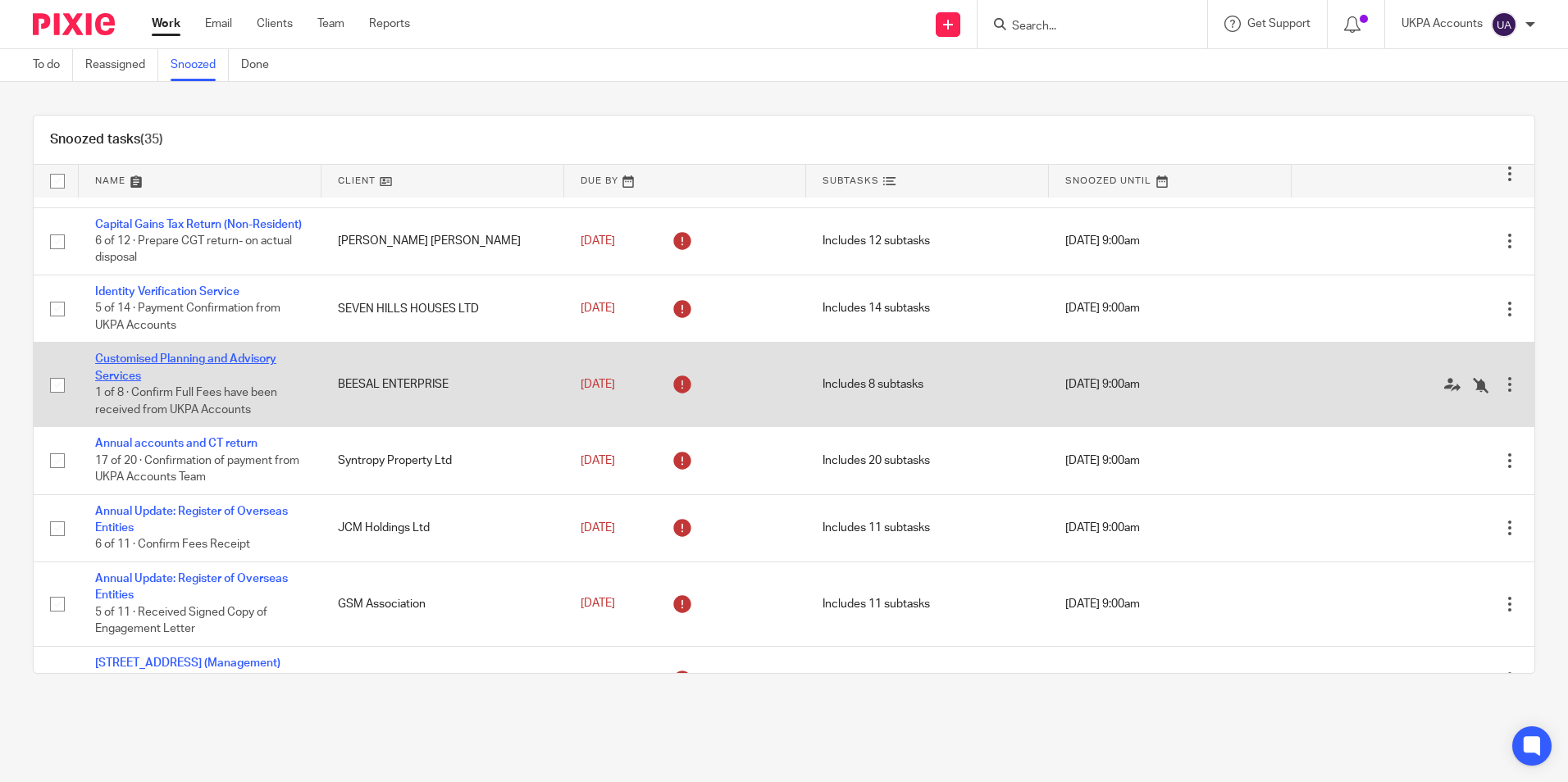
click at [239, 381] on link "Customised Planning and Advisory Services" at bounding box center [185, 367] width 181 height 28
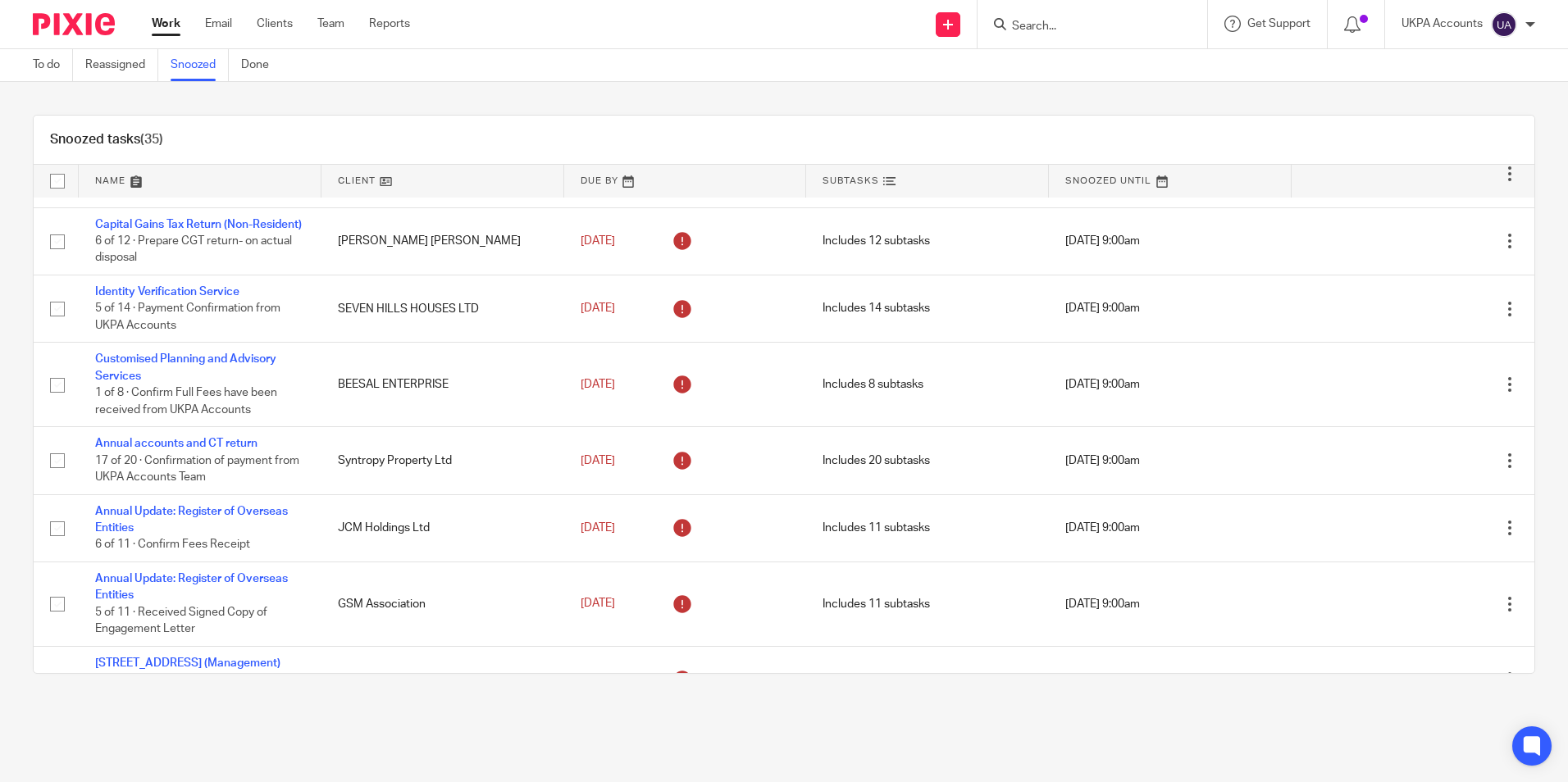
click at [190, 63] on link "Snoozed" at bounding box center [200, 65] width 59 height 32
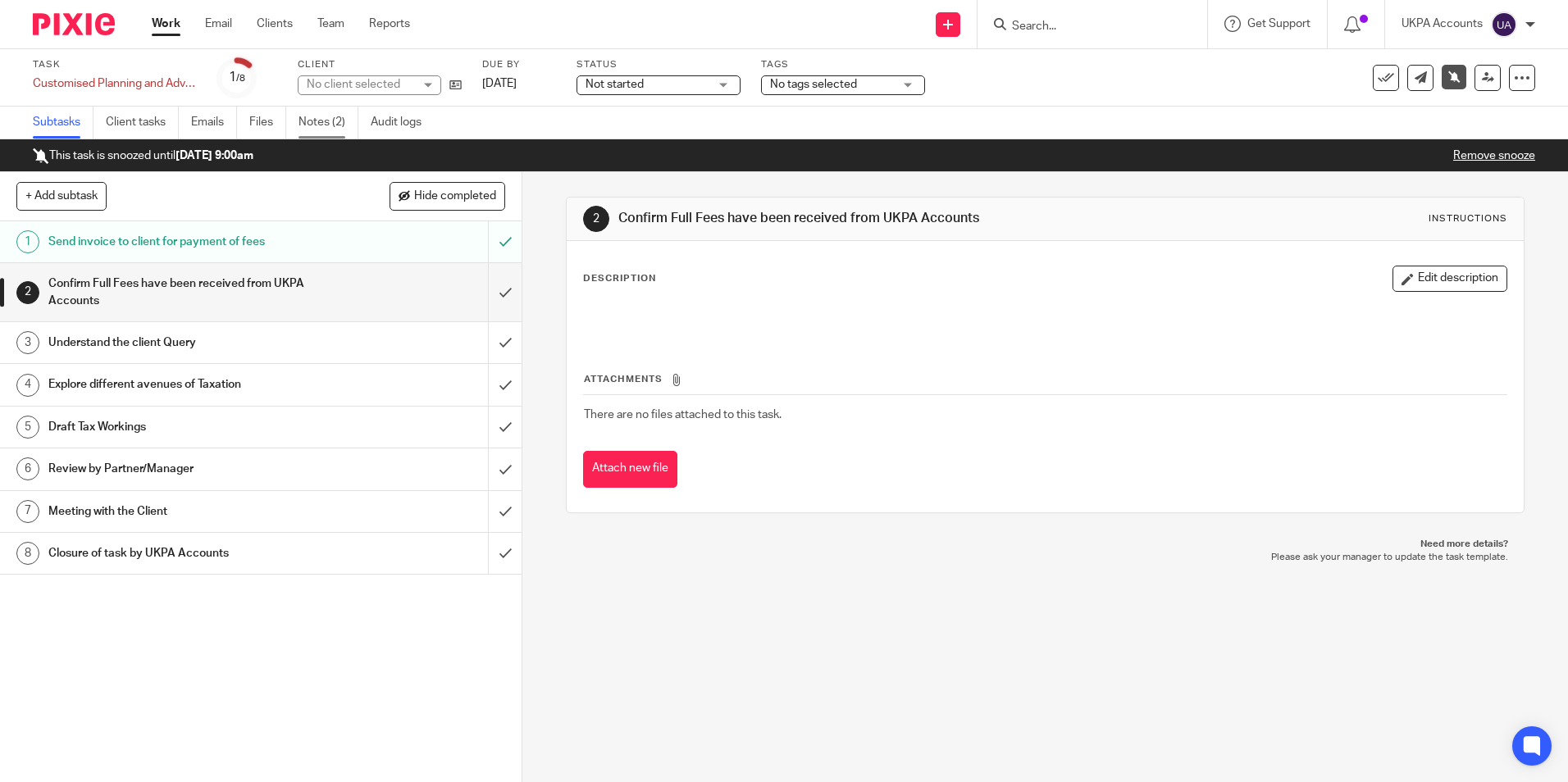
click at [314, 124] on link "Notes (2)" at bounding box center [328, 123] width 59 height 32
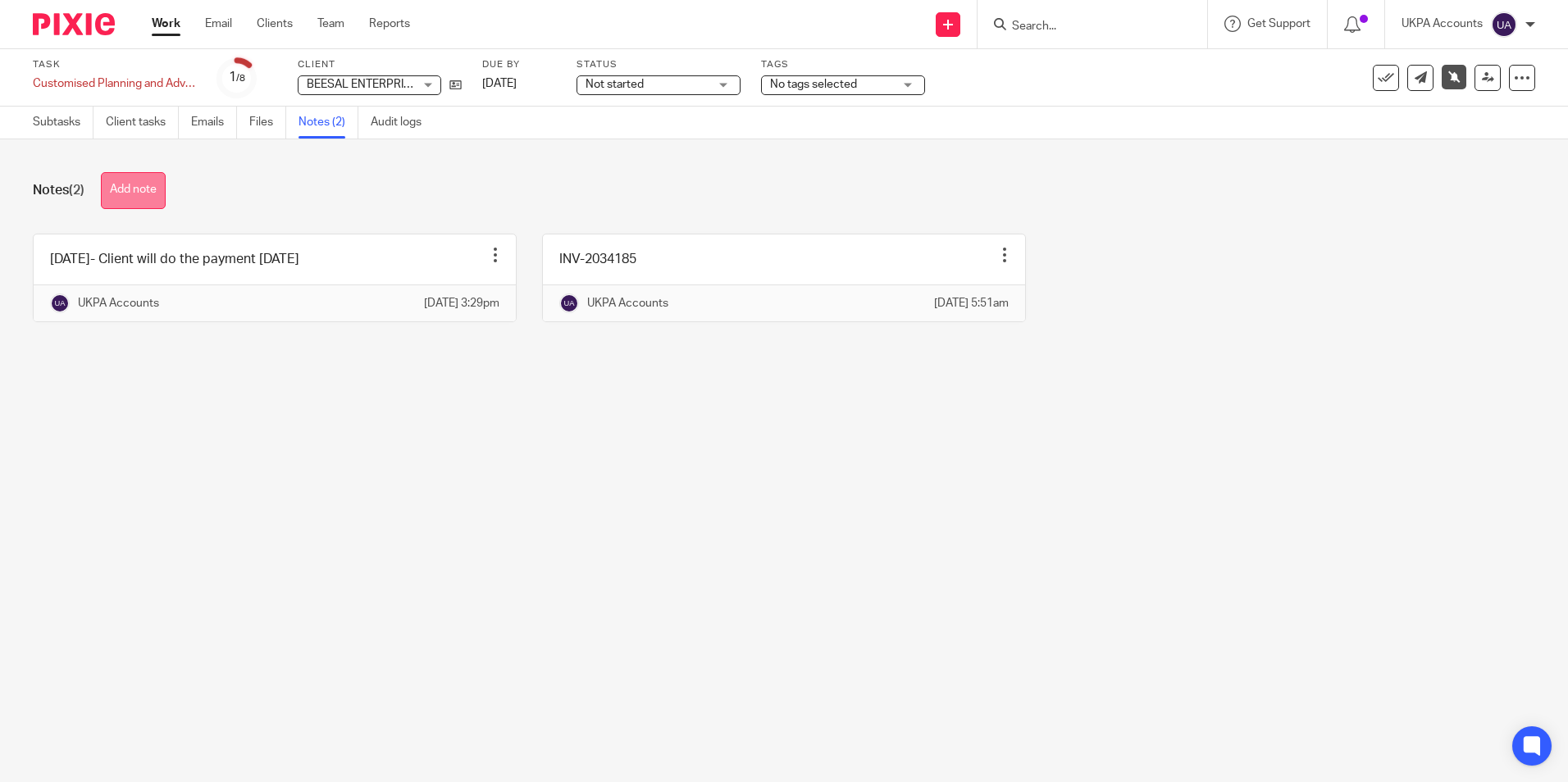
click at [138, 189] on button "Add note" at bounding box center [133, 190] width 65 height 37
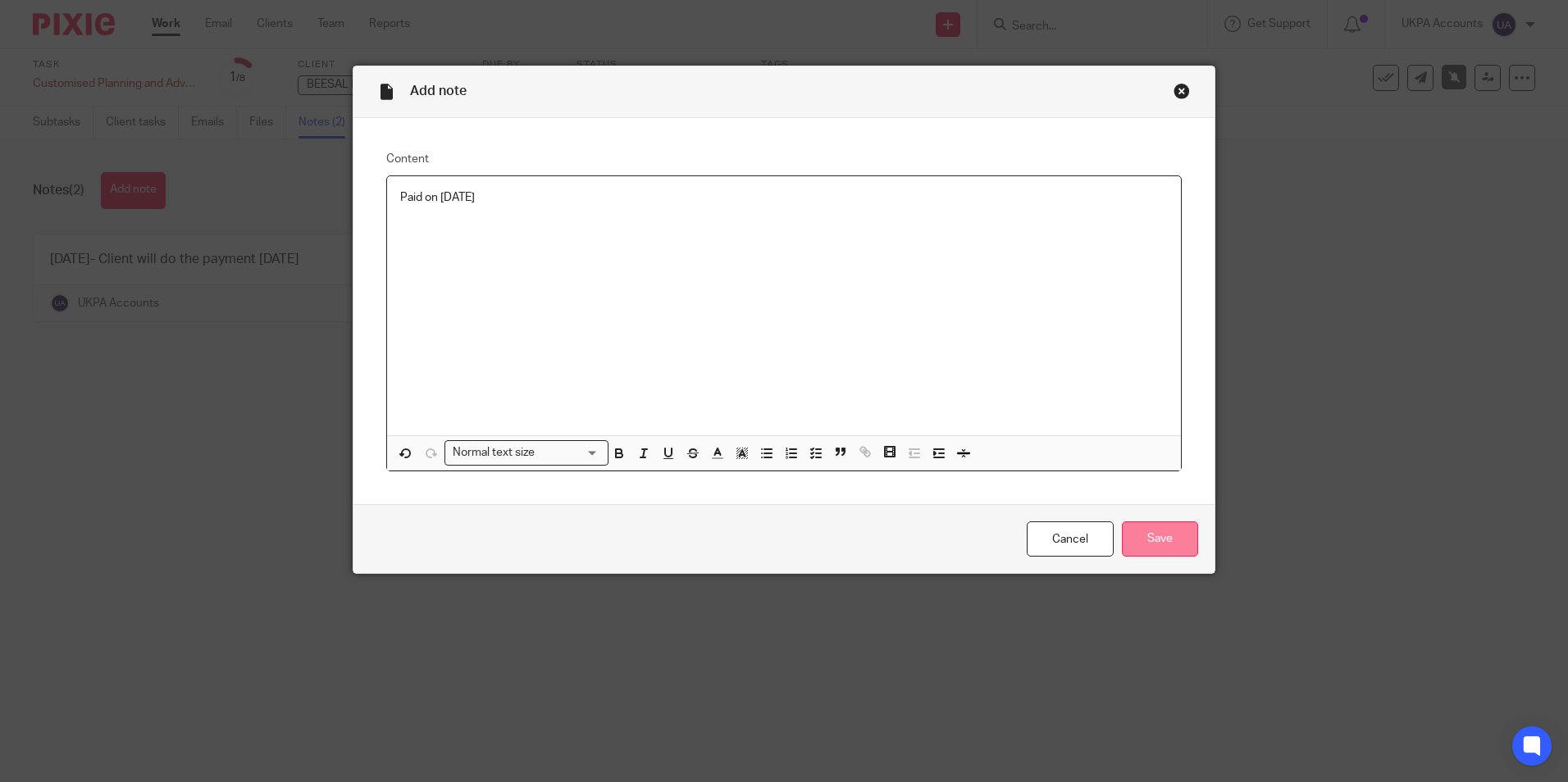
click at [1153, 538] on input "Save" at bounding box center [1160, 539] width 76 height 36
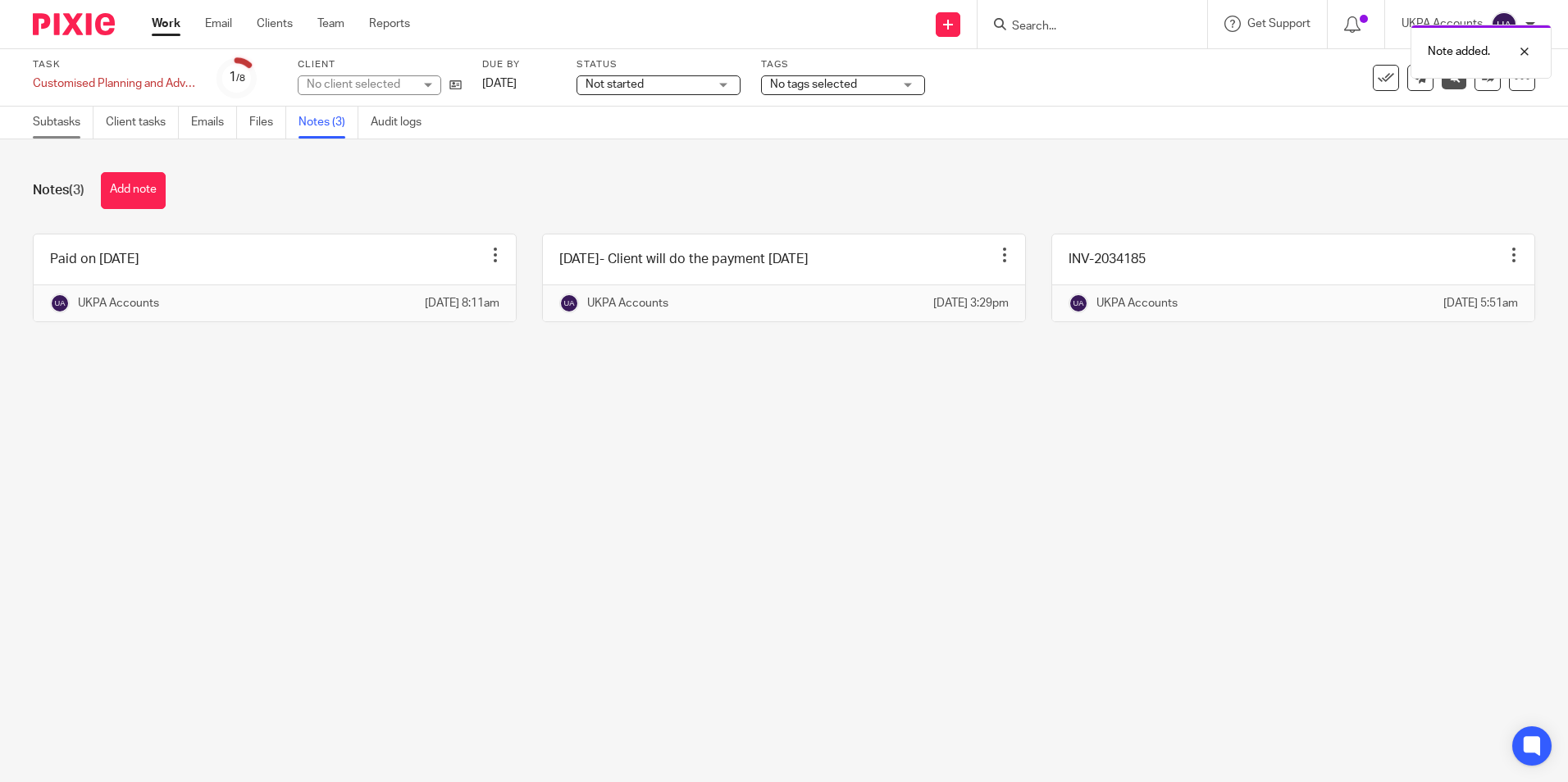
click at [70, 129] on link "Subtasks" at bounding box center [63, 123] width 60 height 32
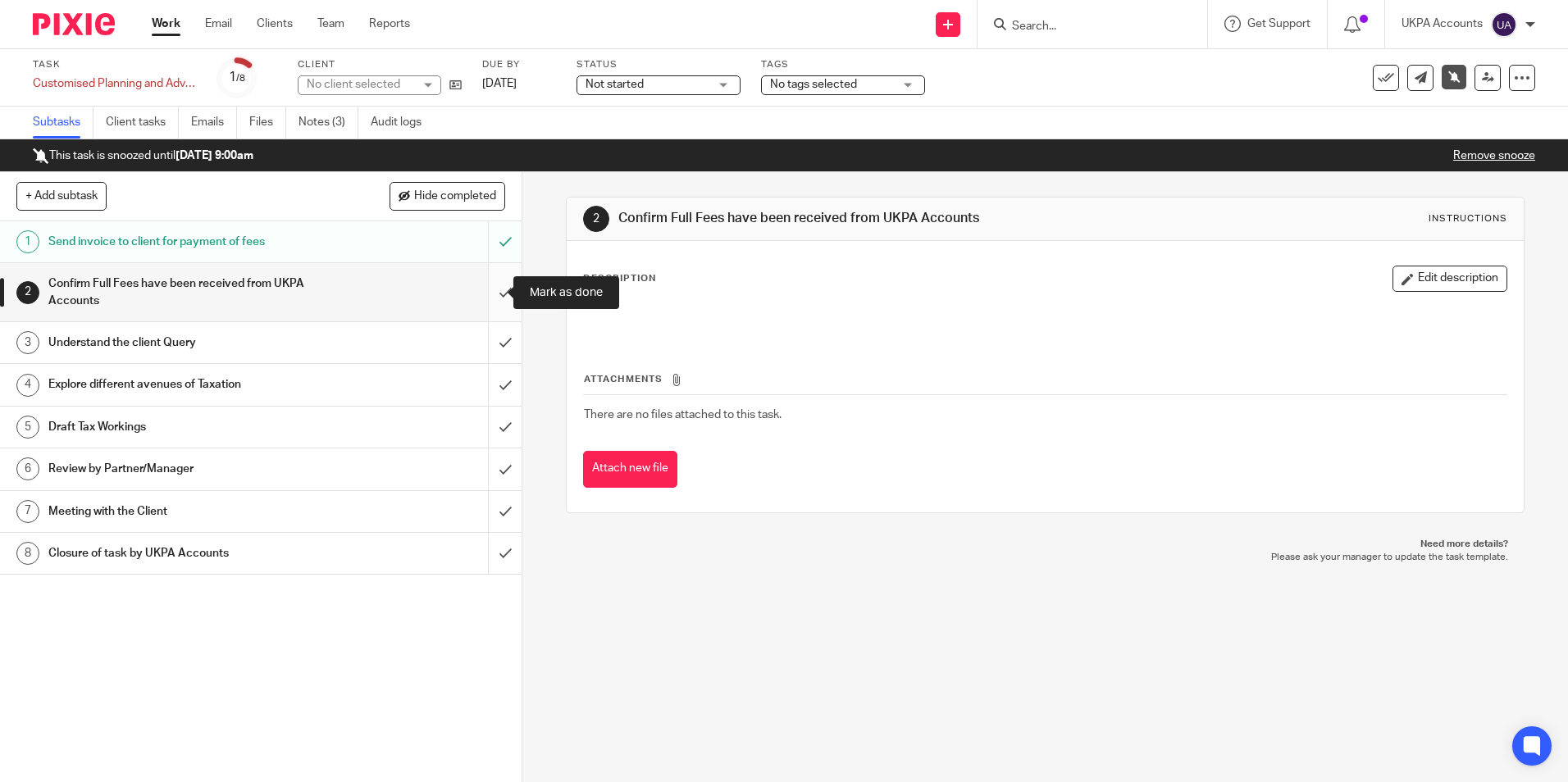
click at [492, 288] on input "submit" at bounding box center [261, 292] width 522 height 59
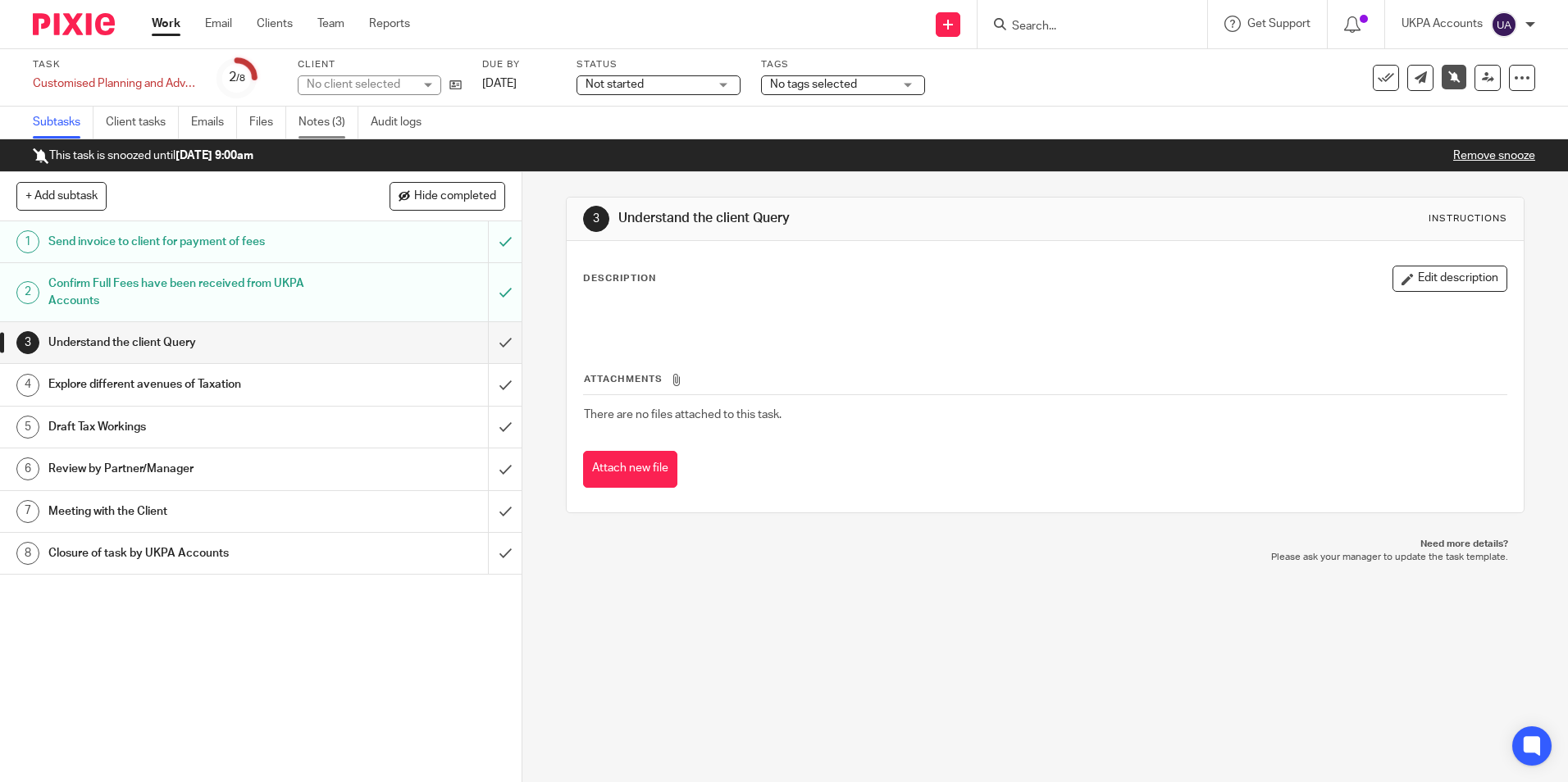
click at [319, 124] on link "Notes (3)" at bounding box center [328, 123] width 59 height 32
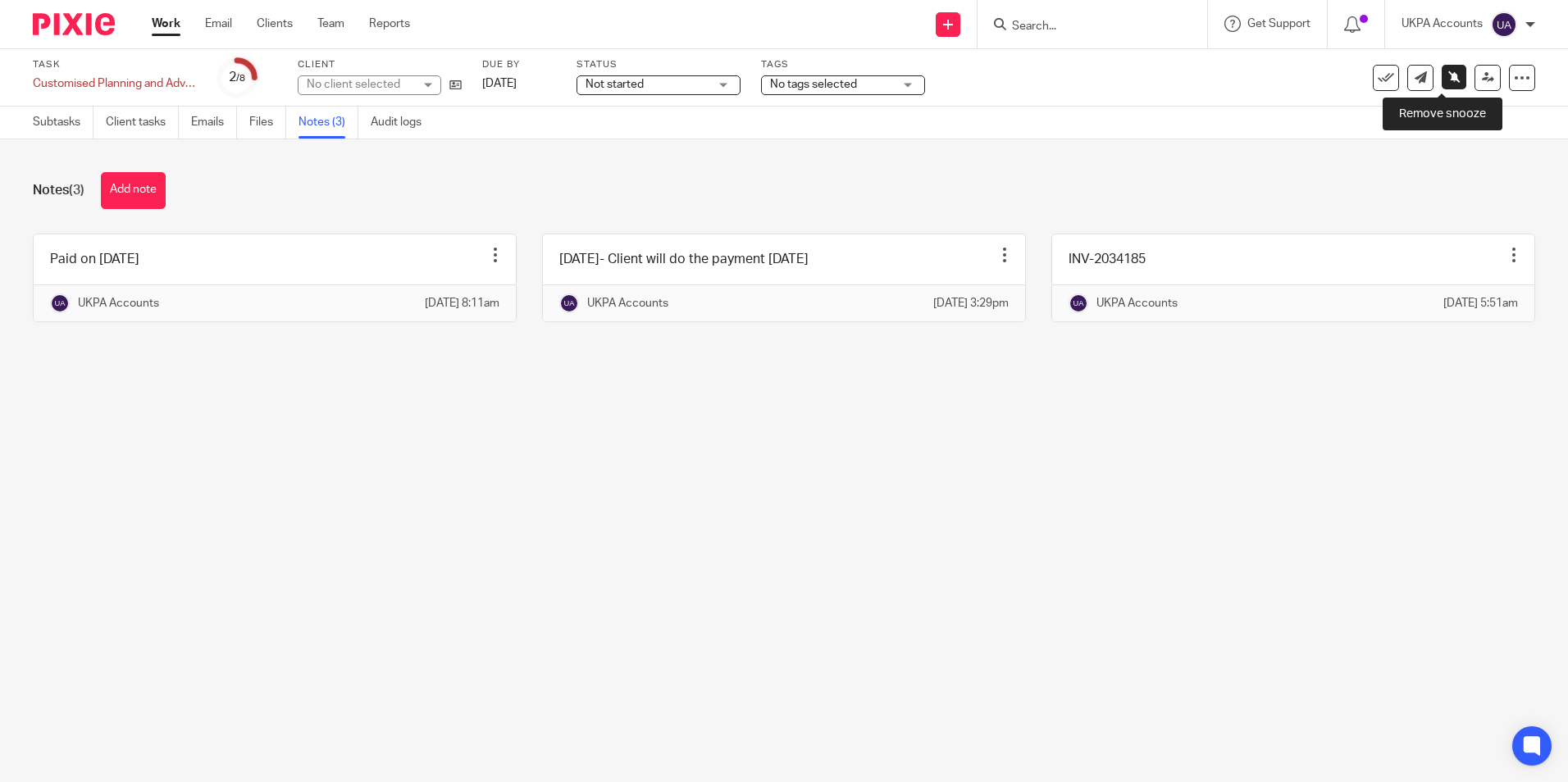
click at [1448, 79] on icon at bounding box center [1454, 76] width 12 height 12
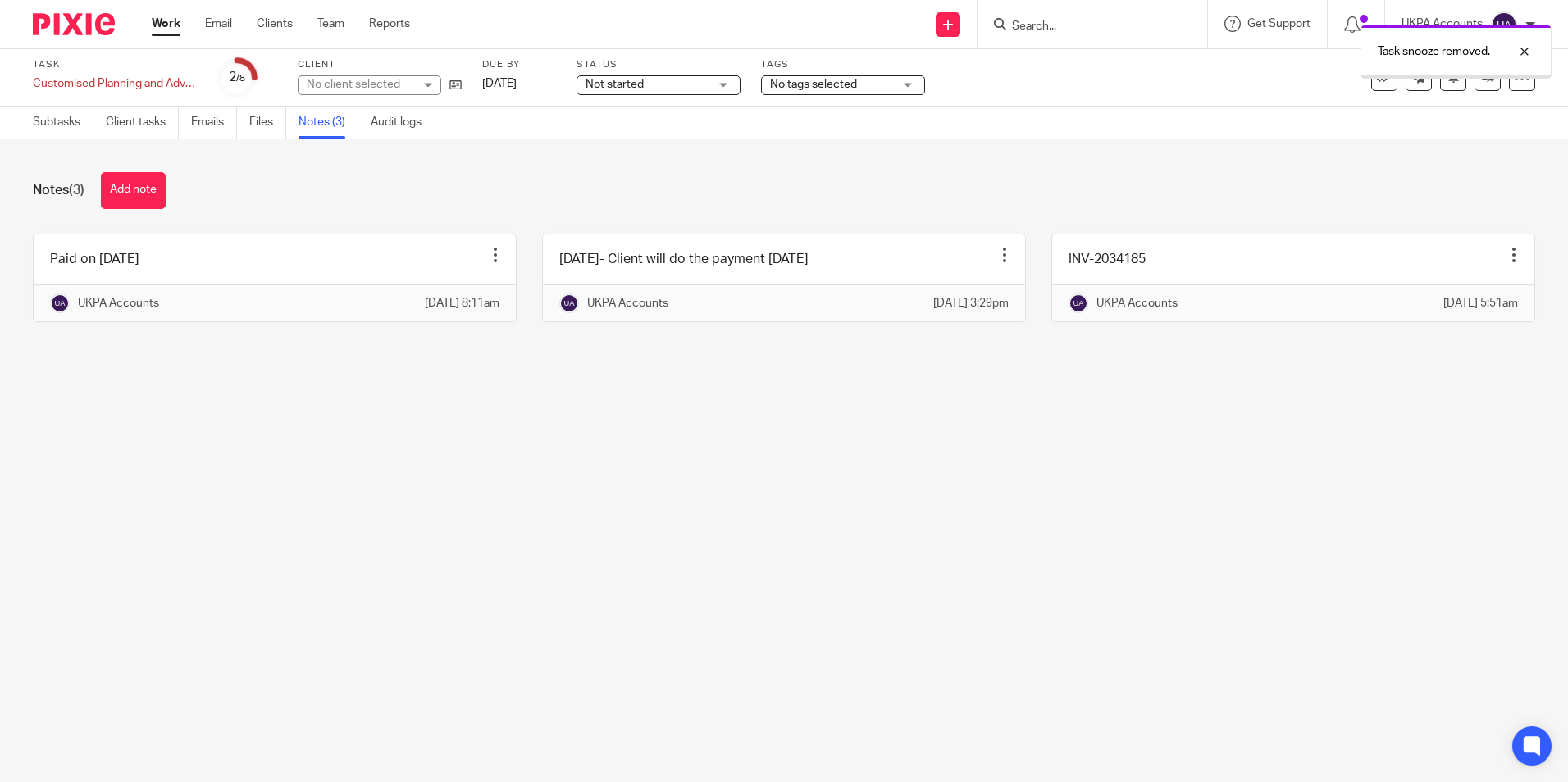
click at [410, 132] on link "Audit logs" at bounding box center [402, 123] width 63 height 32
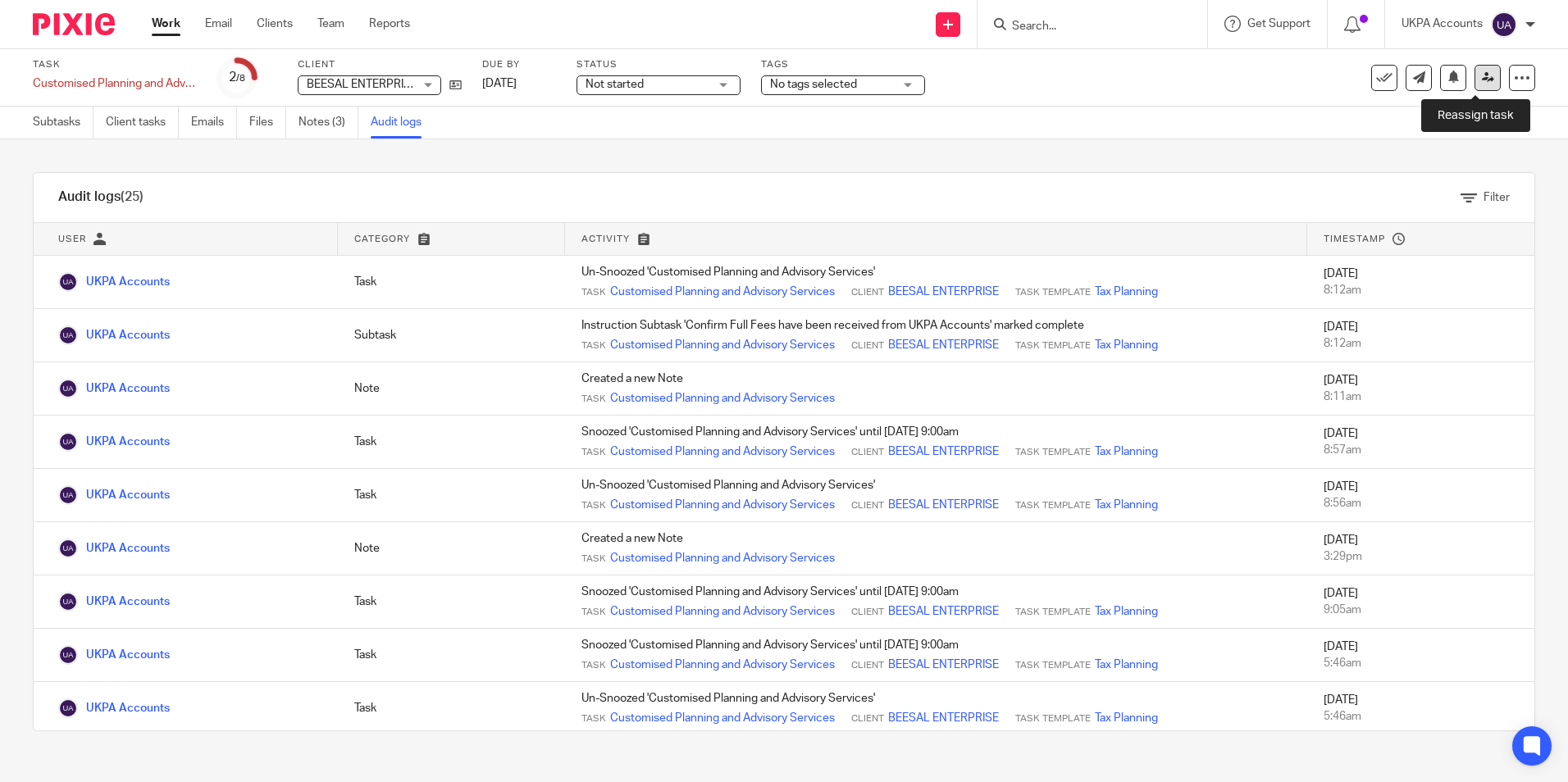
click at [1482, 83] on icon at bounding box center [1488, 77] width 12 height 12
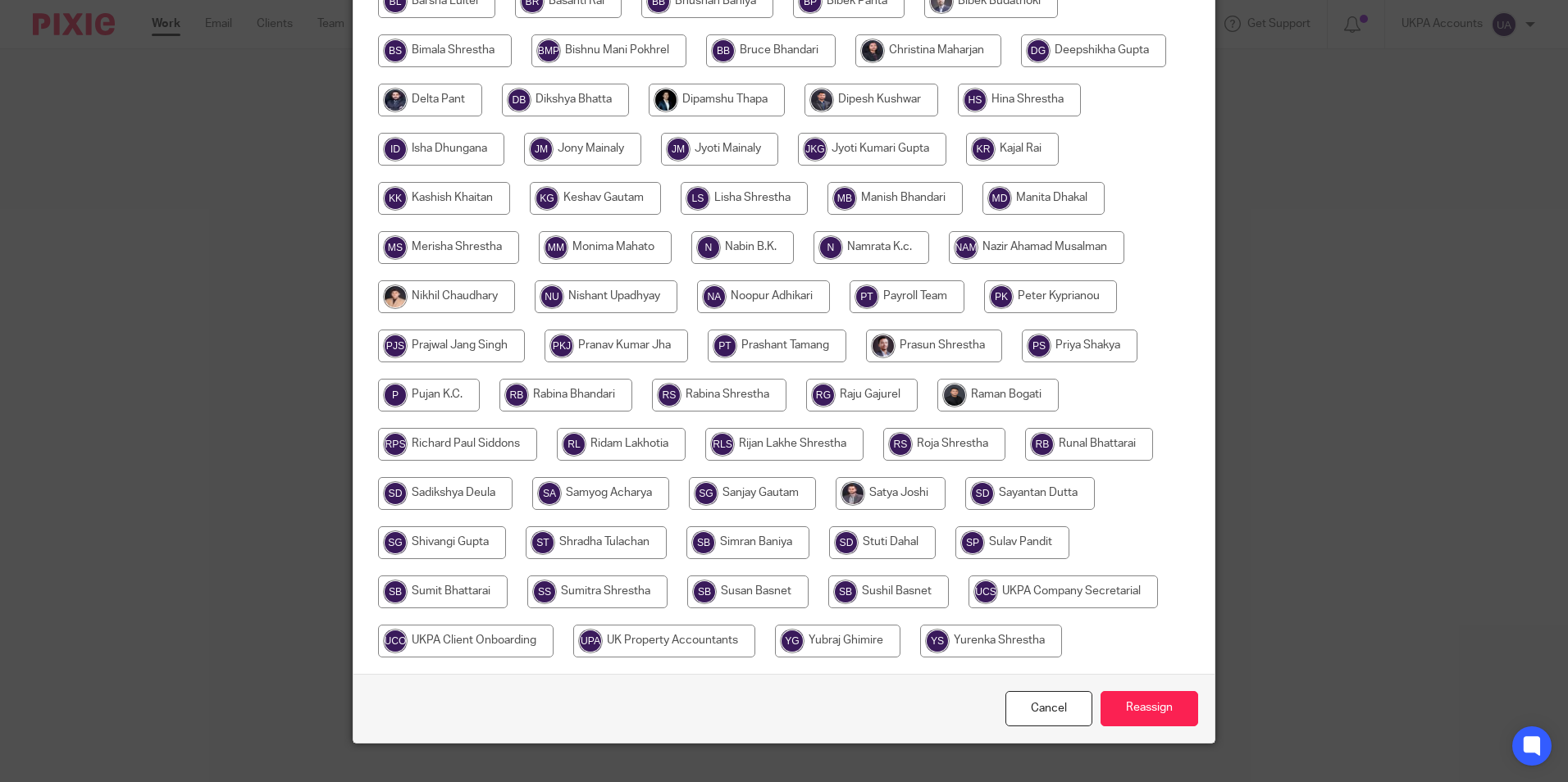
scroll to position [487, 0]
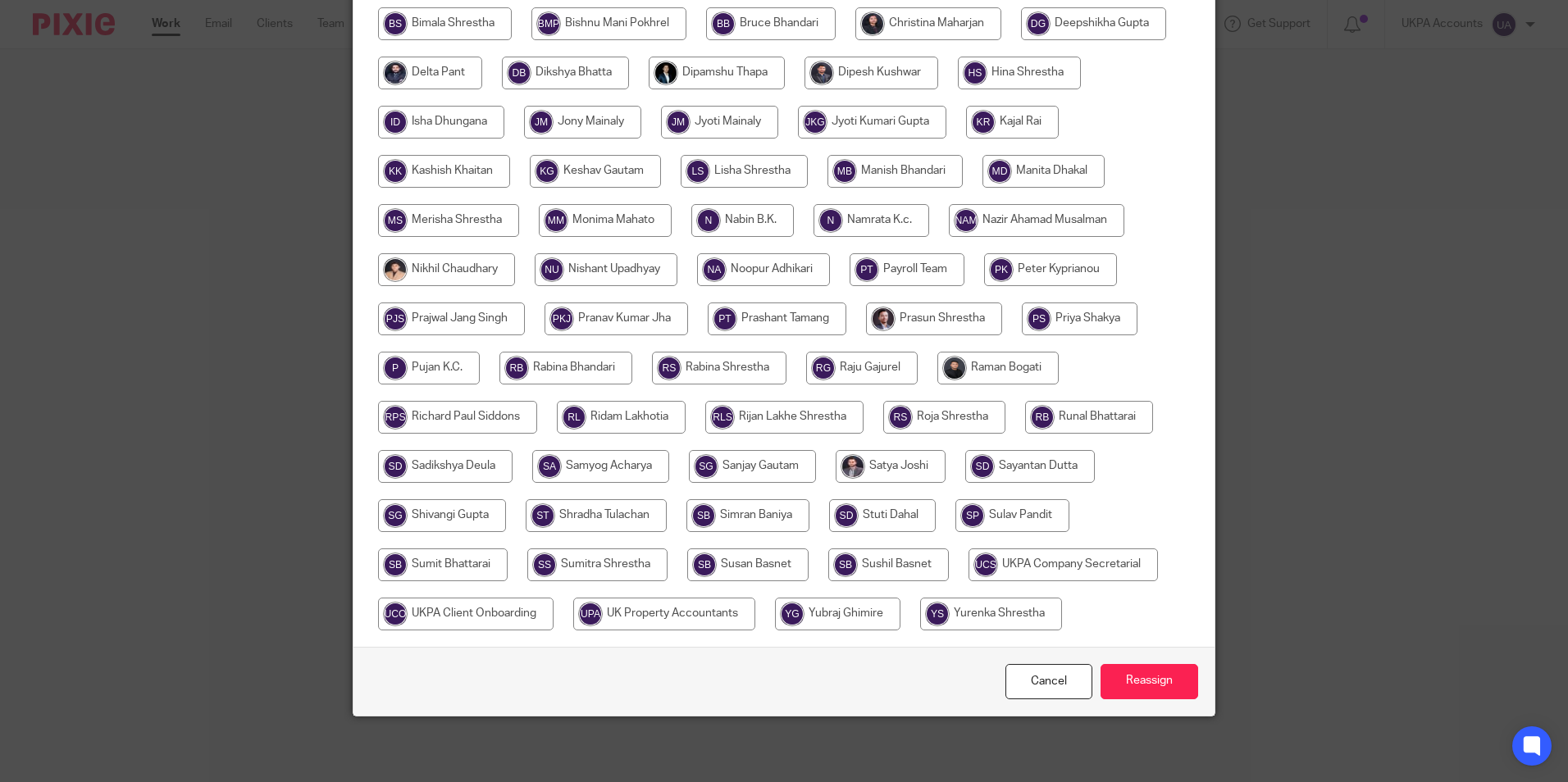
click at [742, 566] on input "radio" at bounding box center [747, 565] width 121 height 33
radio input "true"
click at [1113, 677] on input "Reassign" at bounding box center [1149, 682] width 98 height 36
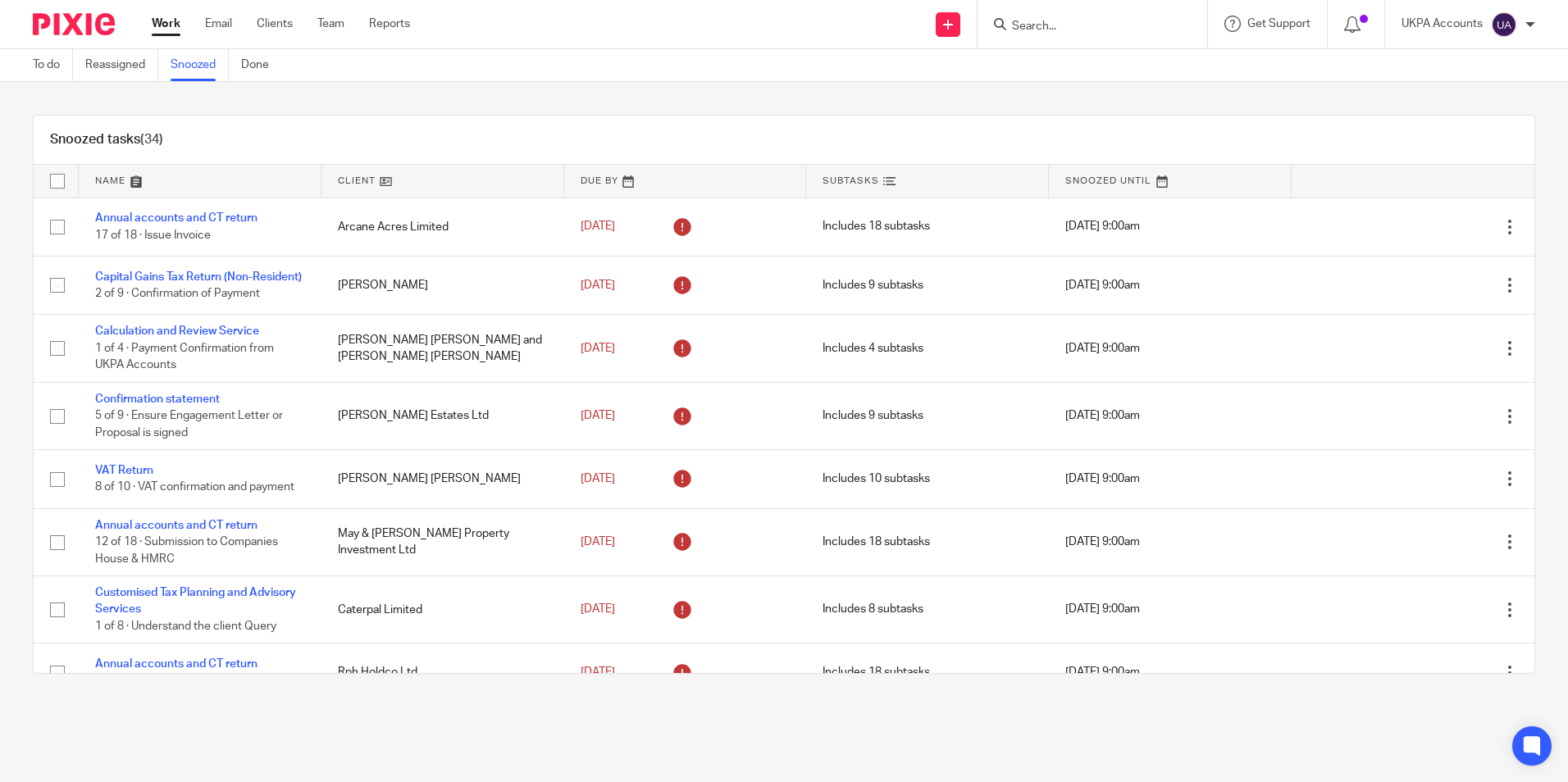
click at [556, 124] on div "Snoozed tasks (34)" at bounding box center [784, 140] width 1501 height 49
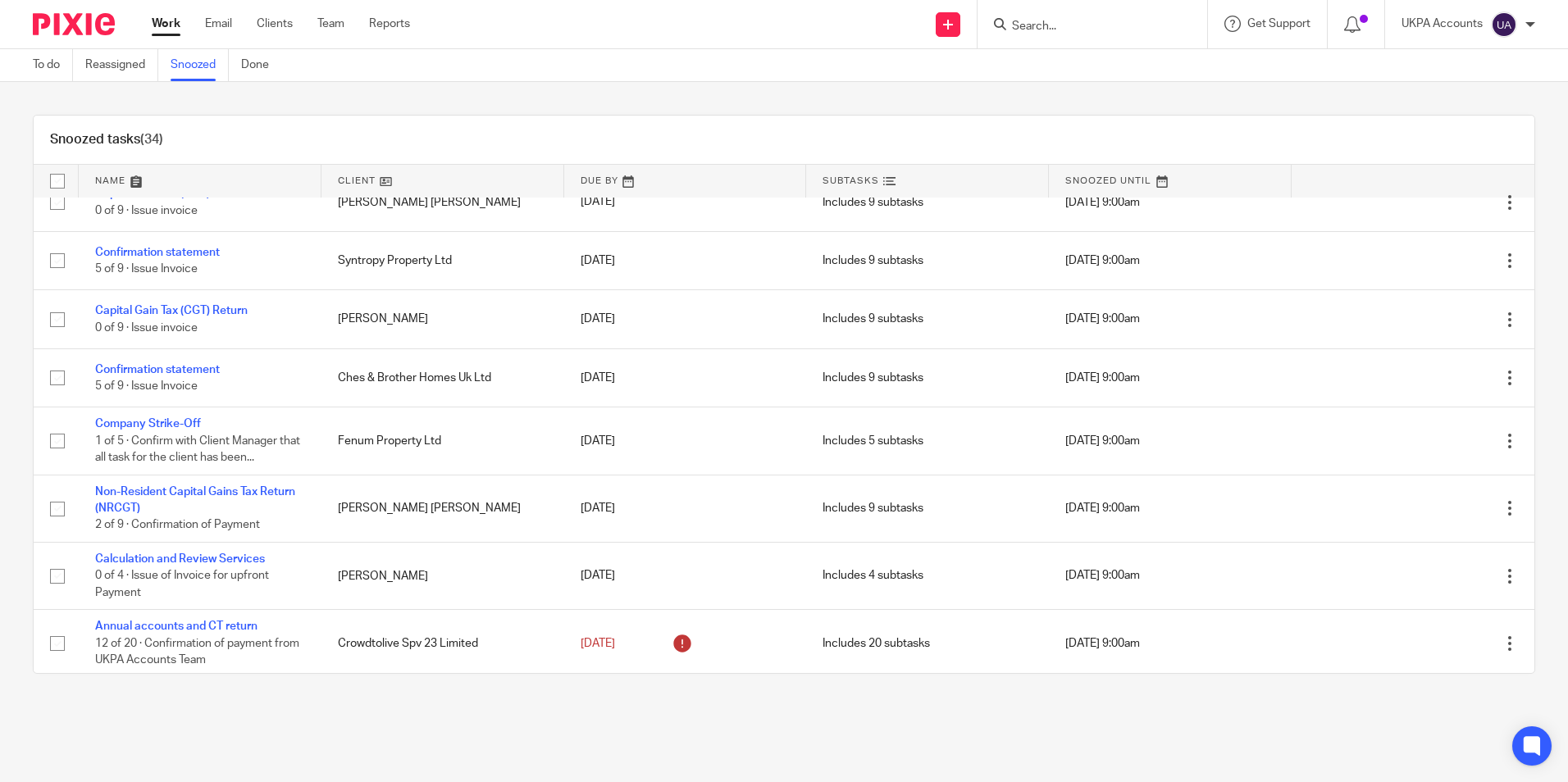
scroll to position [1404, 0]
click at [140, 182] on link at bounding box center [200, 181] width 243 height 33
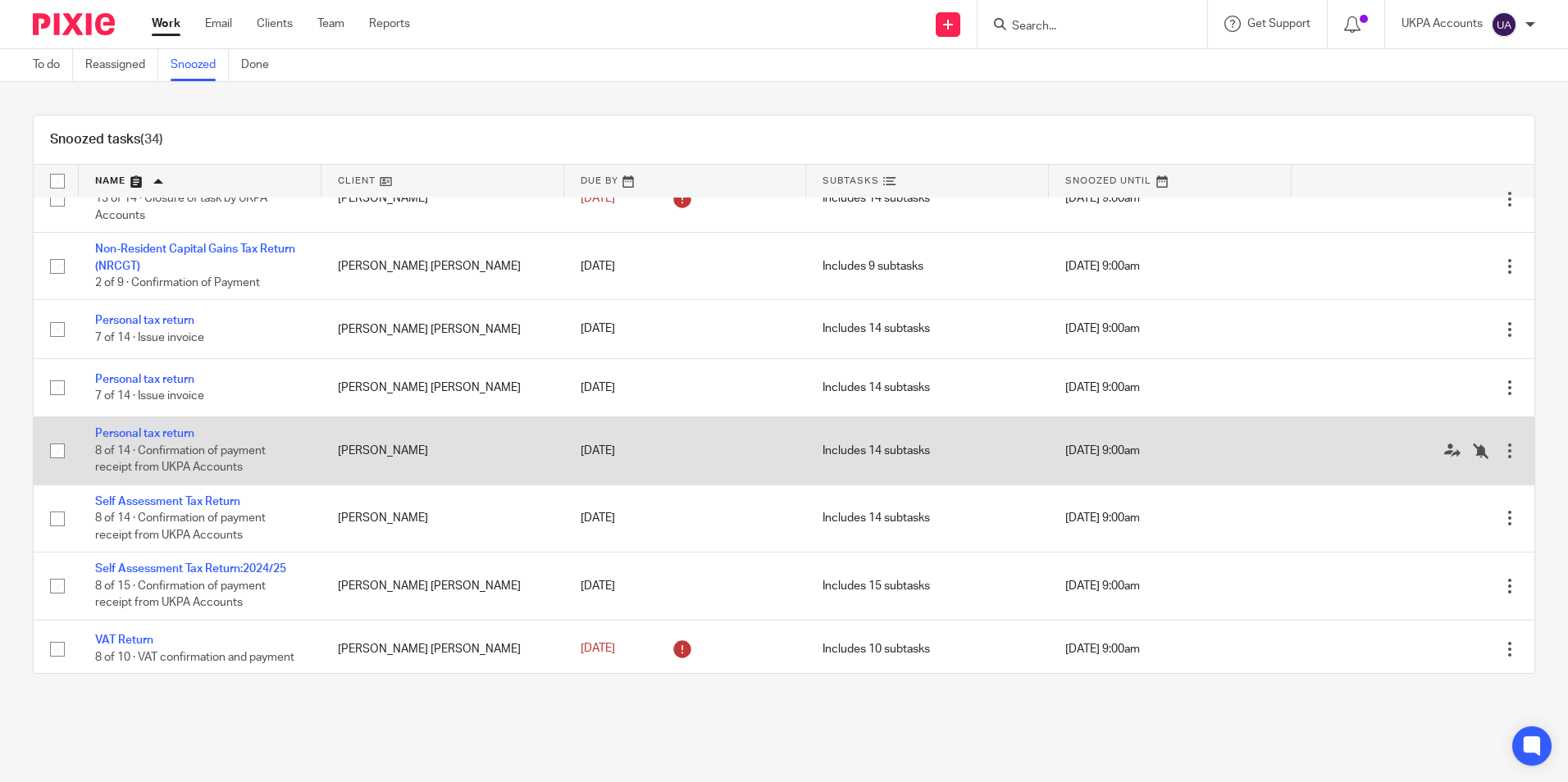
scroll to position [1764, 0]
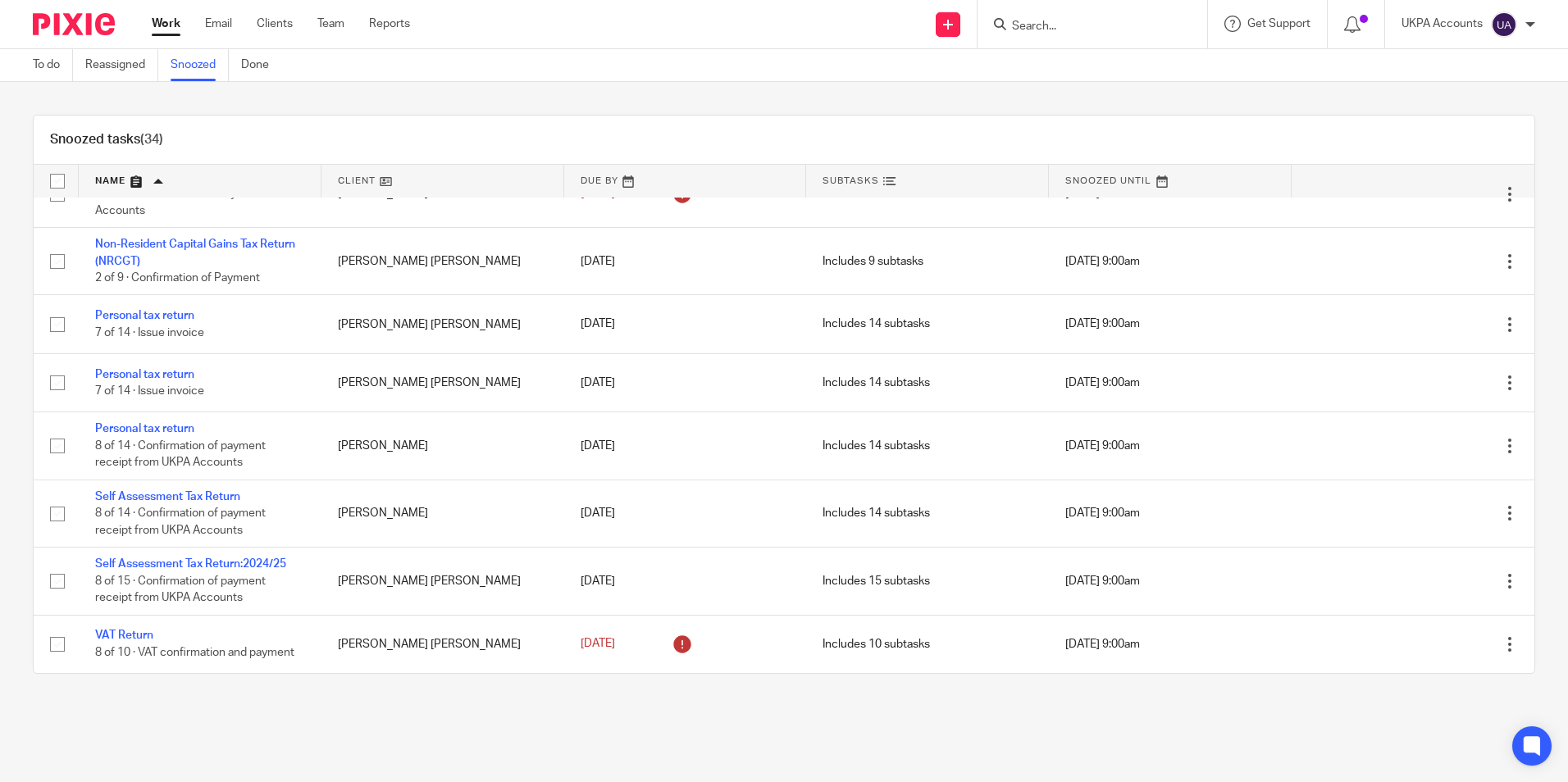
click at [985, 104] on div "Snoozed tasks (34) Name Client Due By Subtasks Snoozed Until 127 Sumatra Road (…" at bounding box center [784, 395] width 1568 height 625
click at [515, 178] on link at bounding box center [443, 181] width 243 height 33
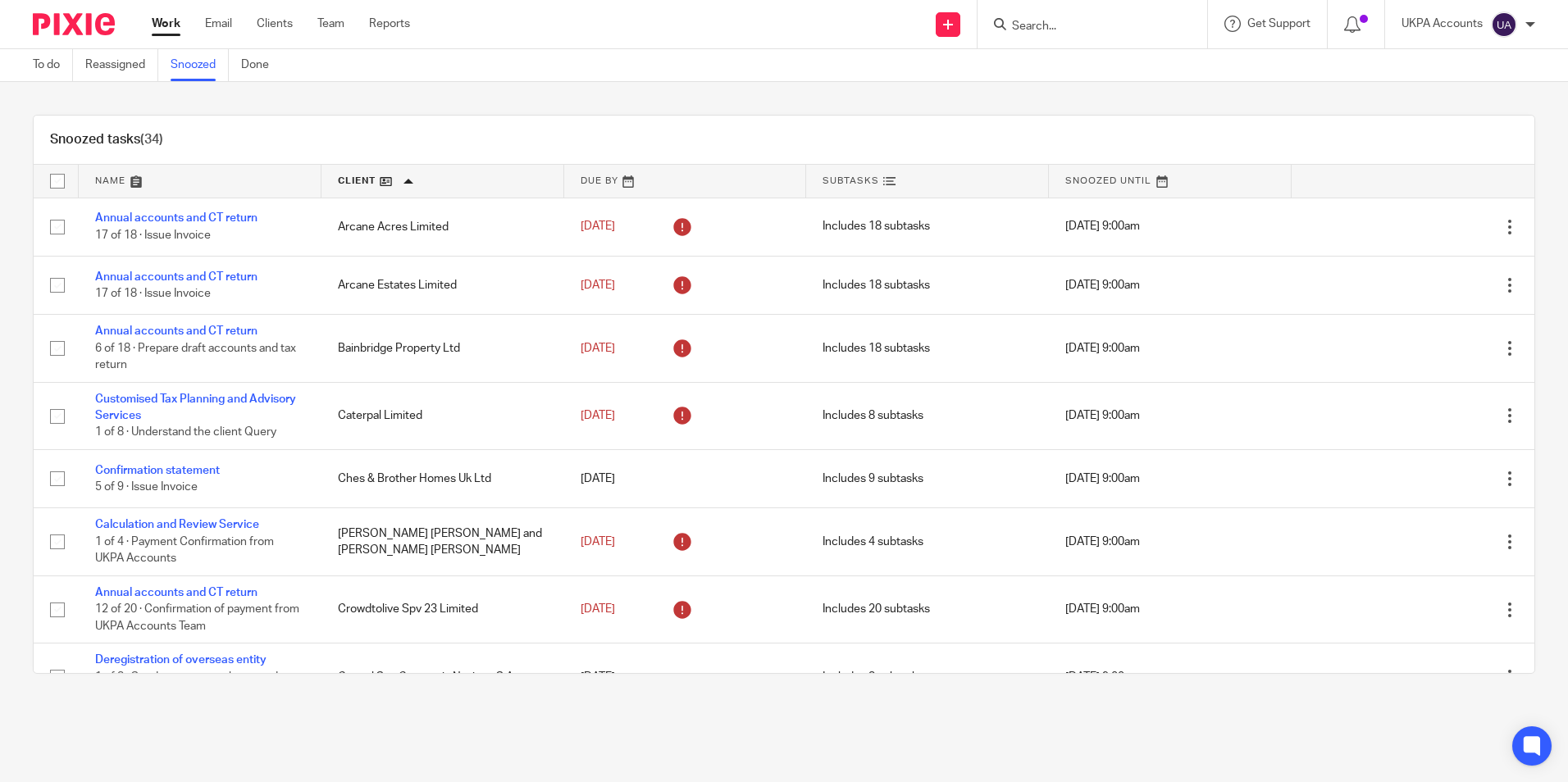
click at [439, 121] on div "Snoozed tasks (34)" at bounding box center [784, 140] width 1501 height 49
click at [202, 719] on main "To do Reassigned Snoozed Done Snoozed tasks (34) Name Client Due By Subtasks Sn…" at bounding box center [784, 391] width 1568 height 782
drag, startPoint x: 202, startPoint y: 68, endPoint x: 208, endPoint y: 48, distance: 20.9
click at [201, 68] on link "Snoozed" at bounding box center [200, 65] width 59 height 32
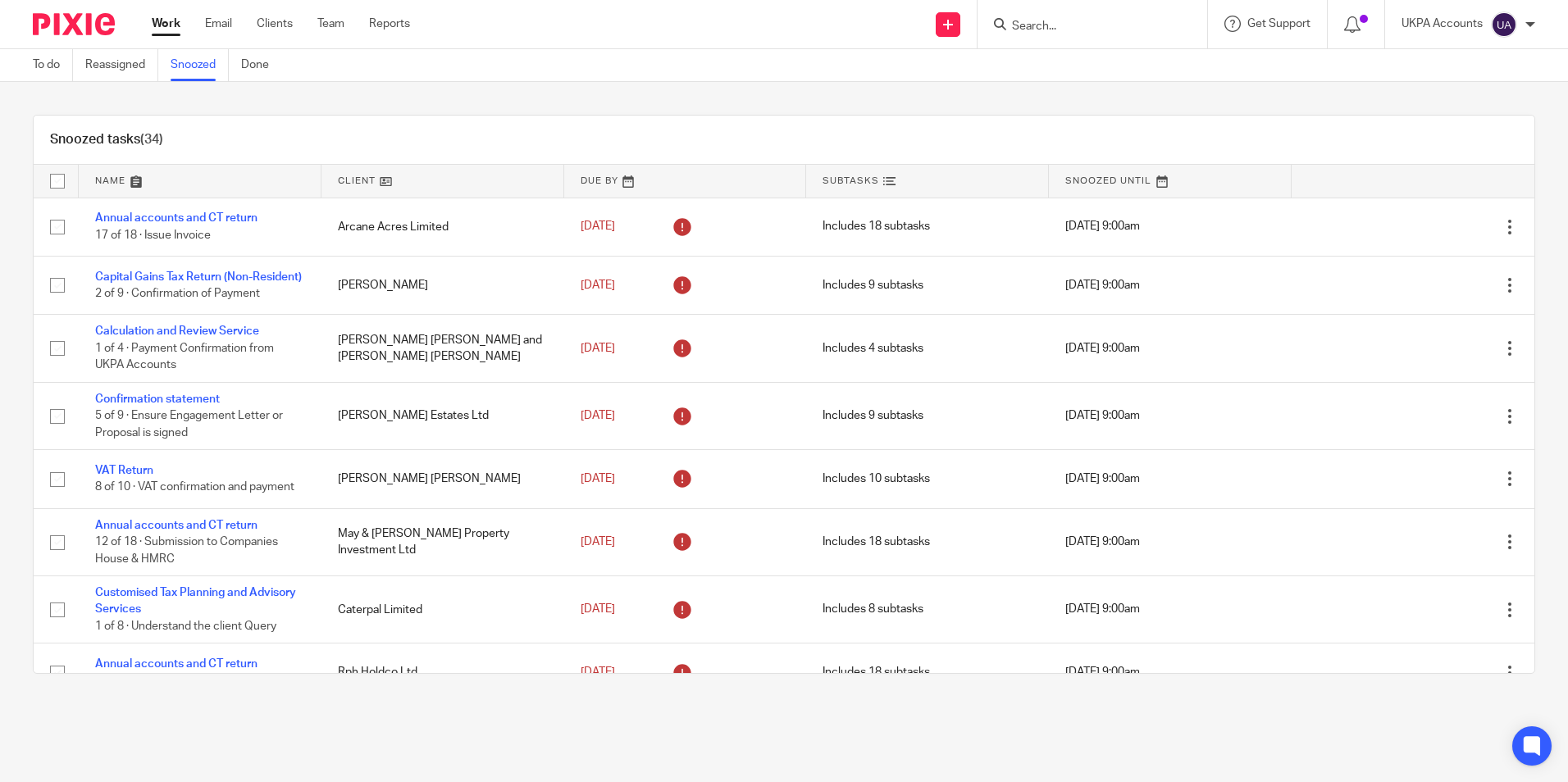
click at [1010, 25] on input "Search" at bounding box center [1084, 26] width 148 height 14
click at [1010, 27] on input "Search" at bounding box center [1084, 26] width 148 height 14
type input "anita a"
click at [1091, 56] on link at bounding box center [1108, 64] width 203 height 25
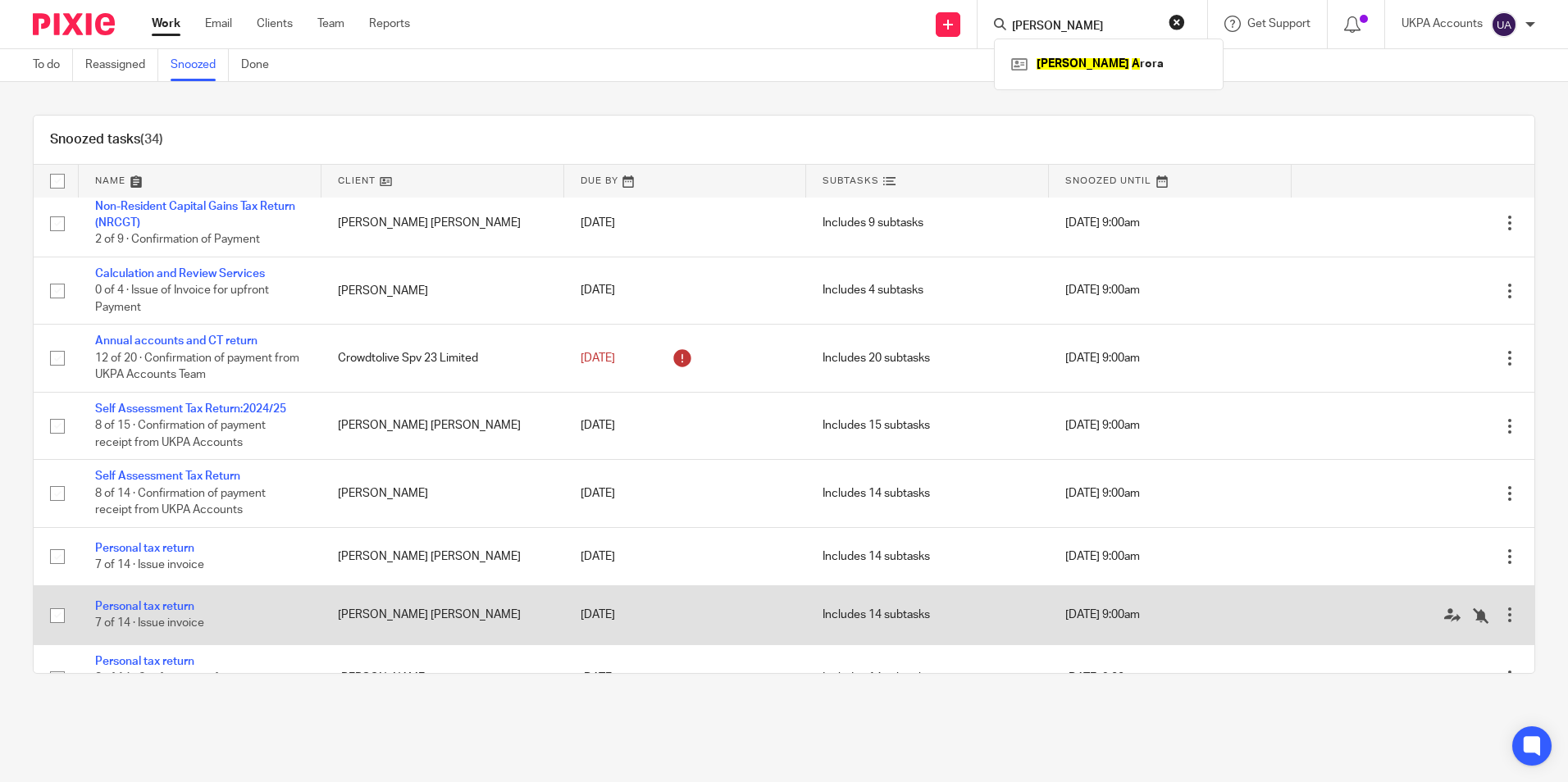
scroll to position [1764, 0]
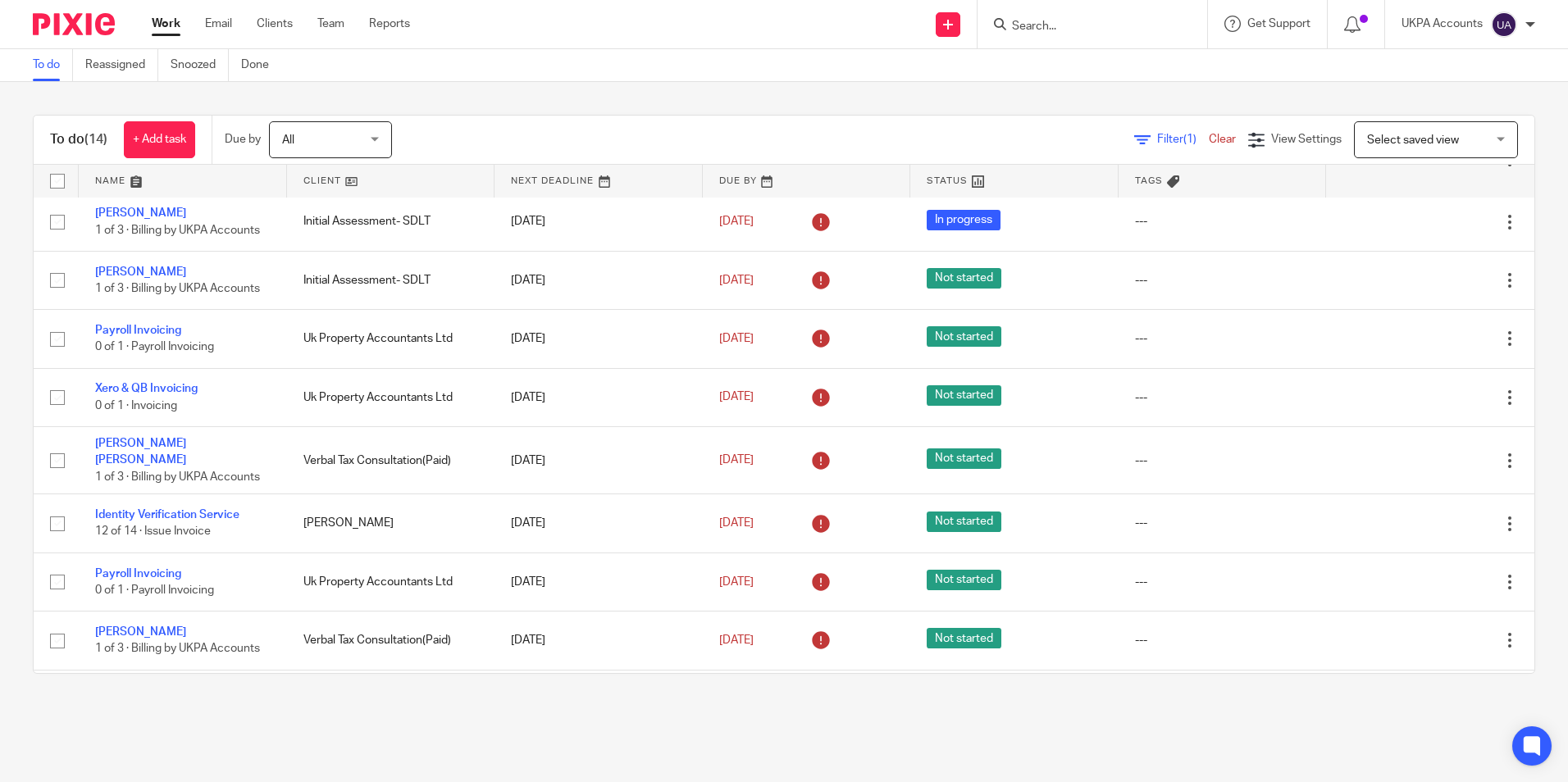
scroll to position [371, 0]
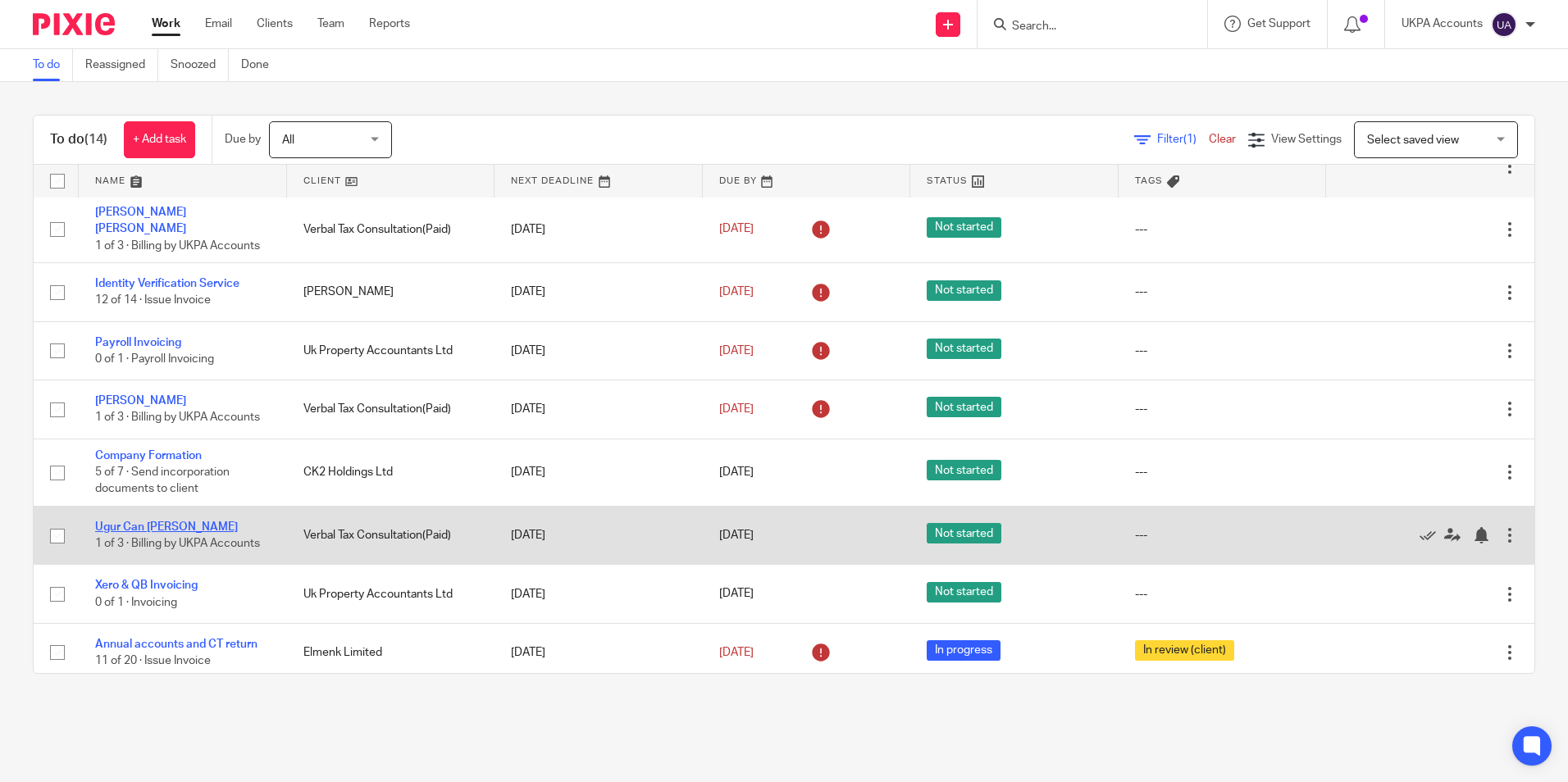
click at [155, 521] on link "Ugur Can [PERSON_NAME]" at bounding box center [166, 527] width 143 height 12
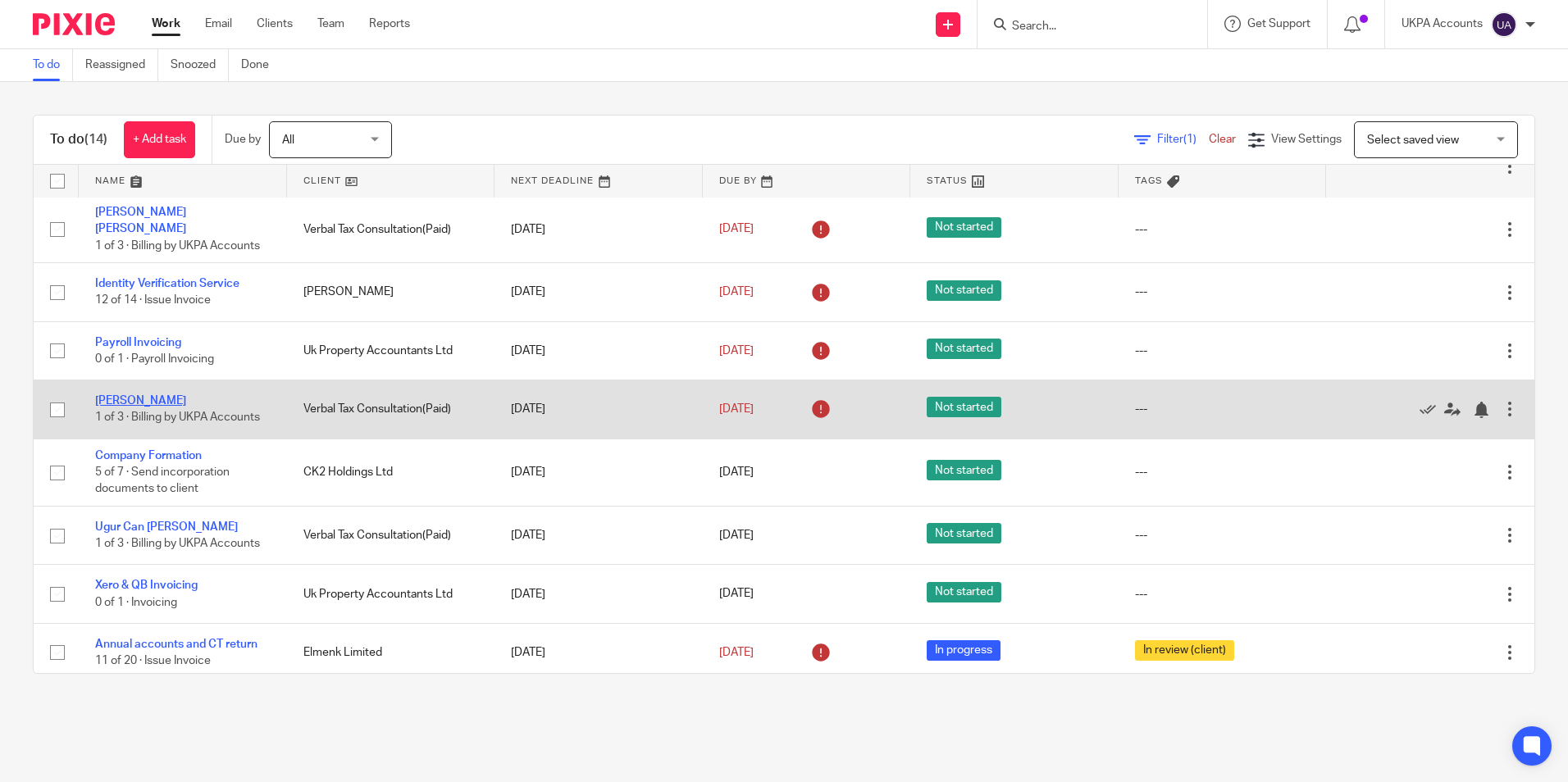
click at [152, 395] on link "[PERSON_NAME]" at bounding box center [140, 401] width 91 height 12
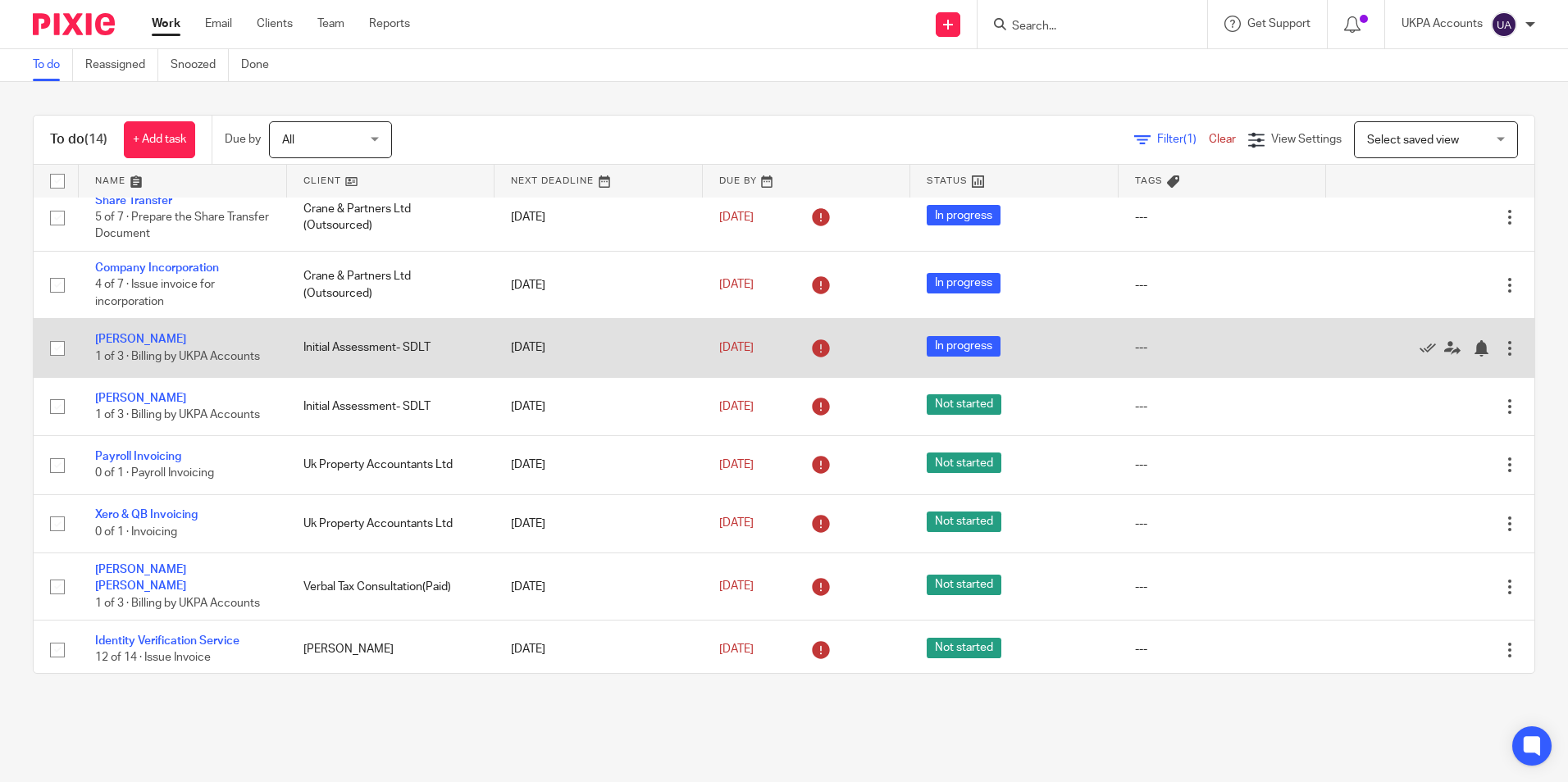
scroll to position [0, 0]
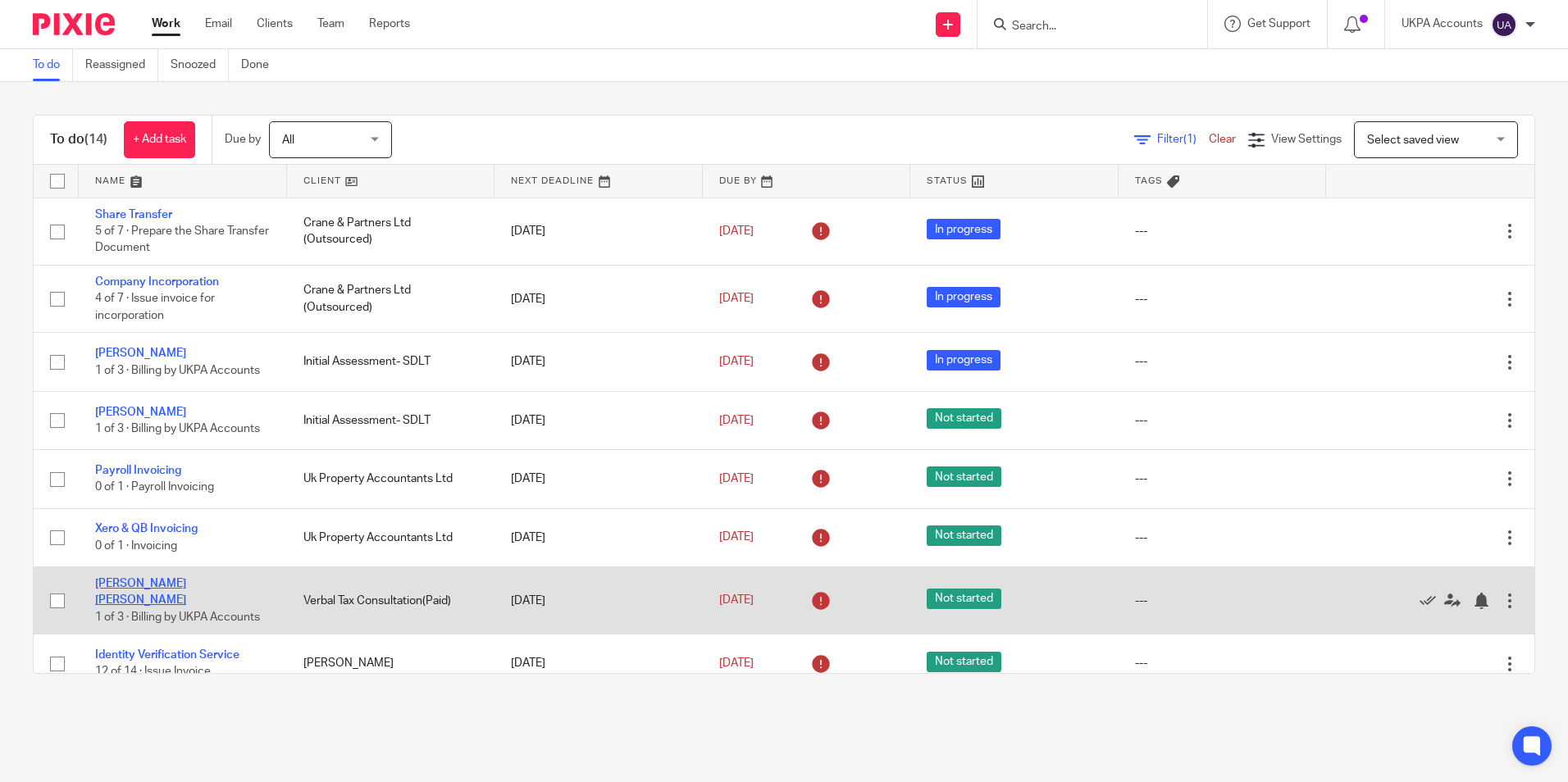
click at [186, 588] on link "Desislava Dimitrova Dimova" at bounding box center [140, 592] width 91 height 28
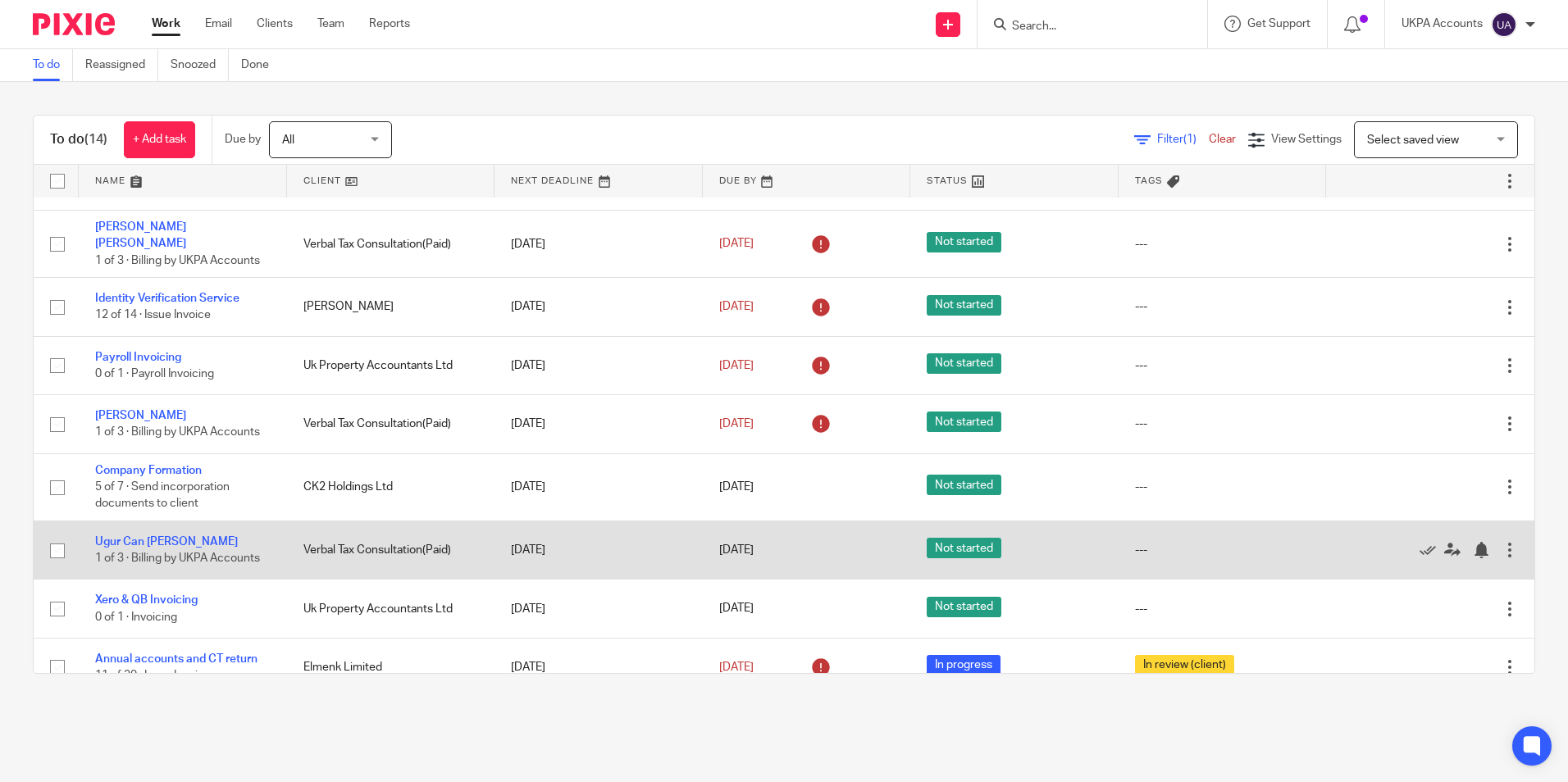
scroll to position [371, 0]
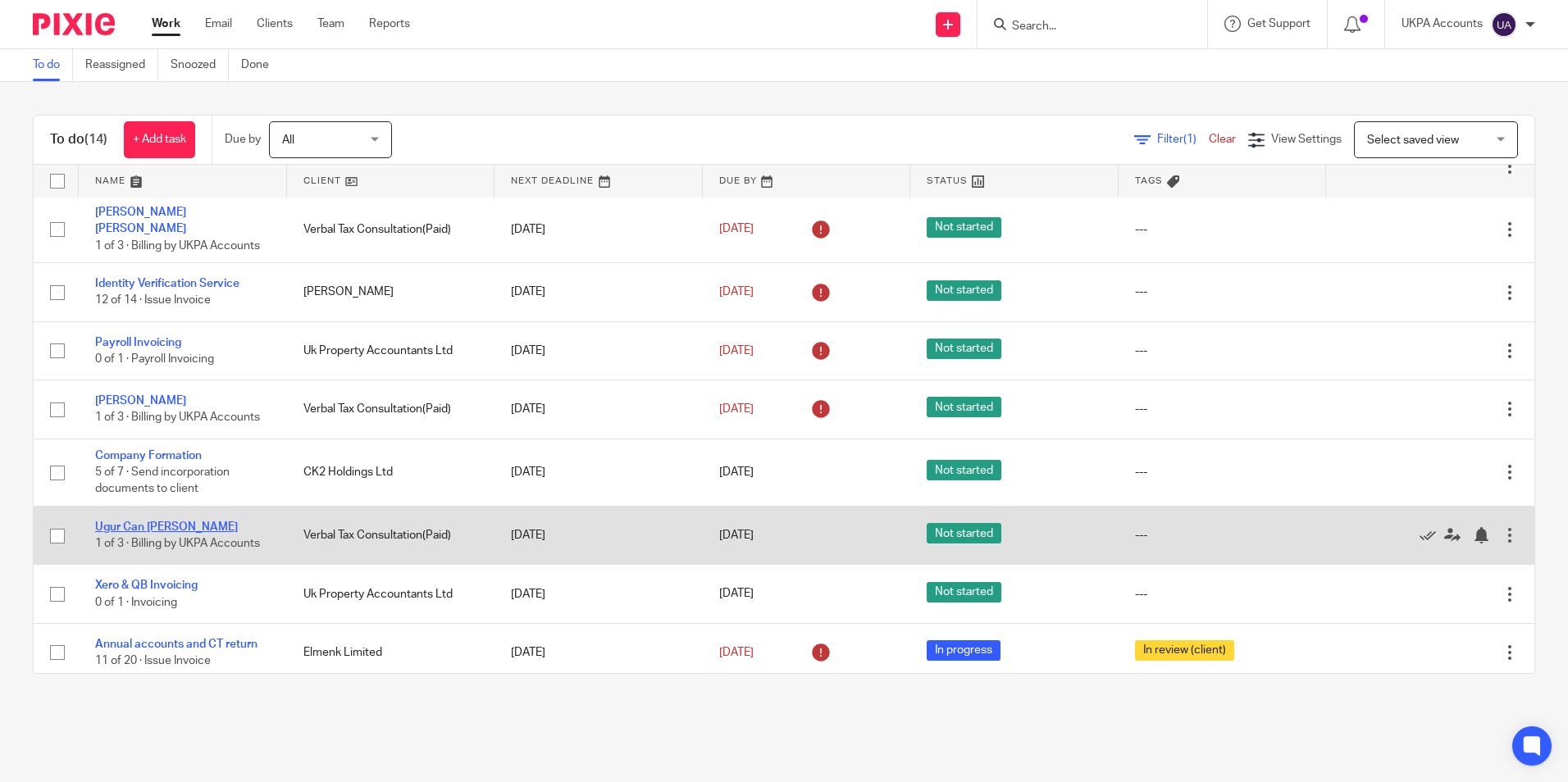
click at [154, 521] on link "Ugur Can [PERSON_NAME]" at bounding box center [166, 527] width 143 height 12
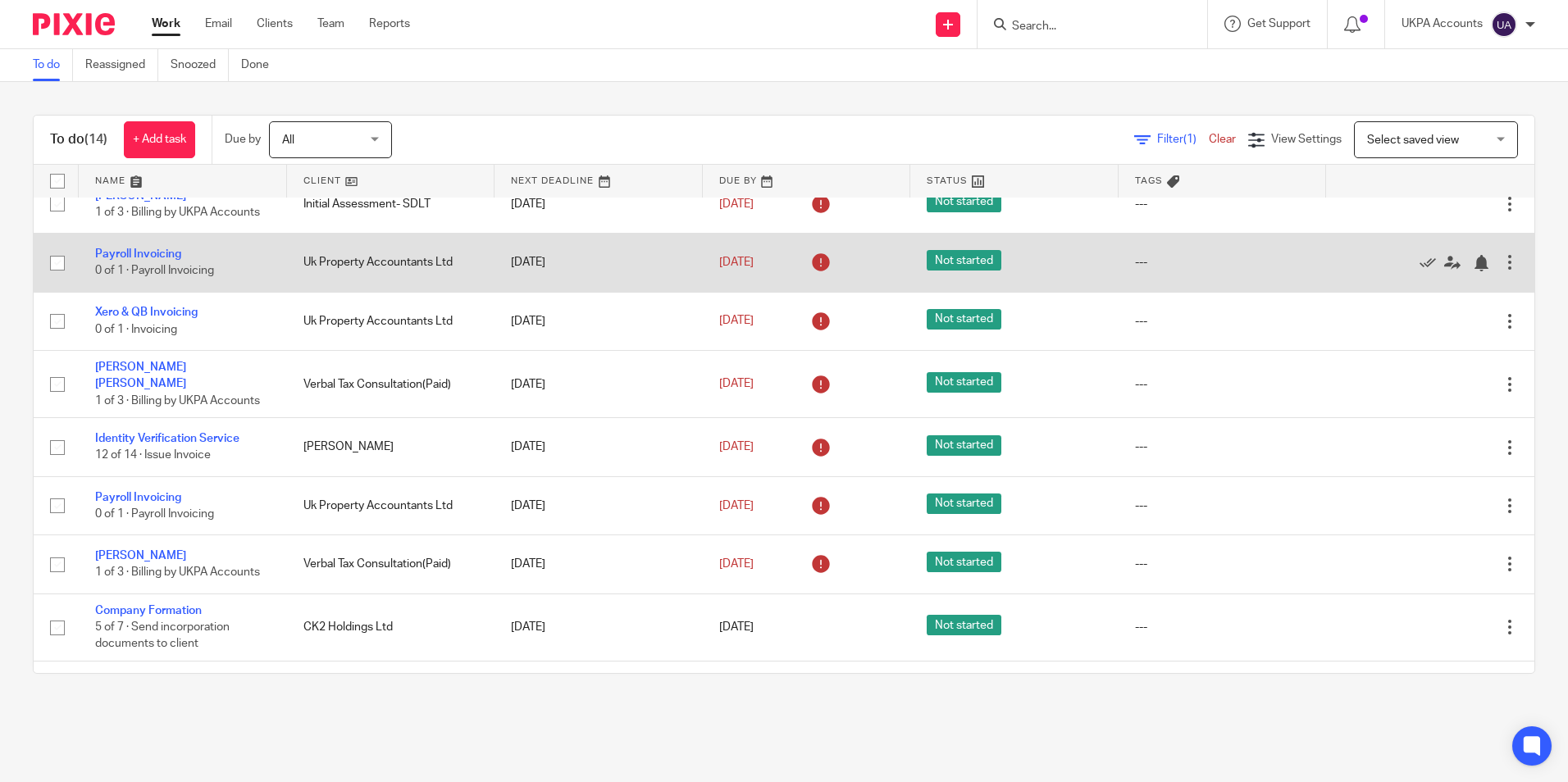
scroll to position [246, 0]
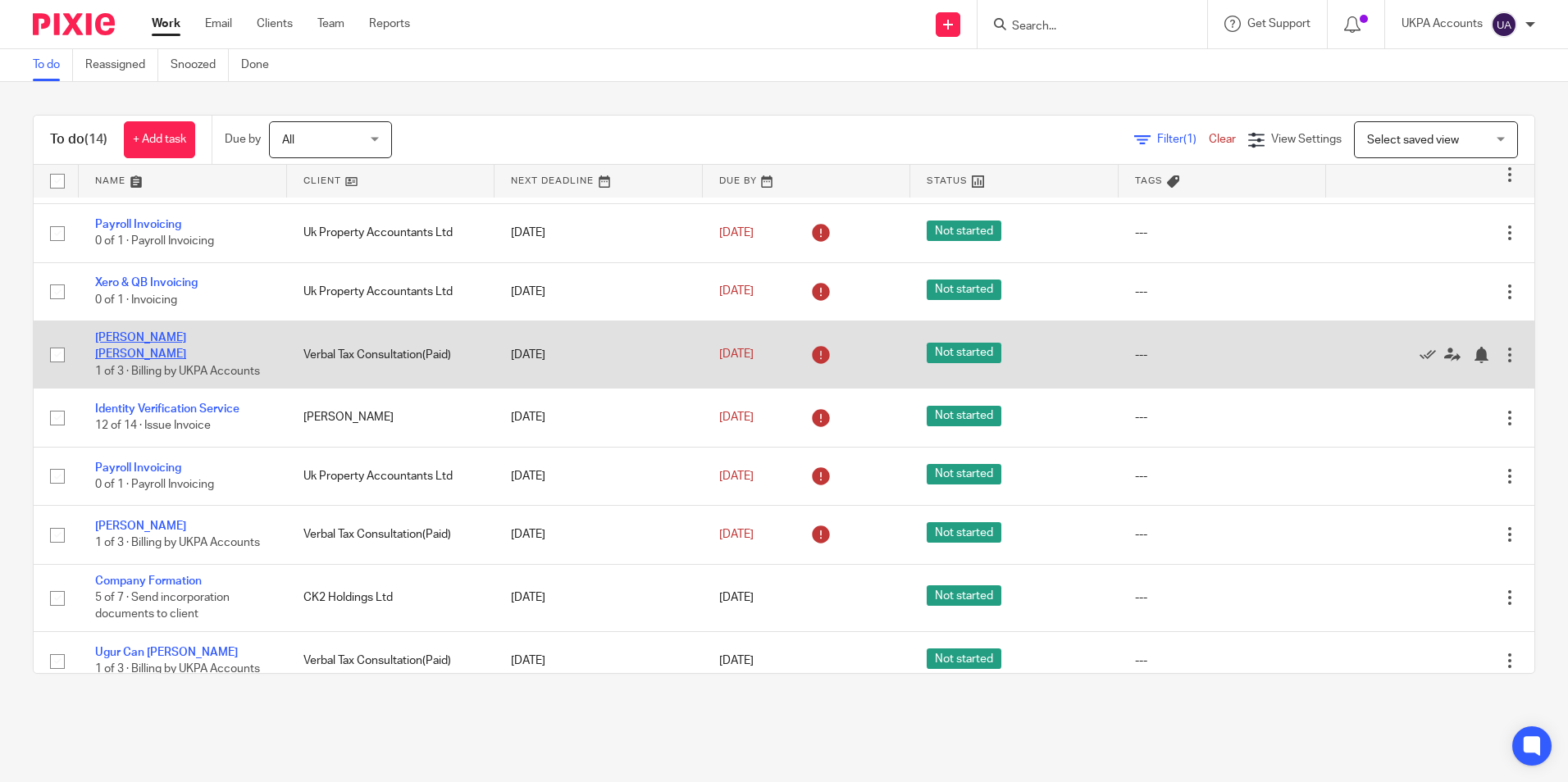
click at [186, 345] on link "Desislava Dimitrova Dimova" at bounding box center [140, 346] width 91 height 28
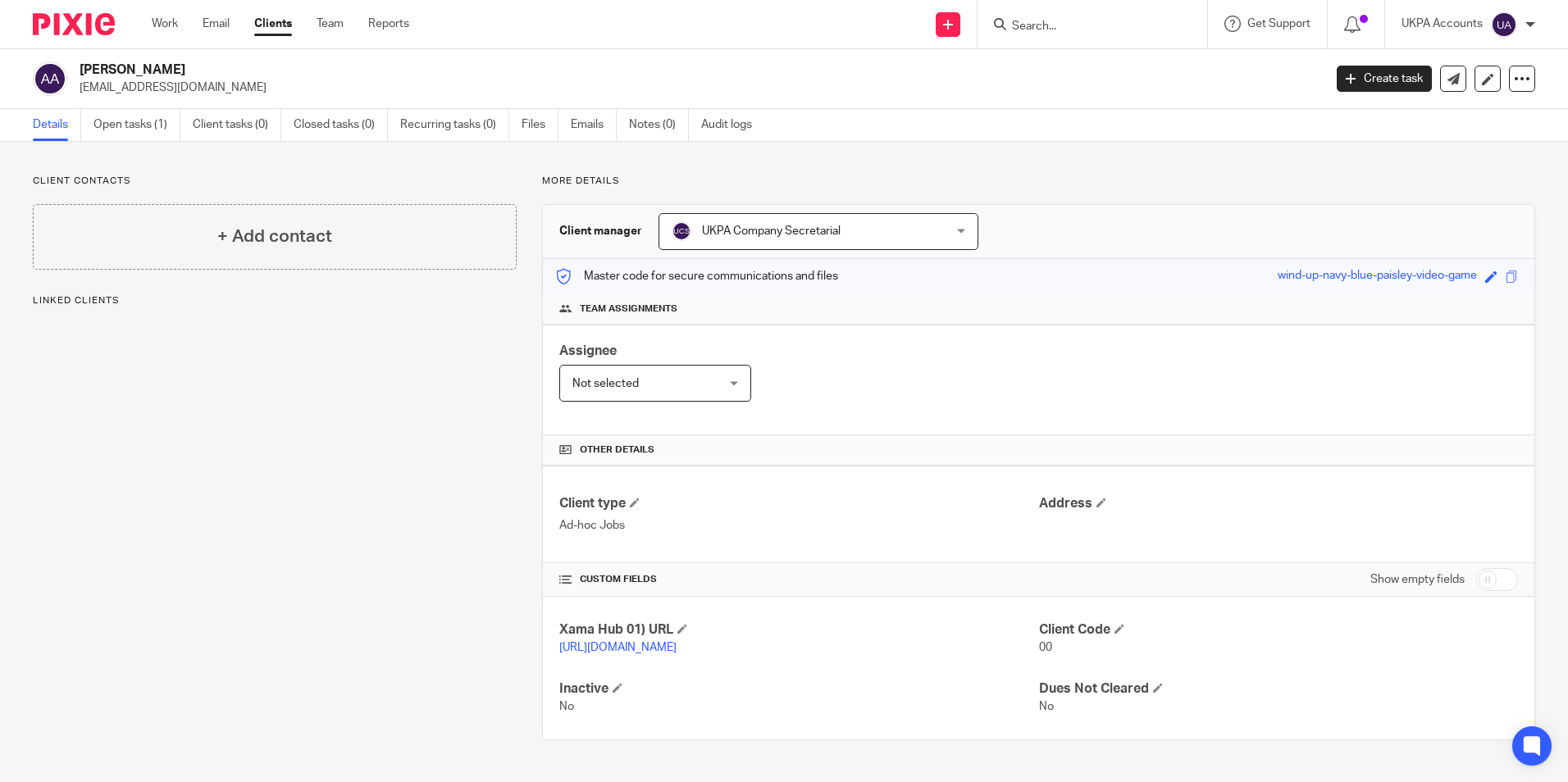
scroll to position [8, 0]
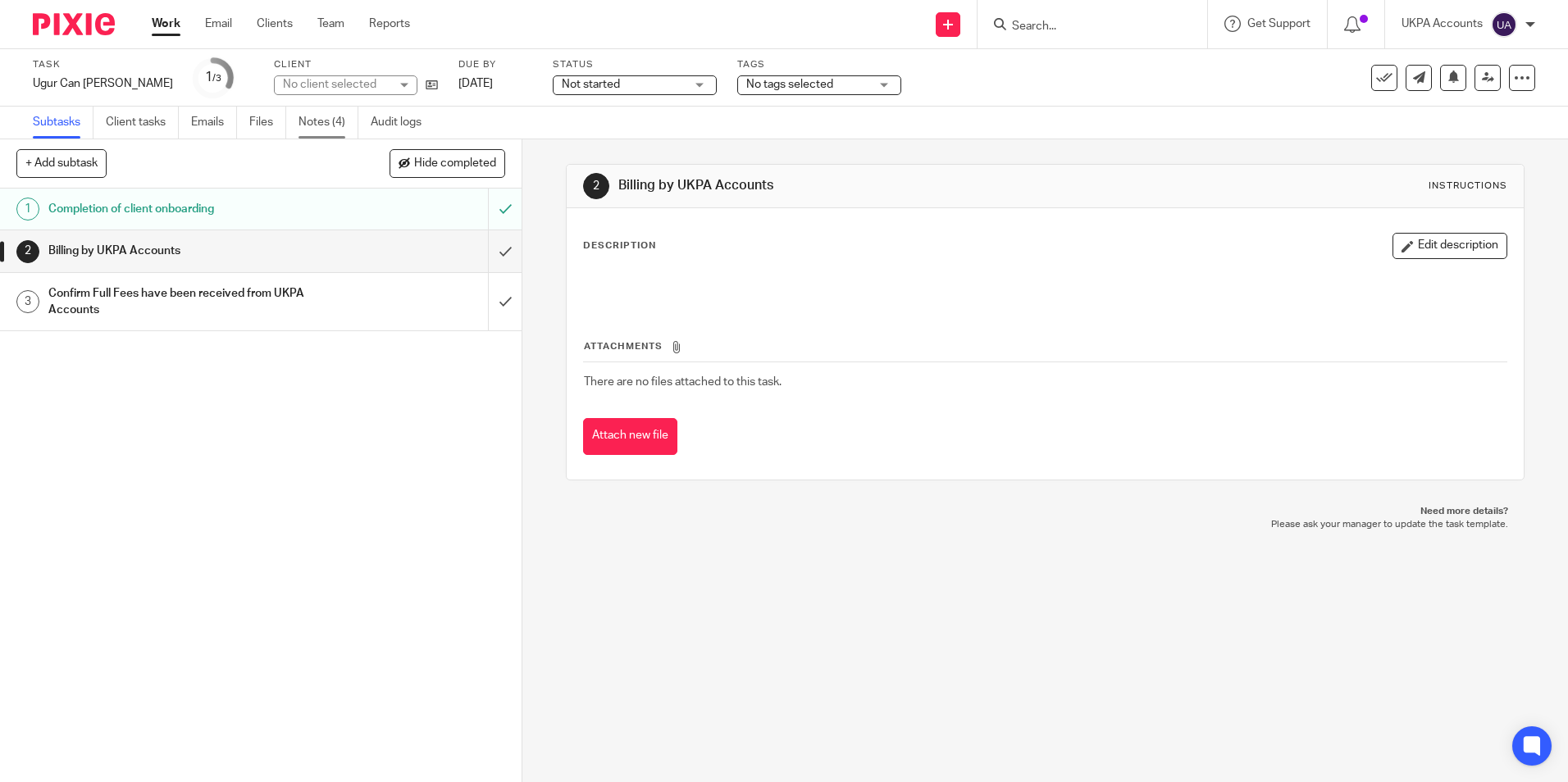
click at [339, 118] on link "Notes (4)" at bounding box center [328, 123] width 59 height 32
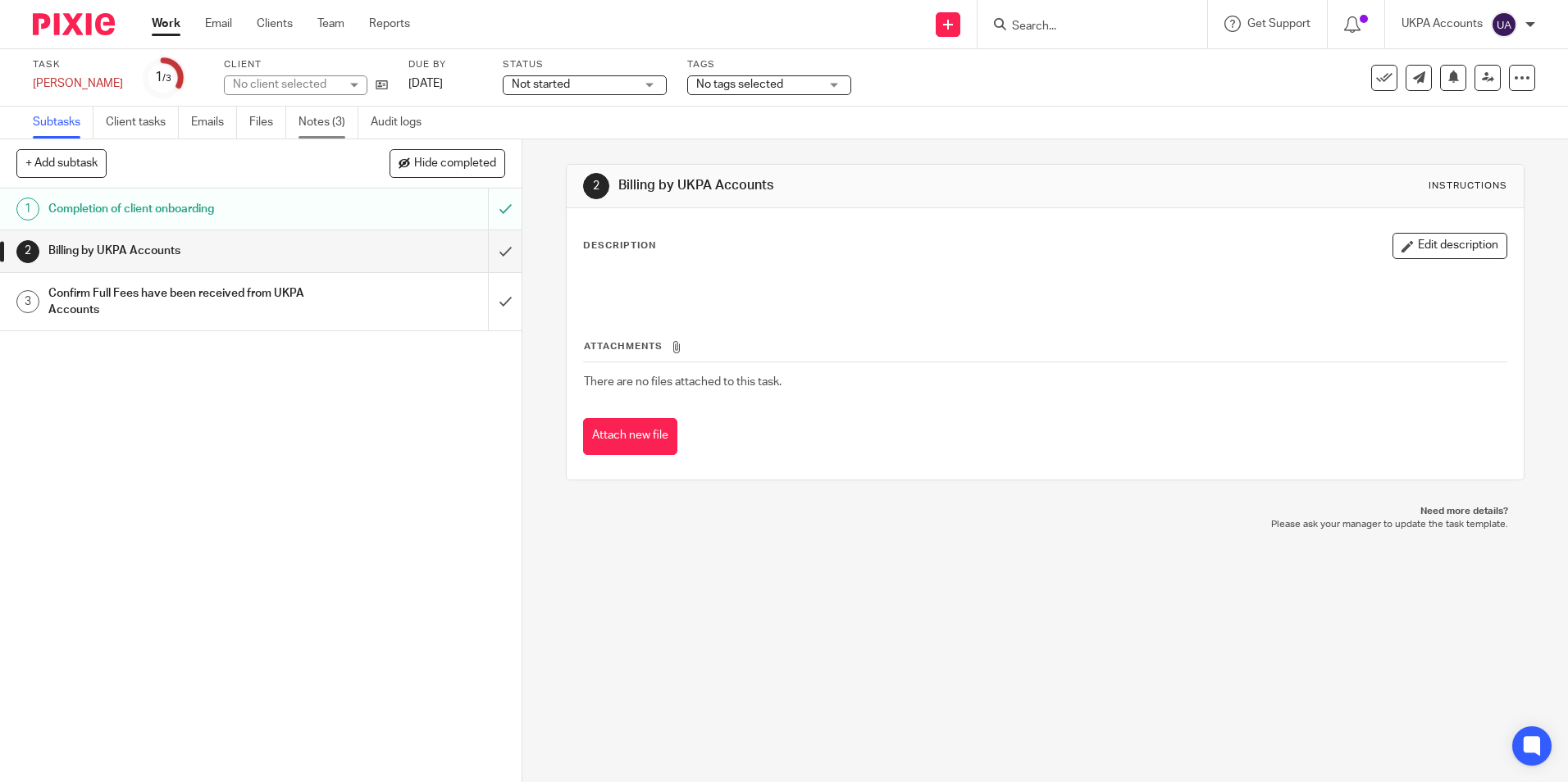
click at [318, 122] on link "Notes (3)" at bounding box center [328, 123] width 59 height 32
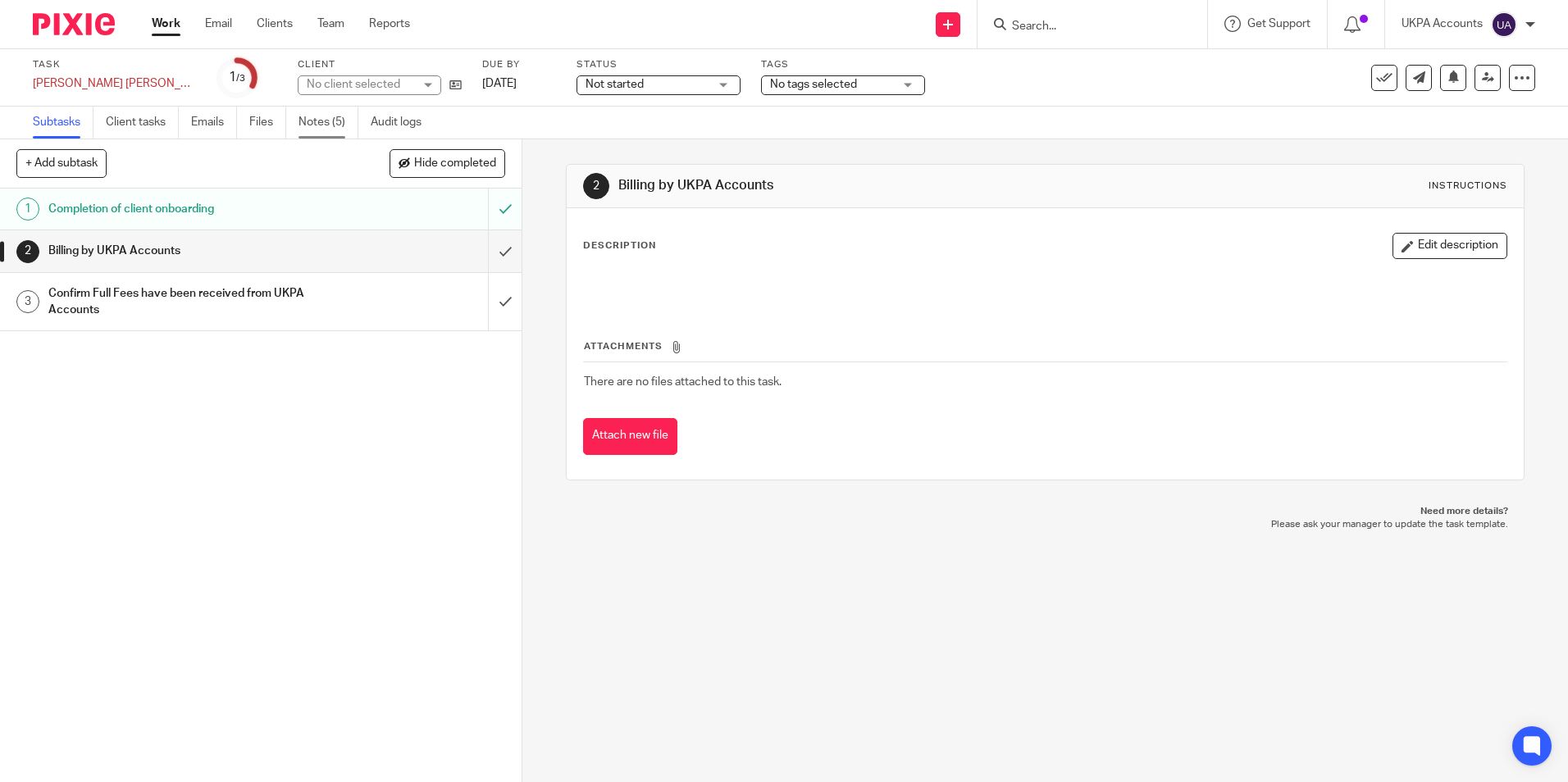
click at [335, 129] on link "Notes (5)" at bounding box center [328, 123] width 59 height 32
click at [335, 115] on link "Notes (4)" at bounding box center [328, 123] width 59 height 32
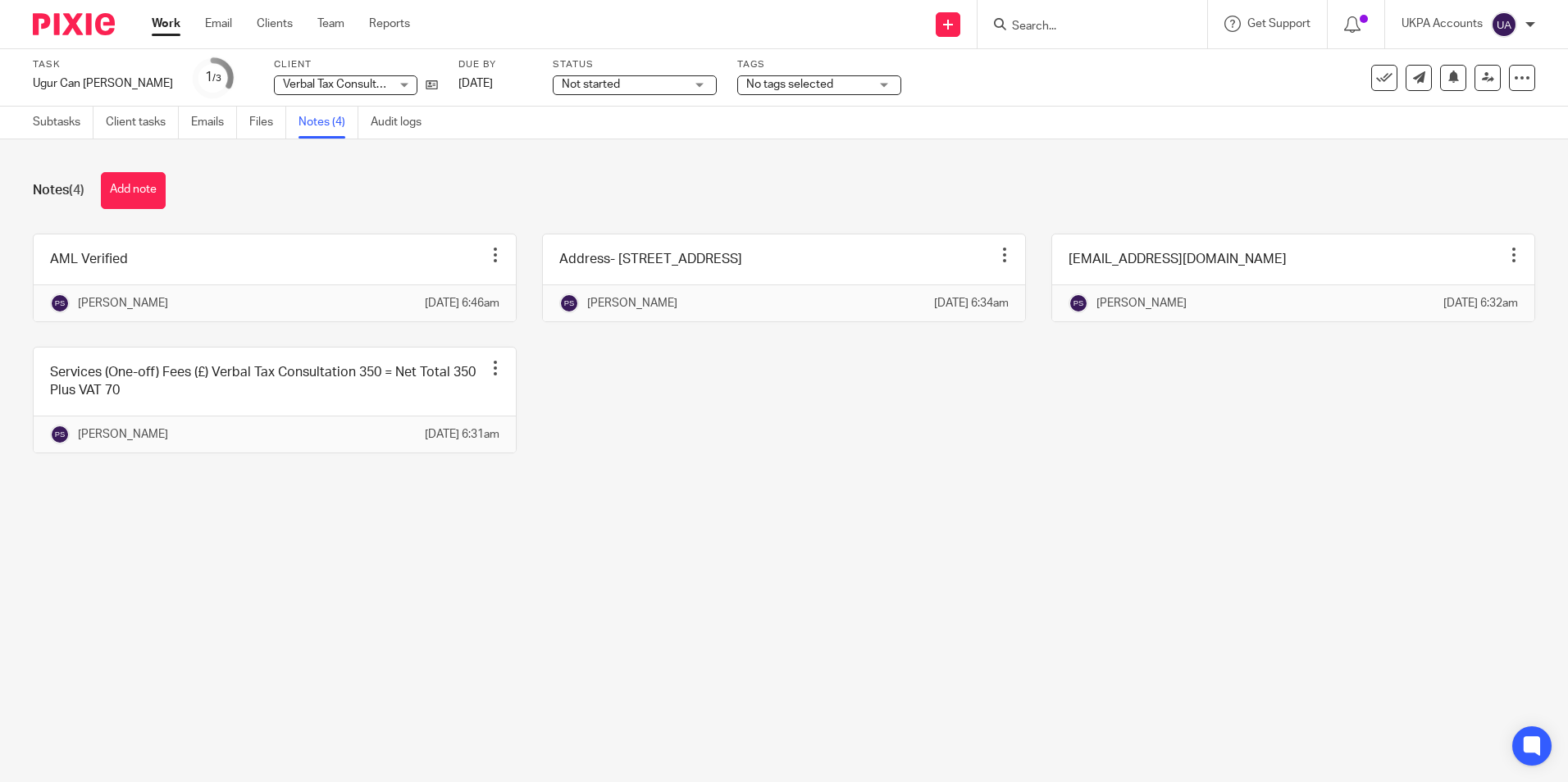
click at [912, 510] on div "Notes (4) Add note AML Verified Edit note Delete note Priya Shakya 14 Oct 2025 …" at bounding box center [784, 324] width 1568 height 371
drag, startPoint x: 28, startPoint y: 80, endPoint x: 67, endPoint y: 86, distance: 39.5
click at [67, 86] on div "Task Ugur Can Bilek Save Ugur Can Bilek 1 /3 Client Verbal Tax Consultation(Pai…" at bounding box center [784, 78] width 1568 height 58
copy div "Ugur Can [PERSON_NAME]"
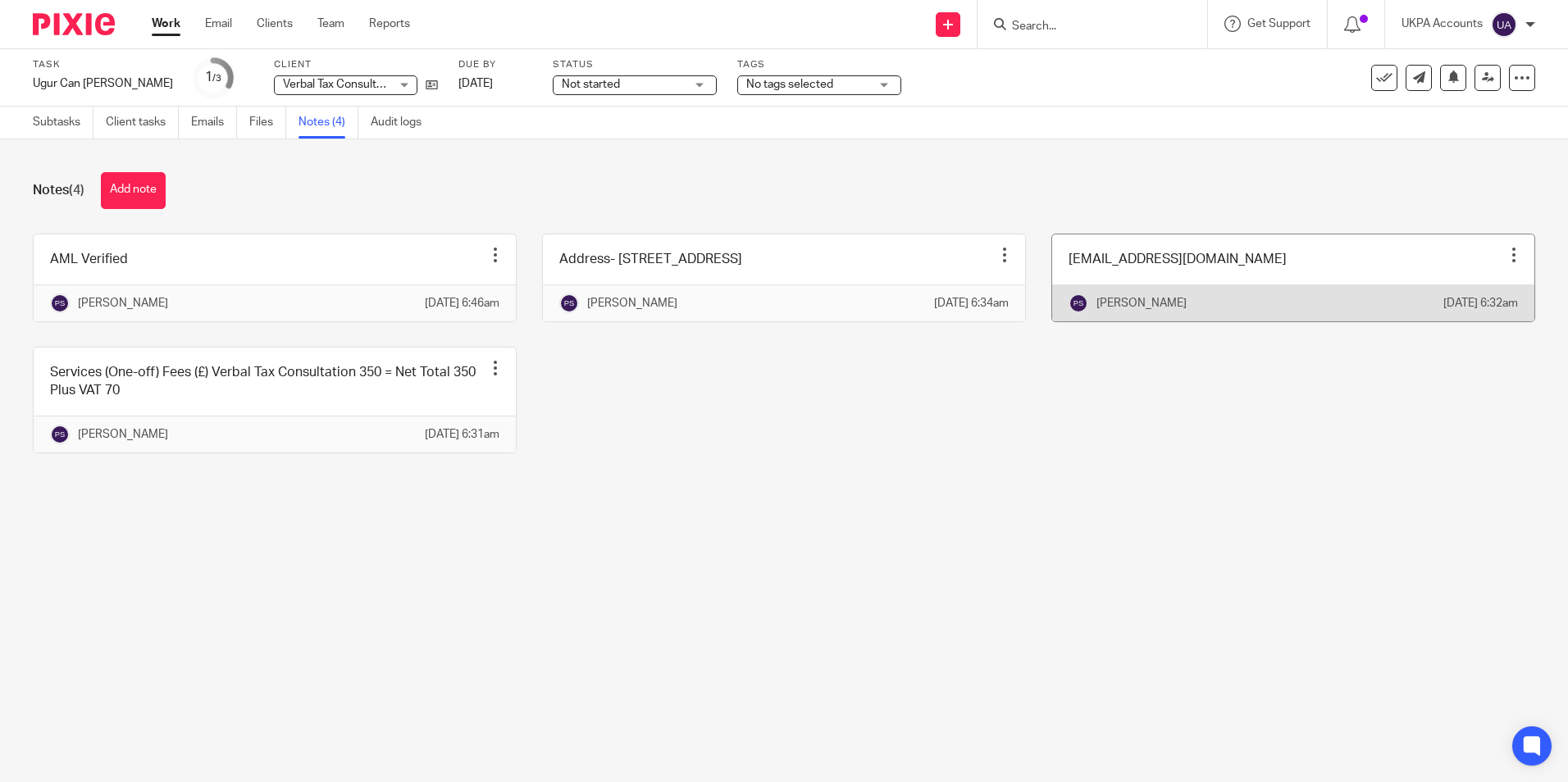
click at [1221, 278] on link at bounding box center [1294, 278] width 482 height 87
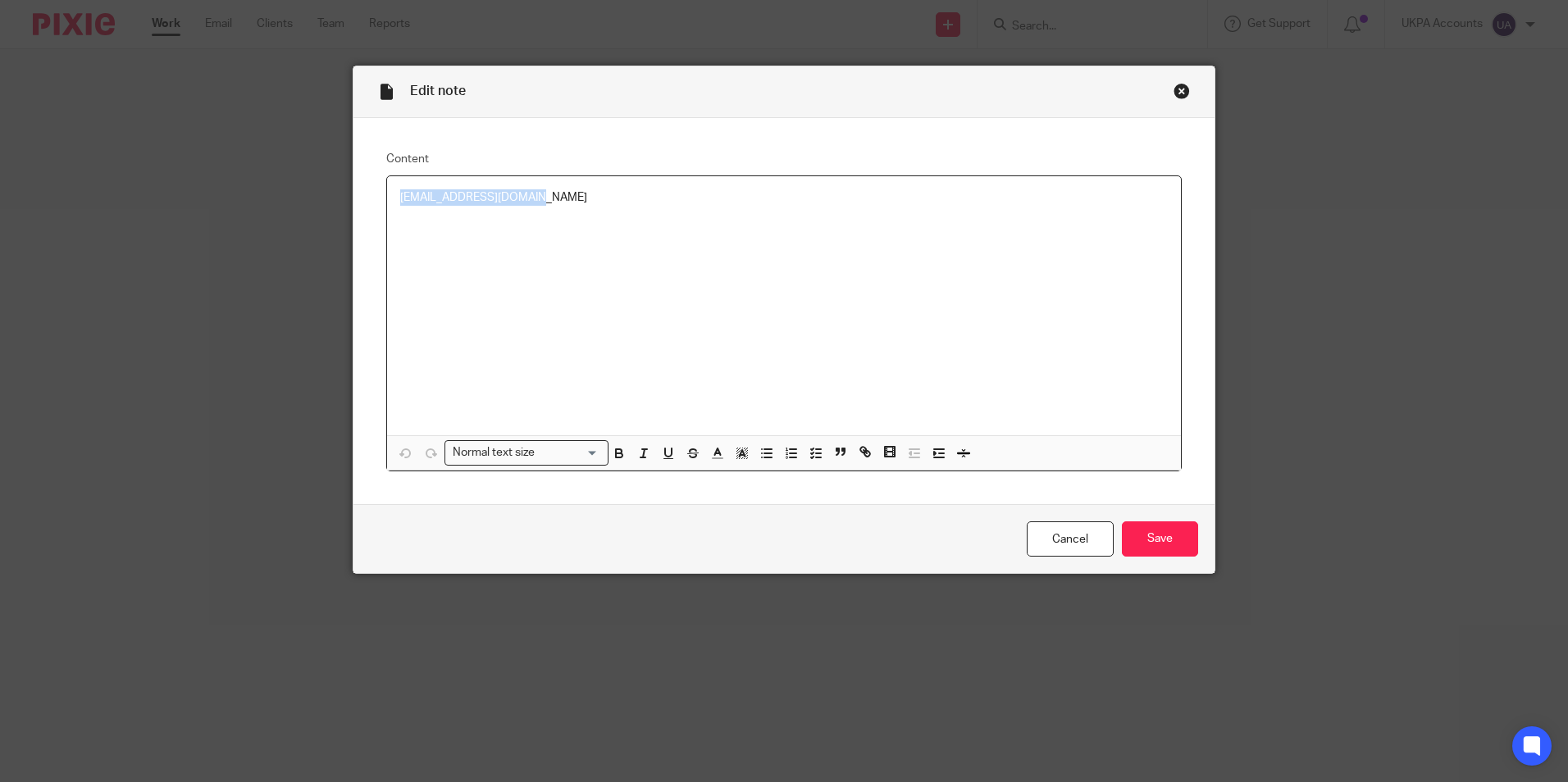
drag, startPoint x: 392, startPoint y: 194, endPoint x: 539, endPoint y: 198, distance: 147.1
click at [539, 198] on div "[EMAIL_ADDRESS][DOMAIN_NAME]" at bounding box center [784, 306] width 794 height 259
copy p "[EMAIL_ADDRESS][DOMAIN_NAME]"
click at [1178, 93] on div "Close this dialog window" at bounding box center [1182, 91] width 16 height 16
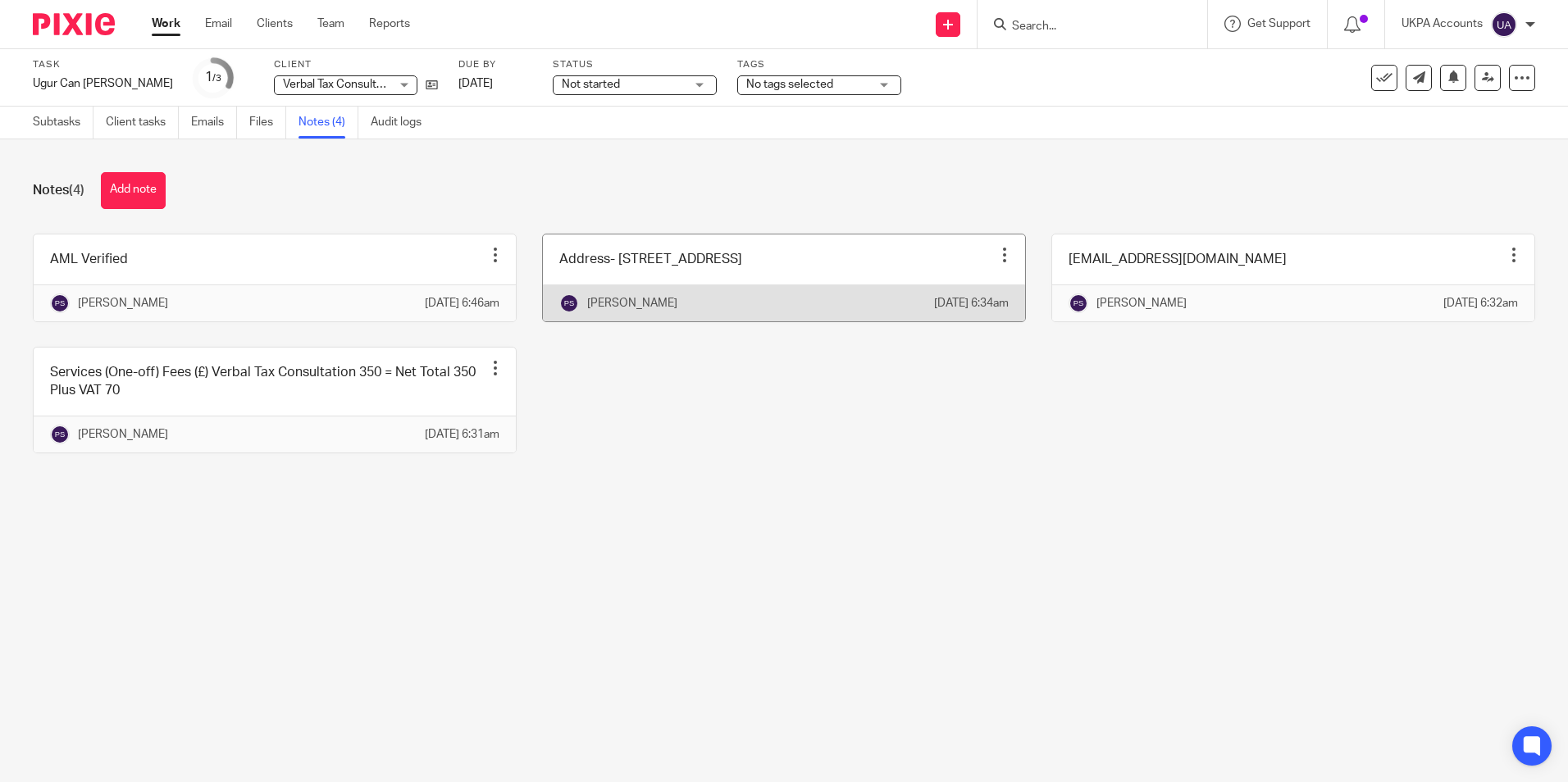
click at [692, 281] on link at bounding box center [784, 278] width 482 height 87
click at [693, 281] on link at bounding box center [784, 278] width 482 height 87
click at [772, 272] on link at bounding box center [784, 278] width 482 height 87
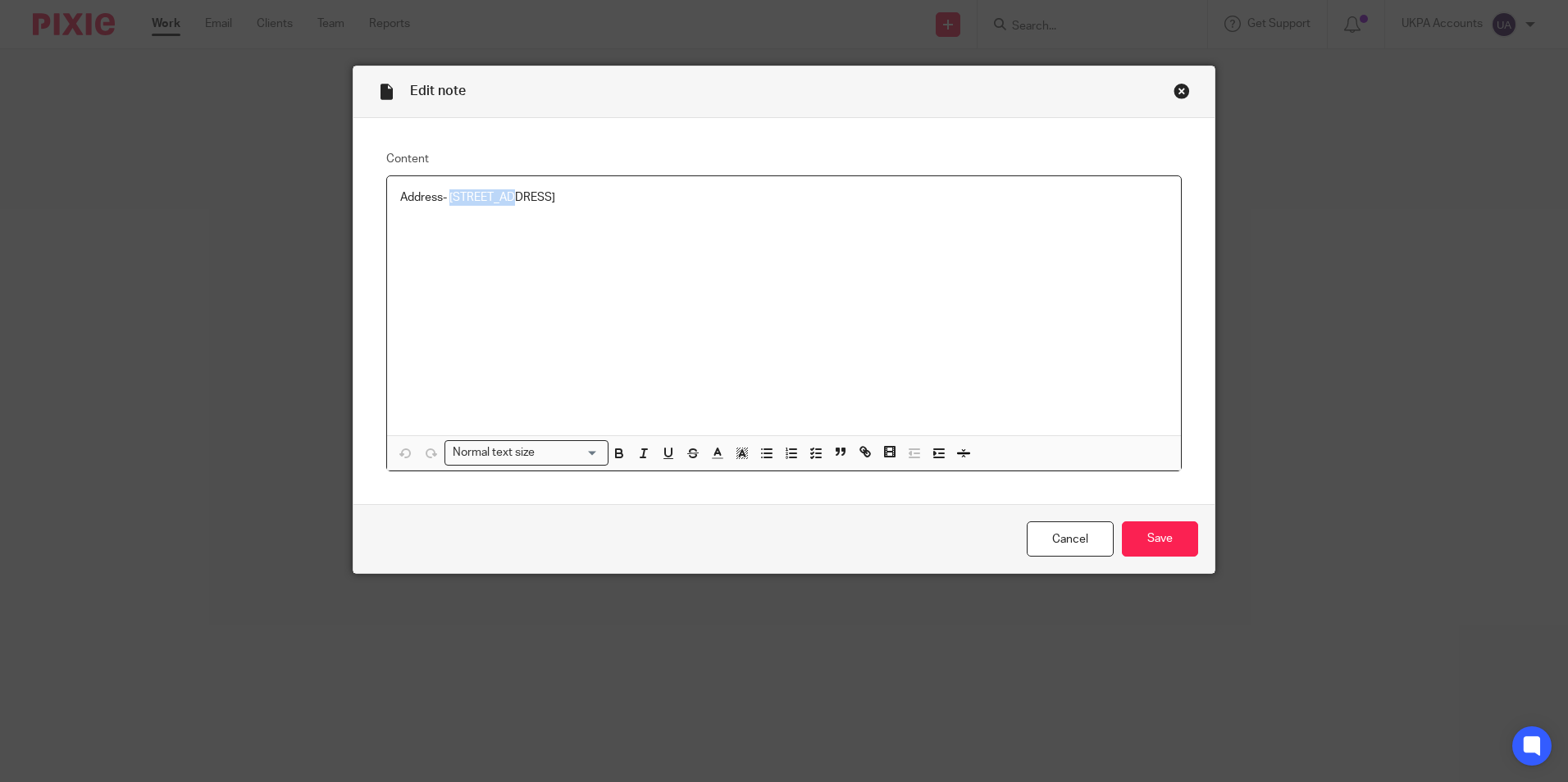
drag, startPoint x: 446, startPoint y: 199, endPoint x: 492, endPoint y: 207, distance: 46.7
click at [492, 207] on div "Address- [STREET_ADDRESS]" at bounding box center [784, 306] width 794 height 259
copy p "Flat 2, 13"
drag, startPoint x: 498, startPoint y: 196, endPoint x: 609, endPoint y: 207, distance: 111.5
click at [609, 207] on div "Address- [STREET_ADDRESS]" at bounding box center [784, 306] width 794 height 259
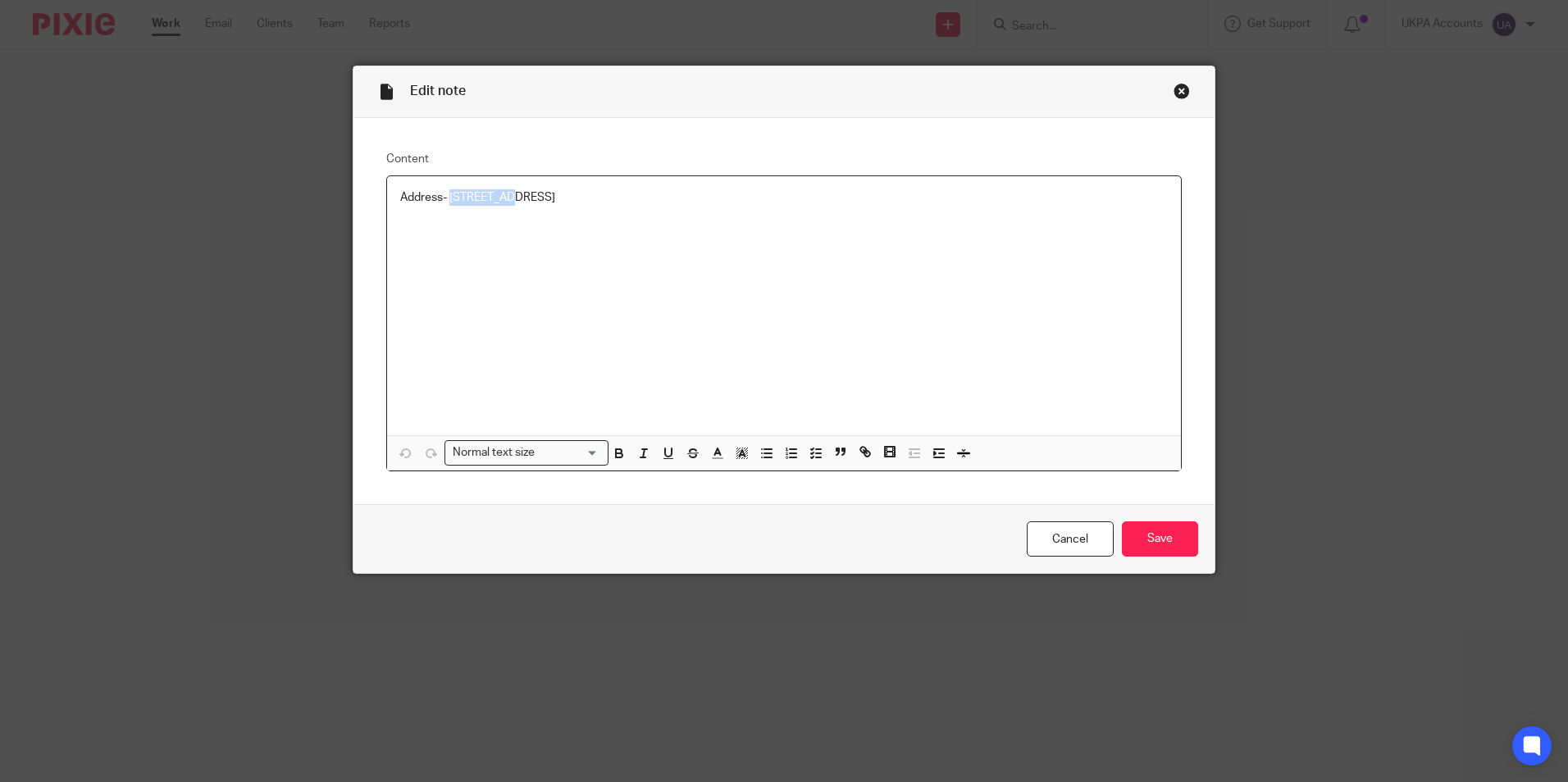
copy p "Campden Hill Gardens"
drag, startPoint x: 616, startPoint y: 197, endPoint x: 656, endPoint y: 196, distance: 40.0
click at [656, 196] on p "Address- [STREET_ADDRESS]" at bounding box center [784, 197] width 768 height 16
copy p "London"
click at [658, 256] on div "Address- Flat 2, 13, Campden Hill Gardens, London, W8 7AX" at bounding box center [784, 306] width 794 height 259
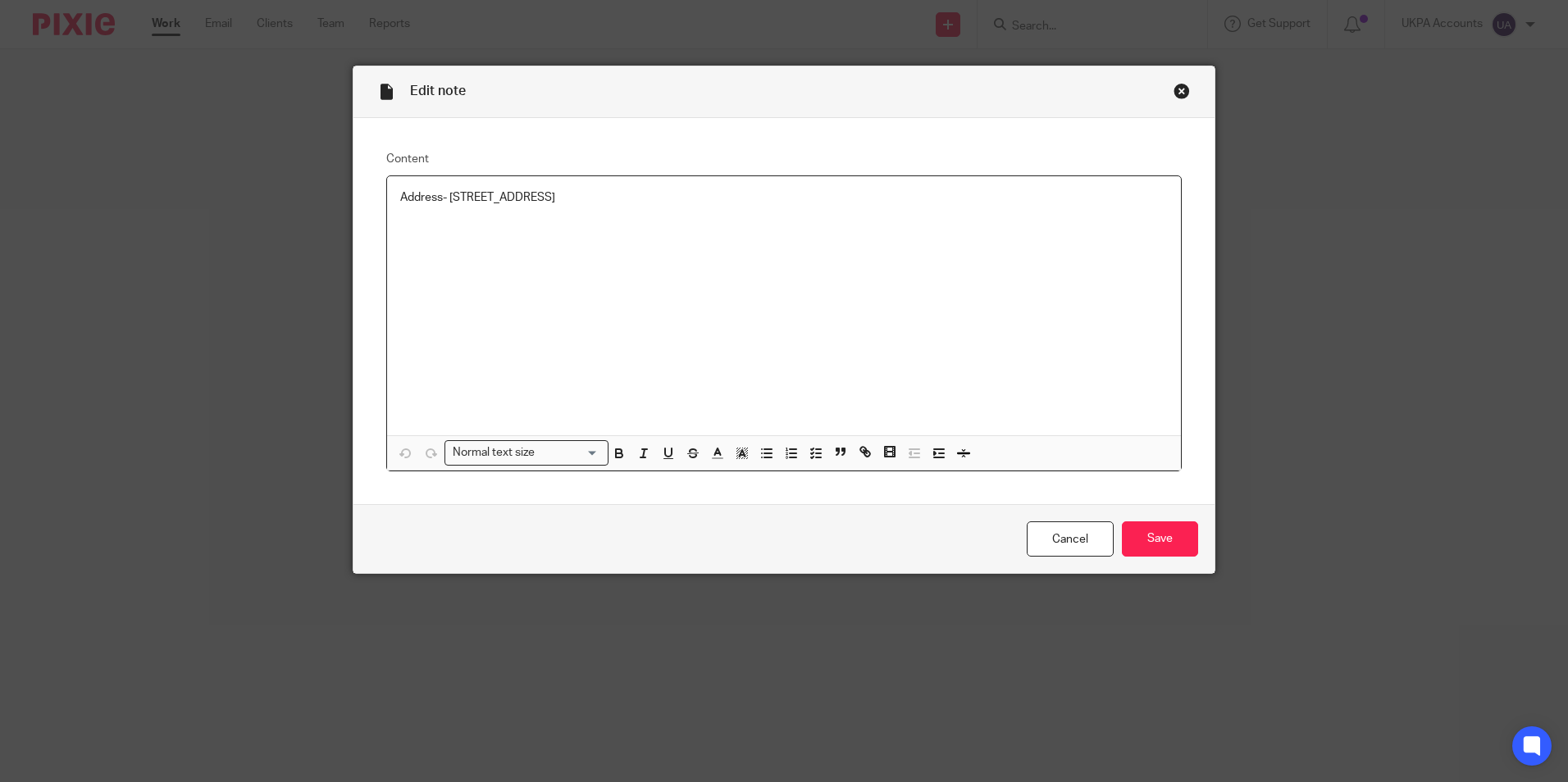
drag, startPoint x: 662, startPoint y: 199, endPoint x: 711, endPoint y: 200, distance: 49.0
click at [711, 200] on p "Address- Flat 2, 13, Campden Hill Gardens, London, W8 7AX" at bounding box center [784, 197] width 768 height 16
copy p "W8 7AX"
click at [1176, 93] on div "Close this dialog window" at bounding box center [1182, 91] width 16 height 16
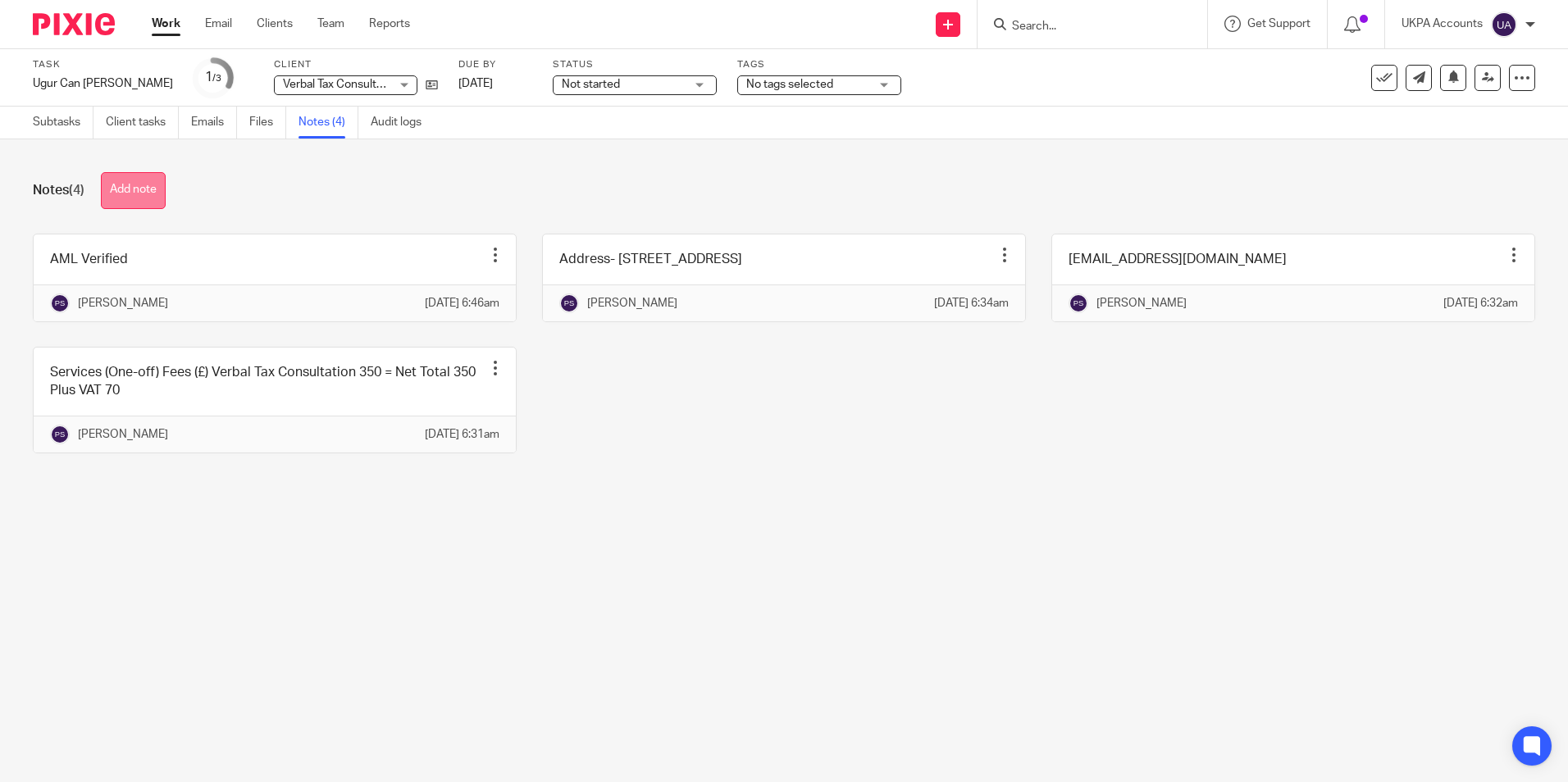
click at [139, 193] on button "Add note" at bounding box center [133, 190] width 65 height 37
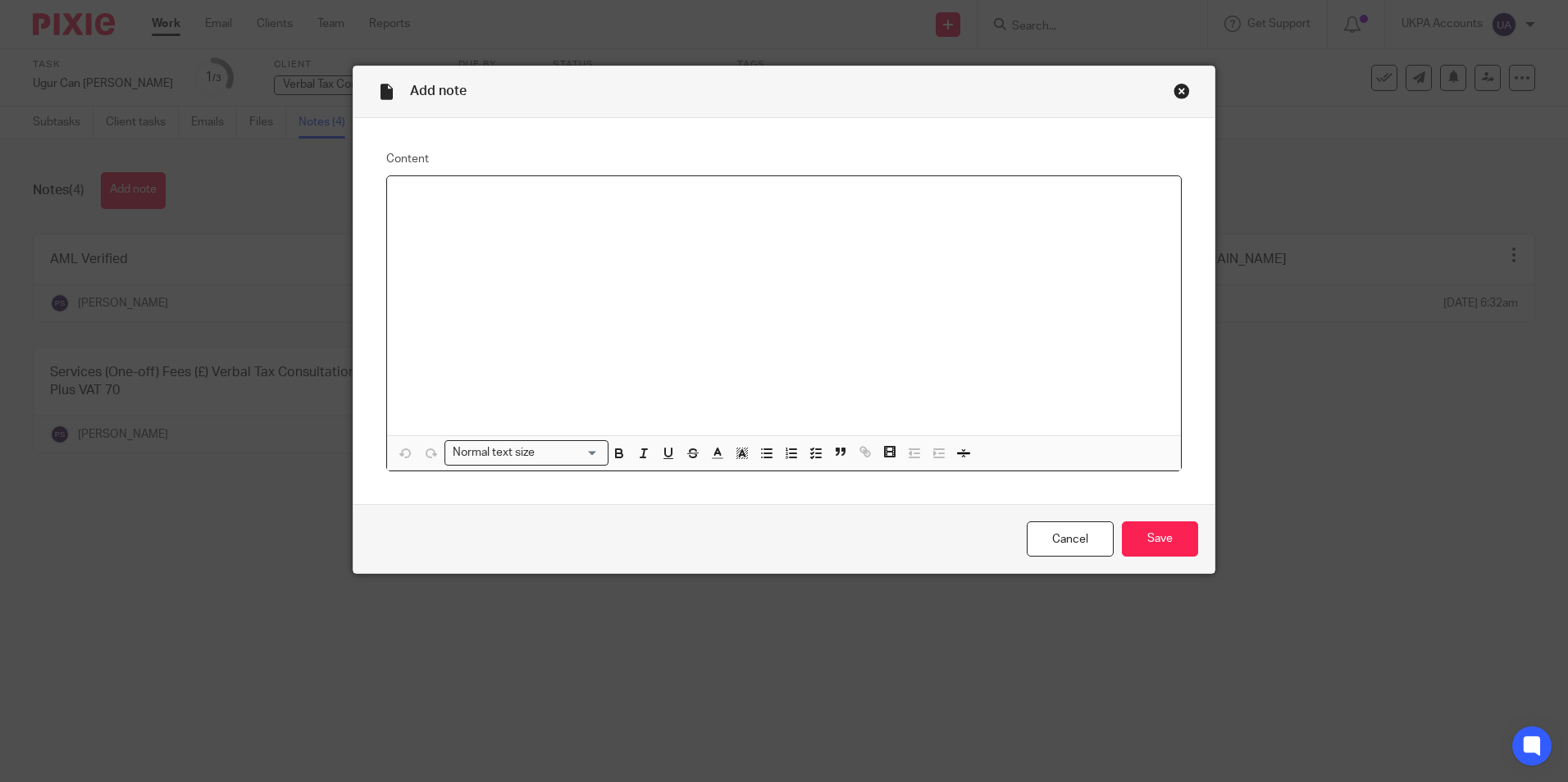
click at [435, 215] on div at bounding box center [784, 306] width 794 height 259
click at [1141, 534] on input "Save" at bounding box center [1160, 539] width 76 height 36
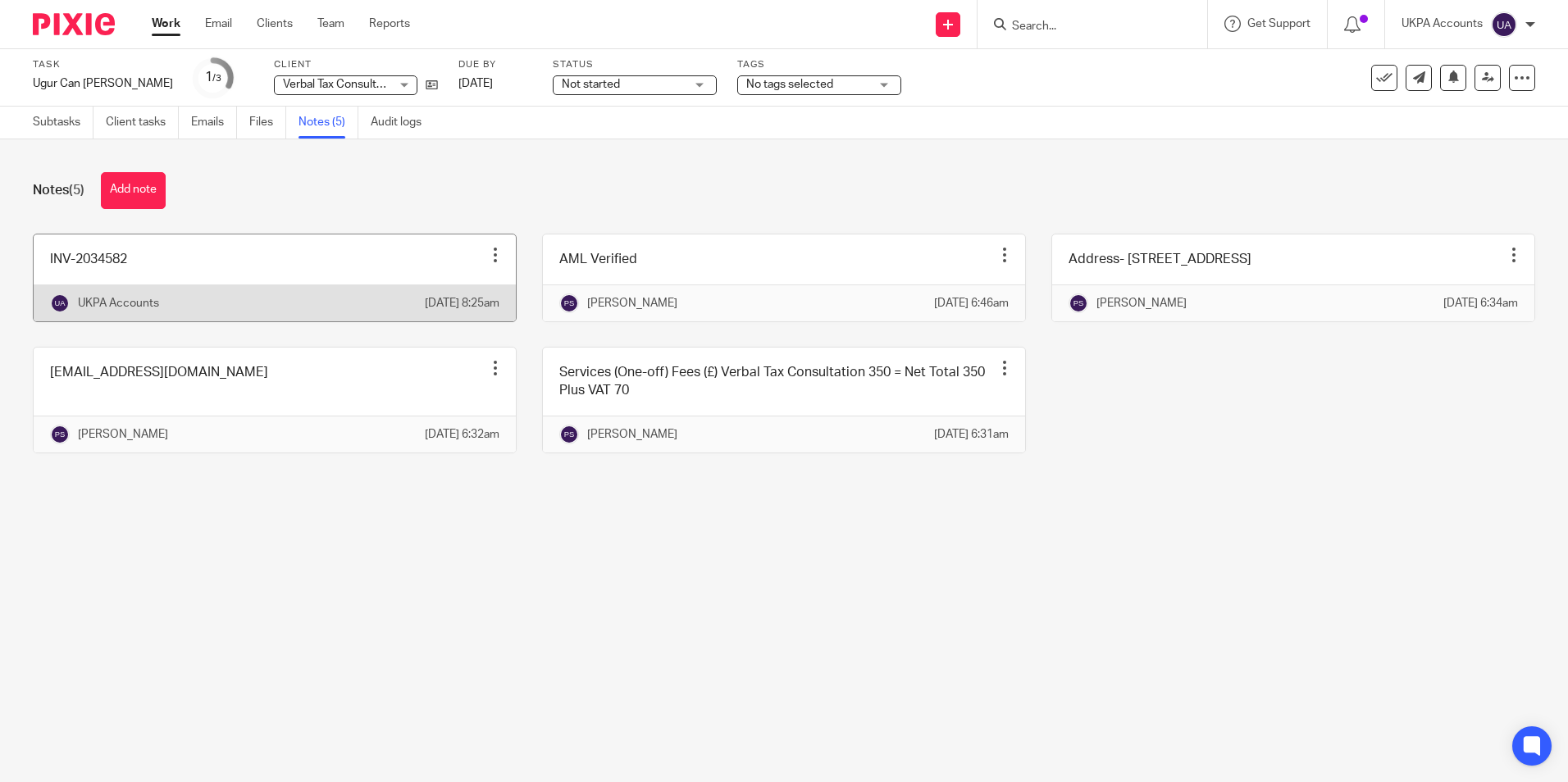
click at [178, 284] on link at bounding box center [275, 278] width 482 height 87
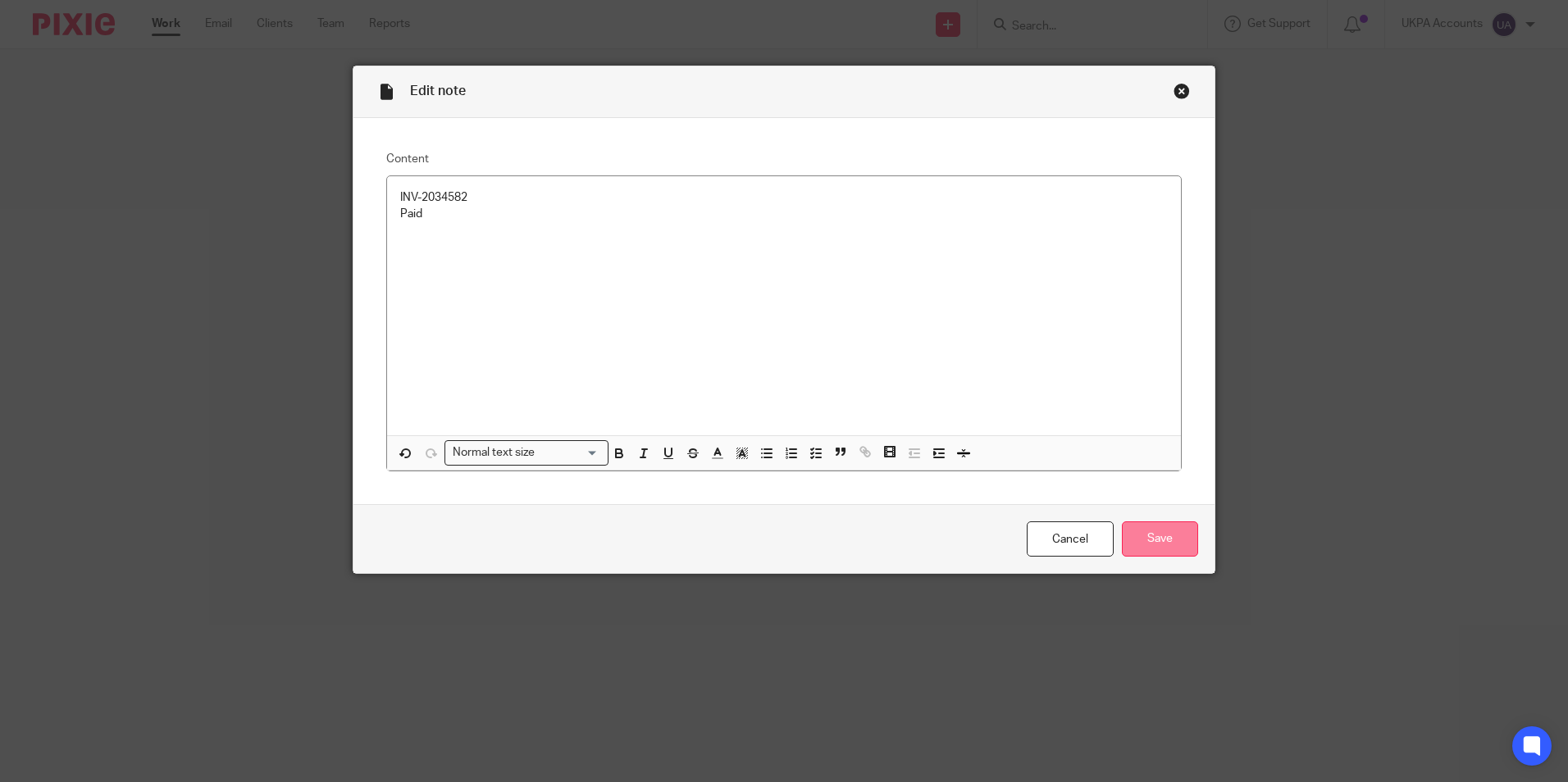
click at [1166, 539] on input "Save" at bounding box center [1160, 539] width 76 height 36
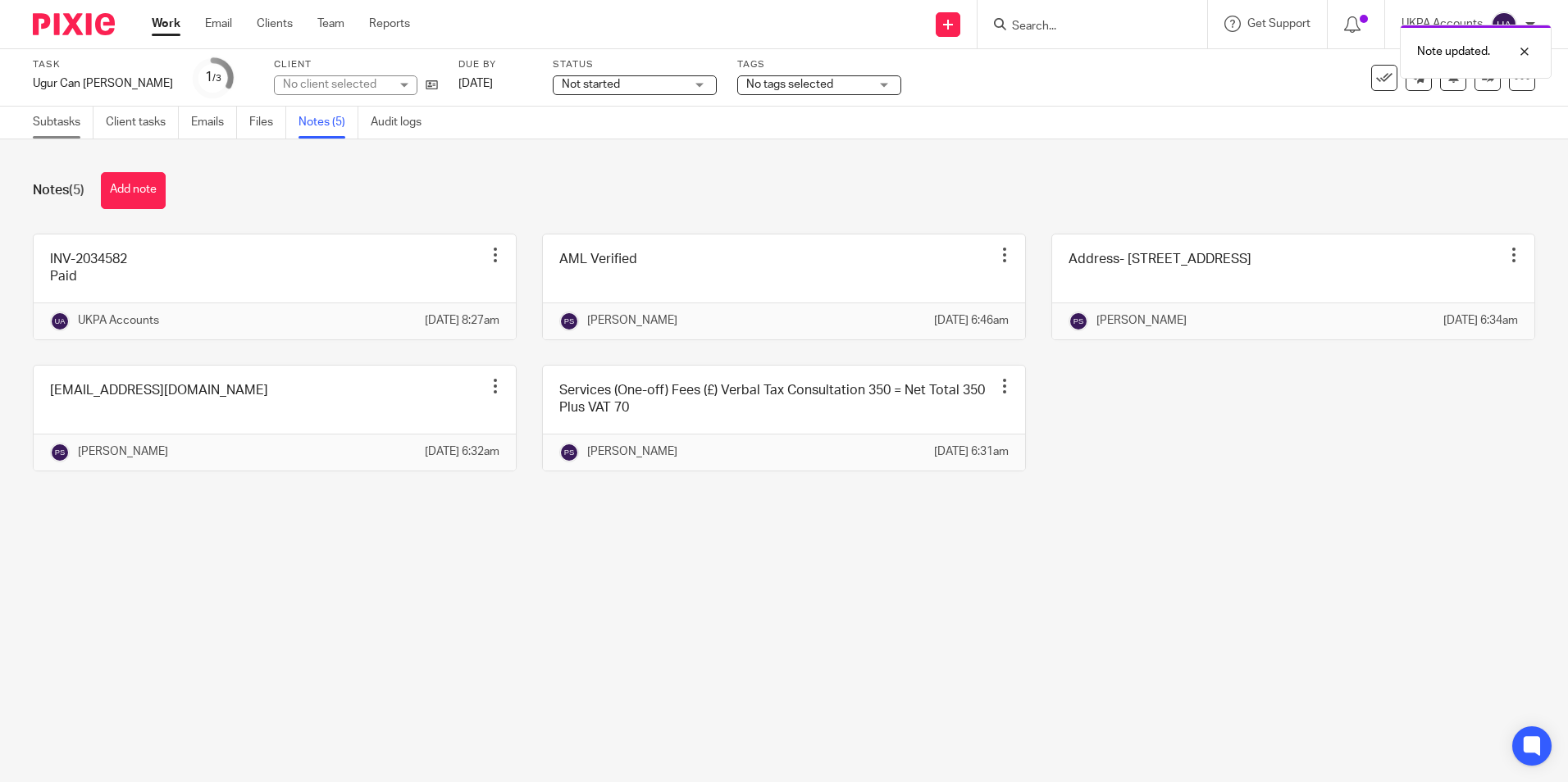
click at [58, 121] on link "Subtasks" at bounding box center [63, 123] width 60 height 32
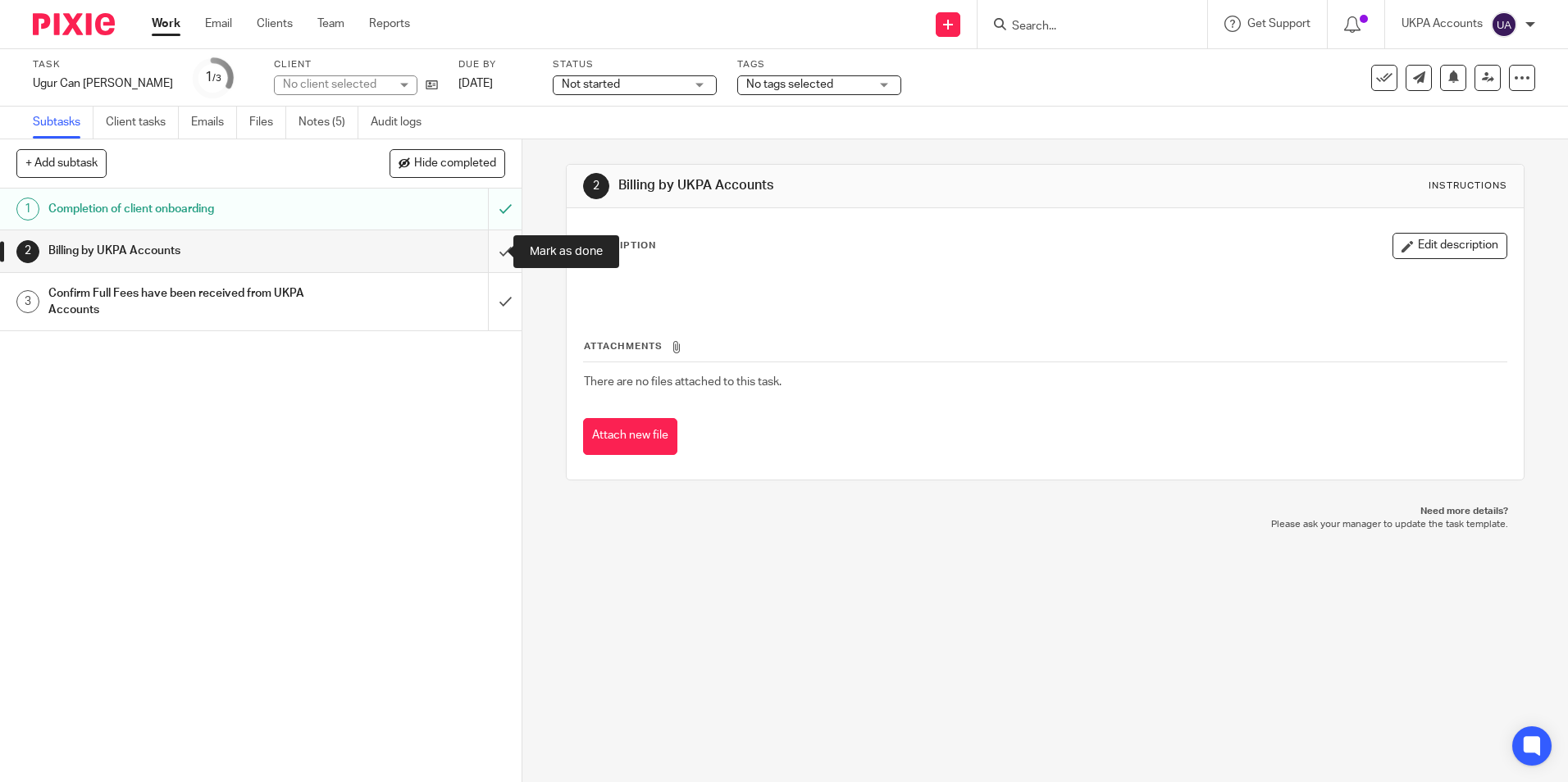
click at [490, 251] on input "submit" at bounding box center [261, 250] width 522 height 41
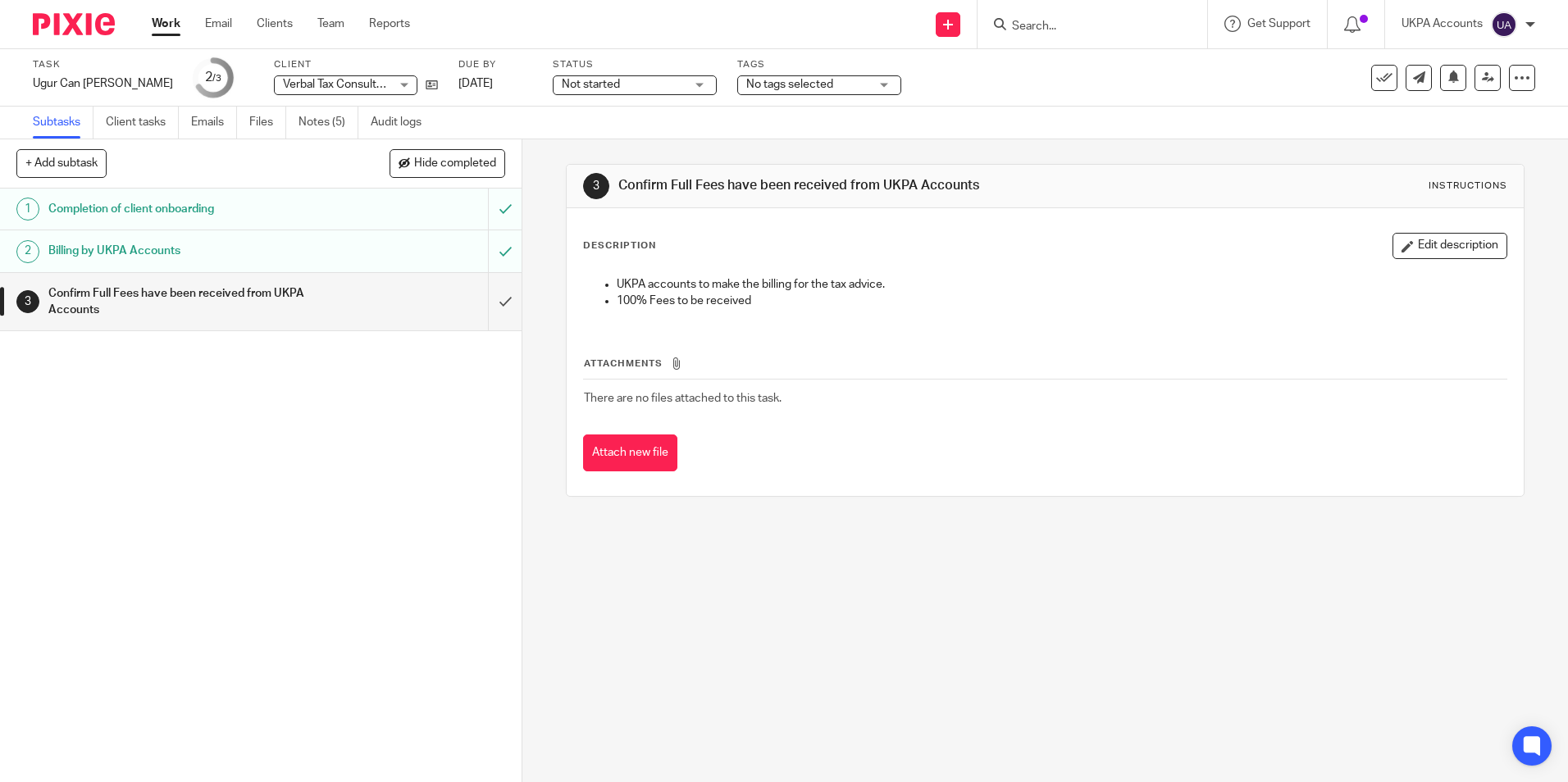
click at [854, 627] on div "3 Confirm Full Fees have been received from UKPA Accounts Instructions Descript…" at bounding box center [1045, 460] width 1046 height 643
click at [334, 127] on link "Notes (5)" at bounding box center [328, 123] width 59 height 32
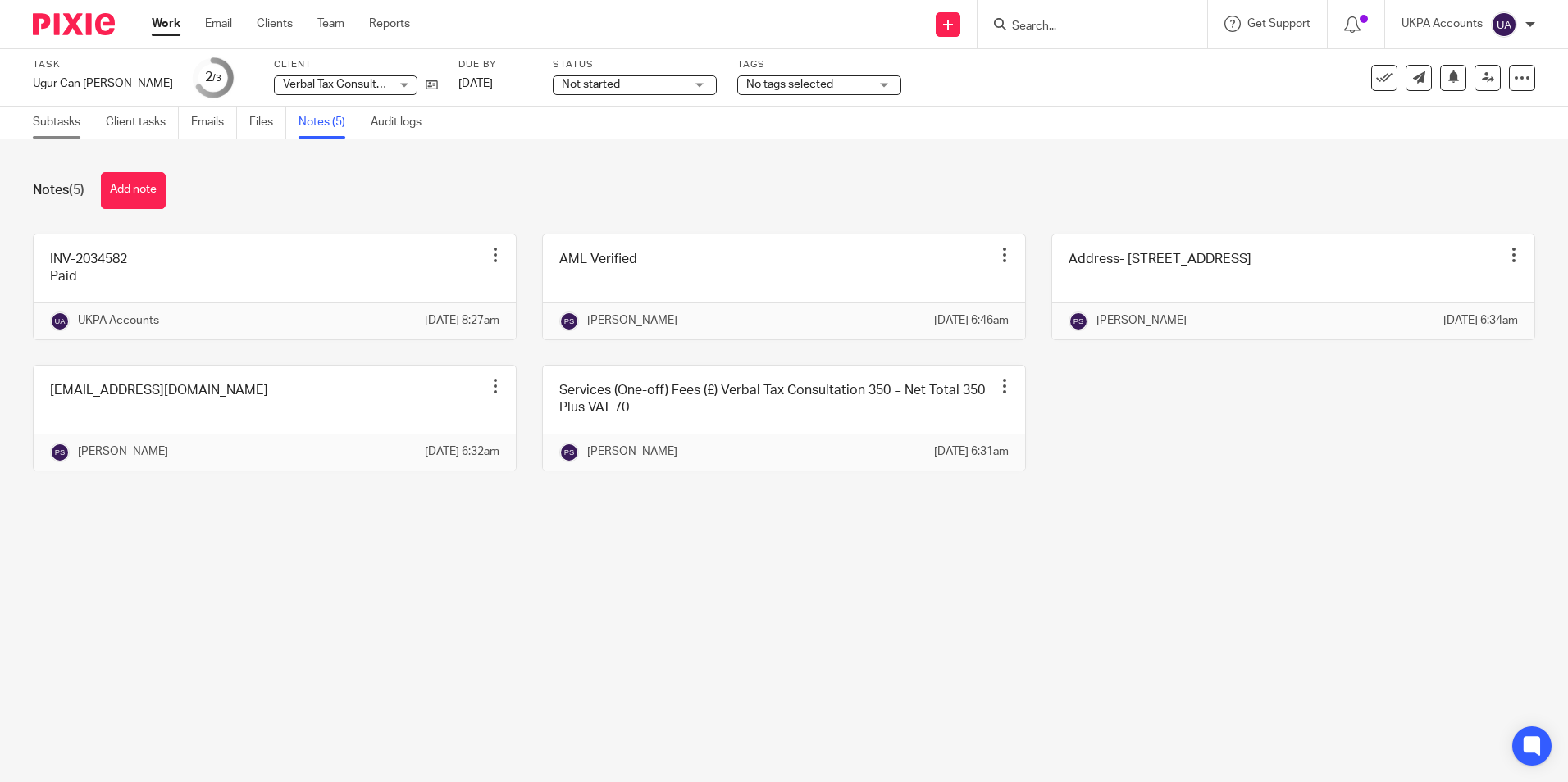
click at [61, 119] on link "Subtasks" at bounding box center [63, 123] width 60 height 32
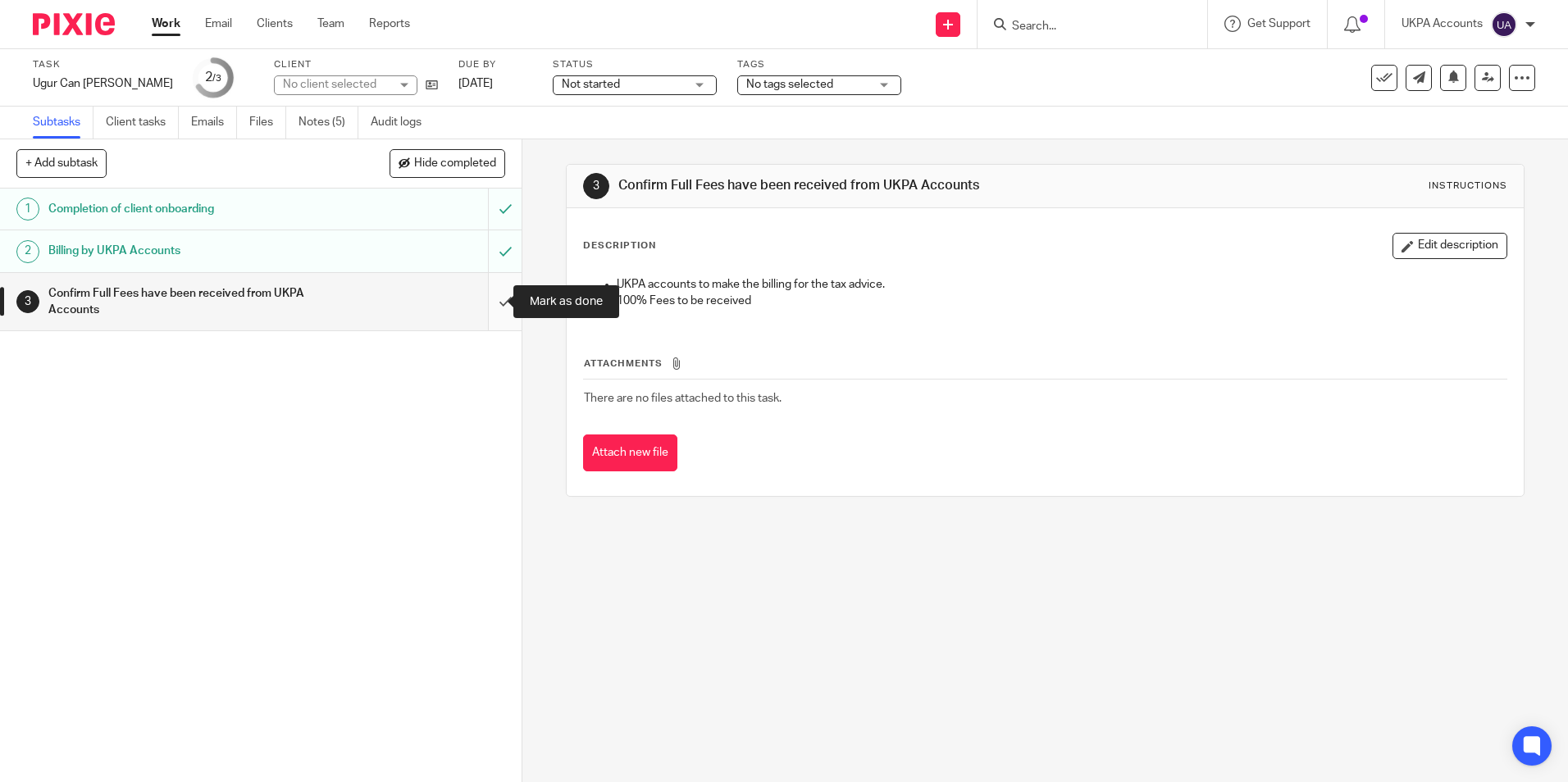
click at [488, 297] on input "submit" at bounding box center [261, 302] width 522 height 59
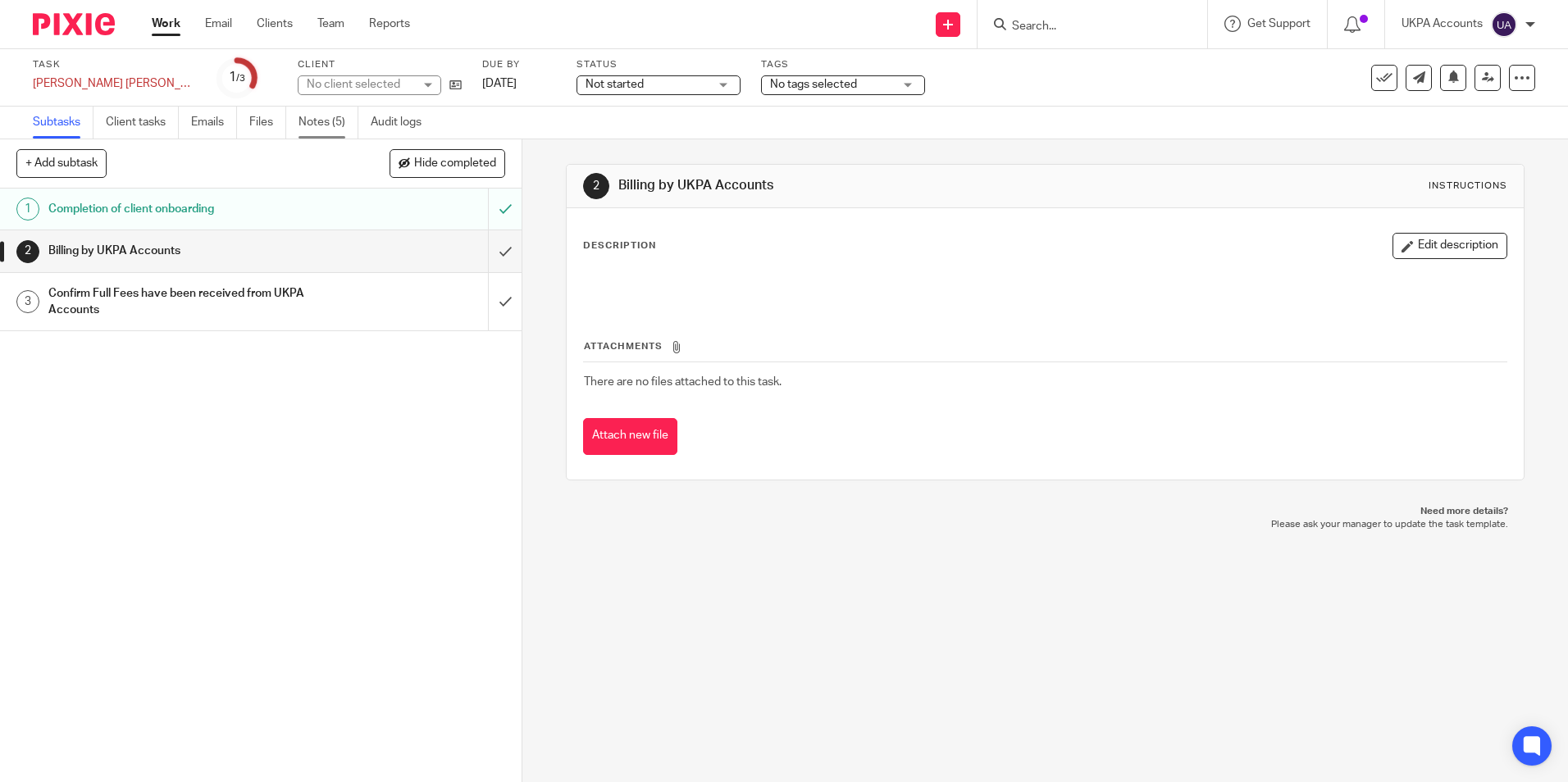
drag, startPoint x: 0, startPoint y: 0, endPoint x: 327, endPoint y: 126, distance: 350.4
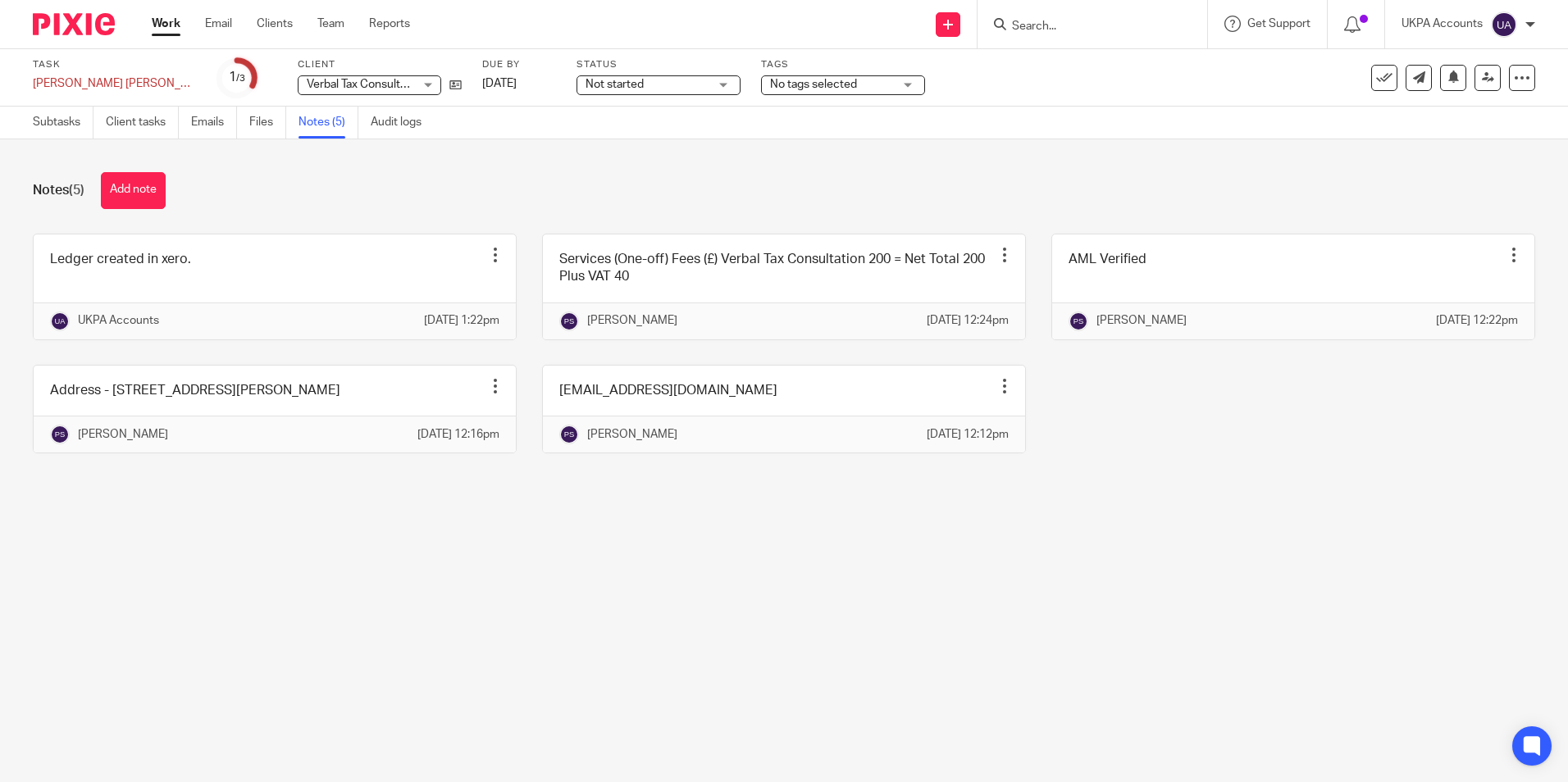
drag, startPoint x: 567, startPoint y: 593, endPoint x: 551, endPoint y: 589, distance: 16.5
click at [567, 593] on main "Task [PERSON_NAME] [PERSON_NAME] Save [PERSON_NAME] [PERSON_NAME] 1 /3 Client V…" at bounding box center [784, 391] width 1568 height 782
